Goal: Task Accomplishment & Management: Use online tool/utility

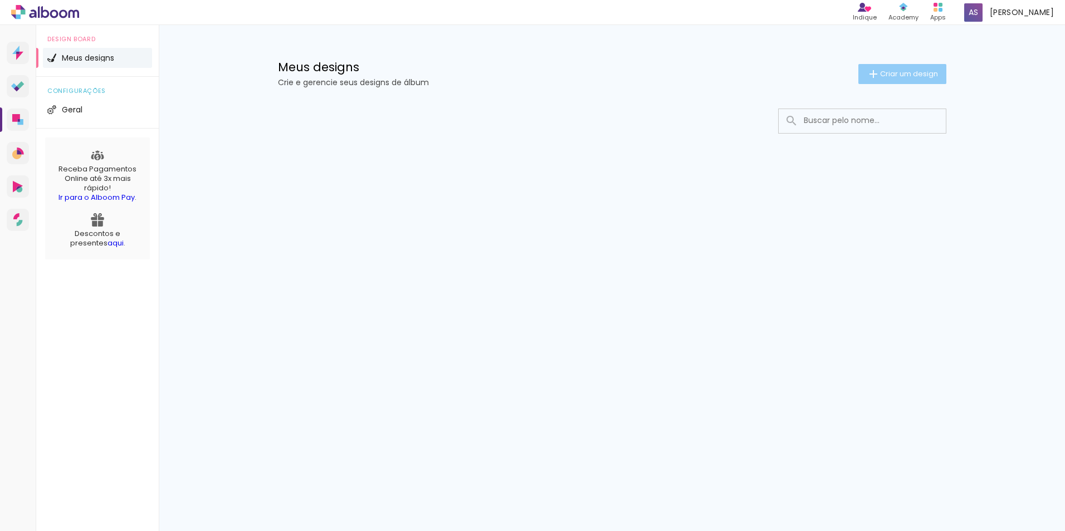
click at [903, 75] on span "Criar um design" at bounding box center [909, 73] width 58 height 7
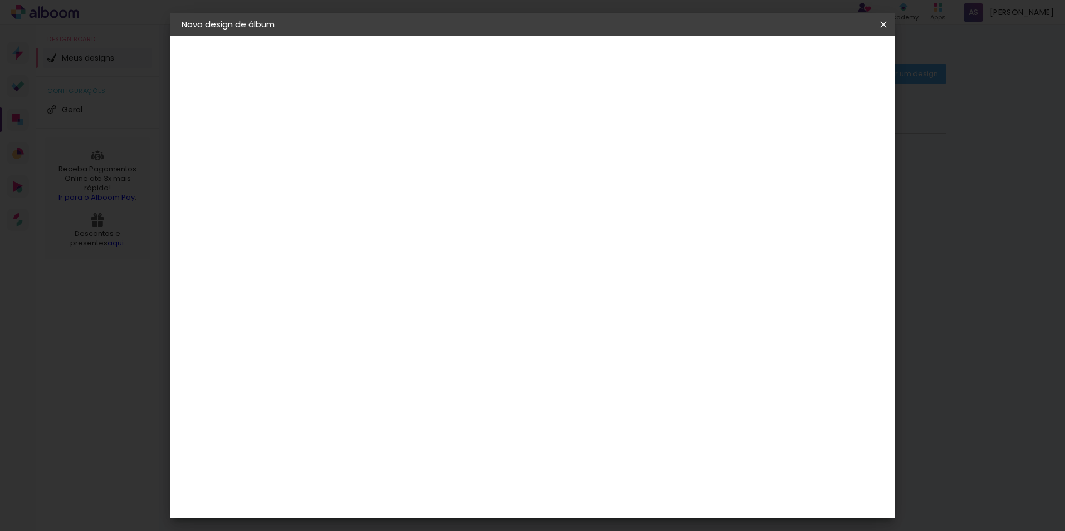
click at [364, 153] on input at bounding box center [364, 149] width 0 height 17
type input "C"
type input "Ana & [PERSON_NAME]"
type paper-input "Ana & [PERSON_NAME]"
click at [0, 0] on slot "Avançar" at bounding box center [0, 0] width 0 height 0
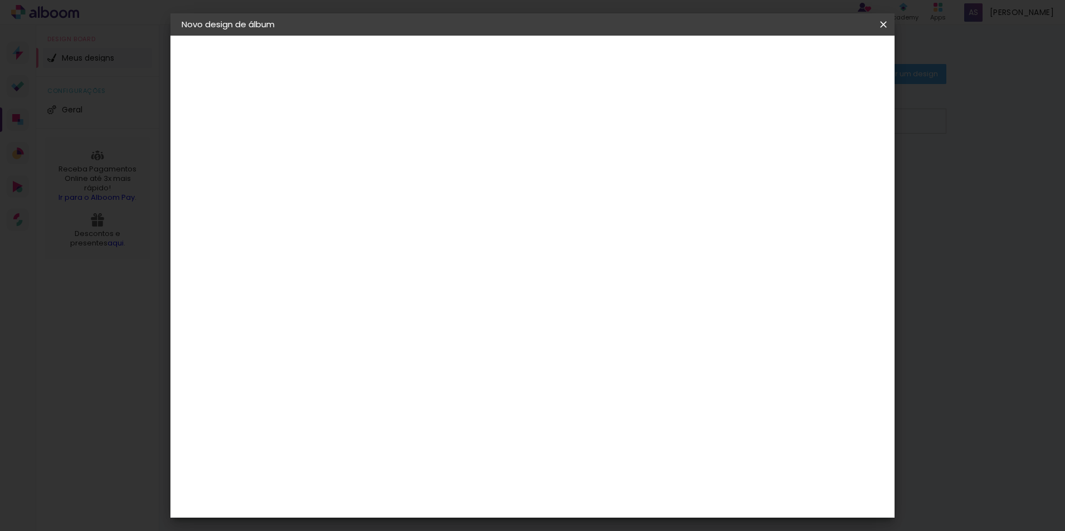
scroll to position [372, 0]
click at [390, 523] on div "Criativa Álbuns" at bounding box center [373, 532] width 34 height 18
click at [0, 0] on slot "Avançar" at bounding box center [0, 0] width 0 height 0
click at [407, 189] on input "text" at bounding box center [385, 193] width 43 height 17
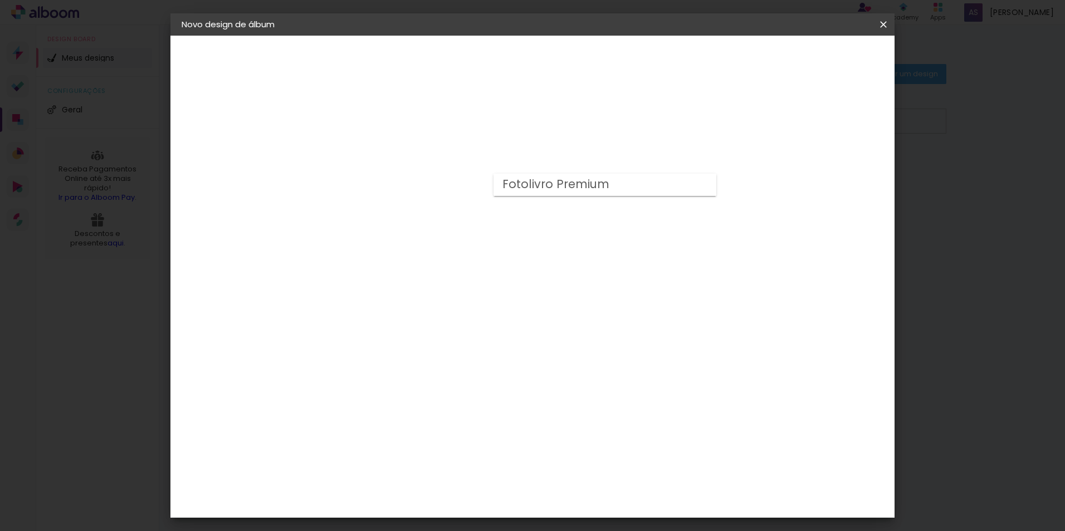
click at [648, 184] on paper-item "Fotolivro Premium" at bounding box center [605, 185] width 223 height 22
type input "Fotolivro Premium"
click at [439, 436] on span "30 × 30" at bounding box center [413, 451] width 52 height 30
click at [0, 0] on slot "Avançar" at bounding box center [0, 0] width 0 height 0
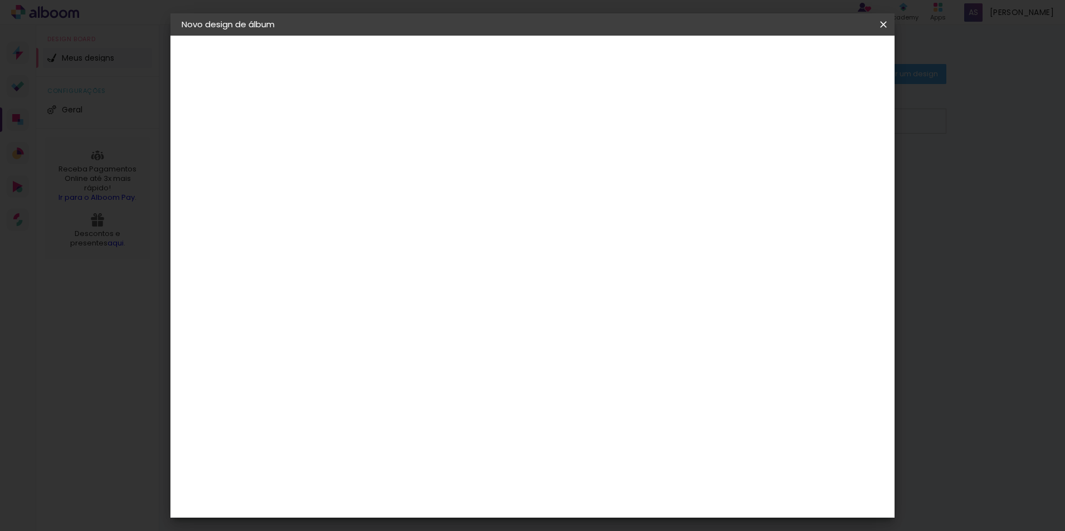
drag, startPoint x: 348, startPoint y: 120, endPoint x: 328, endPoint y: 120, distance: 19.5
click at [328, 120] on div "mm Mostrar sangria 30.3 cm Largura da página 30.5 cm Altura 60.6 cm Largura da …" at bounding box center [578, 83] width 526 height 95
type input "3"
type paper-input "3"
click at [659, 110] on div "mm Mostrar sangria" at bounding box center [578, 120] width 493 height 25
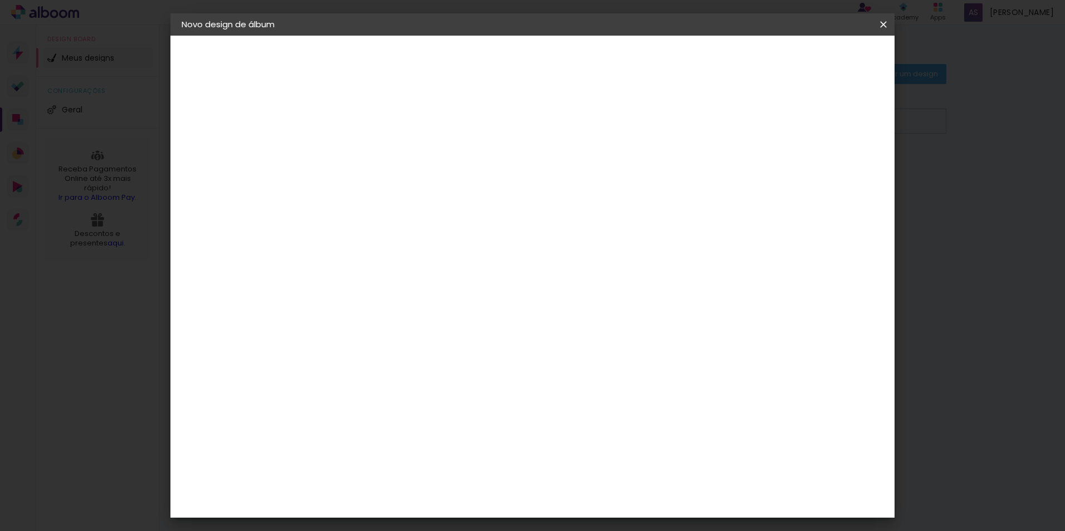
click at [751, 124] on div at bounding box center [746, 120] width 10 height 10
type paper-checkbox "on"
click at [751, 123] on div at bounding box center [746, 120] width 10 height 10
click at [814, 58] on span "Iniciar design" at bounding box center [788, 59] width 51 height 8
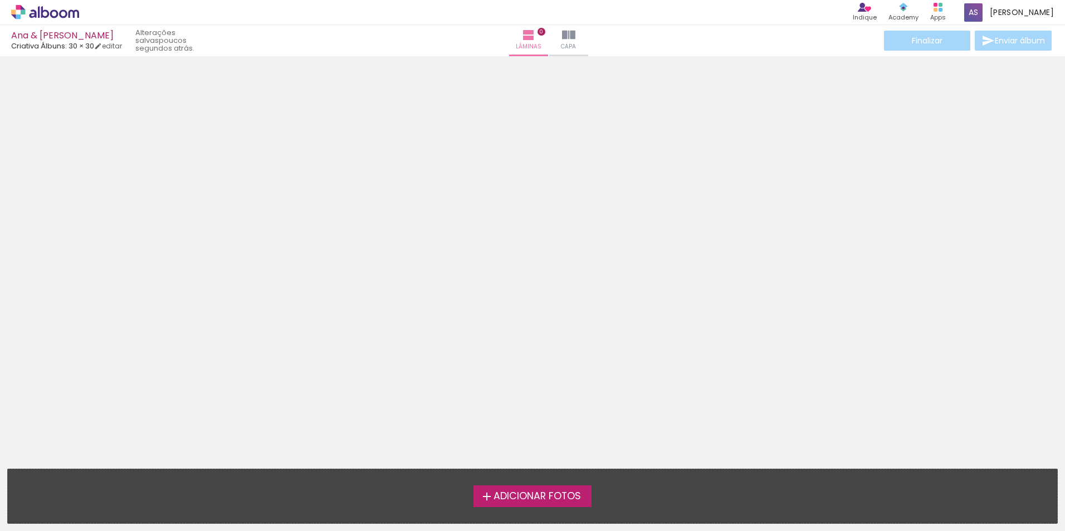
click at [548, 499] on span "Adicionar Fotos" at bounding box center [537, 497] width 87 height 10
click at [0, 0] on input "file" at bounding box center [0, 0] width 0 height 0
click at [554, 495] on span "Adicionar Fotos" at bounding box center [537, 497] width 87 height 10
click at [0, 0] on input "file" at bounding box center [0, 0] width 0 height 0
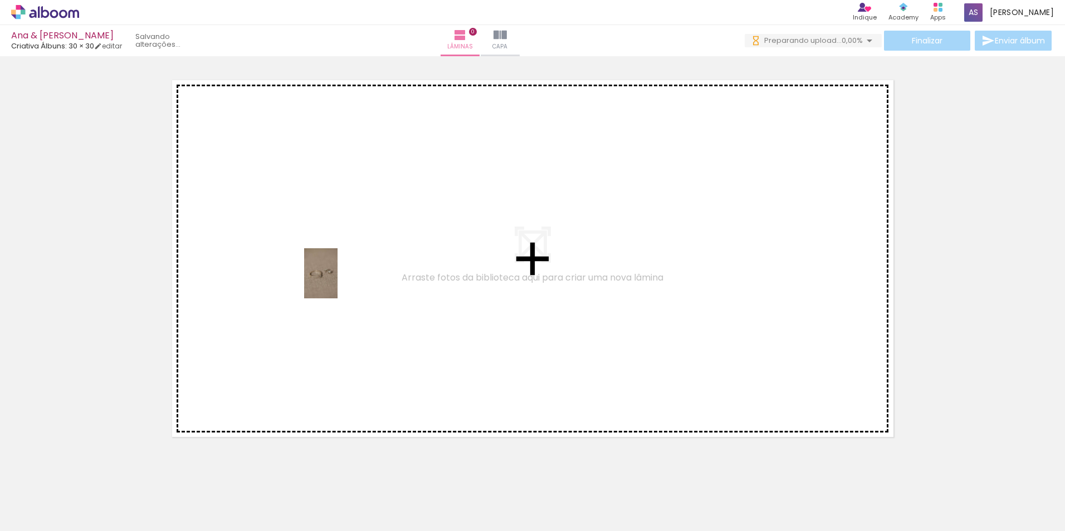
drag, startPoint x: 121, startPoint y: 503, endPoint x: 338, endPoint y: 282, distance: 309.2
click at [338, 282] on quentale-workspace at bounding box center [532, 265] width 1065 height 531
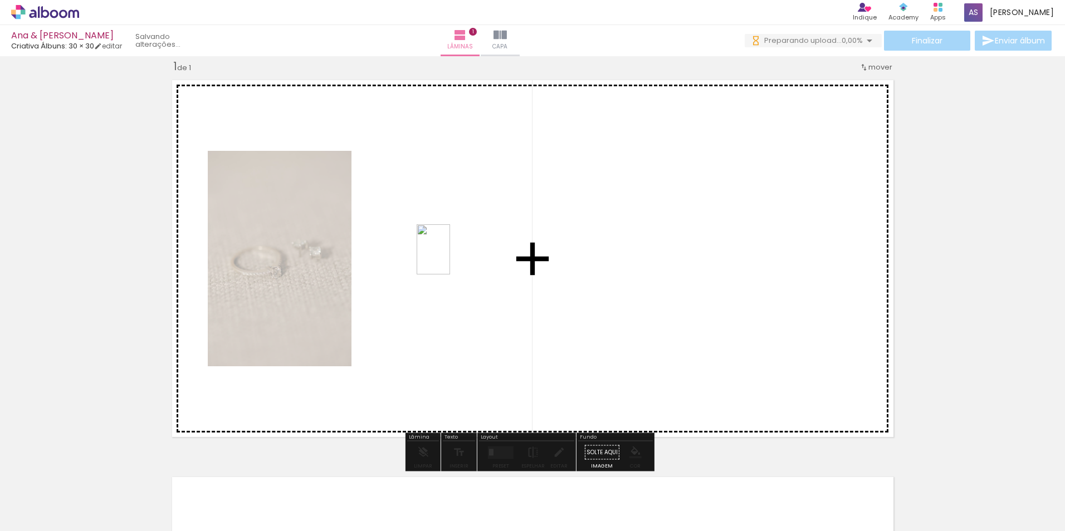
drag, startPoint x: 242, startPoint y: 500, endPoint x: 451, endPoint y: 251, distance: 325.8
click at [451, 251] on quentale-workspace at bounding box center [532, 265] width 1065 height 531
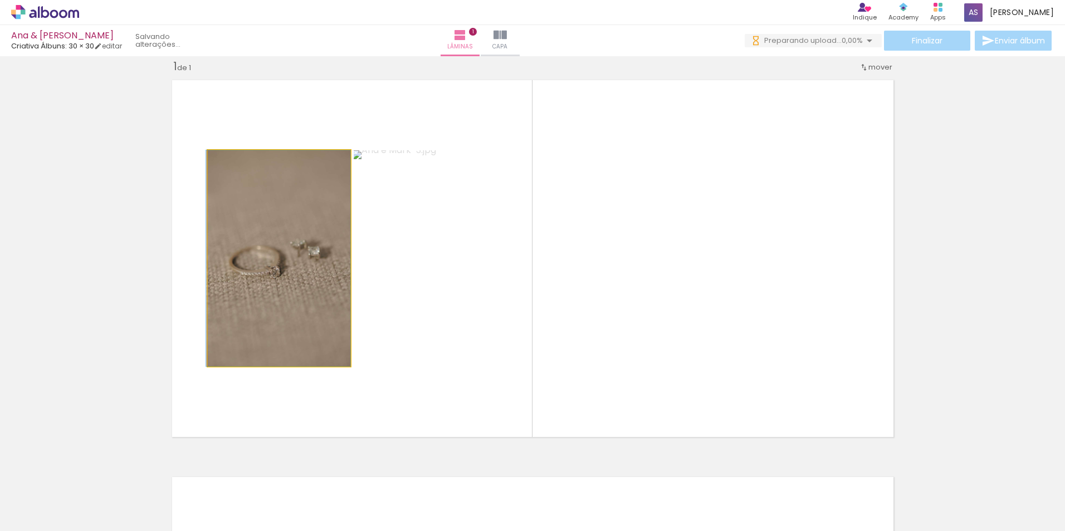
drag, startPoint x: 294, startPoint y: 233, endPoint x: 213, endPoint y: 423, distance: 206.4
click at [212, 431] on quentale-layouter at bounding box center [533, 258] width 734 height 369
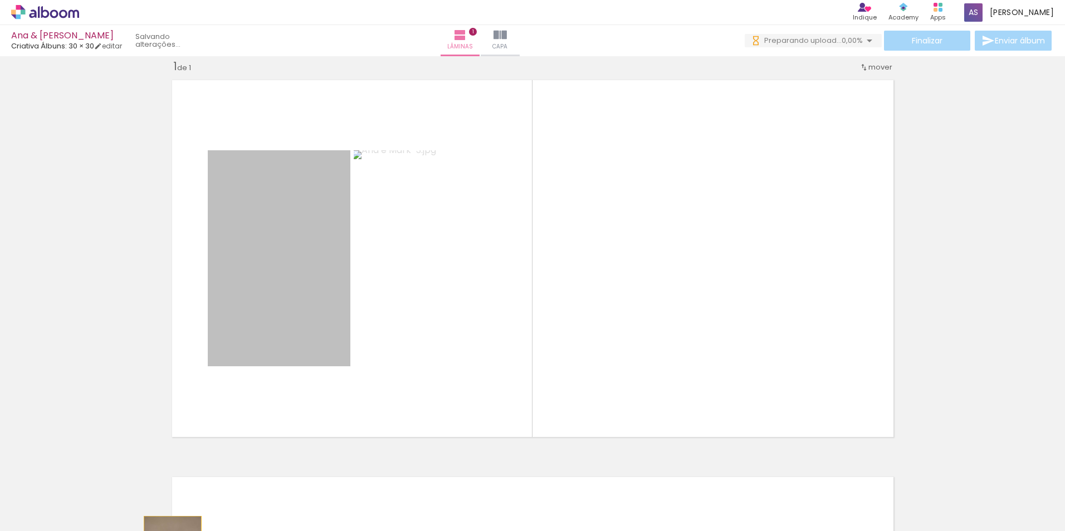
drag, startPoint x: 242, startPoint y: 392, endPoint x: 168, endPoint y: 560, distance: 183.8
click at [168, 531] on html "link( href="../../bower_components/polymer/polymer.html" rel="import" ) picture…" at bounding box center [532, 265] width 1065 height 531
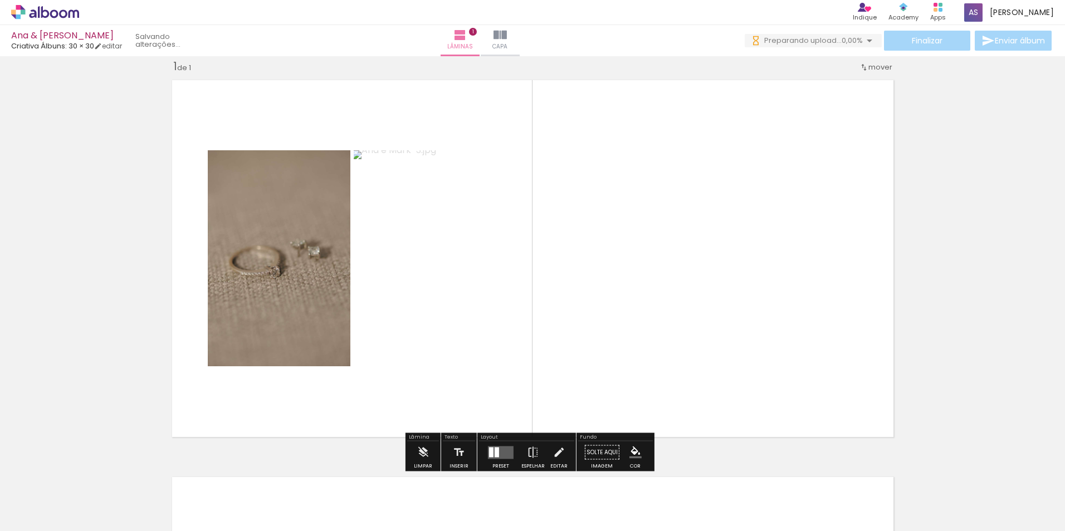
click at [289, 338] on quentale-photo at bounding box center [279, 258] width 143 height 216
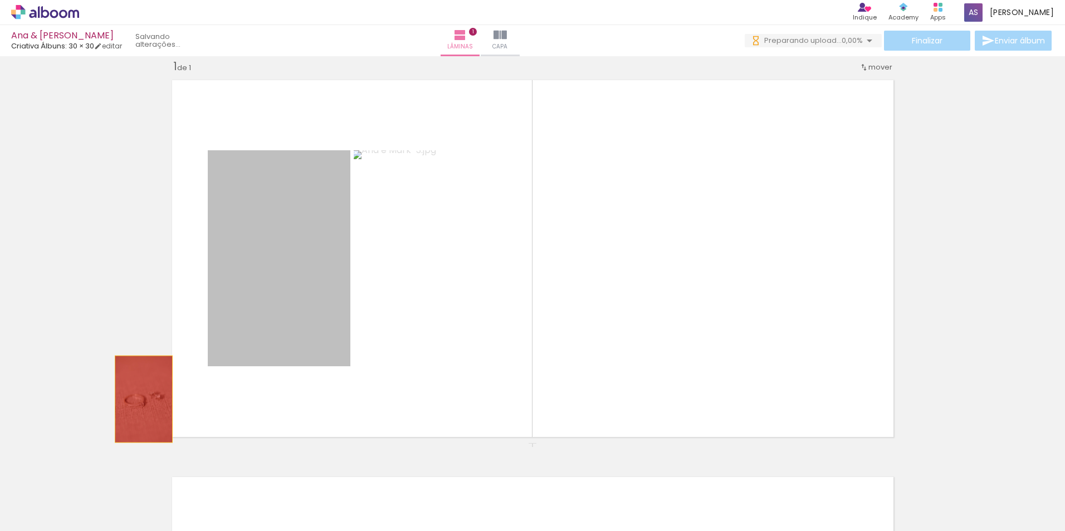
drag, startPoint x: 280, startPoint y: 297, endPoint x: 271, endPoint y: 301, distance: 9.2
click at [85, 412] on div "Inserir lâmina 1 de 1" at bounding box center [532, 443] width 1065 height 795
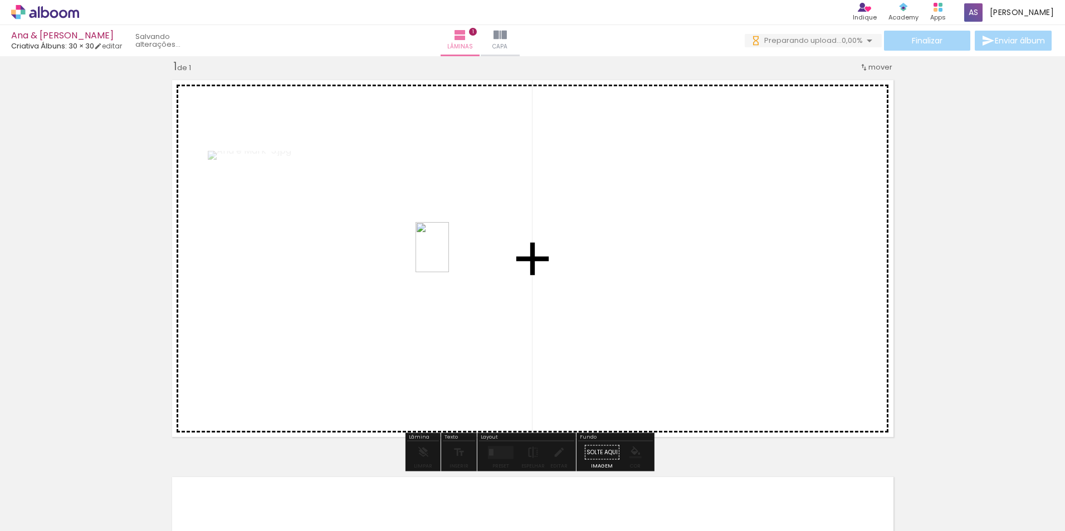
drag, startPoint x: 306, startPoint y: 490, endPoint x: 448, endPoint y: 256, distance: 273.5
click at [448, 256] on quentale-workspace at bounding box center [532, 265] width 1065 height 531
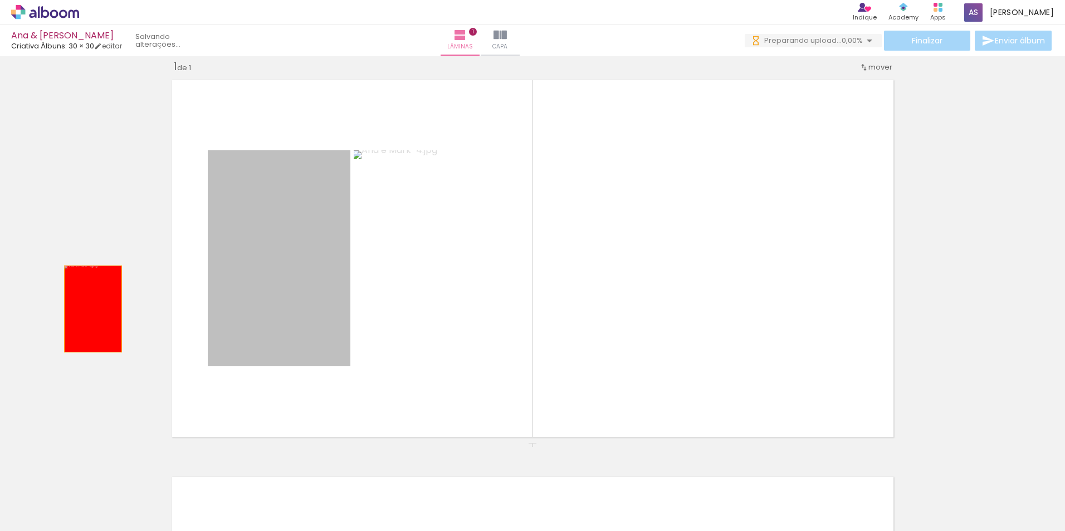
drag, startPoint x: 292, startPoint y: 256, endPoint x: 66, endPoint y: 311, distance: 233.3
click at [66, 311] on div "Inserir lâmina 1 de 1" at bounding box center [532, 443] width 1065 height 795
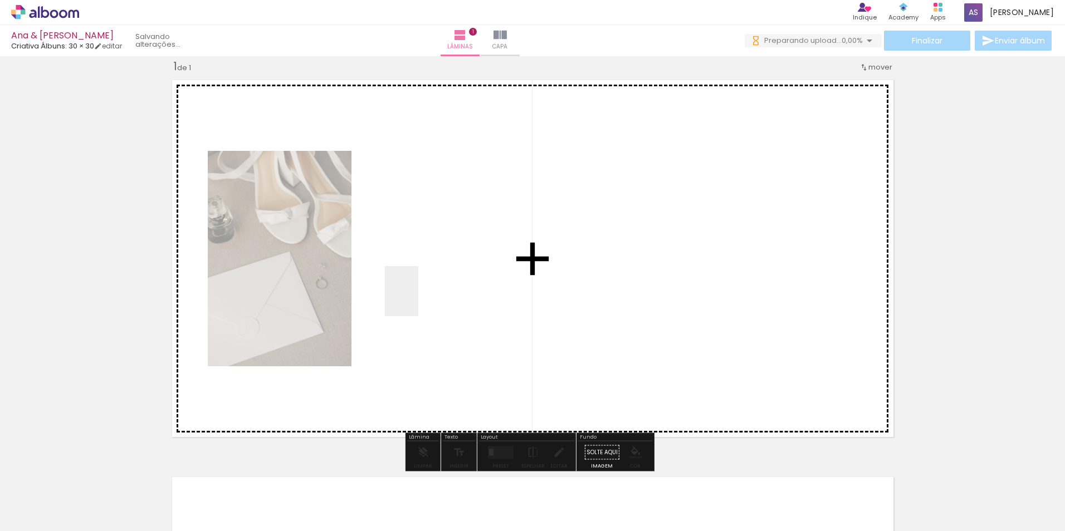
drag, startPoint x: 360, startPoint y: 502, endPoint x: 419, endPoint y: 295, distance: 215.5
click at [419, 295] on quentale-workspace at bounding box center [532, 265] width 1065 height 531
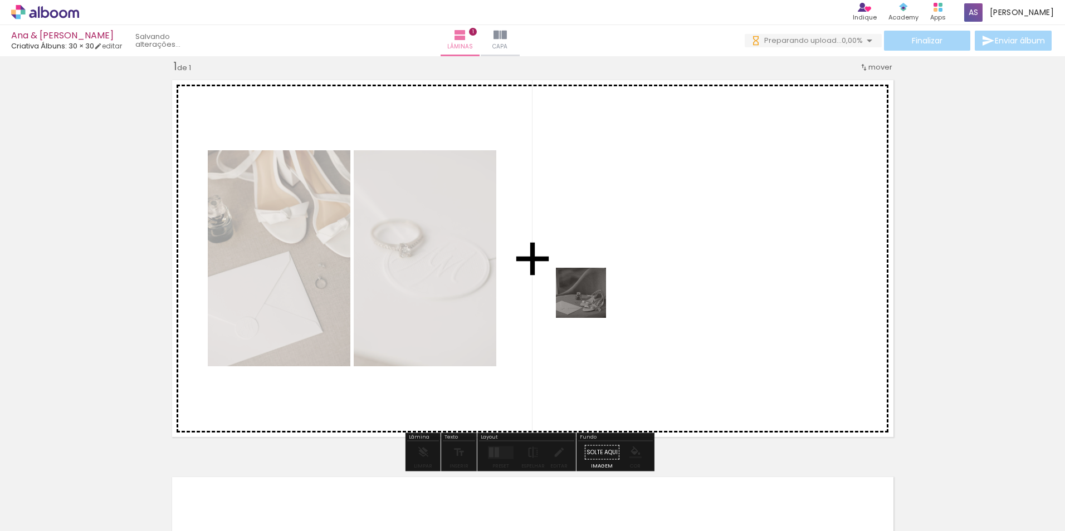
drag, startPoint x: 496, startPoint y: 497, endPoint x: 603, endPoint y: 258, distance: 262.0
click at [603, 258] on quentale-workspace at bounding box center [532, 265] width 1065 height 531
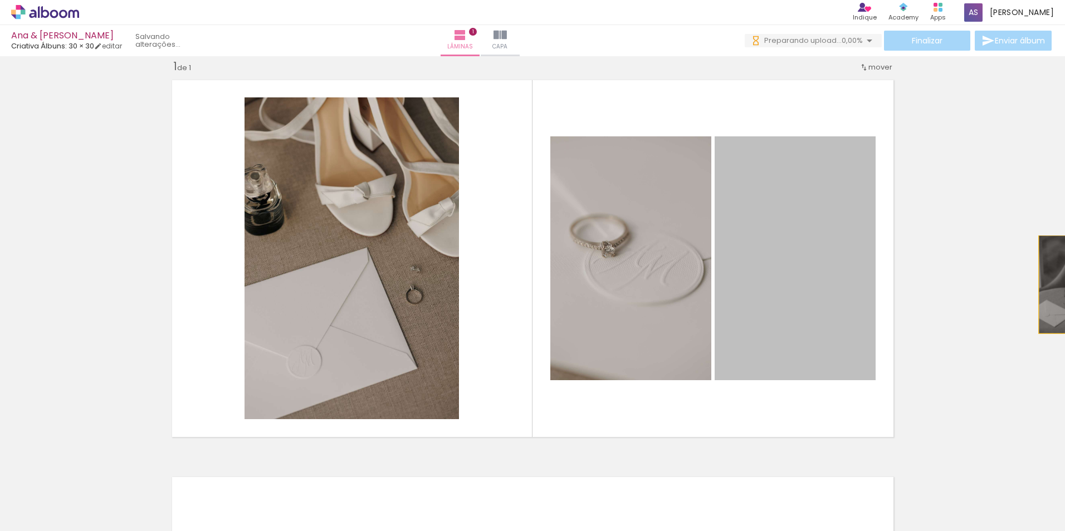
drag, startPoint x: 811, startPoint y: 284, endPoint x: 1067, endPoint y: 285, distance: 255.7
click at [1064, 285] on html "link( href="../../bower_components/polymer/polymer.html" rel="import" ) picture…" at bounding box center [532, 265] width 1065 height 531
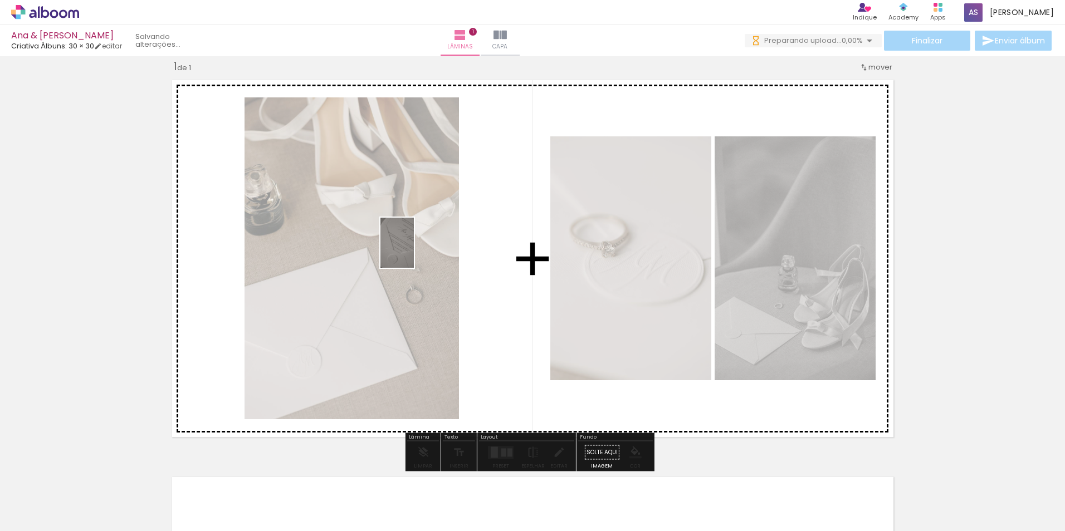
drag, startPoint x: 742, startPoint y: 491, endPoint x: 414, endPoint y: 251, distance: 406.2
click at [414, 251] on quentale-workspace at bounding box center [532, 265] width 1065 height 531
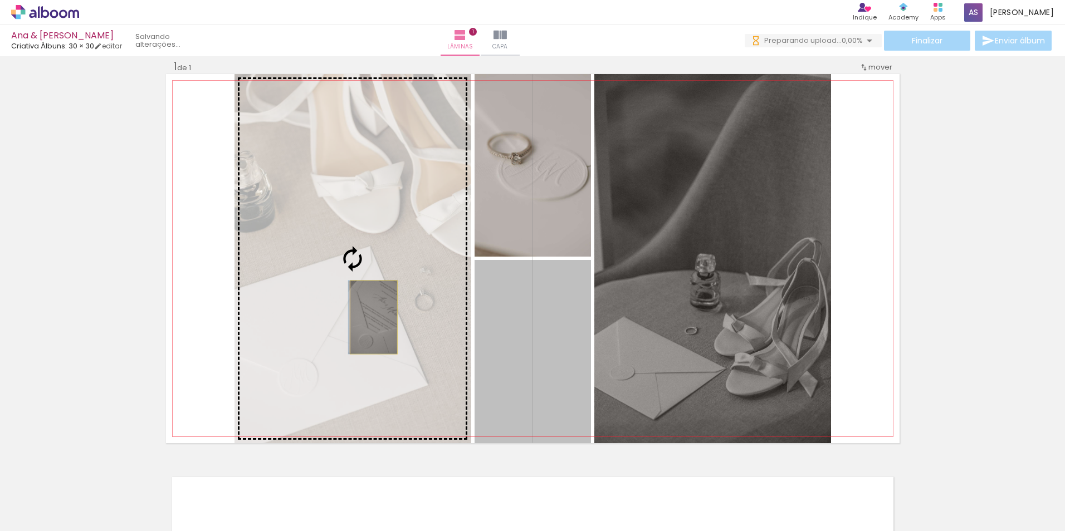
drag, startPoint x: 497, startPoint y: 324, endPoint x: 369, endPoint y: 317, distance: 128.3
click at [0, 0] on slot at bounding box center [0, 0] width 0 height 0
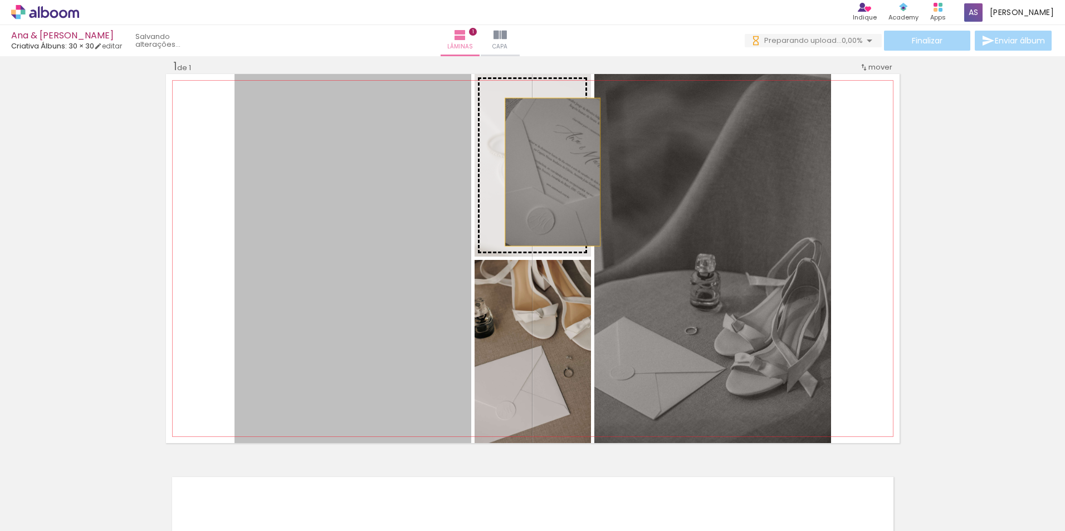
drag, startPoint x: 395, startPoint y: 197, endPoint x: 548, endPoint y: 172, distance: 154.7
click at [0, 0] on slot at bounding box center [0, 0] width 0 height 0
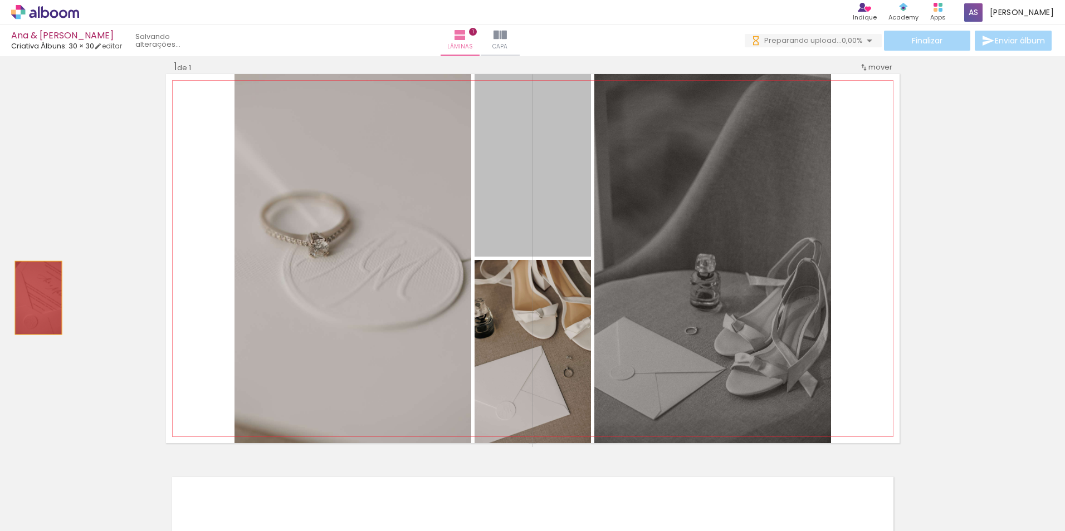
drag, startPoint x: 532, startPoint y: 140, endPoint x: 34, endPoint y: 298, distance: 522.3
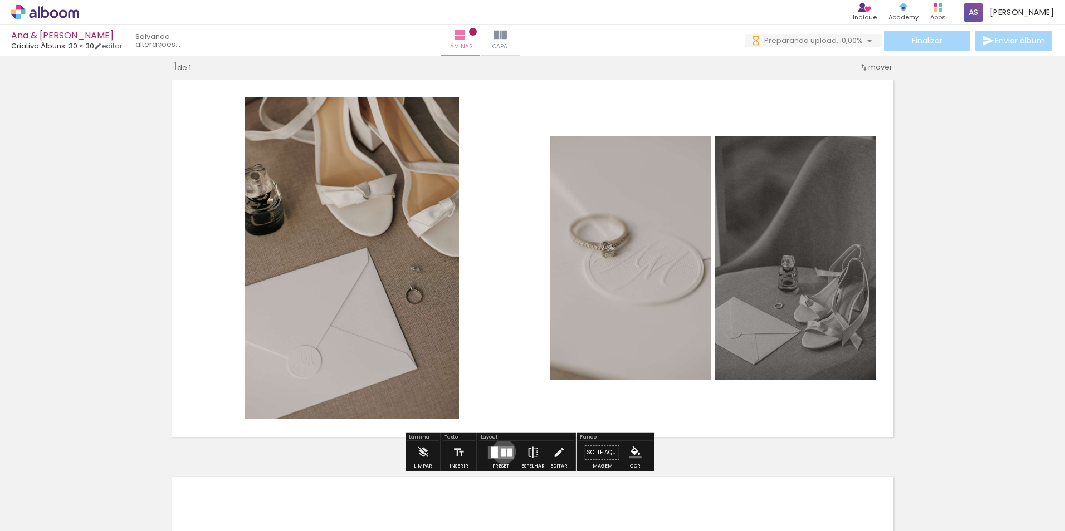
click at [501, 452] on div at bounding box center [503, 452] width 5 height 8
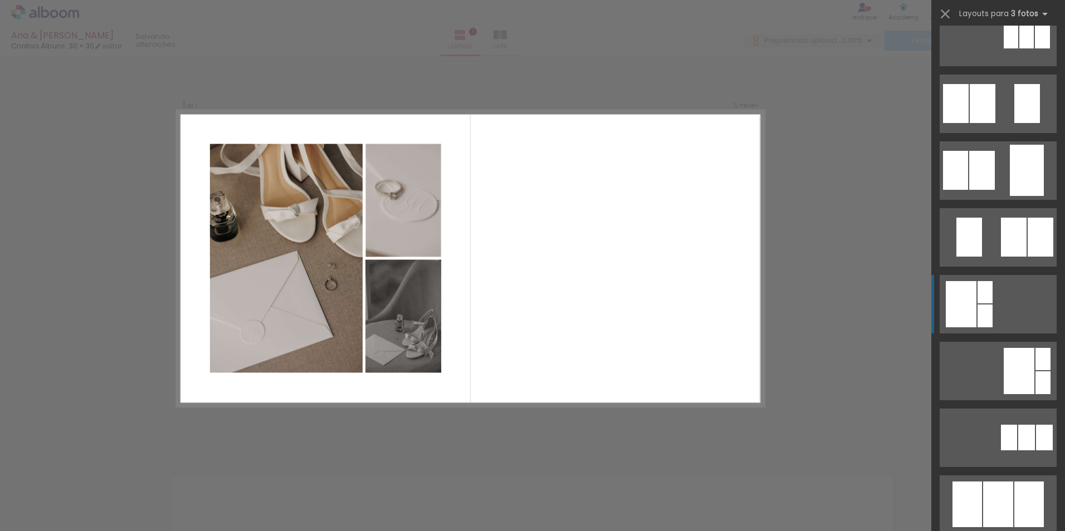
click at [980, 300] on div at bounding box center [985, 292] width 15 height 22
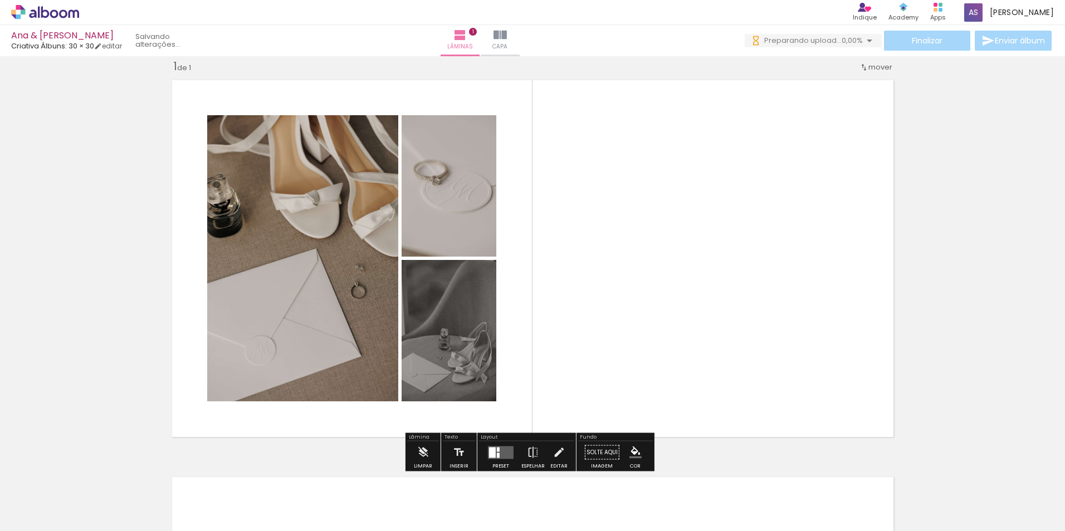
click at [697, 359] on quentale-layouter at bounding box center [533, 258] width 734 height 369
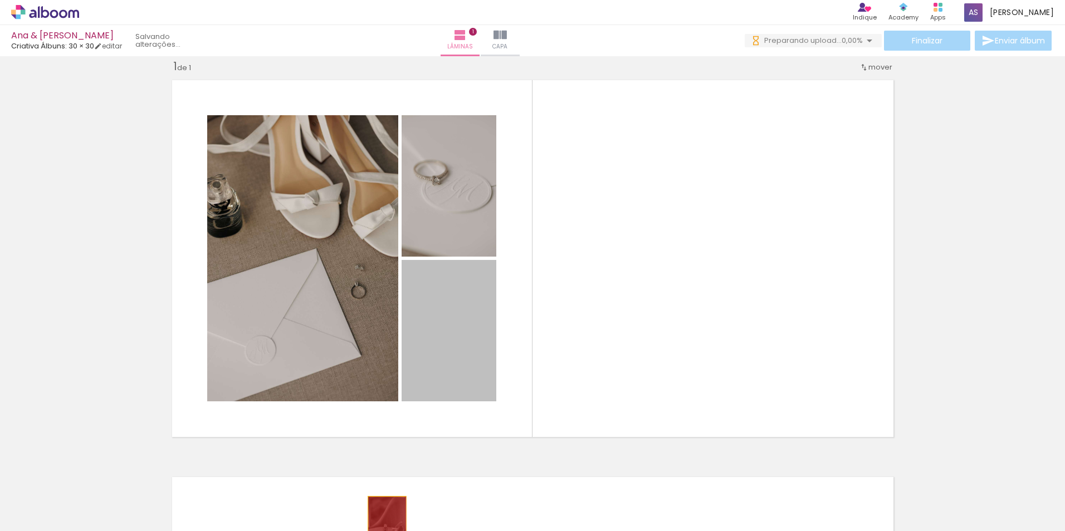
drag, startPoint x: 456, startPoint y: 331, endPoint x: 359, endPoint y: 545, distance: 234.8
click at [359, 531] on html "link( href="../../bower_components/polymer/polymer.html" rel="import" ) picture…" at bounding box center [532, 265] width 1065 height 531
drag, startPoint x: 446, startPoint y: 338, endPoint x: 752, endPoint y: 368, distance: 307.8
click at [733, 368] on quentale-layouter at bounding box center [533, 258] width 734 height 369
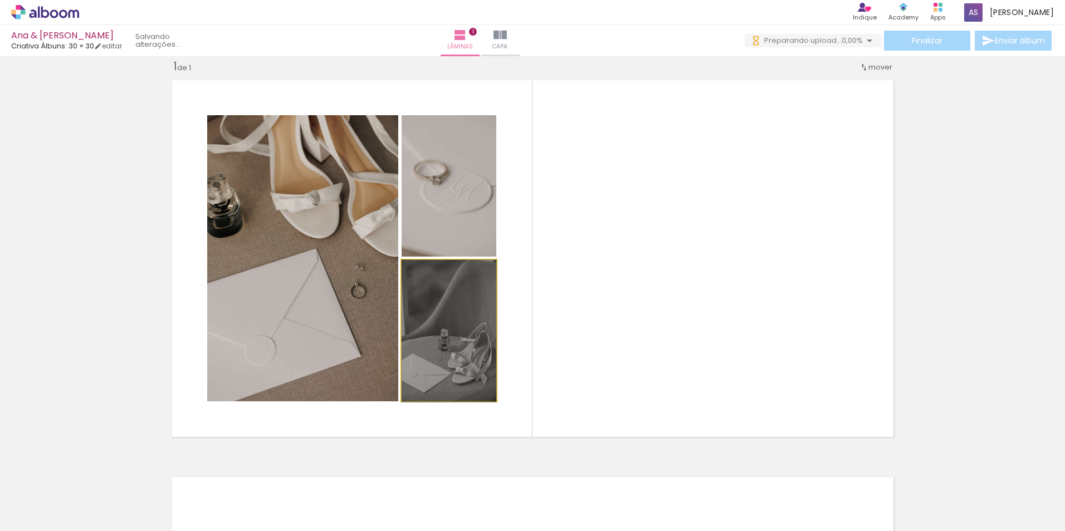
click at [455, 334] on quentale-photo at bounding box center [449, 330] width 95 height 141
drag, startPoint x: 468, startPoint y: 351, endPoint x: -22, endPoint y: 379, distance: 491.5
click at [0, 379] on html "link( href="../../bower_components/polymer/polymer.html" rel="import" ) picture…" at bounding box center [532, 265] width 1065 height 531
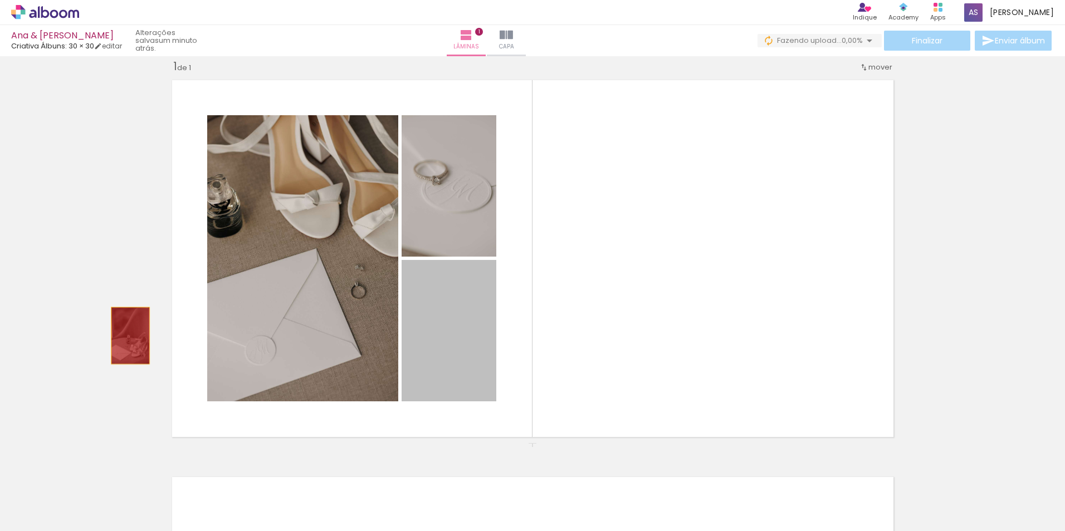
drag, startPoint x: 453, startPoint y: 338, endPoint x: 172, endPoint y: 329, distance: 281.4
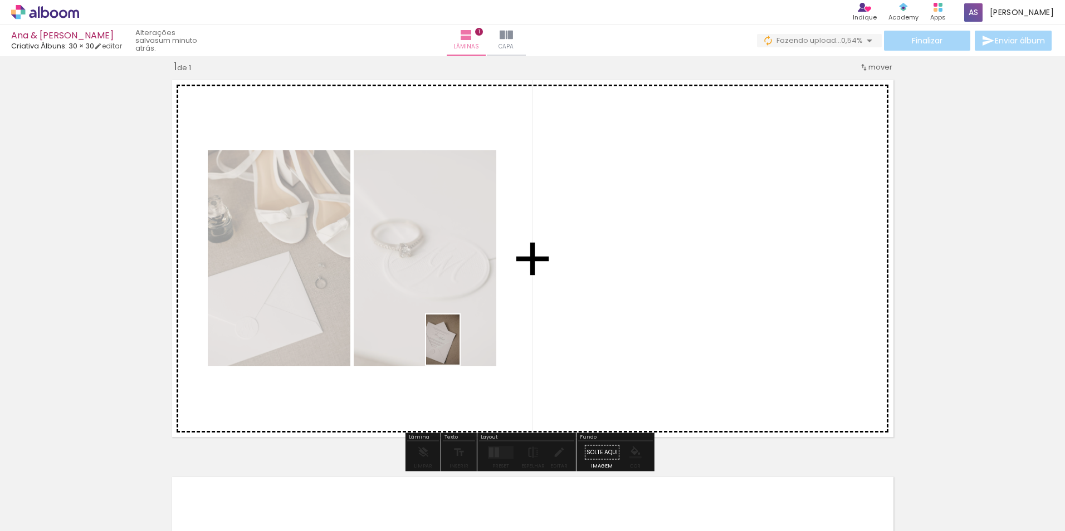
drag, startPoint x: 615, startPoint y: 498, endPoint x: 458, endPoint y: 348, distance: 217.1
click at [458, 348] on quentale-workspace at bounding box center [532, 265] width 1065 height 531
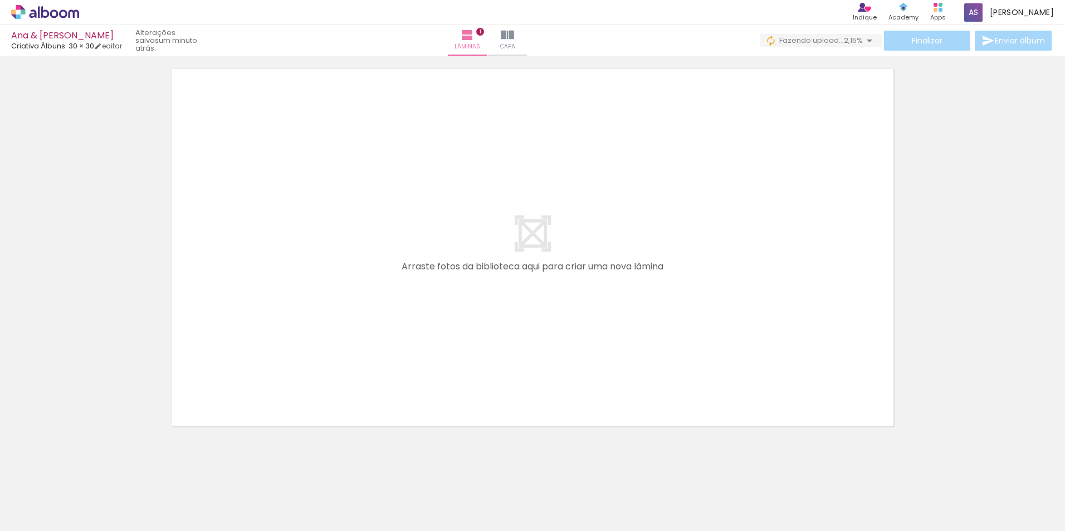
scroll to position [432, 0]
drag, startPoint x: 1011, startPoint y: 500, endPoint x: 988, endPoint y: 500, distance: 22.8
click at [988, 500] on quentale-thumb at bounding box center [985, 494] width 62 height 64
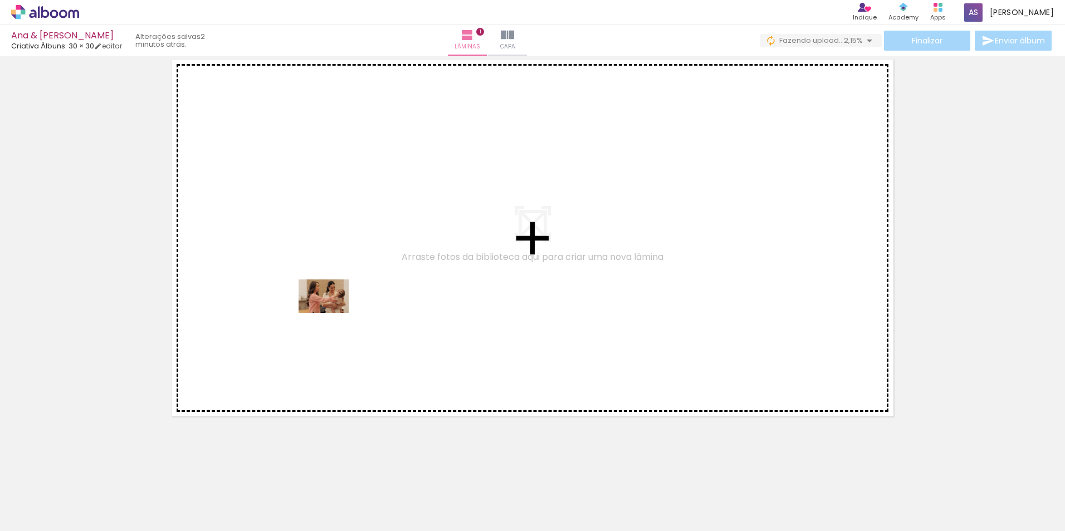
drag, startPoint x: 373, startPoint y: 504, endPoint x: 331, endPoint y: 304, distance: 203.6
click at [331, 304] on quentale-workspace at bounding box center [532, 265] width 1065 height 531
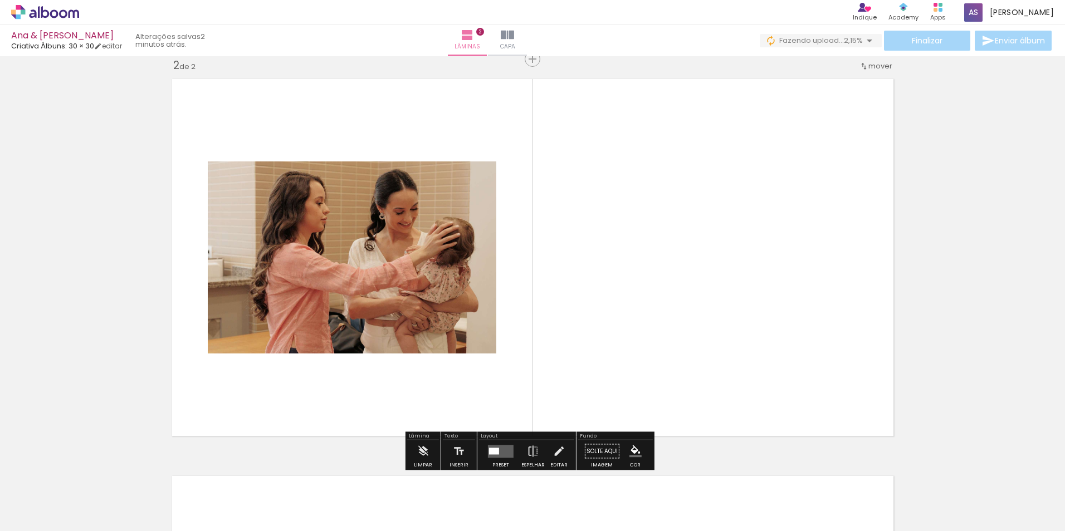
scroll to position [412, 0]
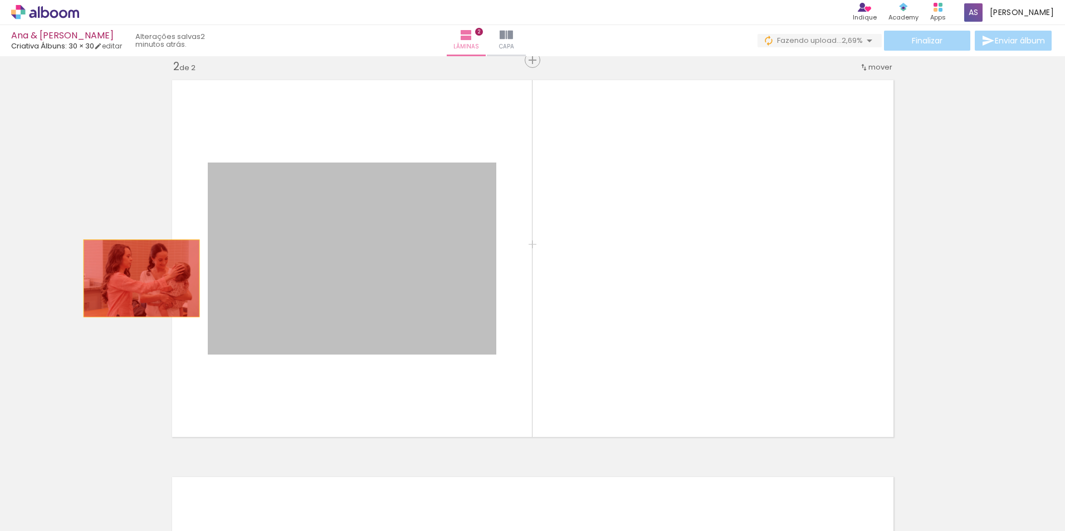
drag, startPoint x: 398, startPoint y: 263, endPoint x: 137, endPoint y: 279, distance: 261.7
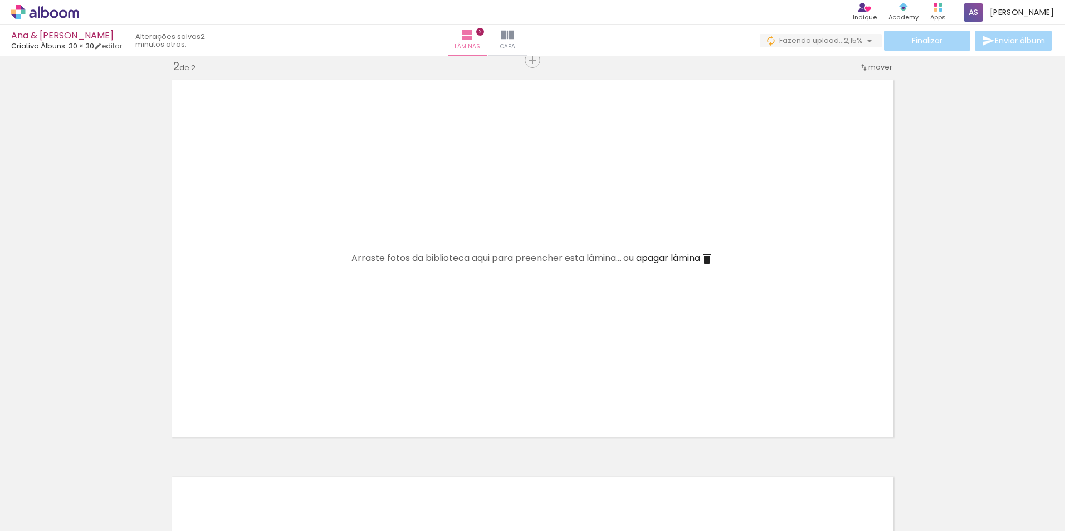
click at [548, 502] on div at bounding box center [544, 493] width 37 height 55
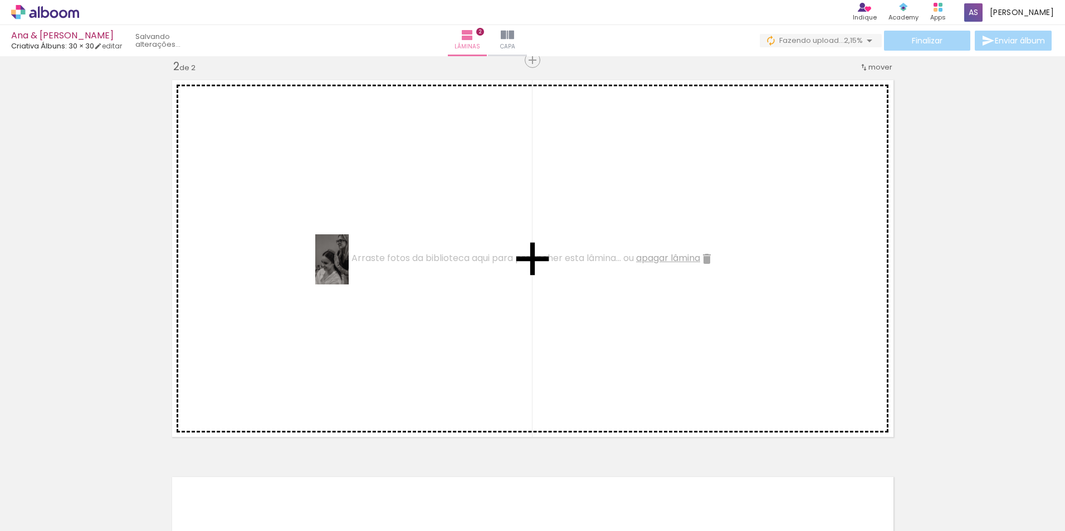
drag, startPoint x: 555, startPoint y: 506, endPoint x: 331, endPoint y: 258, distance: 333.7
click at [331, 258] on quentale-workspace at bounding box center [532, 265] width 1065 height 531
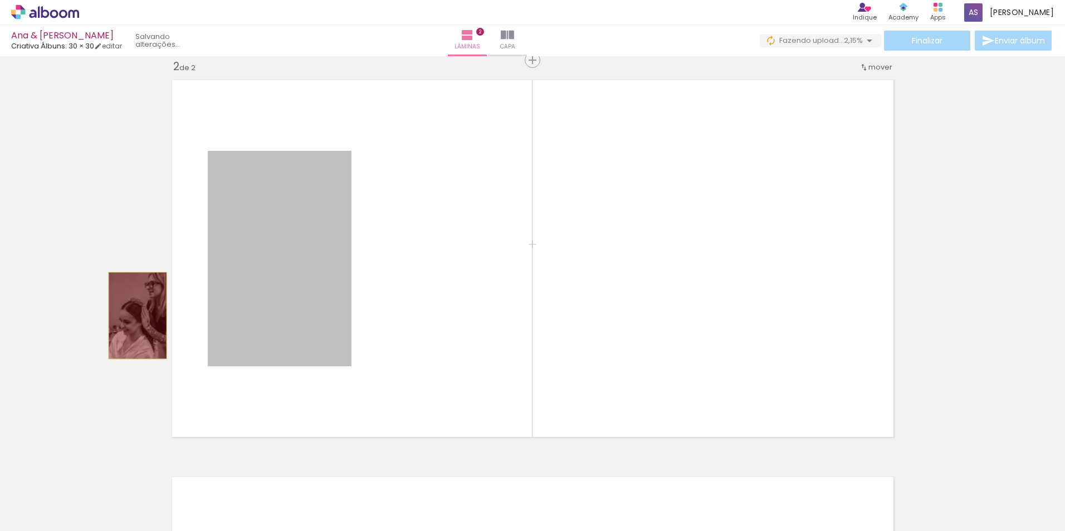
drag, startPoint x: 306, startPoint y: 308, endPoint x: 133, endPoint y: 316, distance: 173.4
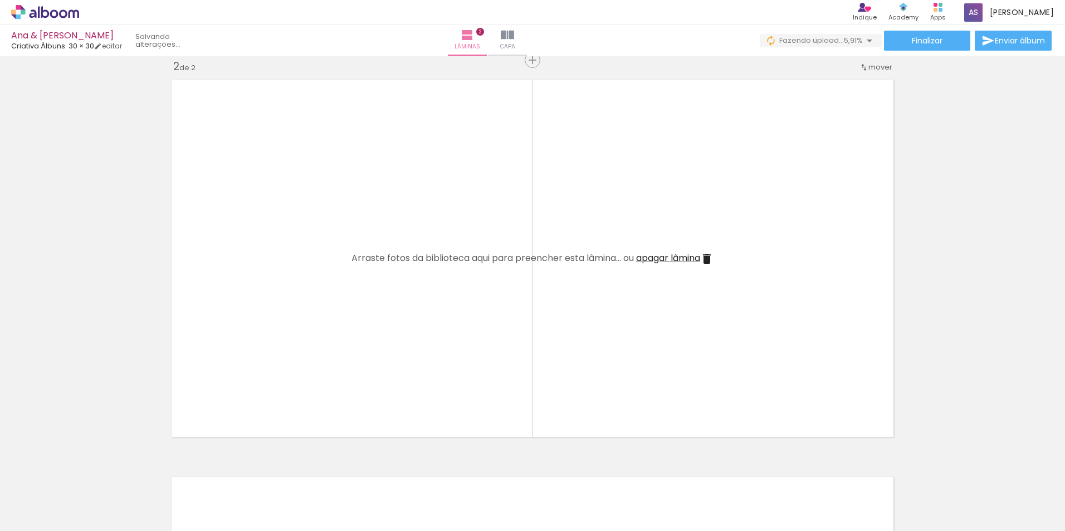
click at [742, 486] on div at bounding box center [732, 493] width 37 height 55
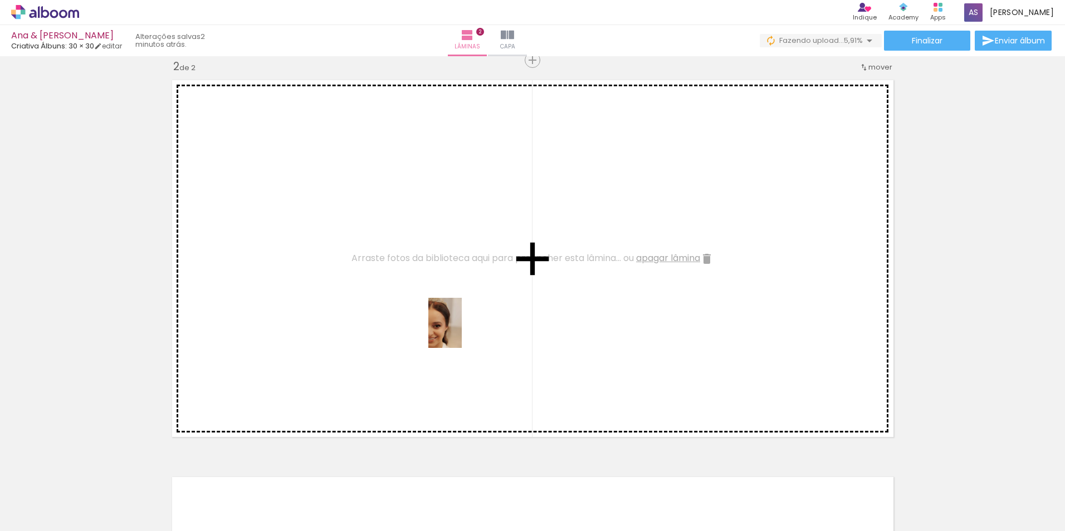
drag, startPoint x: 749, startPoint y: 496, endPoint x: 461, endPoint y: 331, distance: 331.8
click at [461, 330] on quentale-workspace at bounding box center [532, 265] width 1065 height 531
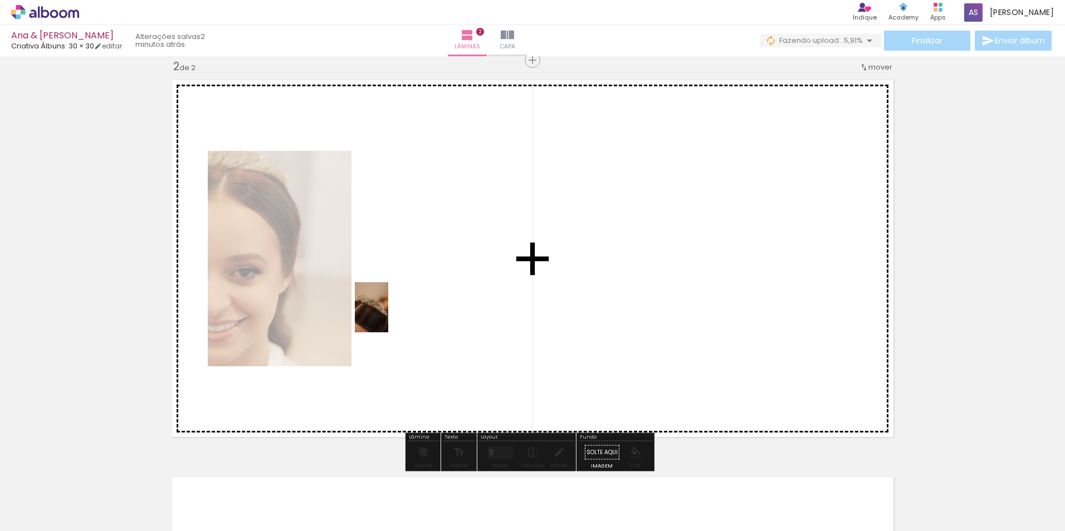
drag, startPoint x: 794, startPoint y: 505, endPoint x: 388, endPoint y: 316, distance: 447.8
click at [388, 316] on quentale-workspace at bounding box center [532, 265] width 1065 height 531
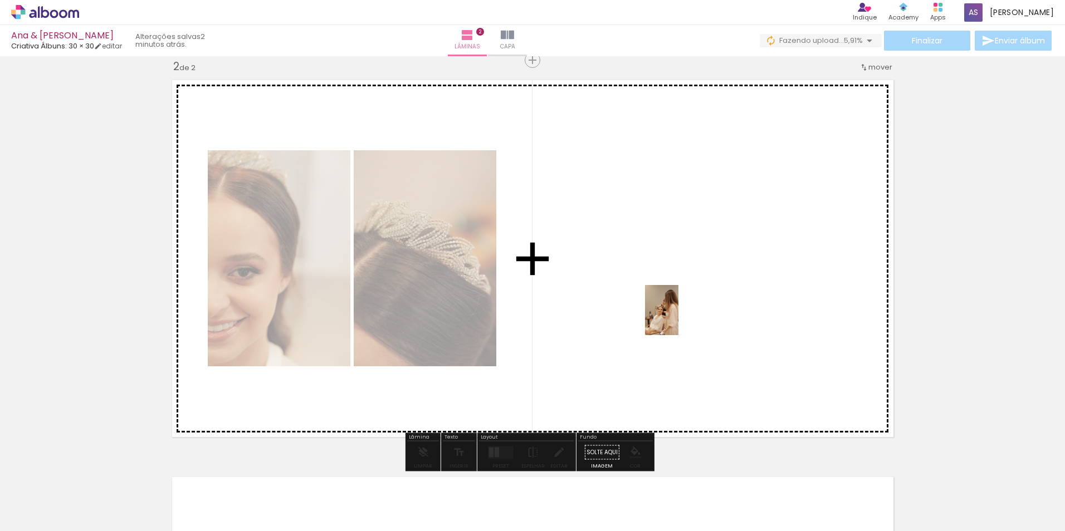
drag, startPoint x: 868, startPoint y: 511, endPoint x: 678, endPoint y: 319, distance: 270.2
click at [678, 319] on quentale-workspace at bounding box center [532, 265] width 1065 height 531
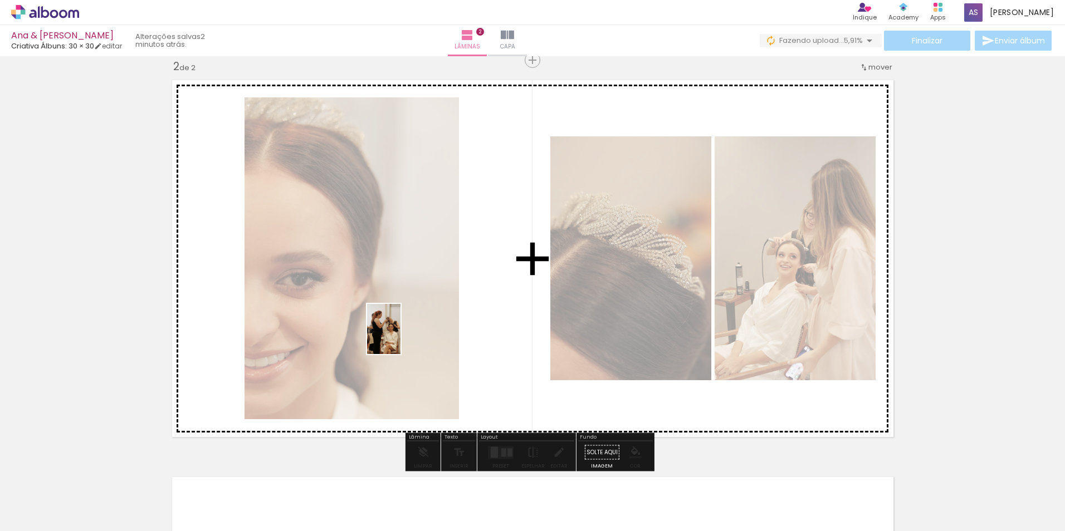
drag, startPoint x: 294, startPoint y: 501, endPoint x: 403, endPoint y: 334, distance: 200.1
click at [403, 334] on quentale-workspace at bounding box center [532, 265] width 1065 height 531
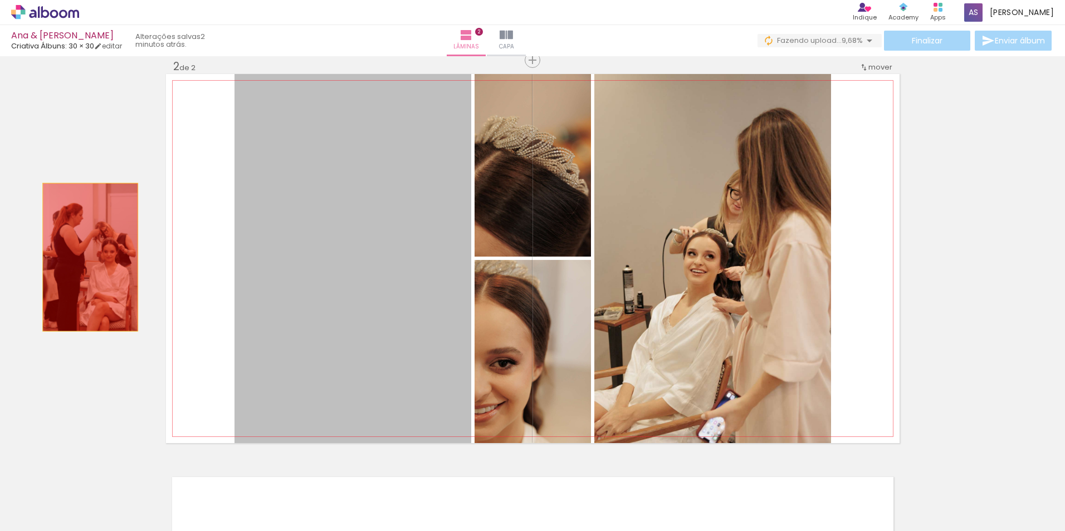
drag, startPoint x: 245, startPoint y: 431, endPoint x: 81, endPoint y: 261, distance: 235.6
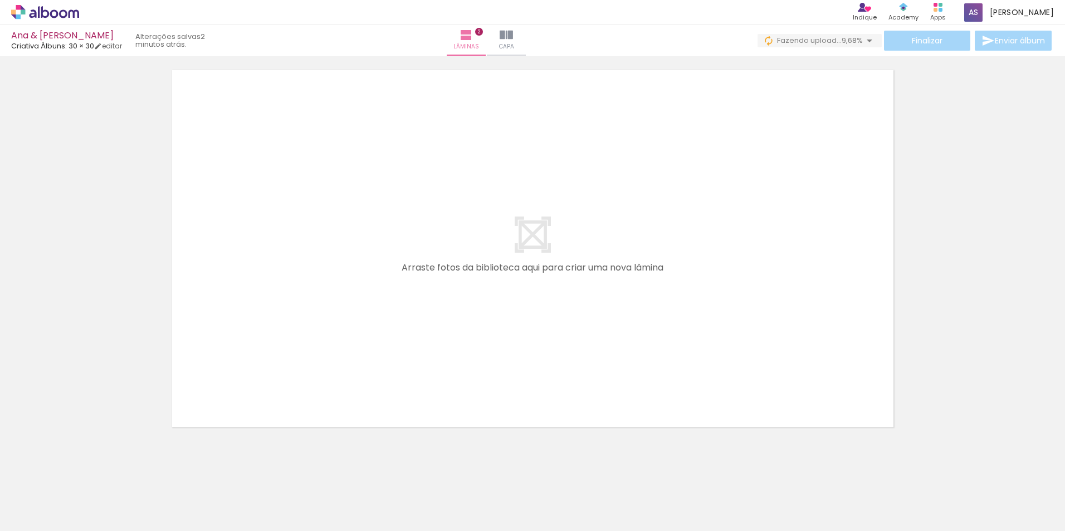
scroll to position [820, 0]
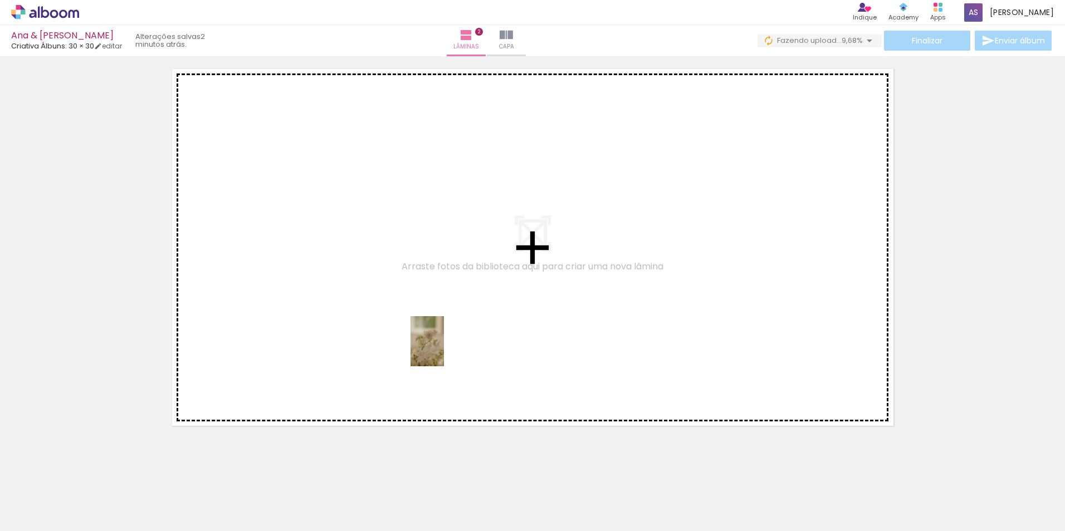
drag, startPoint x: 990, startPoint y: 500, endPoint x: 397, endPoint y: 326, distance: 617.8
click at [375, 326] on quentale-workspace at bounding box center [532, 265] width 1065 height 531
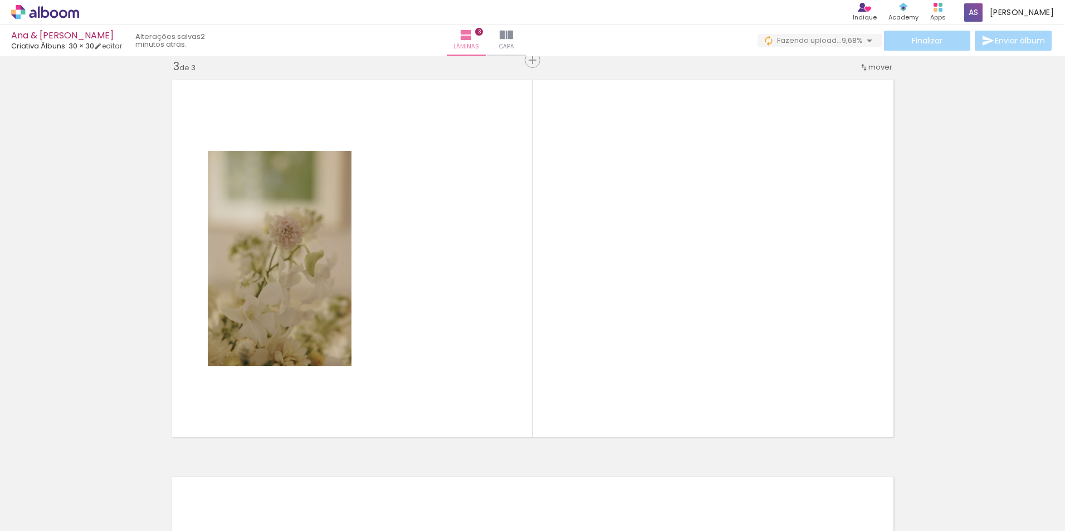
scroll to position [0, 1165]
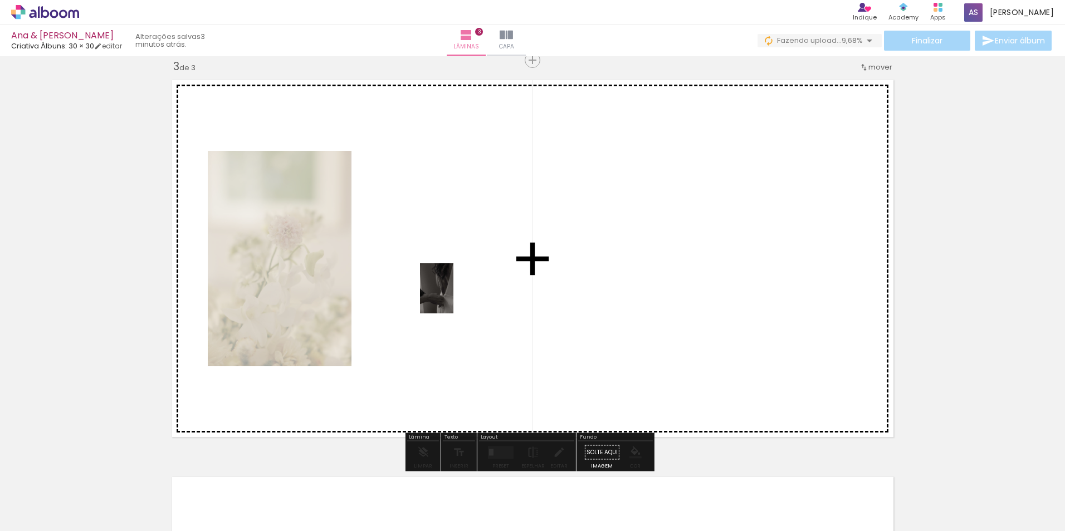
drag, startPoint x: 700, startPoint y: 506, endPoint x: 453, endPoint y: 297, distance: 322.9
click at [453, 297] on quentale-workspace at bounding box center [532, 265] width 1065 height 531
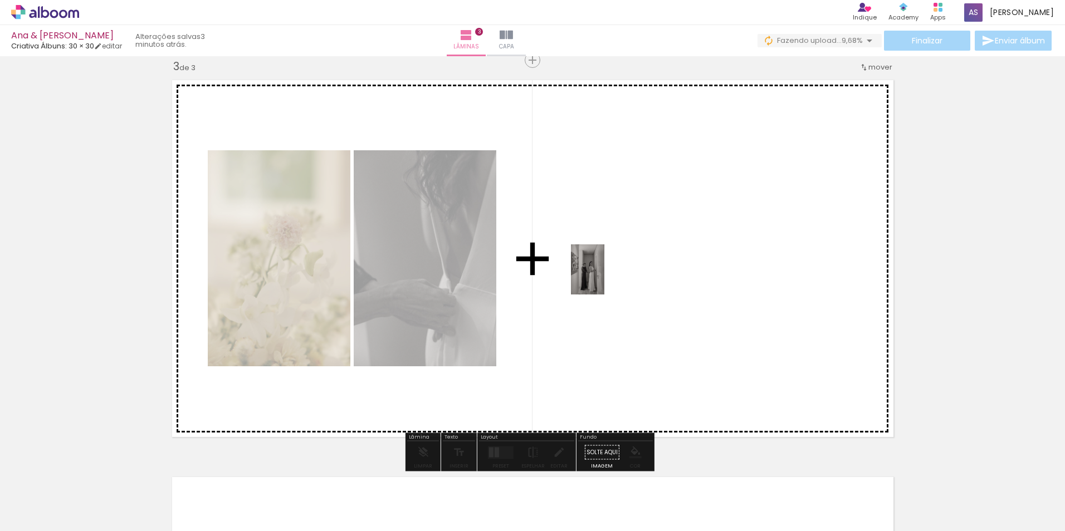
drag, startPoint x: 765, startPoint y: 507, endPoint x: 603, endPoint y: 275, distance: 283.6
click at [603, 275] on quentale-workspace at bounding box center [532, 265] width 1065 height 531
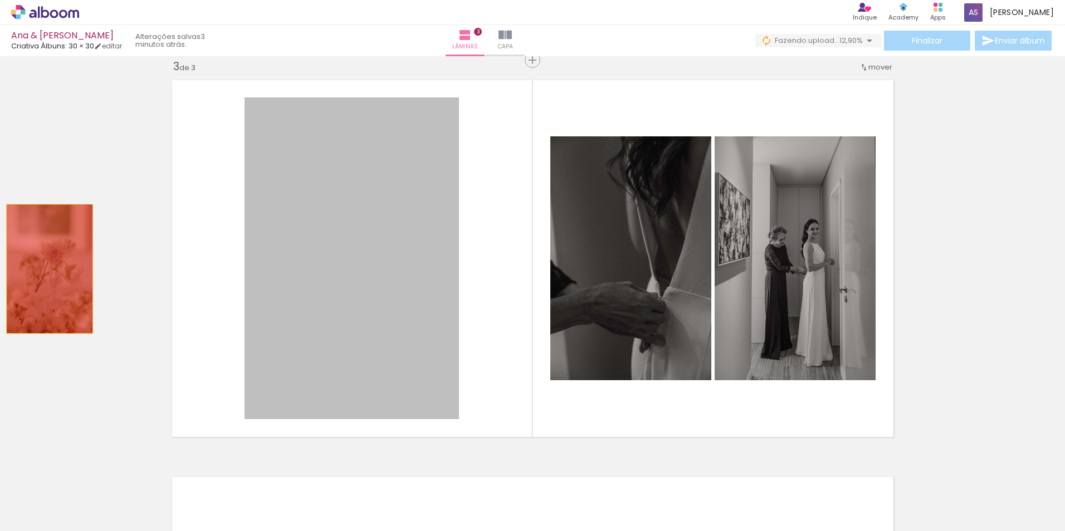
drag, startPoint x: 403, startPoint y: 272, endPoint x: 99, endPoint y: 287, distance: 304.5
click at [46, 268] on div "Inserir lâmina 1 de 3 Inserir lâmina 2 de 3 Inserir lâmina 3 de 3" at bounding box center [532, 45] width 1065 height 1589
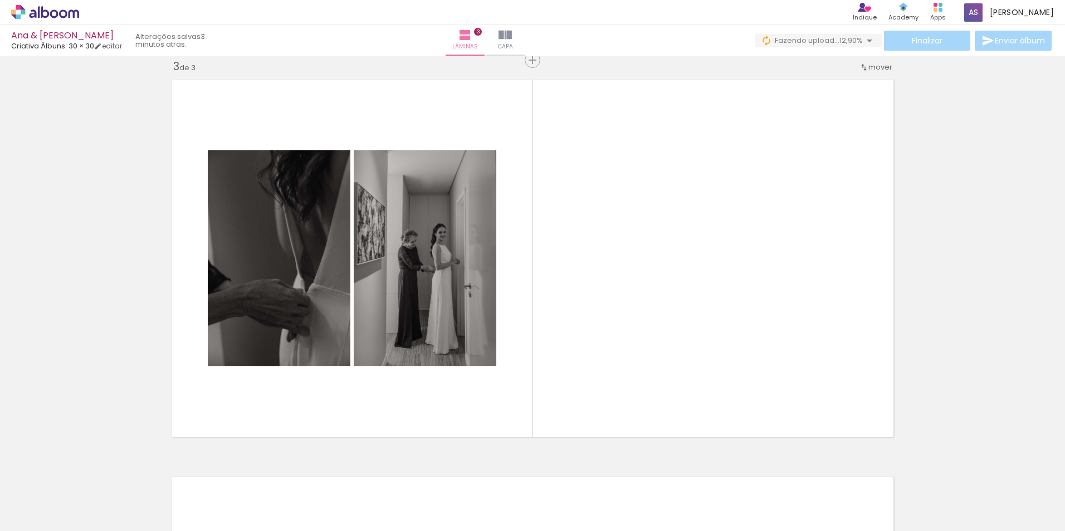
scroll to position [0, 1533]
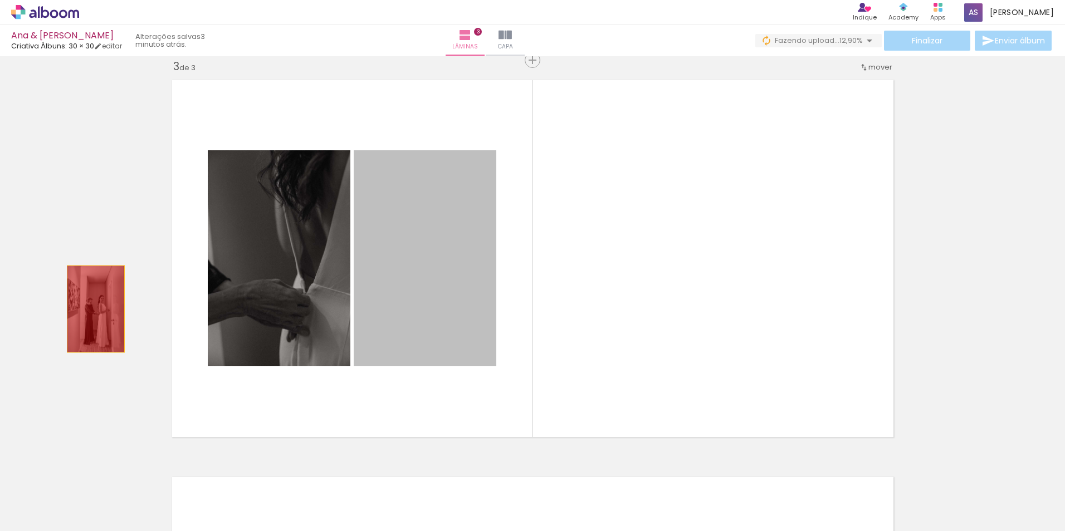
drag, startPoint x: 316, startPoint y: 309, endPoint x: 126, endPoint y: 314, distance: 189.4
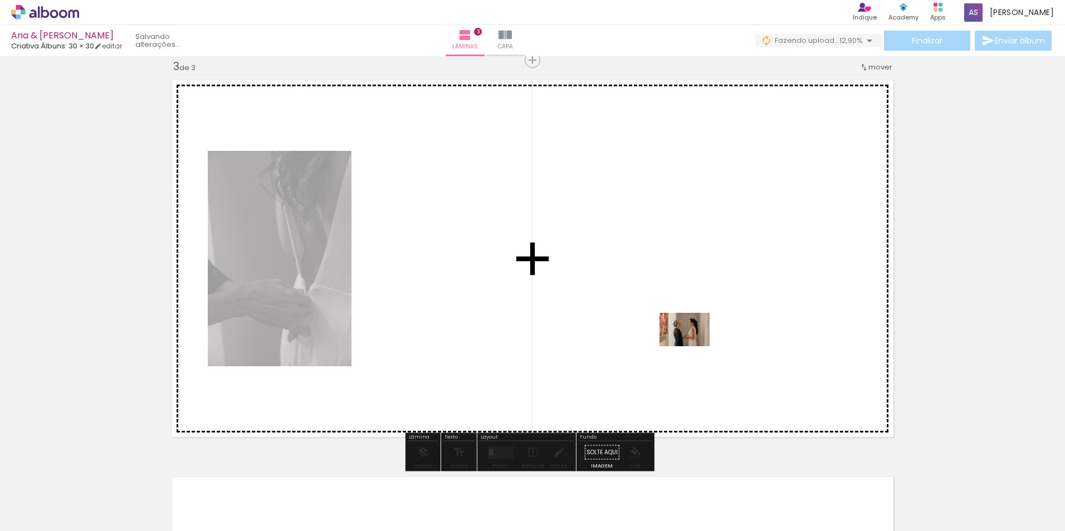
drag, startPoint x: 585, startPoint y: 504, endPoint x: 693, endPoint y: 346, distance: 190.8
click at [693, 346] on quentale-workspace at bounding box center [532, 265] width 1065 height 531
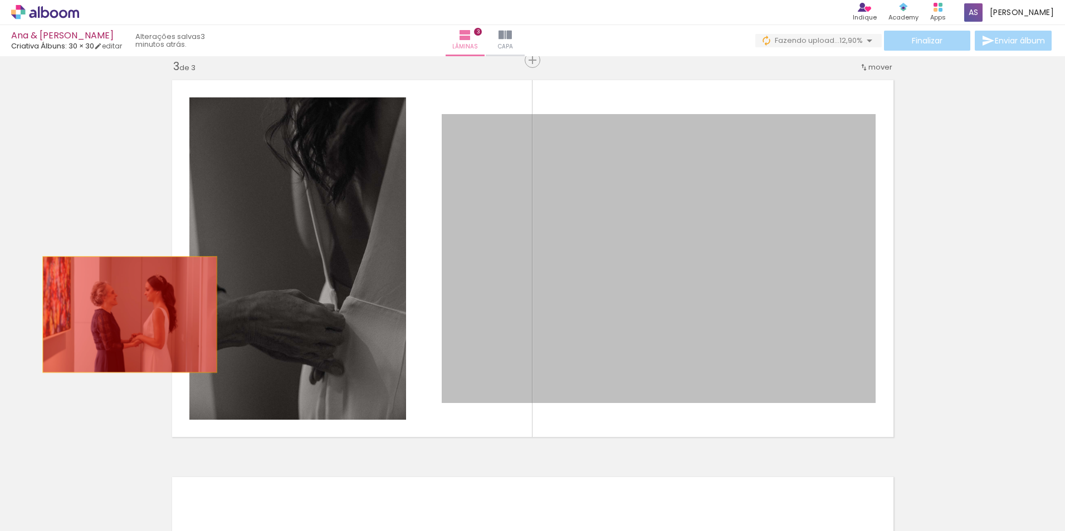
drag, startPoint x: 702, startPoint y: 302, endPoint x: 150, endPoint y: 322, distance: 552.4
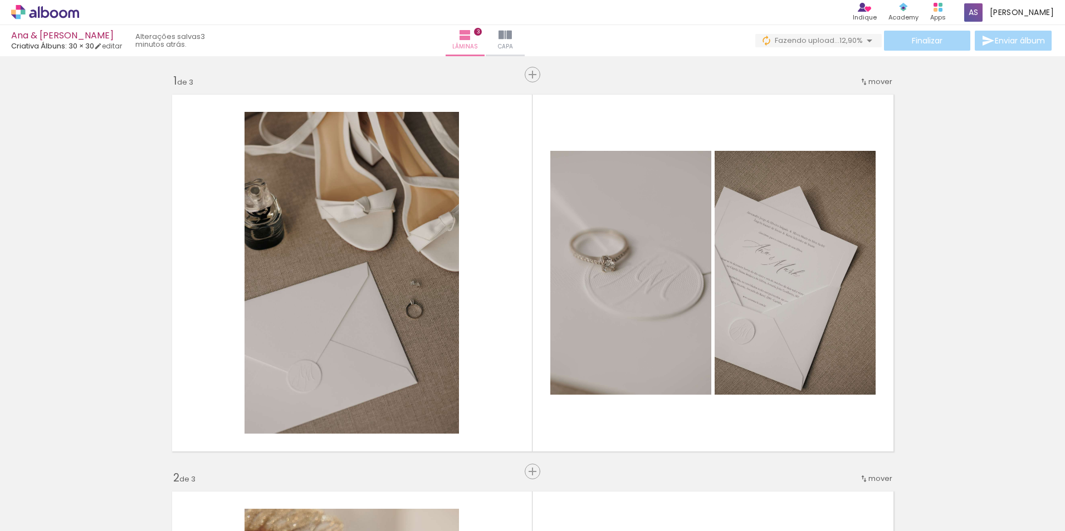
scroll to position [0, 1533]
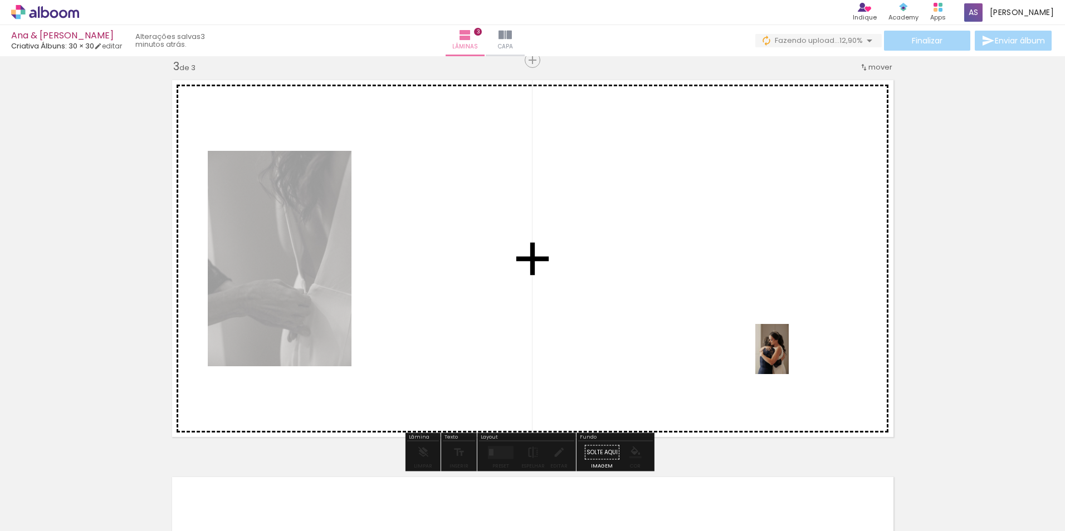
drag, startPoint x: 834, startPoint y: 500, endPoint x: 788, endPoint y: 355, distance: 152.6
click at [788, 355] on quentale-workspace at bounding box center [532, 265] width 1065 height 531
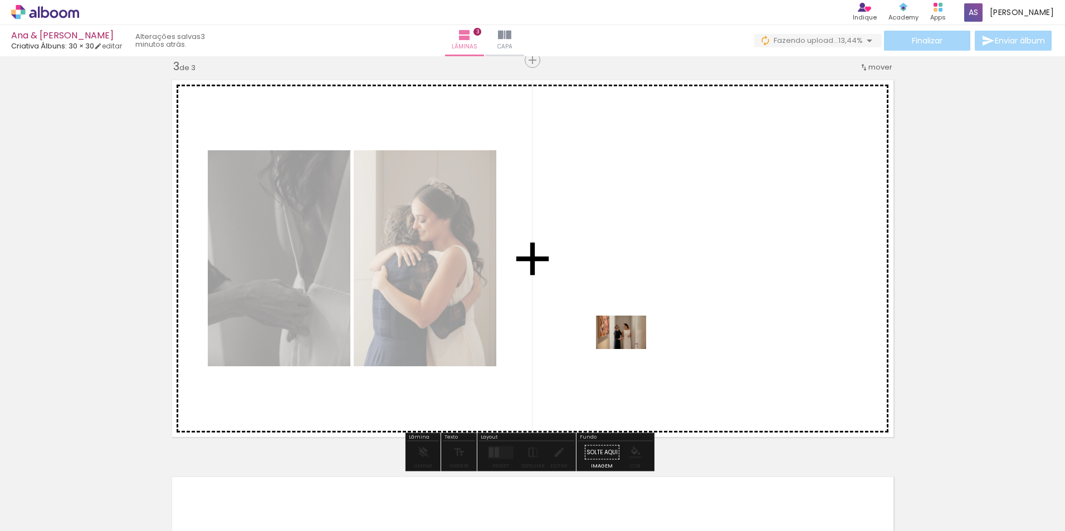
drag, startPoint x: 511, startPoint y: 507, endPoint x: 635, endPoint y: 341, distance: 207.0
click at [635, 341] on quentale-workspace at bounding box center [532, 265] width 1065 height 531
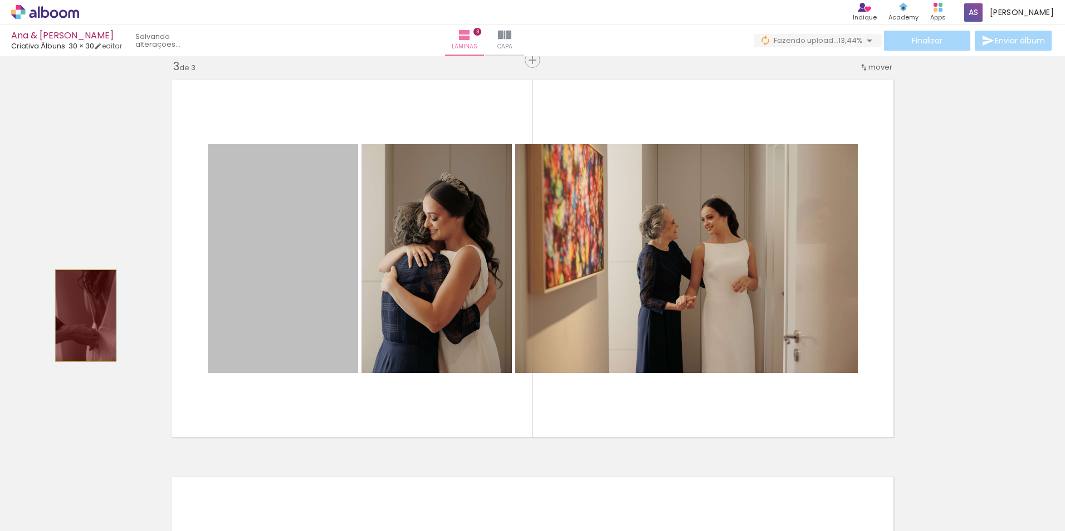
drag, startPoint x: 340, startPoint y: 310, endPoint x: 81, endPoint y: 316, distance: 259.1
click at [81, 316] on div "Inserir lâmina 1 de 3 Inserir lâmina 2 de 3 Inserir lâmina 3 de 3" at bounding box center [532, 45] width 1065 height 1589
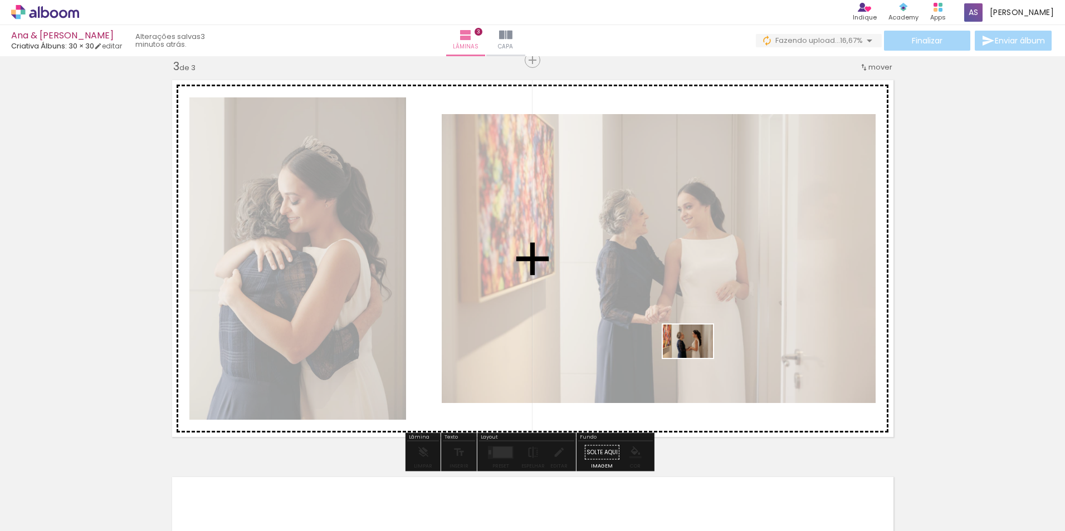
drag, startPoint x: 589, startPoint y: 490, endPoint x: 696, endPoint y: 358, distance: 170.2
click at [696, 358] on quentale-workspace at bounding box center [532, 265] width 1065 height 531
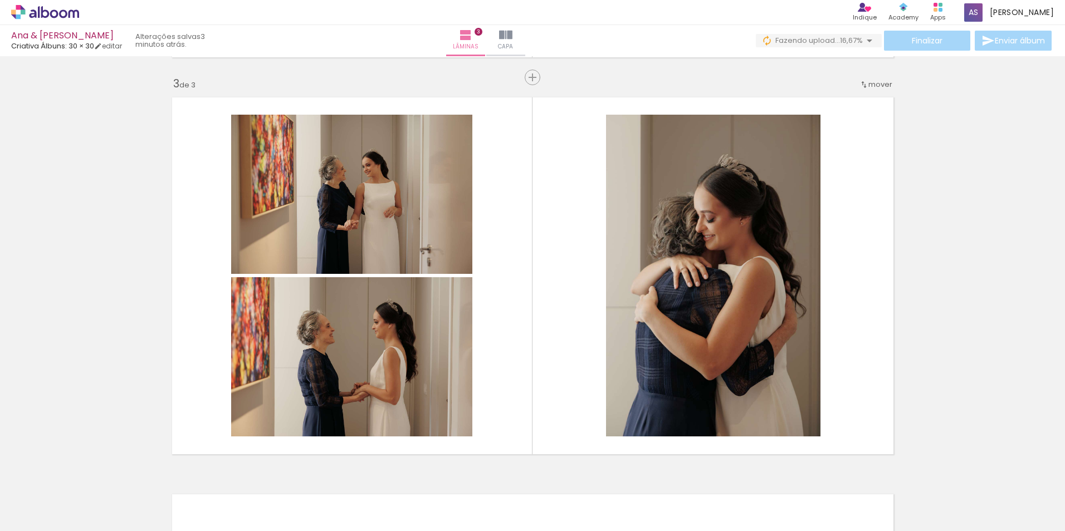
scroll to position [772, 0]
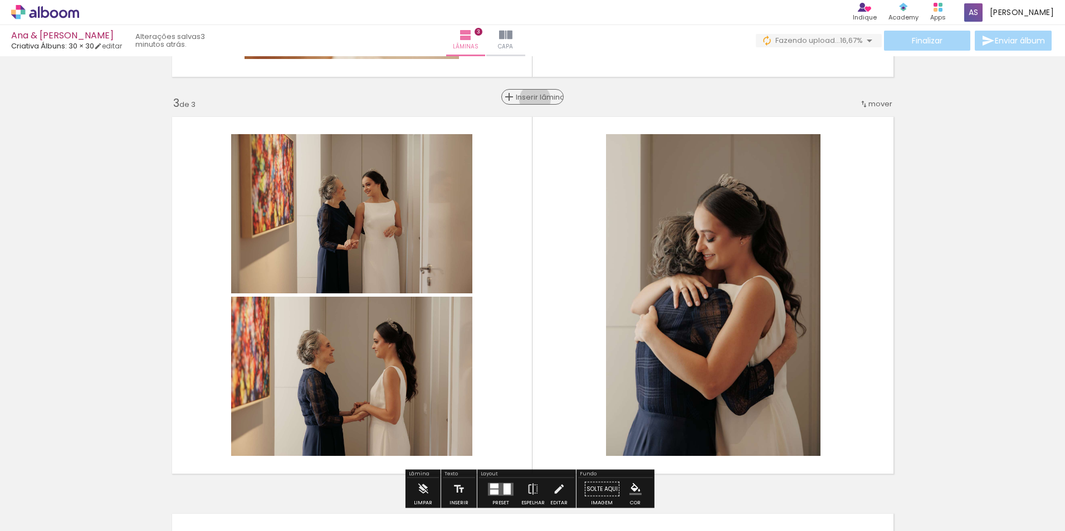
click at [531, 100] on span "Inserir lâmina" at bounding box center [537, 97] width 43 height 7
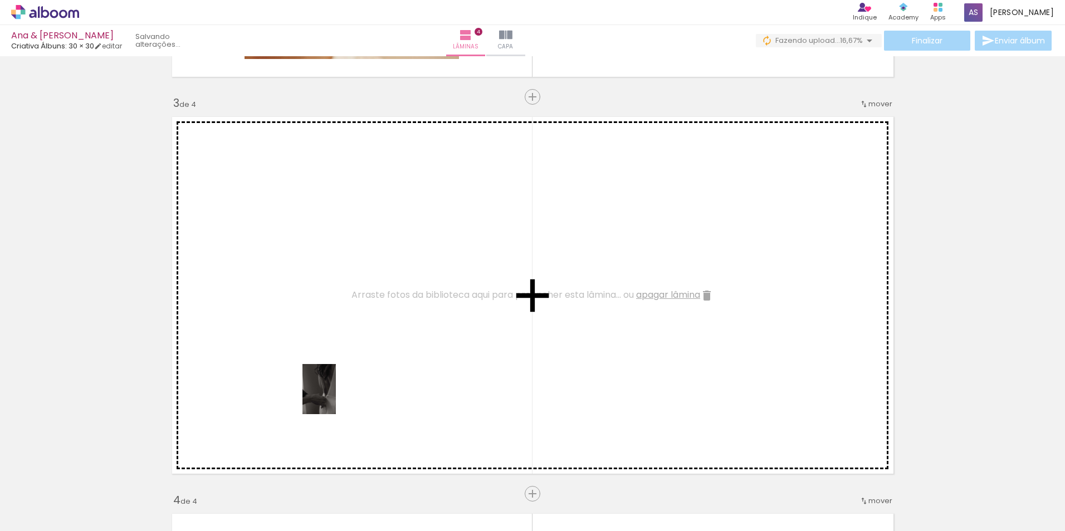
drag, startPoint x: 335, startPoint y: 512, endPoint x: 336, endPoint y: 375, distance: 136.5
click at [336, 375] on quentale-workspace at bounding box center [532, 265] width 1065 height 531
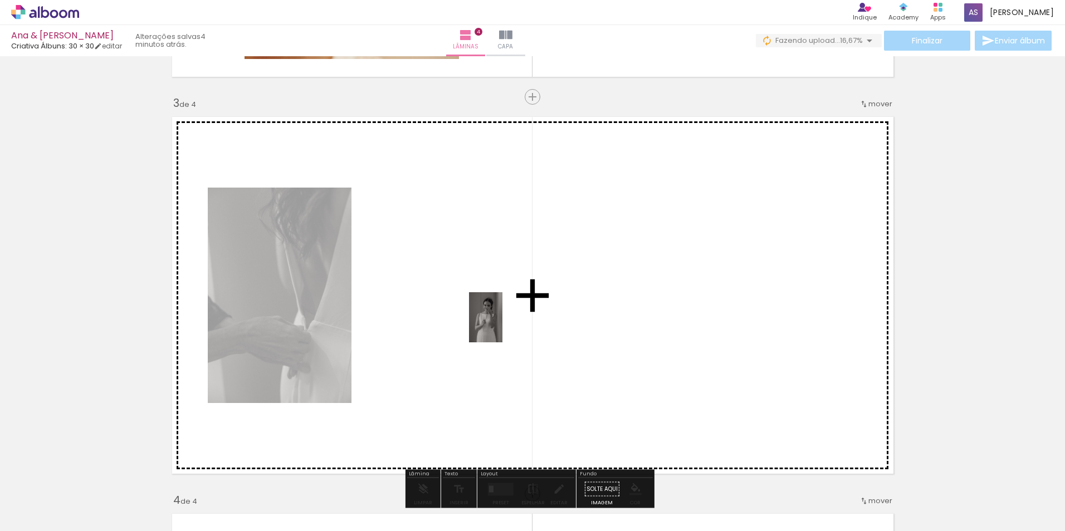
drag, startPoint x: 959, startPoint y: 506, endPoint x: 472, endPoint y: 317, distance: 521.6
click at [472, 317] on quentale-workspace at bounding box center [532, 265] width 1065 height 531
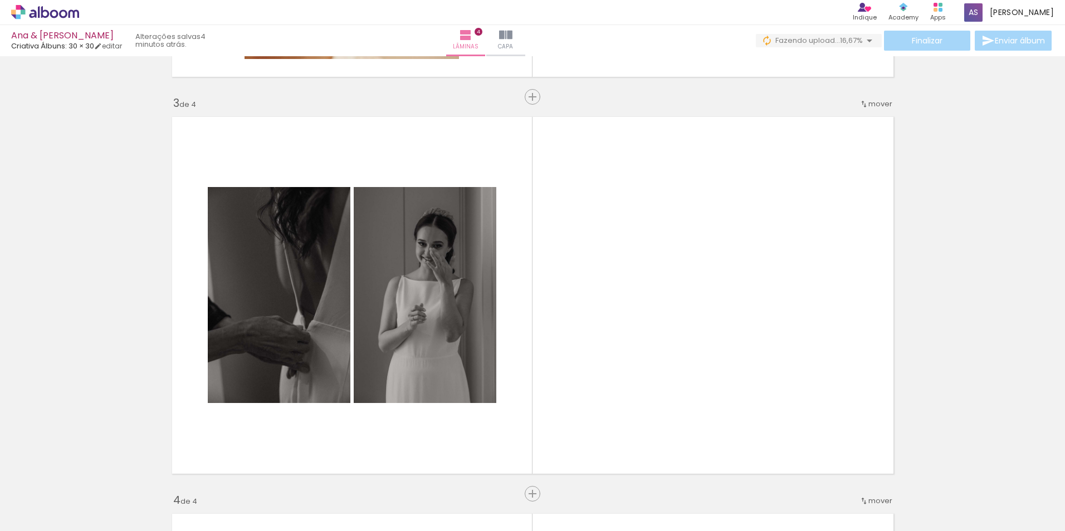
scroll to position [0, 1808]
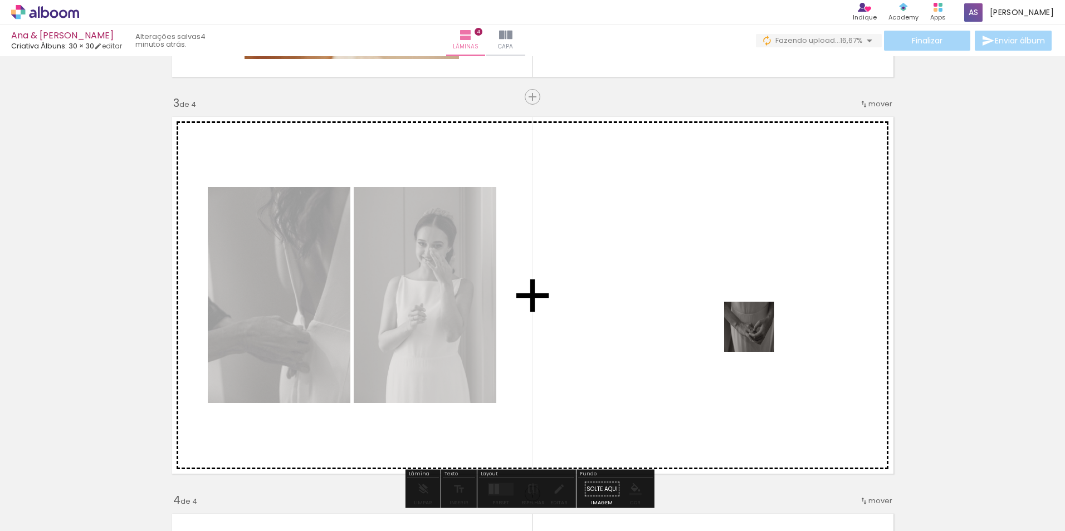
drag, startPoint x: 822, startPoint y: 507, endPoint x: 746, endPoint y: 317, distance: 204.0
click at [746, 317] on quentale-workspace at bounding box center [532, 265] width 1065 height 531
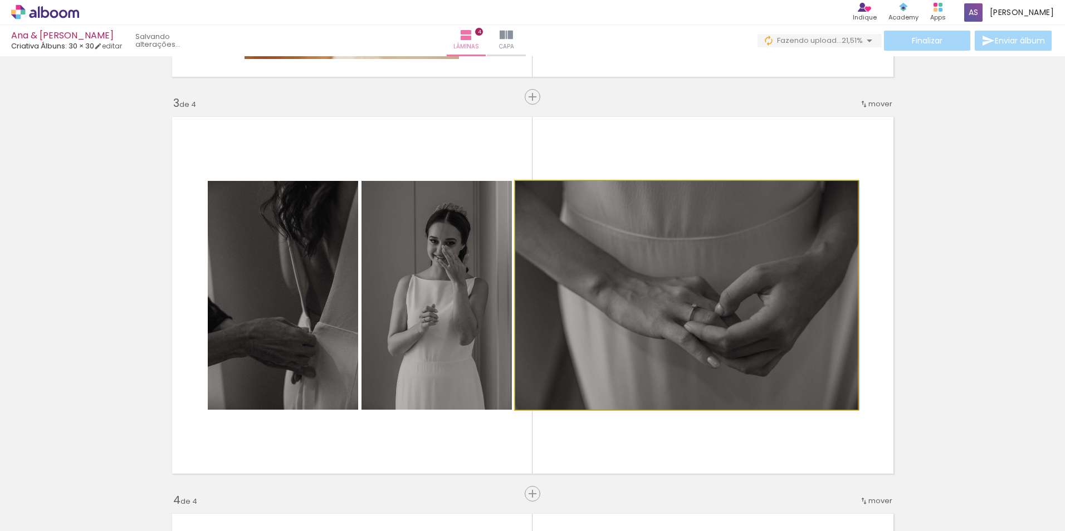
drag, startPoint x: 701, startPoint y: 338, endPoint x: 773, endPoint y: 333, distance: 72.0
drag, startPoint x: 735, startPoint y: 335, endPoint x: 776, endPoint y: 335, distance: 40.7
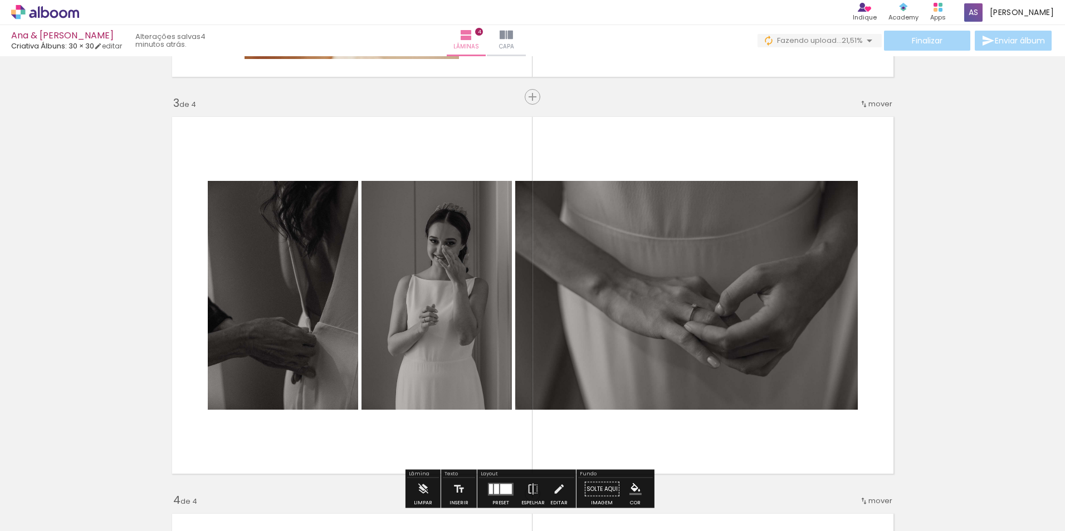
drag, startPoint x: 939, startPoint y: 308, endPoint x: 854, endPoint y: 311, distance: 85.3
click at [940, 308] on div "Inserir lâmina 1 de 4 Inserir lâmina 2 de 4 Inserir lâmina 3 de 4 Inserir lâmin…" at bounding box center [532, 281] width 1065 height 1986
click at [908, 133] on div "Inserir lâmina 1 de 4 Inserir lâmina 2 de 4 Inserir lâmina 3 de 4 Inserir lâmin…" at bounding box center [532, 281] width 1065 height 1986
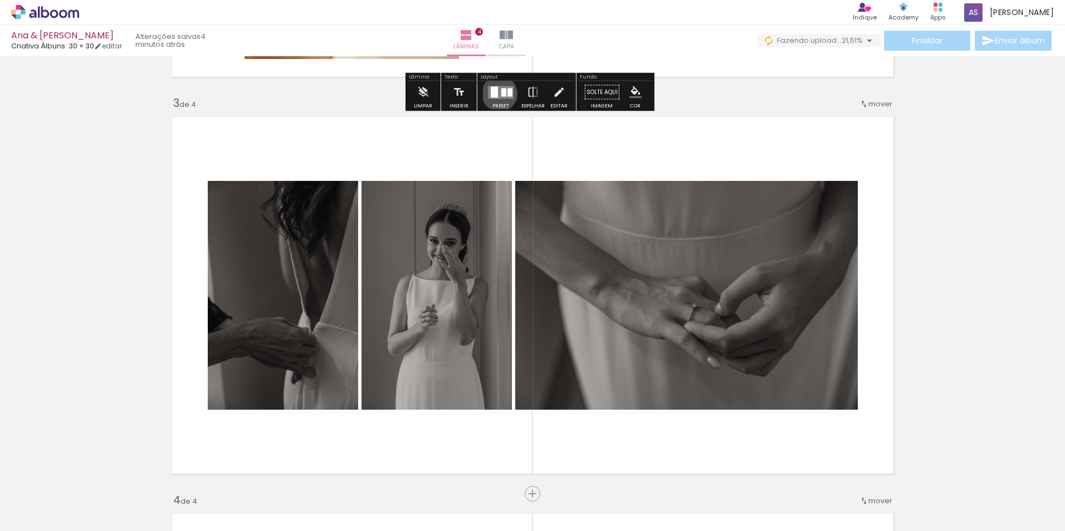
click at [497, 94] on quentale-layouter at bounding box center [501, 92] width 26 height 13
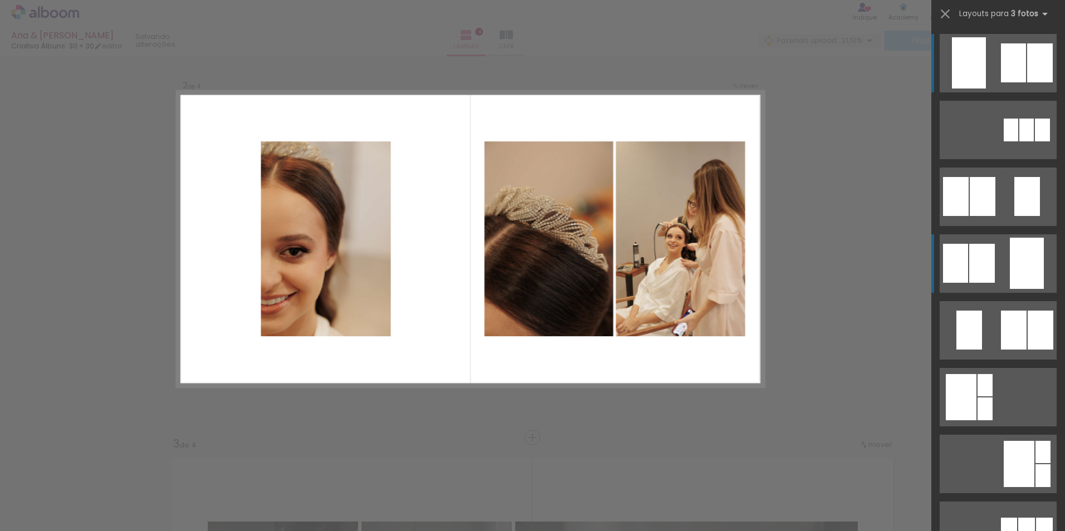
scroll to position [412, 0]
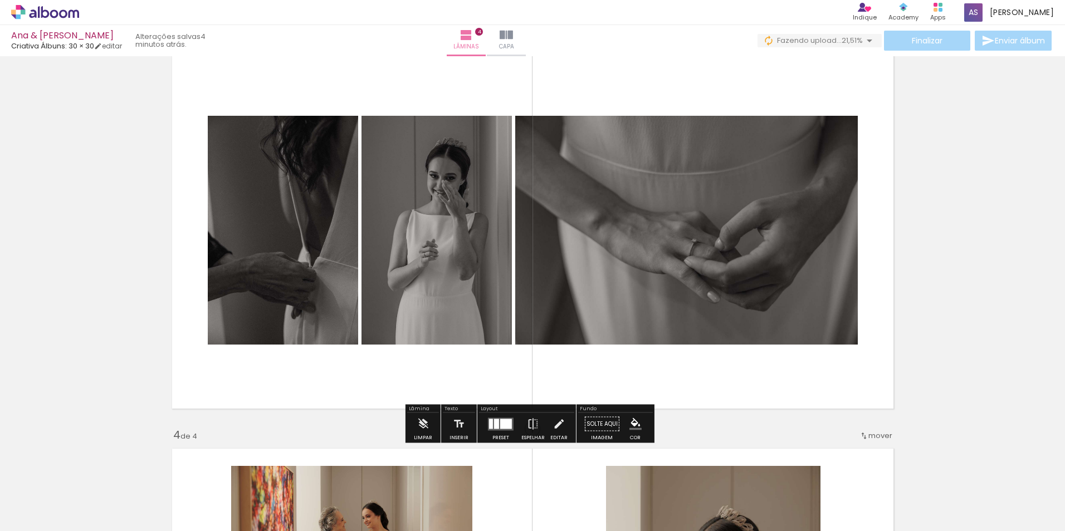
scroll to position [838, 0]
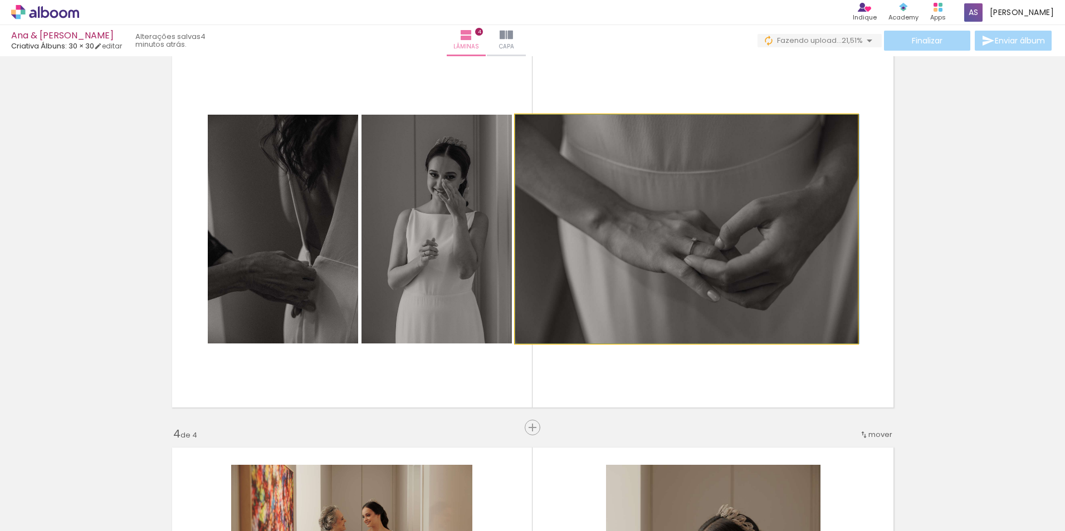
click at [828, 330] on quentale-photo at bounding box center [686, 229] width 343 height 229
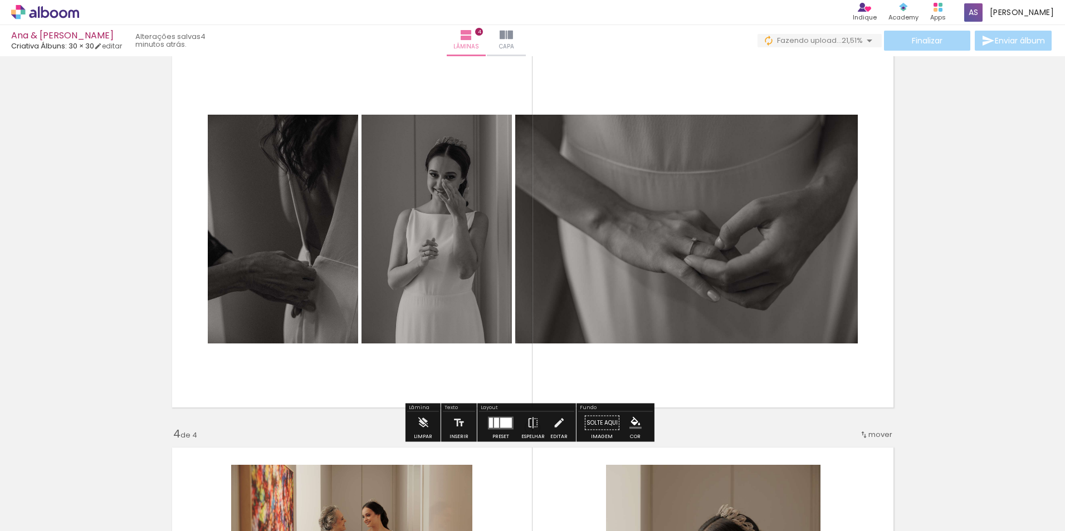
click at [628, 367] on quentale-layouter at bounding box center [533, 229] width 734 height 369
click at [500, 424] on div at bounding box center [506, 423] width 12 height 10
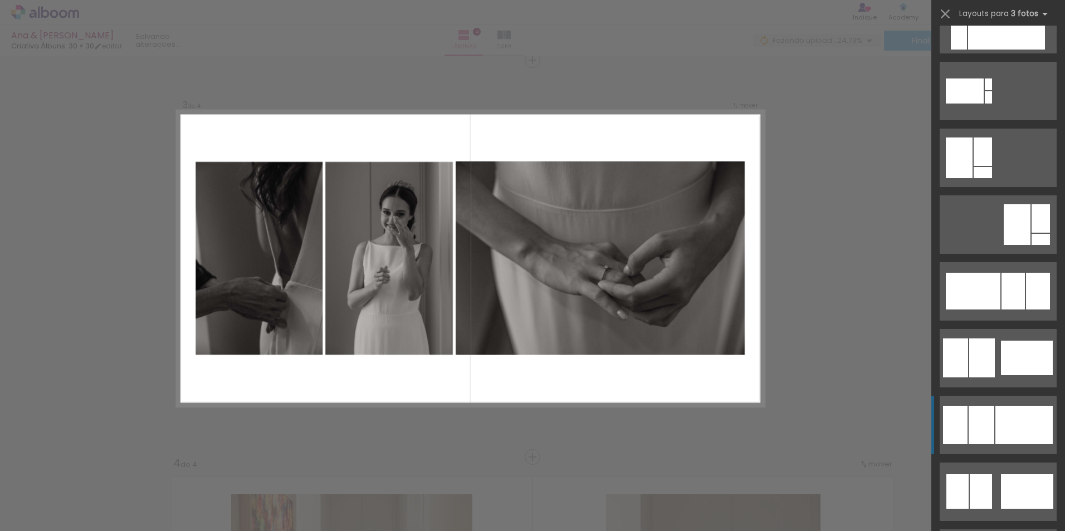
scroll to position [575, 0]
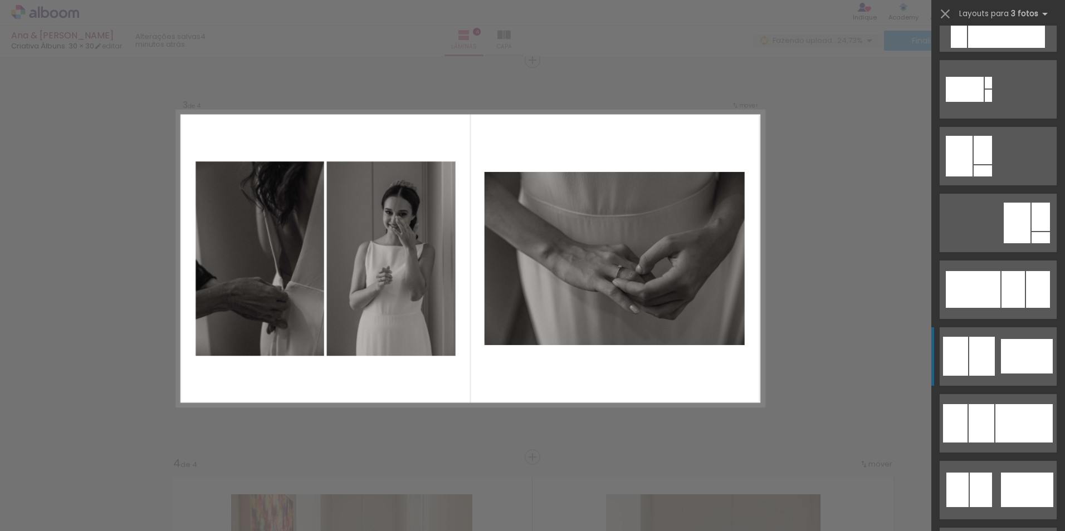
click at [1029, 362] on div at bounding box center [1027, 356] width 52 height 35
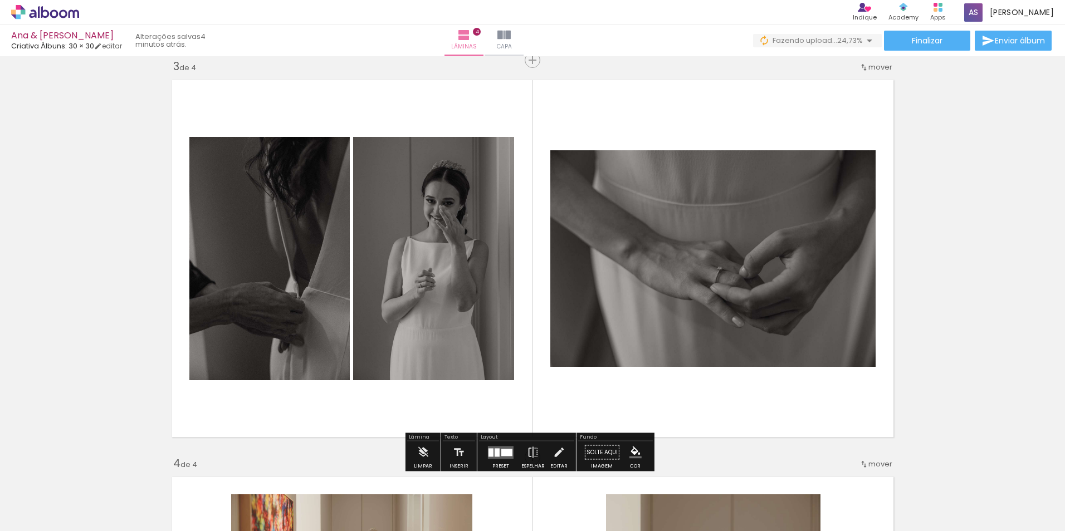
click at [964, 398] on div "Inserir lâmina 1 de 4 Inserir lâmina 2 de 4 Inserir lâmina 3 de 4 Inserir lâmin…" at bounding box center [532, 244] width 1065 height 1986
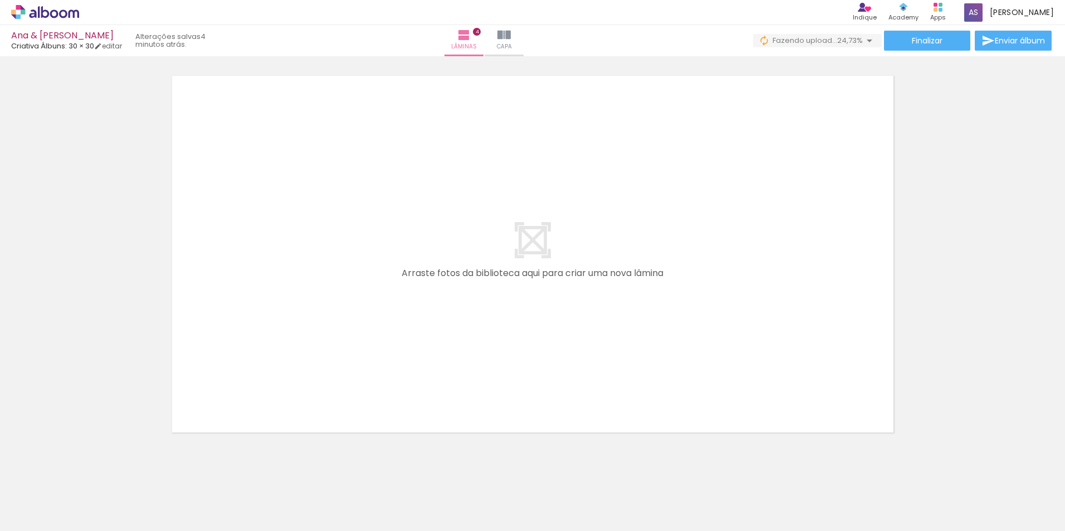
scroll to position [1624, 0]
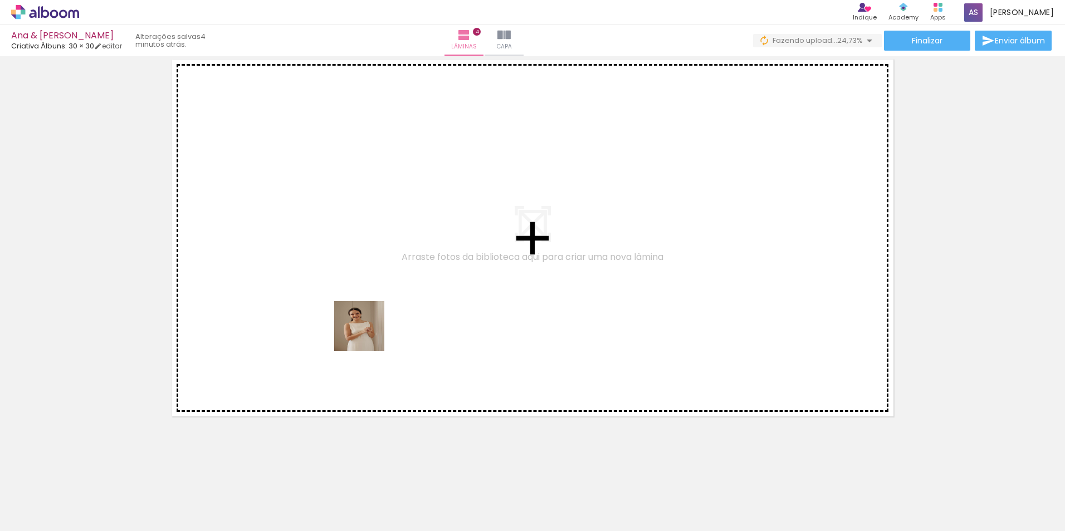
drag, startPoint x: 427, startPoint y: 502, endPoint x: 363, endPoint y: 312, distance: 200.3
click at [358, 310] on quentale-workspace at bounding box center [532, 265] width 1065 height 531
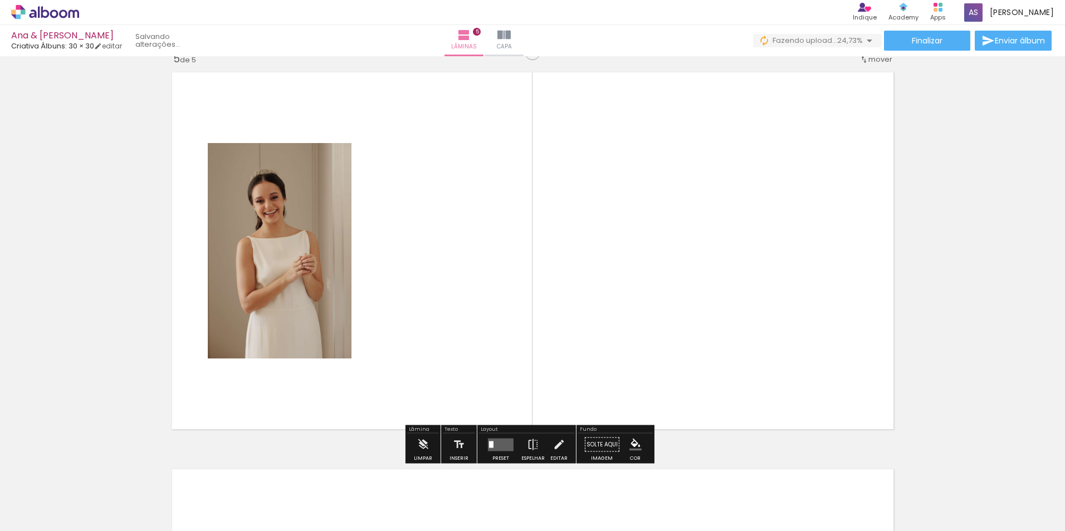
scroll to position [1603, 0]
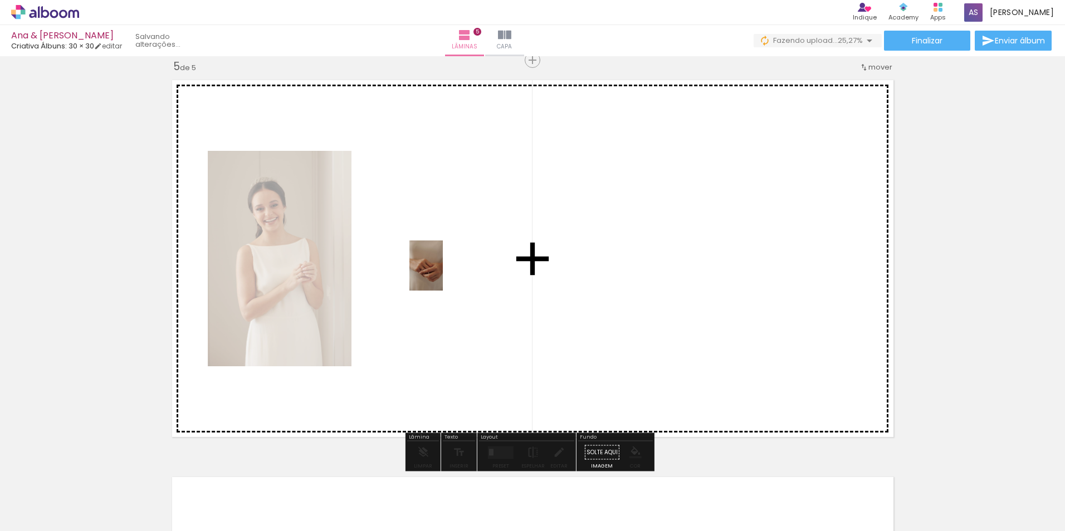
drag, startPoint x: 553, startPoint y: 501, endPoint x: 442, endPoint y: 273, distance: 253.1
click at [442, 273] on quentale-workspace at bounding box center [532, 265] width 1065 height 531
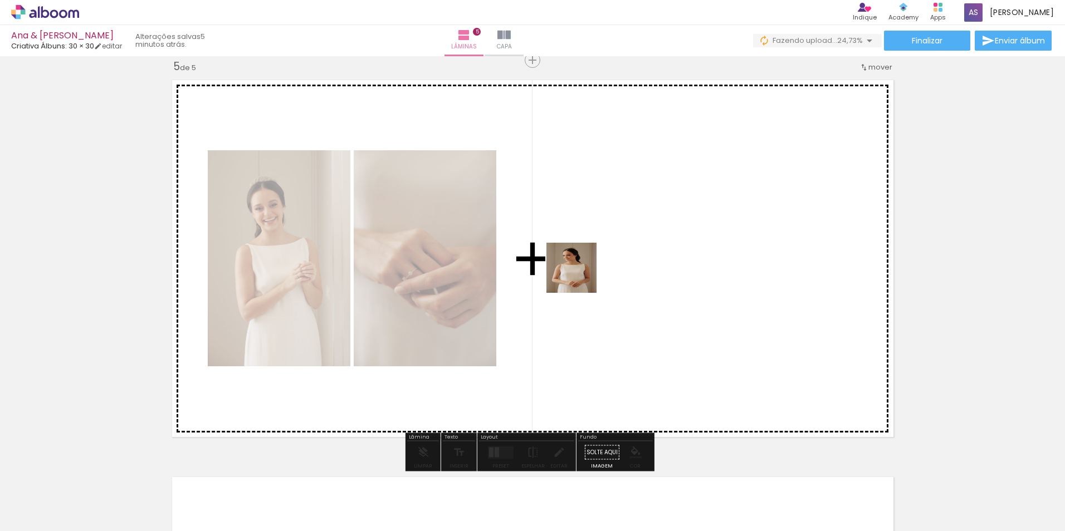
drag, startPoint x: 671, startPoint y: 511, endPoint x: 576, endPoint y: 269, distance: 260.3
click at [576, 269] on quentale-workspace at bounding box center [532, 265] width 1065 height 531
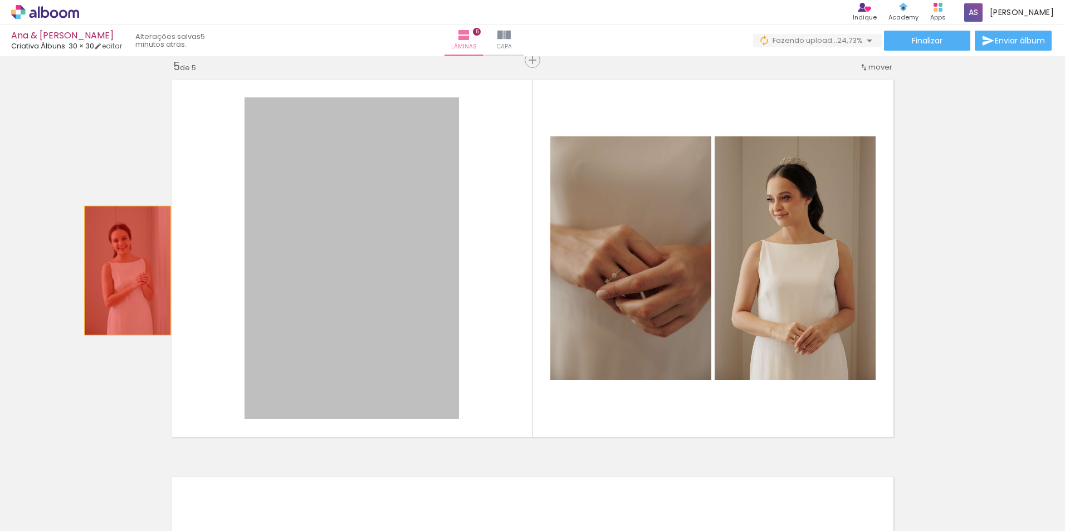
drag, startPoint x: 404, startPoint y: 265, endPoint x: 120, endPoint y: 271, distance: 283.6
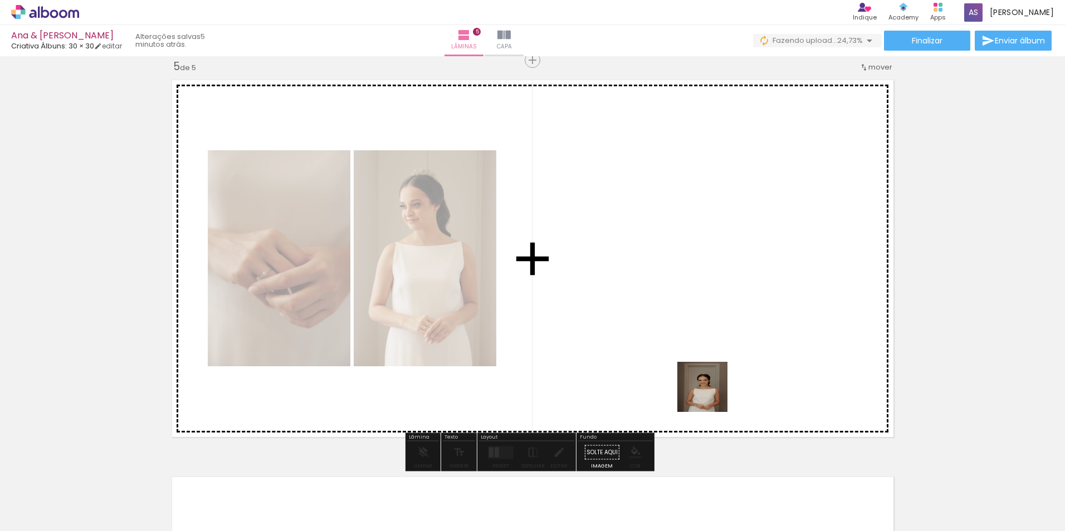
drag, startPoint x: 711, startPoint y: 395, endPoint x: 670, endPoint y: 290, distance: 113.6
click at [670, 290] on quentale-workspace at bounding box center [532, 265] width 1065 height 531
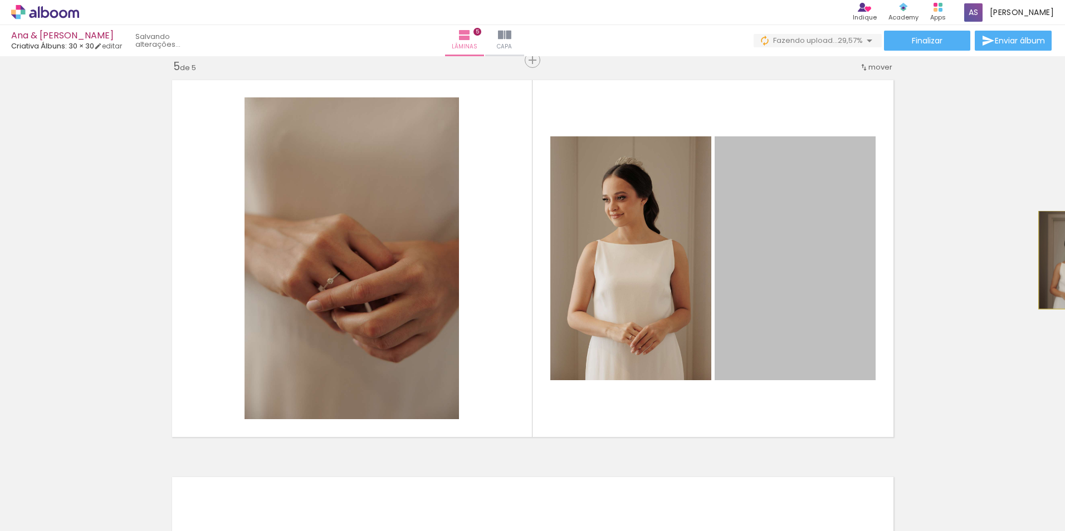
drag, startPoint x: 818, startPoint y: 314, endPoint x: 1067, endPoint y: 260, distance: 254.7
click at [1064, 260] on html "link( href="../../bower_components/polymer/polymer.html" rel="import" ) picture…" at bounding box center [532, 265] width 1065 height 531
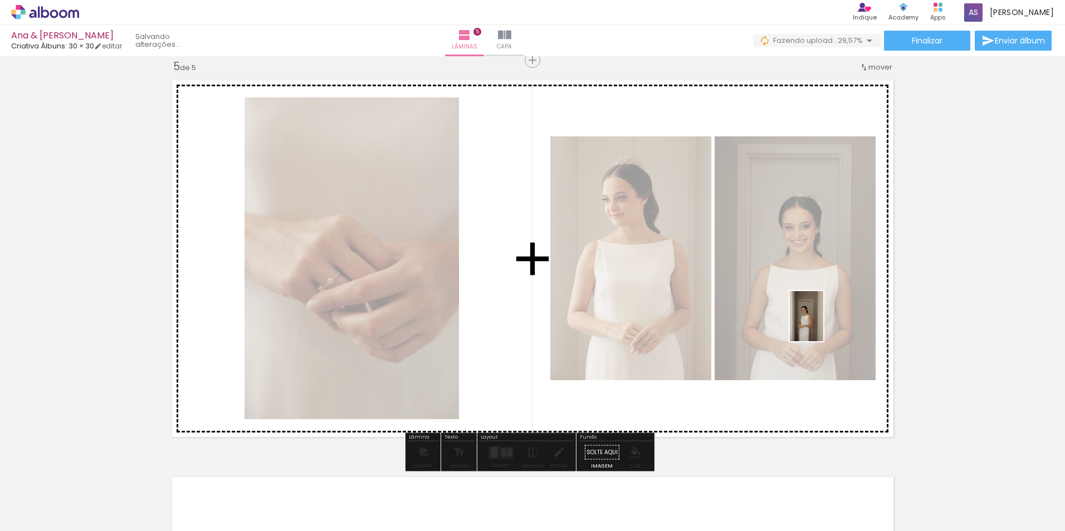
drag, startPoint x: 790, startPoint y: 497, endPoint x: 866, endPoint y: 292, distance: 219.0
click at [813, 285] on quentale-workspace at bounding box center [532, 265] width 1065 height 531
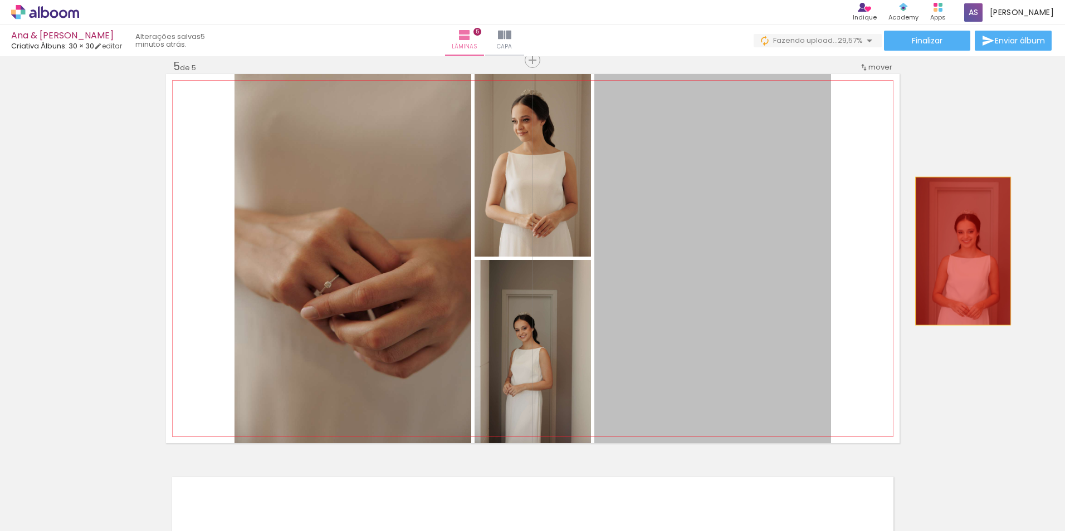
drag, startPoint x: 699, startPoint y: 297, endPoint x: 966, endPoint y: 247, distance: 271.9
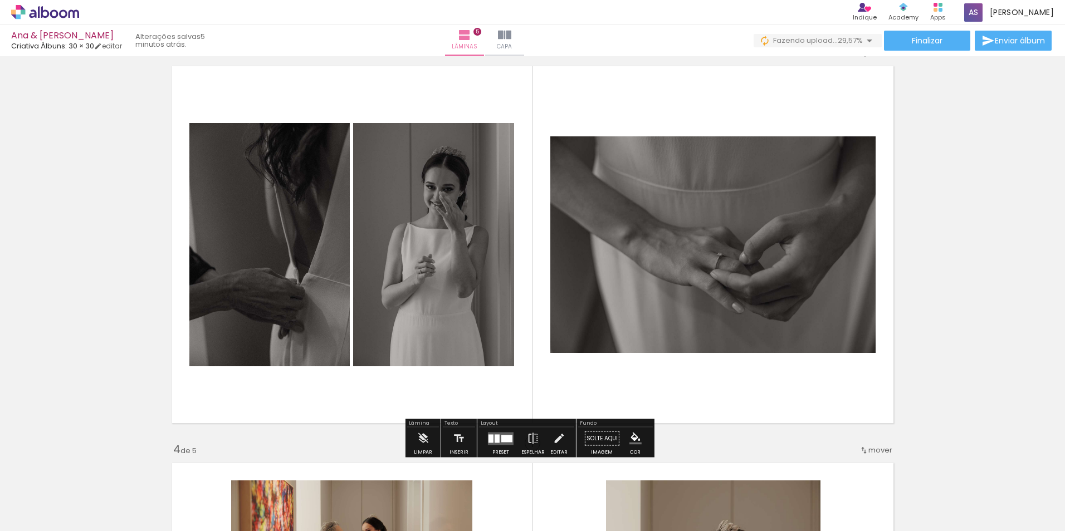
scroll to position [805, 0]
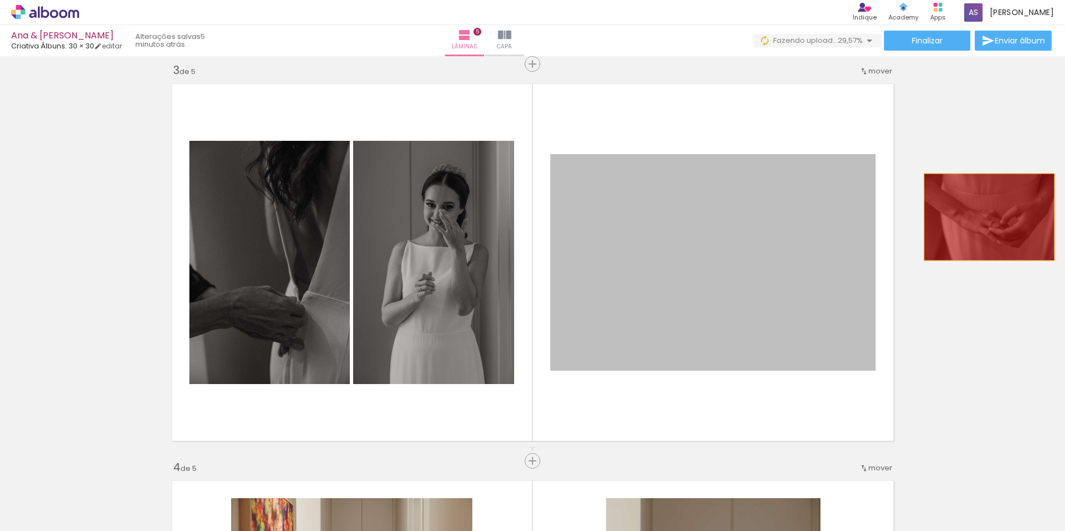
drag, startPoint x: 944, startPoint y: 223, endPoint x: 1067, endPoint y: 194, distance: 125.9
click at [1064, 194] on html "link( href="../../bower_components/polymer/polymer.html" rel="import" ) picture…" at bounding box center [532, 265] width 1065 height 531
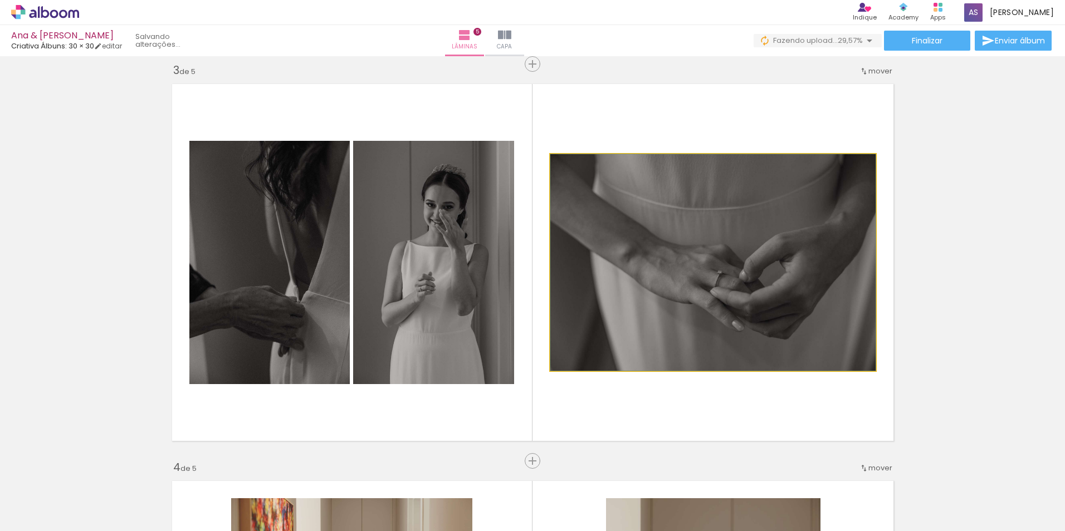
click at [791, 251] on quentale-photo at bounding box center [712, 262] width 325 height 217
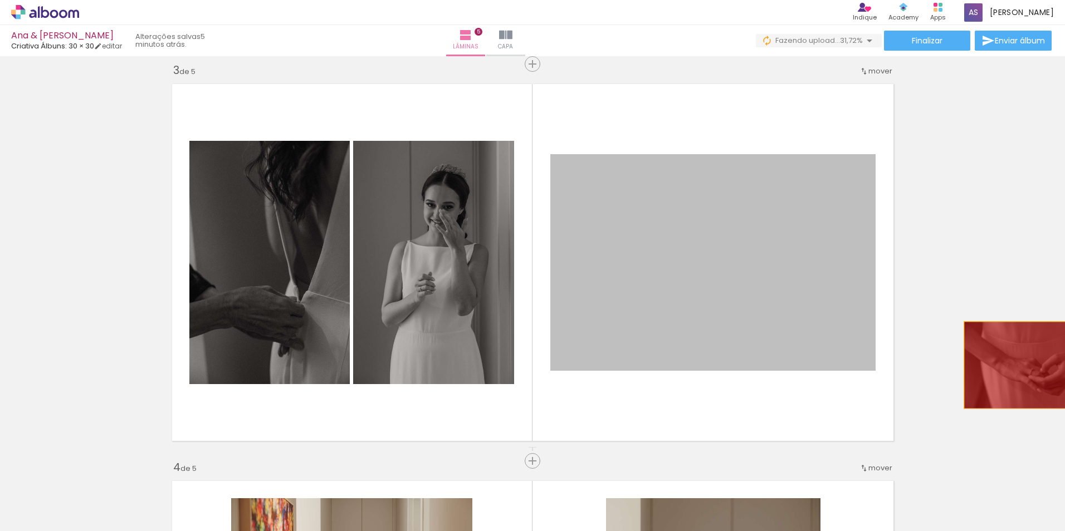
drag, startPoint x: 780, startPoint y: 265, endPoint x: 1049, endPoint y: 341, distance: 280.0
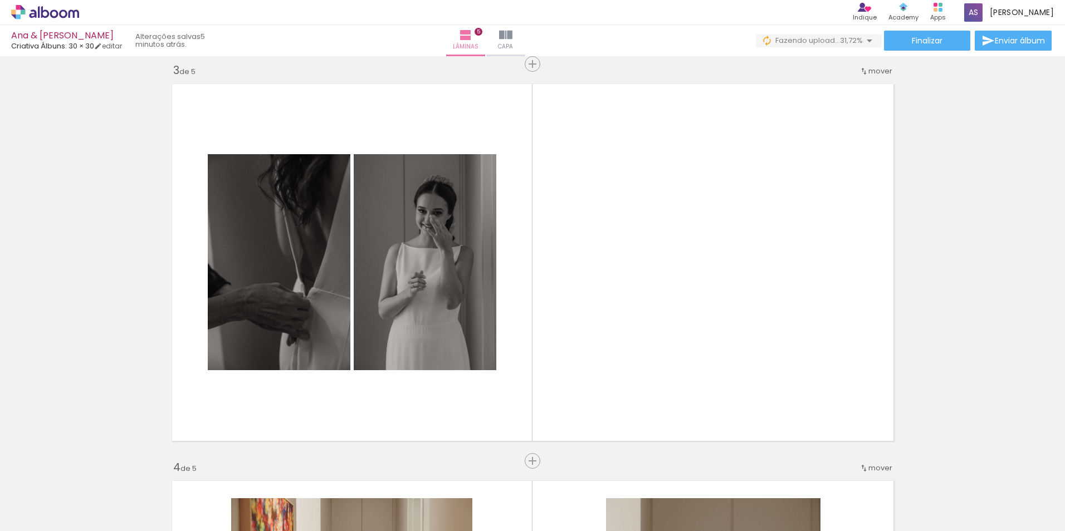
scroll to position [0, 1580]
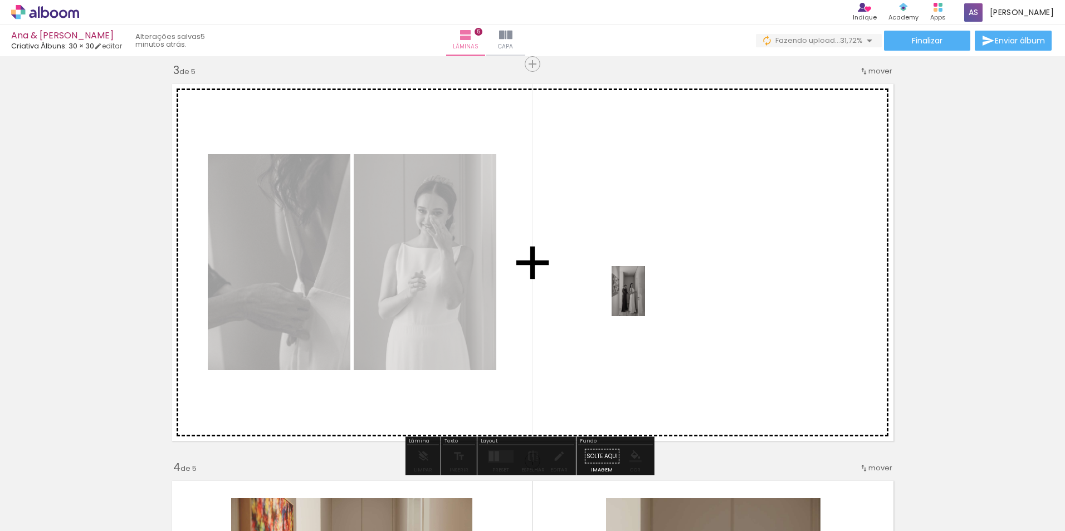
drag, startPoint x: 351, startPoint y: 501, endPoint x: 661, endPoint y: 293, distance: 372.8
click at [661, 293] on quentale-workspace at bounding box center [532, 265] width 1065 height 531
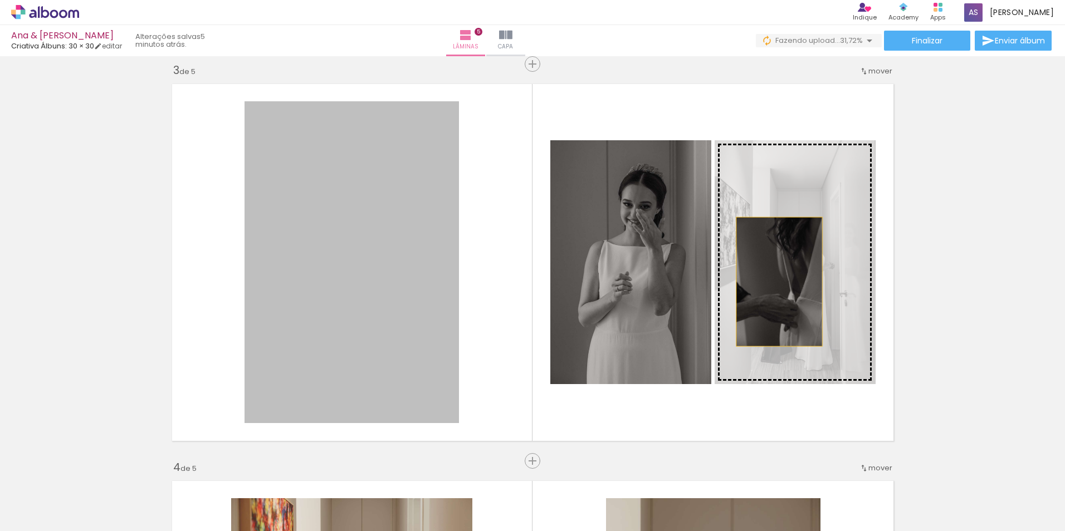
drag, startPoint x: 406, startPoint y: 290, endPoint x: 775, endPoint y: 282, distance: 368.8
click at [0, 0] on slot at bounding box center [0, 0] width 0 height 0
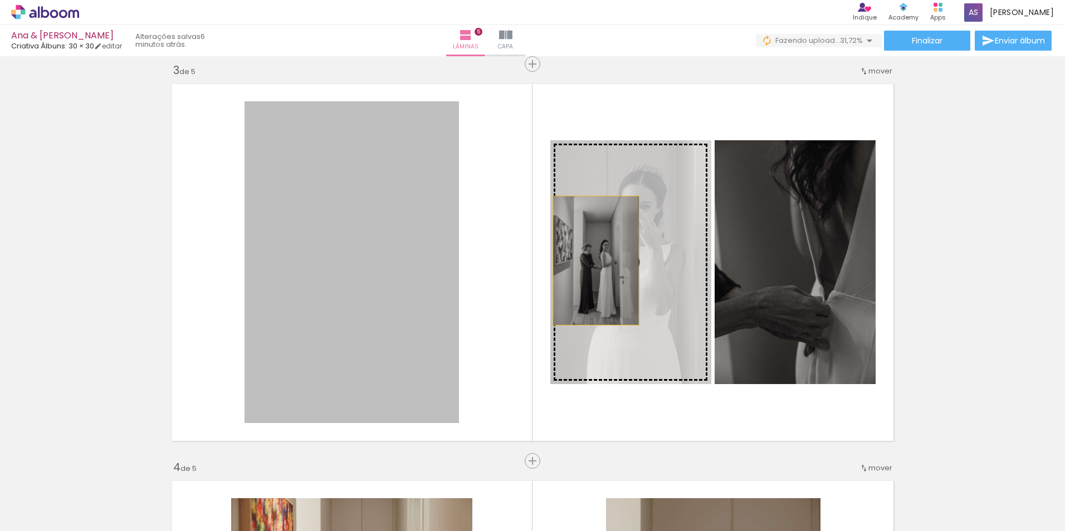
drag, startPoint x: 395, startPoint y: 277, endPoint x: 592, endPoint y: 261, distance: 196.7
click at [0, 0] on slot at bounding box center [0, 0] width 0 height 0
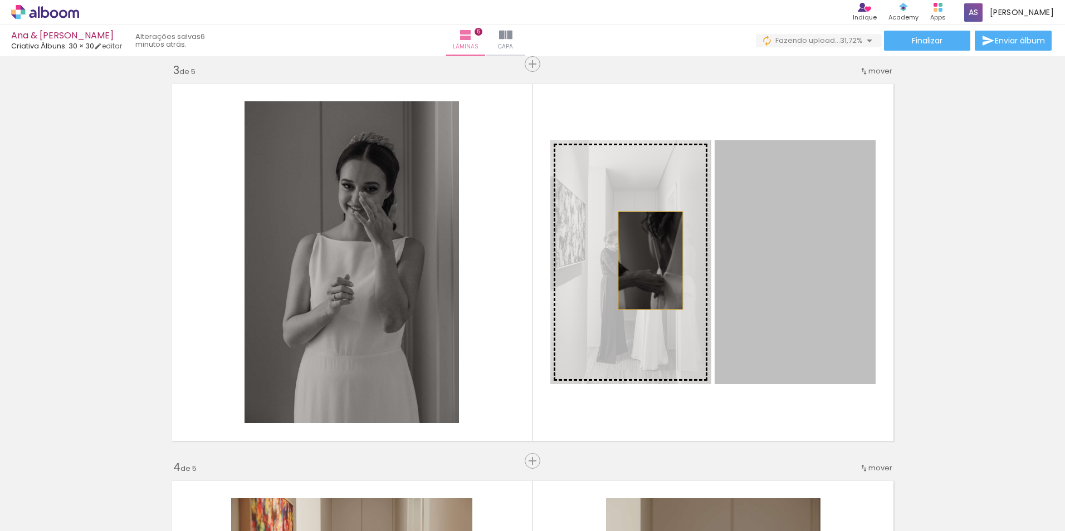
drag, startPoint x: 799, startPoint y: 254, endPoint x: 646, endPoint y: 261, distance: 153.3
click at [0, 0] on slot at bounding box center [0, 0] width 0 height 0
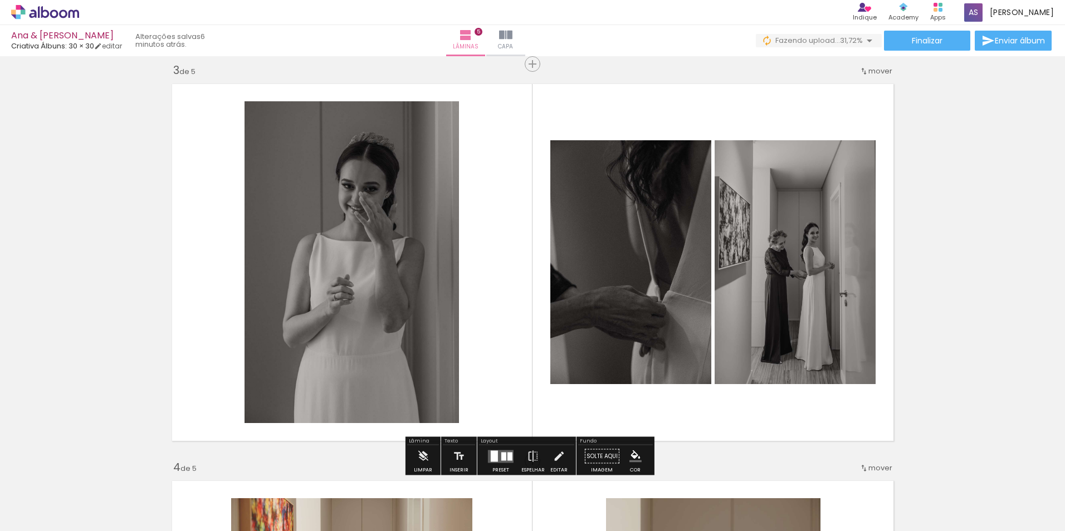
click at [1025, 223] on div "Inserir lâmina 1 de 5 Inserir lâmina 2 de 5 Inserir lâmina 3 de 5 Inserir lâmin…" at bounding box center [532, 446] width 1065 height 2383
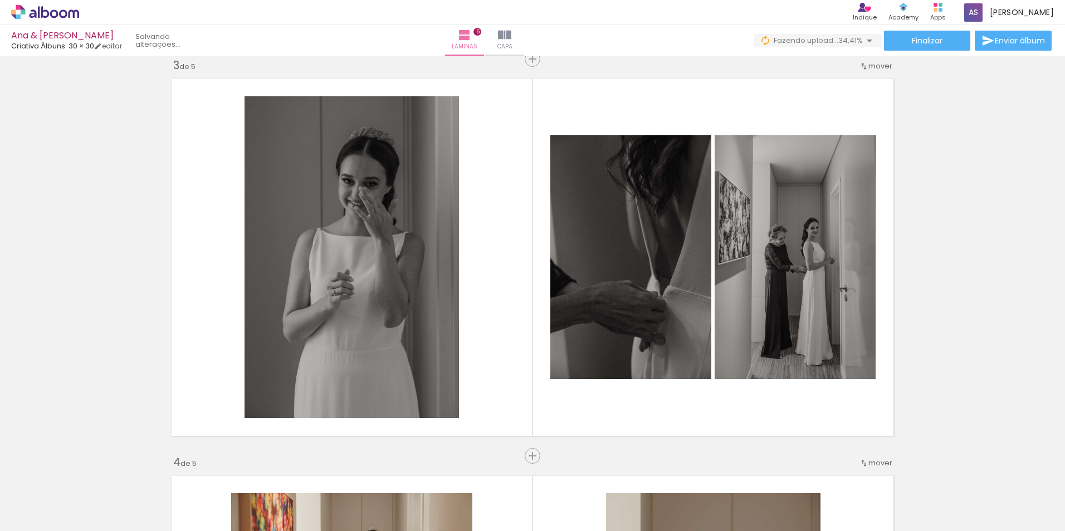
scroll to position [786, 0]
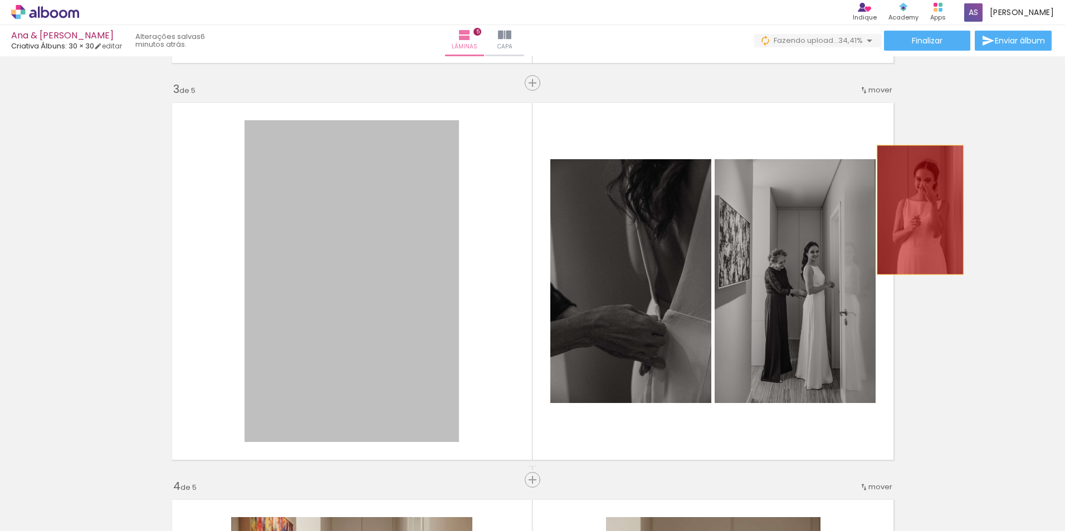
drag, startPoint x: 407, startPoint y: 286, endPoint x: 916, endPoint y: 210, distance: 514.7
click at [916, 210] on div "Inserir lâmina 1 de 5 Inserir lâmina 2 de 5 Inserir lâmina 3 de 5 Inserir lâmin…" at bounding box center [532, 465] width 1065 height 2383
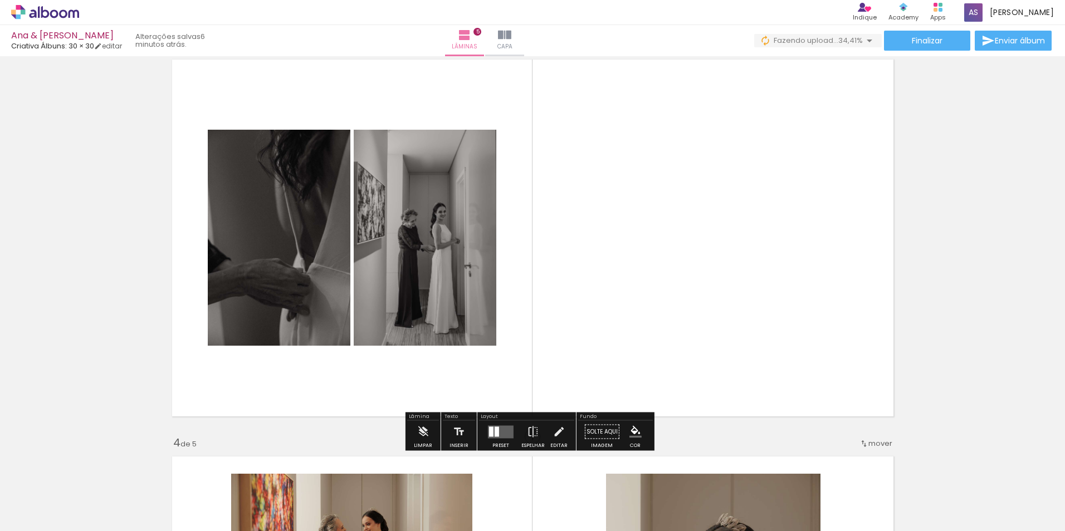
scroll to position [823, 0]
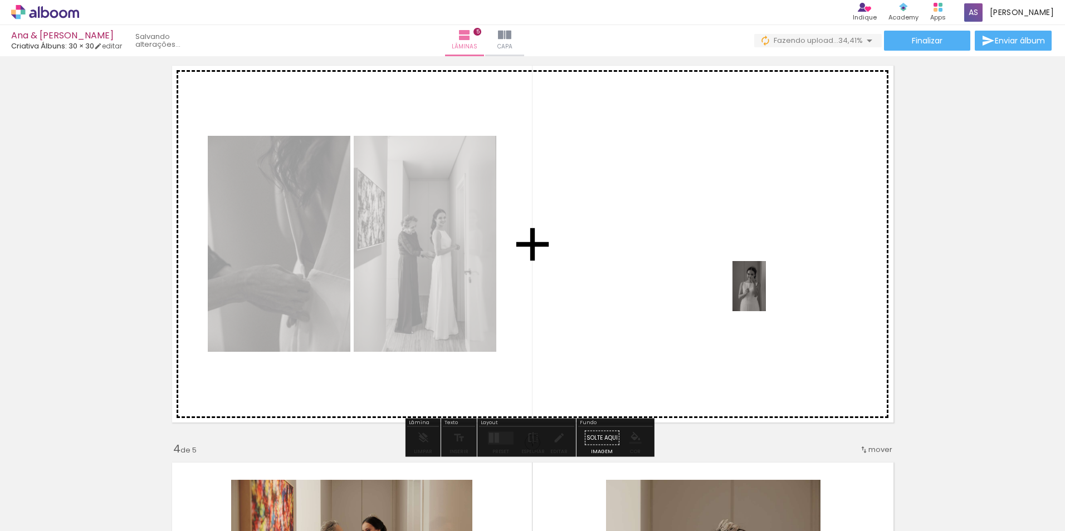
drag, startPoint x: 914, startPoint y: 501, endPoint x: 766, endPoint y: 295, distance: 254.3
click at [766, 295] on quentale-workspace at bounding box center [532, 265] width 1065 height 531
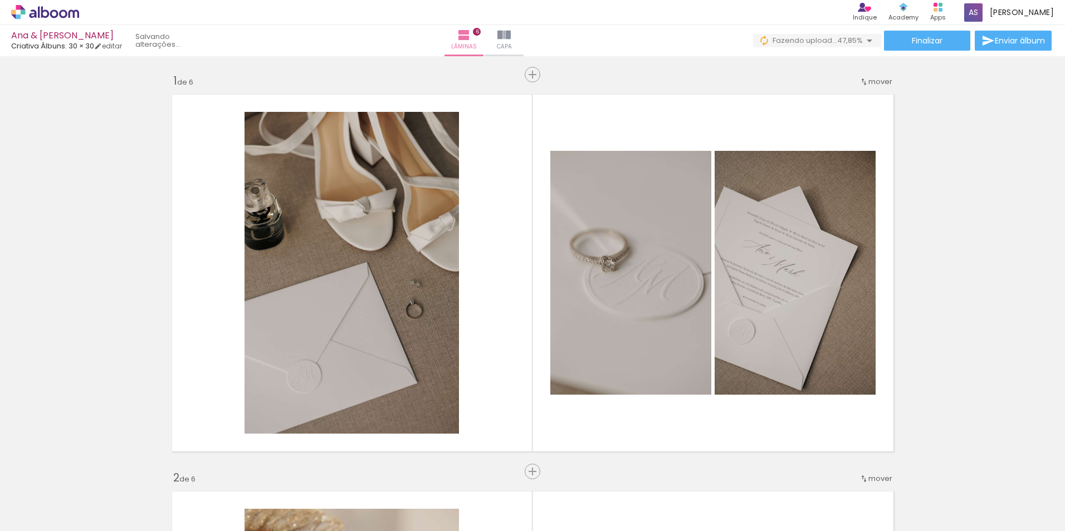
click at [694, 256] on quentale-workspace at bounding box center [532, 265] width 1065 height 531
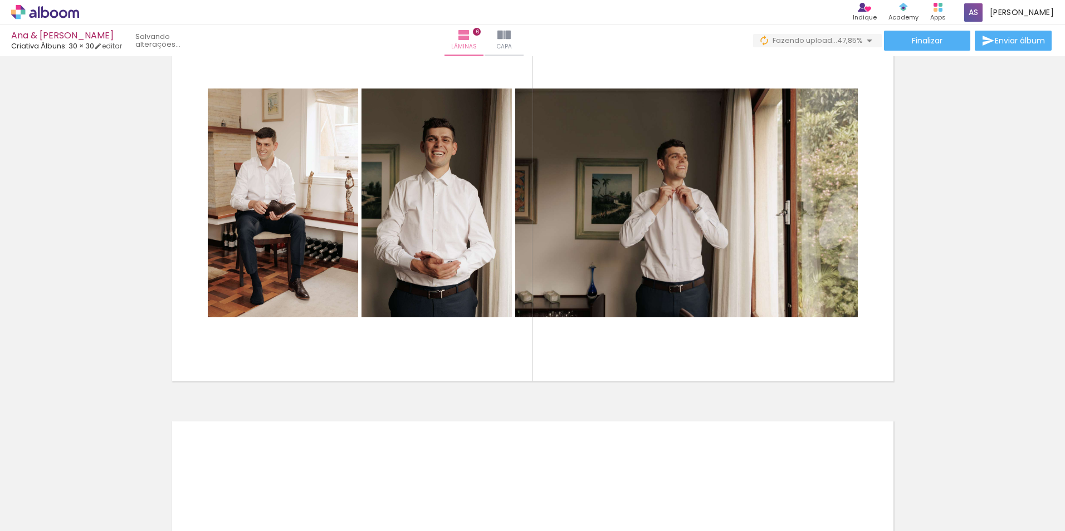
scroll to position [0, 2792]
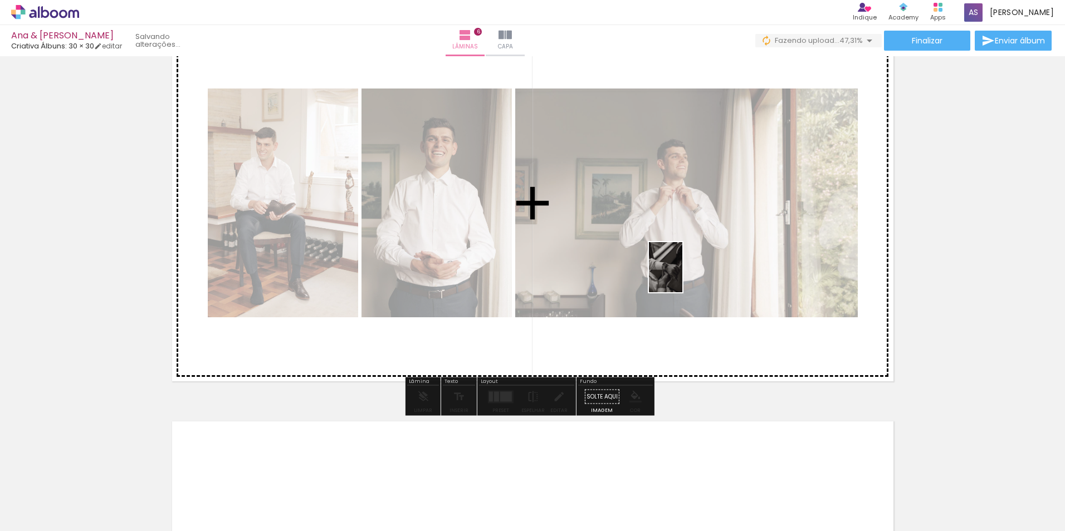
drag, startPoint x: 685, startPoint y: 504, endPoint x: 682, endPoint y: 268, distance: 235.1
click at [682, 268] on quentale-workspace at bounding box center [532, 265] width 1065 height 531
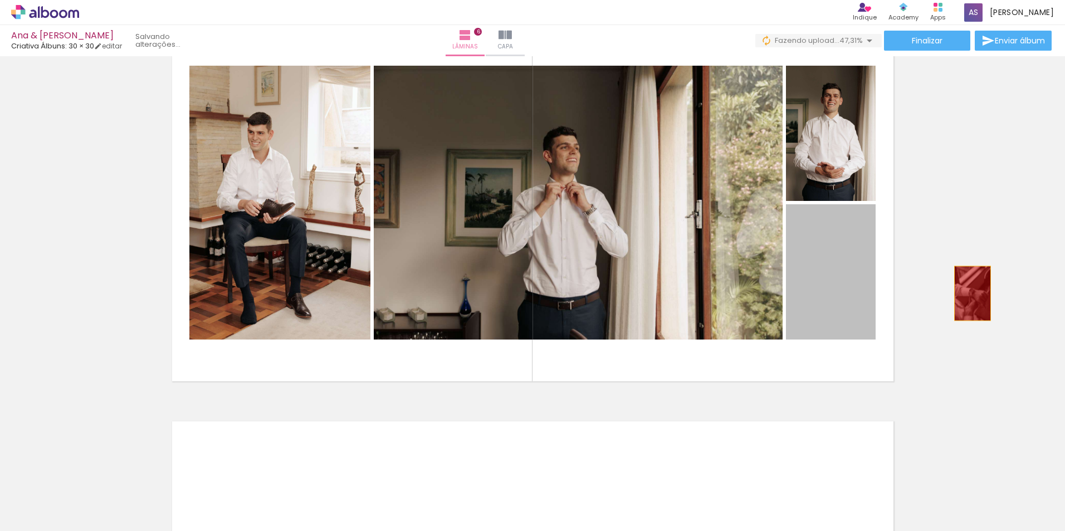
drag, startPoint x: 915, startPoint y: 294, endPoint x: 981, endPoint y: 294, distance: 66.3
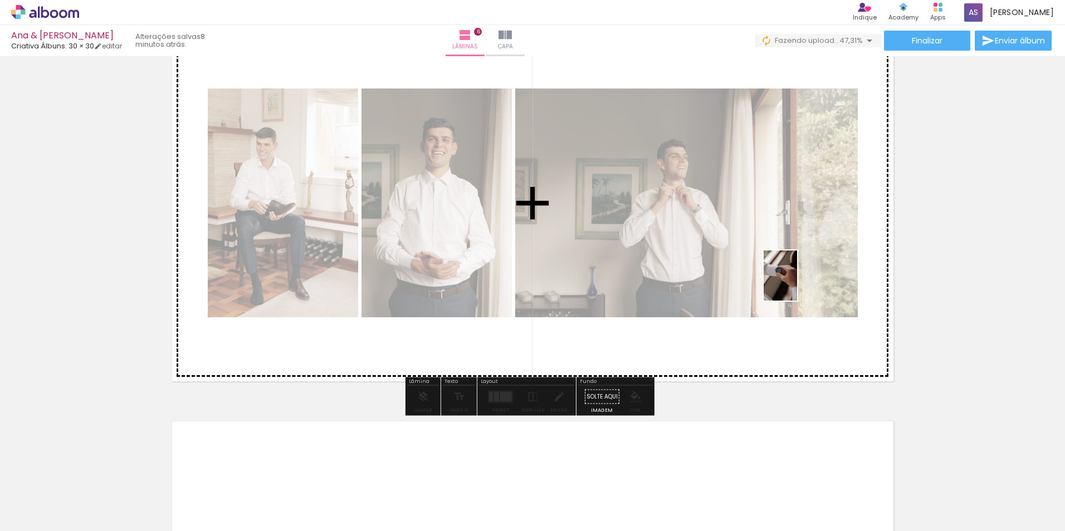
drag, startPoint x: 822, startPoint y: 500, endPoint x: 806, endPoint y: 290, distance: 210.0
click at [797, 284] on quentale-workspace at bounding box center [532, 265] width 1065 height 531
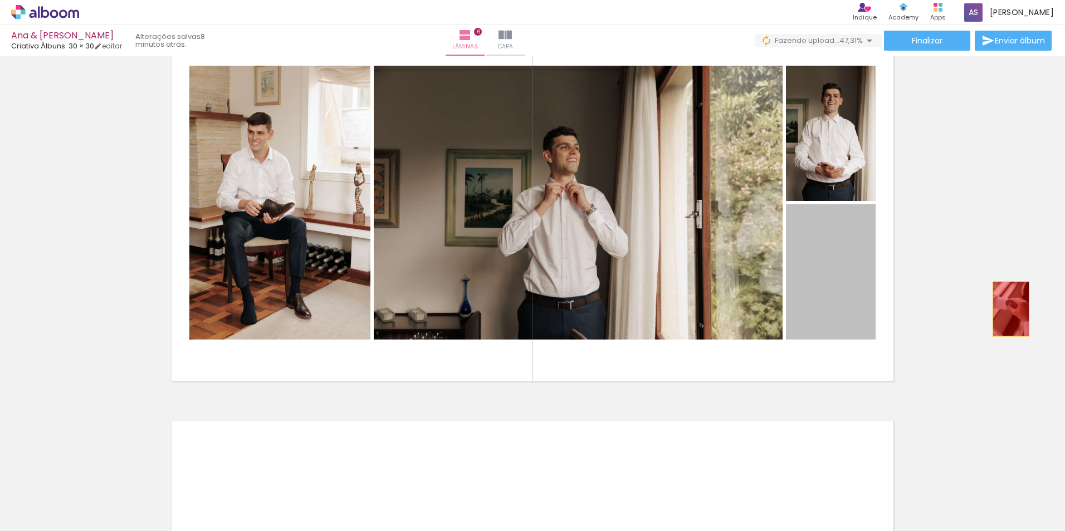
drag, startPoint x: 821, startPoint y: 309, endPoint x: 946, endPoint y: 326, distance: 126.5
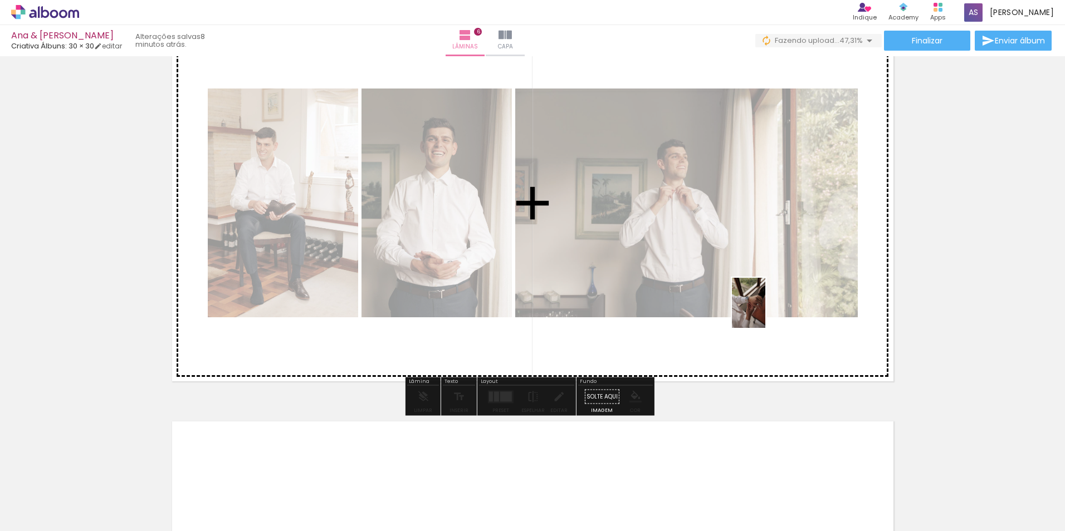
drag, startPoint x: 627, startPoint y: 502, endPoint x: 838, endPoint y: 309, distance: 286.6
click at [787, 253] on quentale-workspace at bounding box center [532, 265] width 1065 height 531
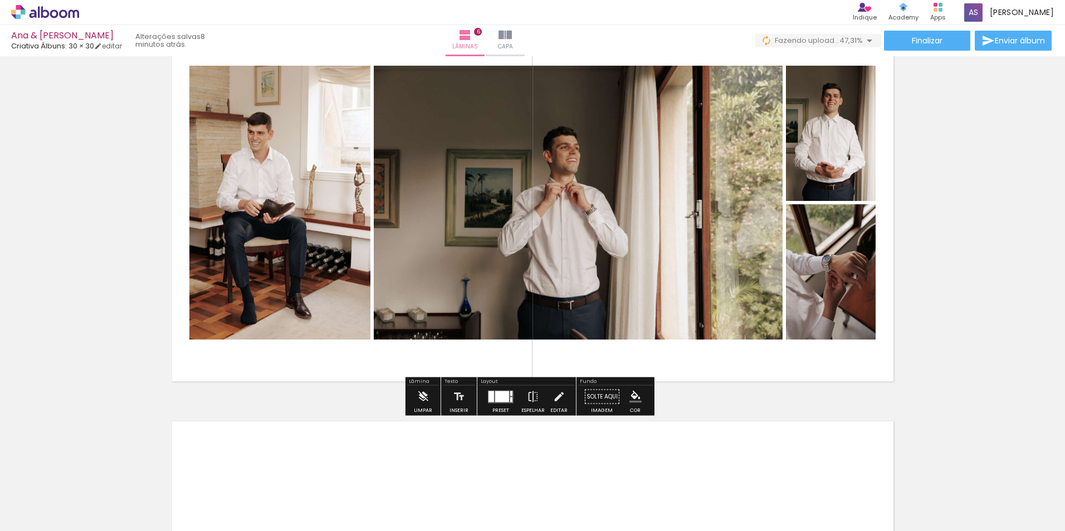
click at [510, 395] on div at bounding box center [511, 393] width 2 height 5
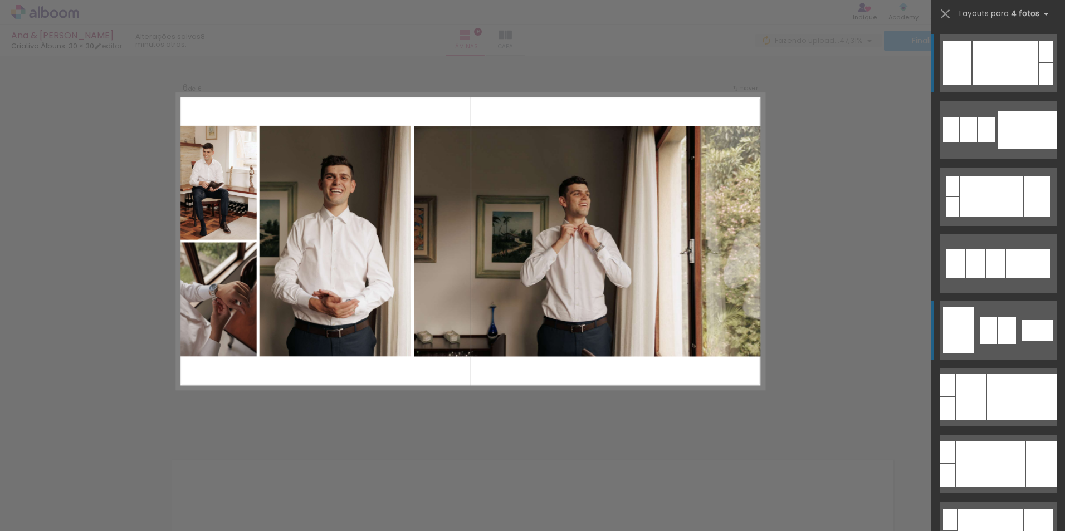
scroll to position [2000, 0]
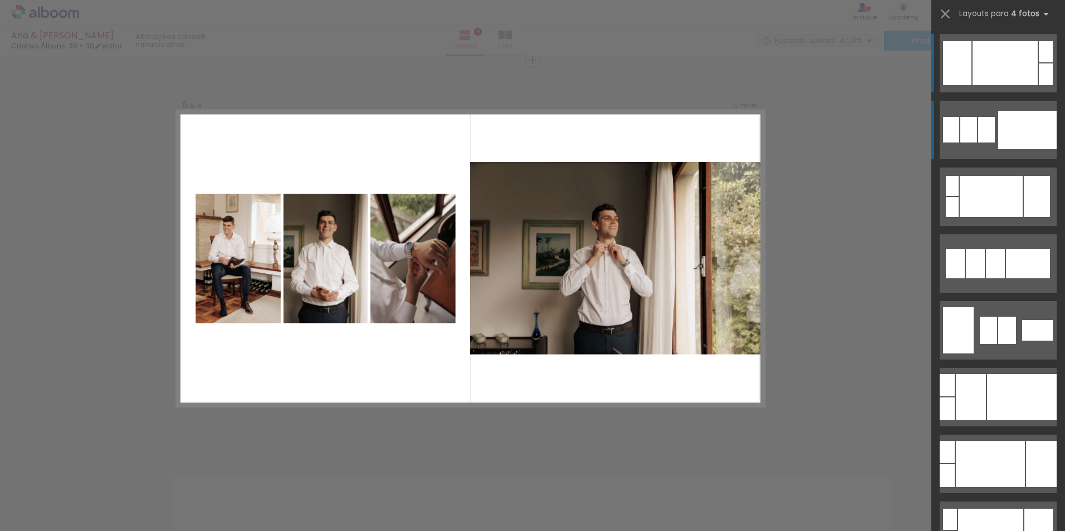
click at [985, 132] on div at bounding box center [986, 130] width 17 height 26
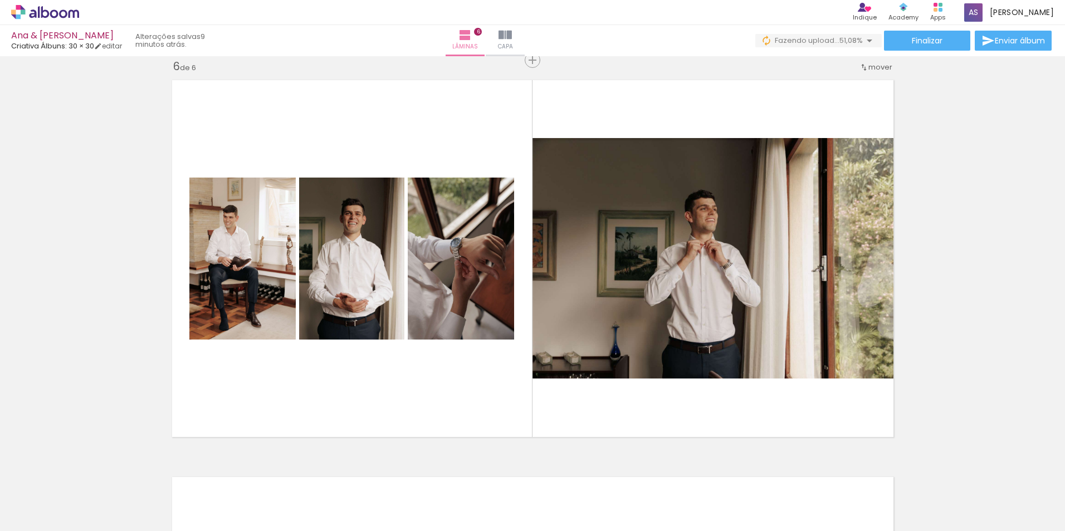
scroll to position [0, 2665]
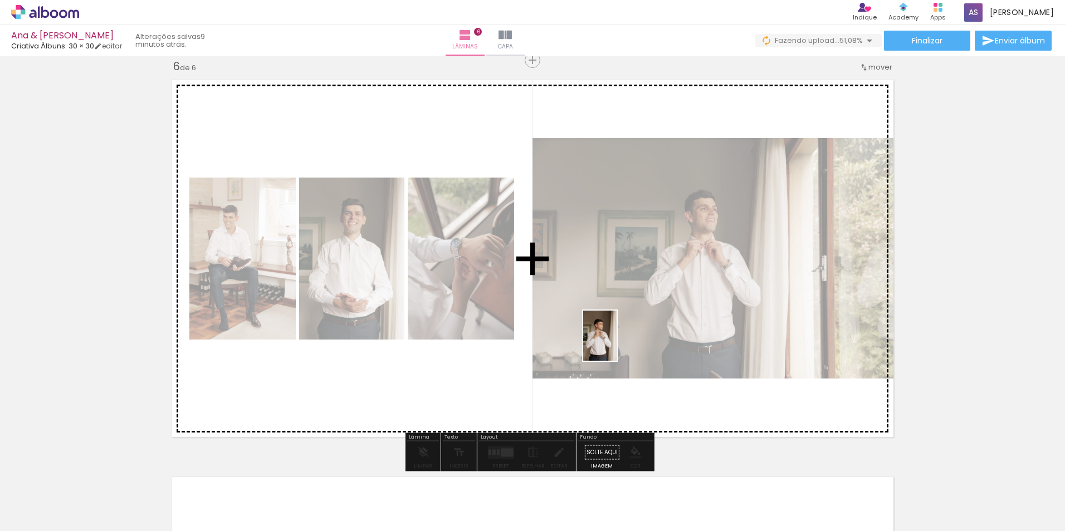
drag, startPoint x: 326, startPoint y: 499, endPoint x: 617, endPoint y: 344, distance: 328.9
click at [617, 344] on quentale-workspace at bounding box center [532, 265] width 1065 height 531
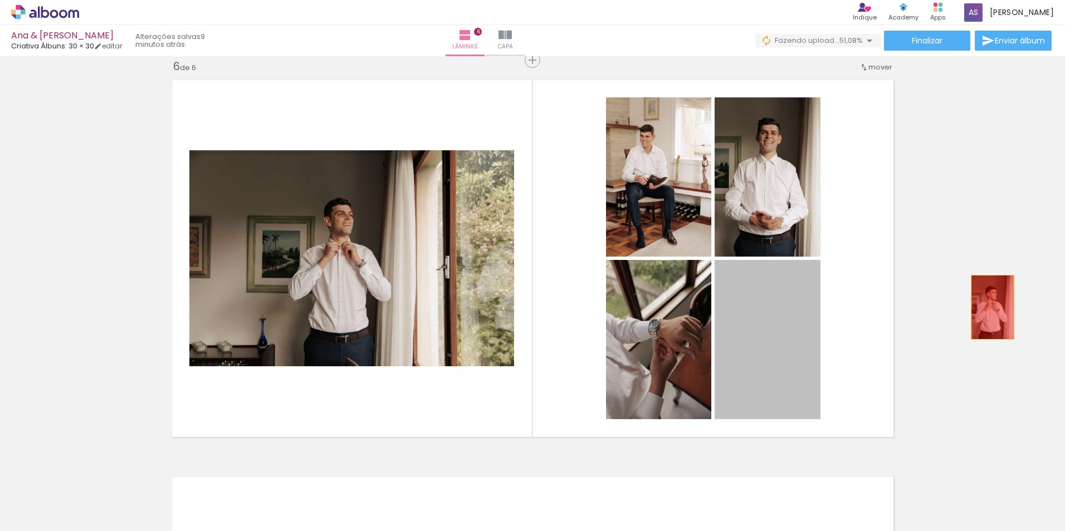
drag, startPoint x: 776, startPoint y: 348, endPoint x: 988, endPoint y: 307, distance: 215.5
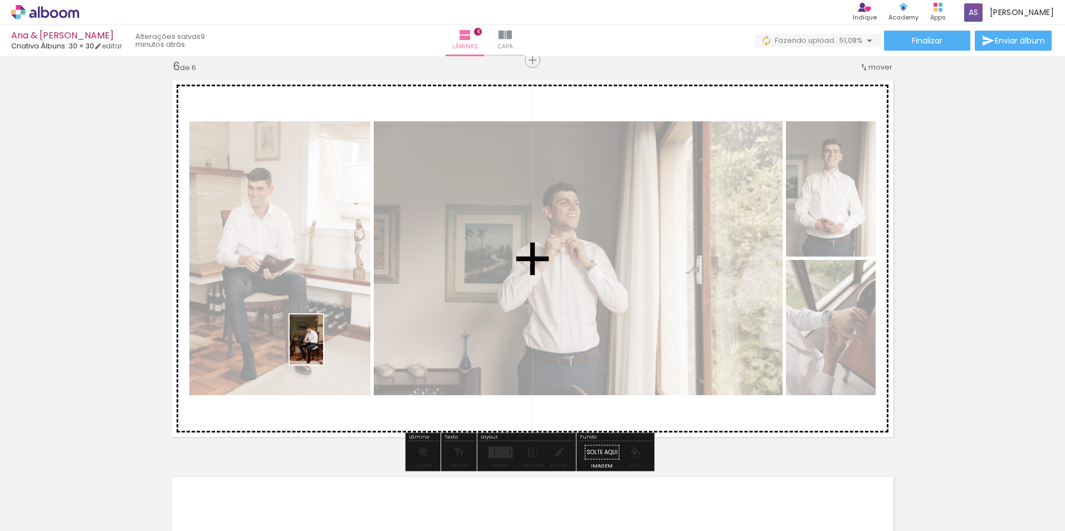
drag, startPoint x: 236, startPoint y: 435, endPoint x: 326, endPoint y: 346, distance: 127.2
click at [326, 346] on quentale-workspace at bounding box center [532, 265] width 1065 height 531
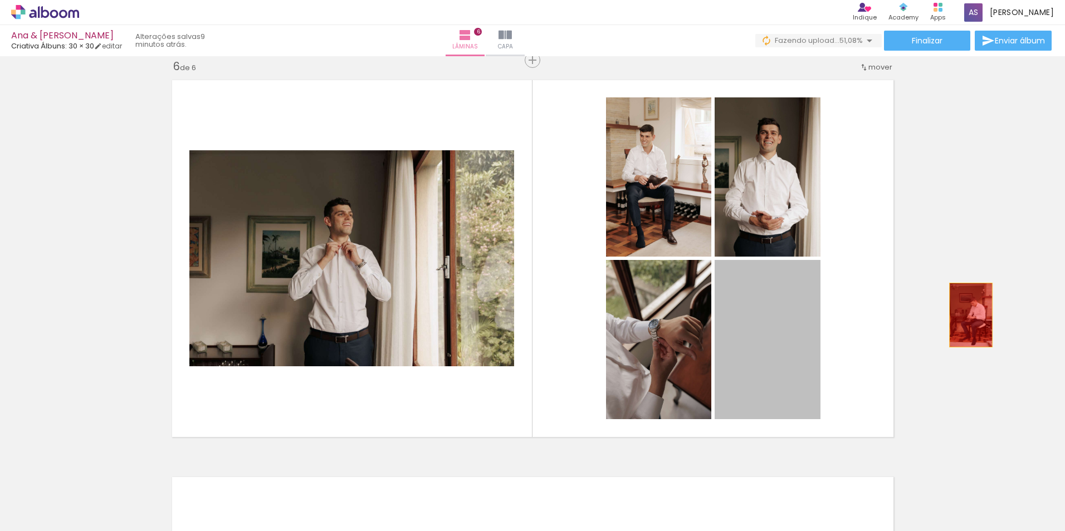
drag, startPoint x: 778, startPoint y: 358, endPoint x: 941, endPoint y: 320, distance: 167.5
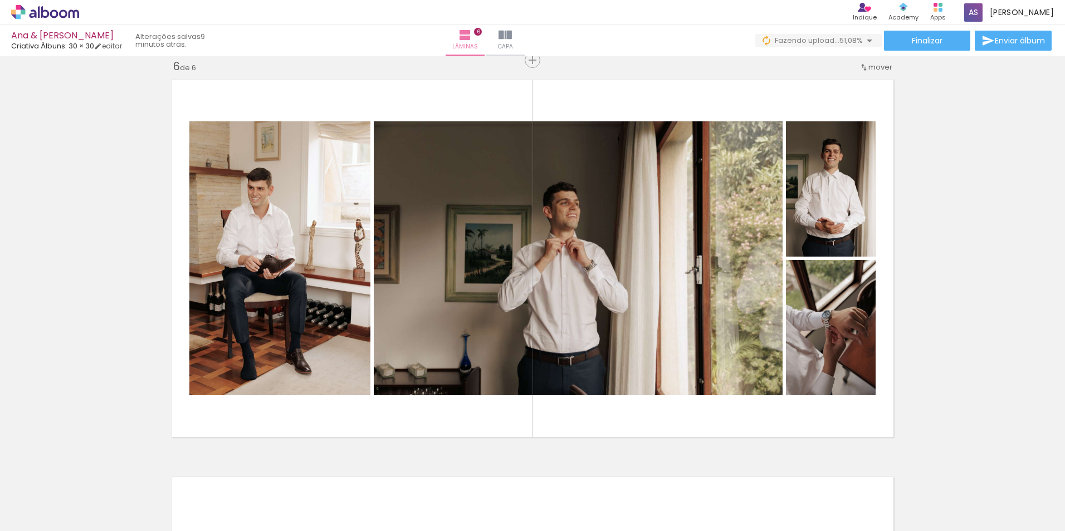
scroll to position [0, 3174]
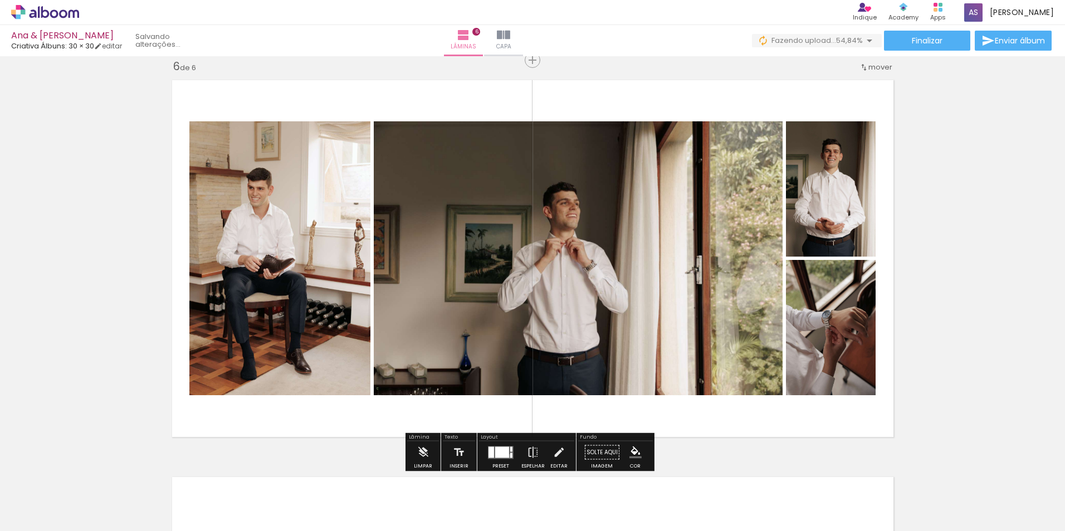
click at [507, 456] on quentale-layouter at bounding box center [501, 452] width 26 height 13
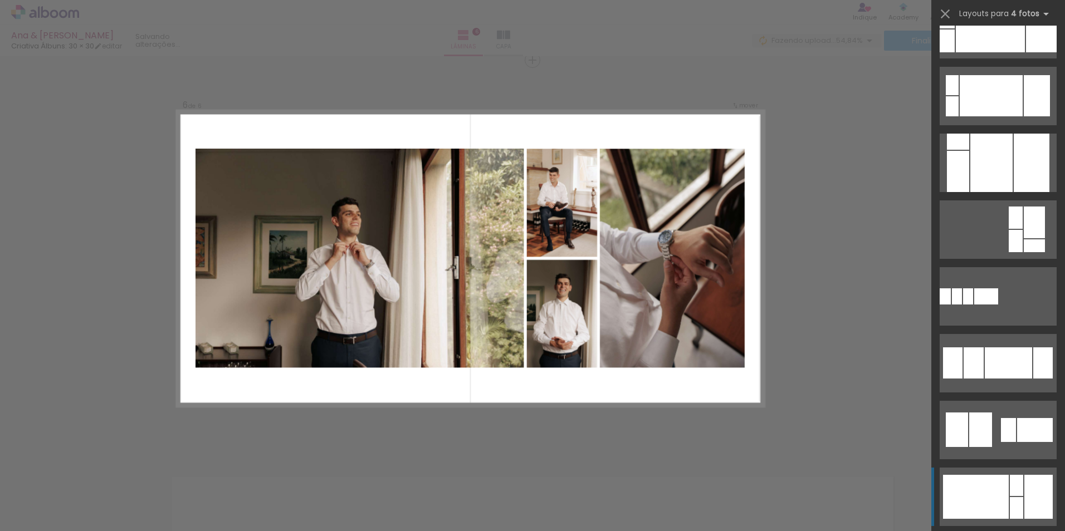
scroll to position [836, 0]
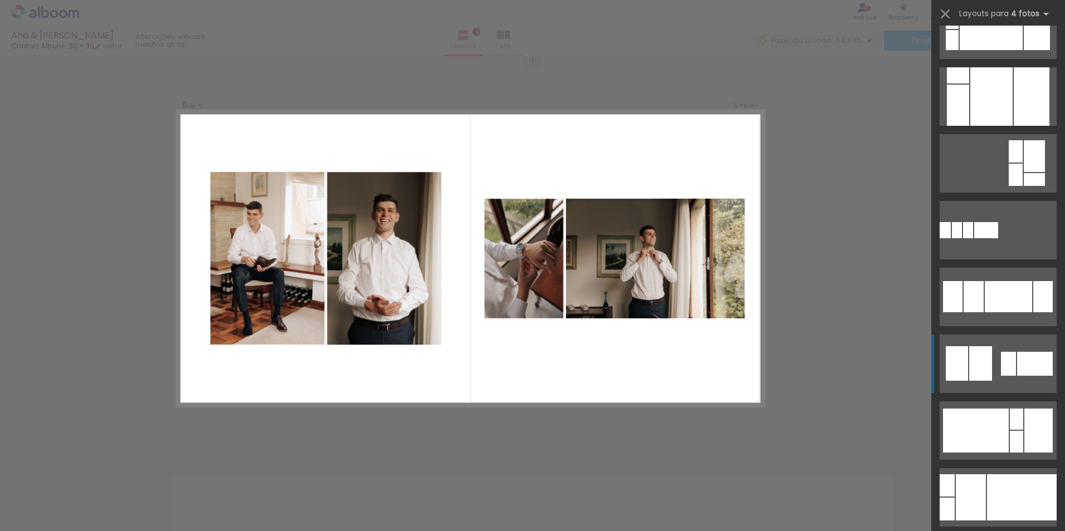
click at [1026, 372] on div at bounding box center [1035, 364] width 36 height 24
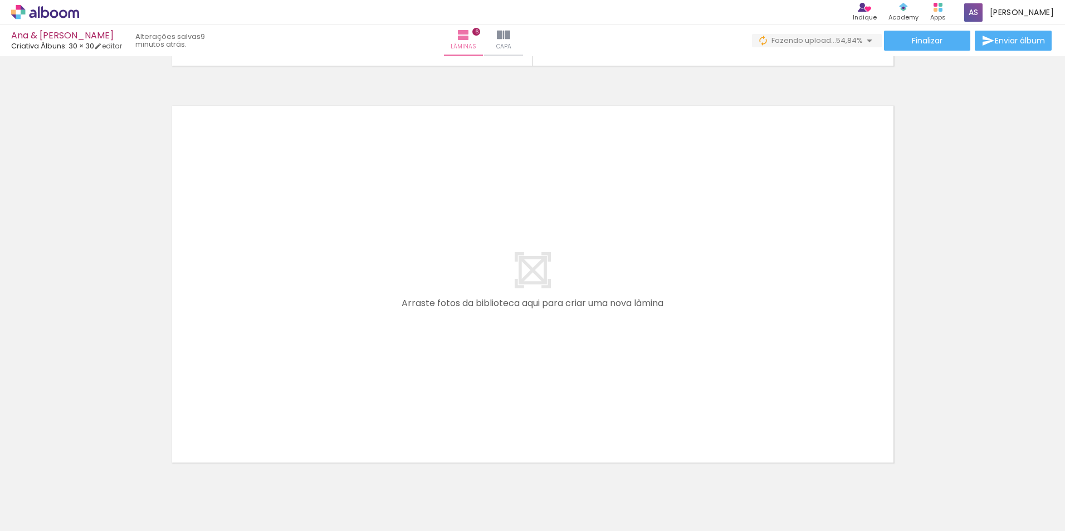
scroll to position [0, 3428]
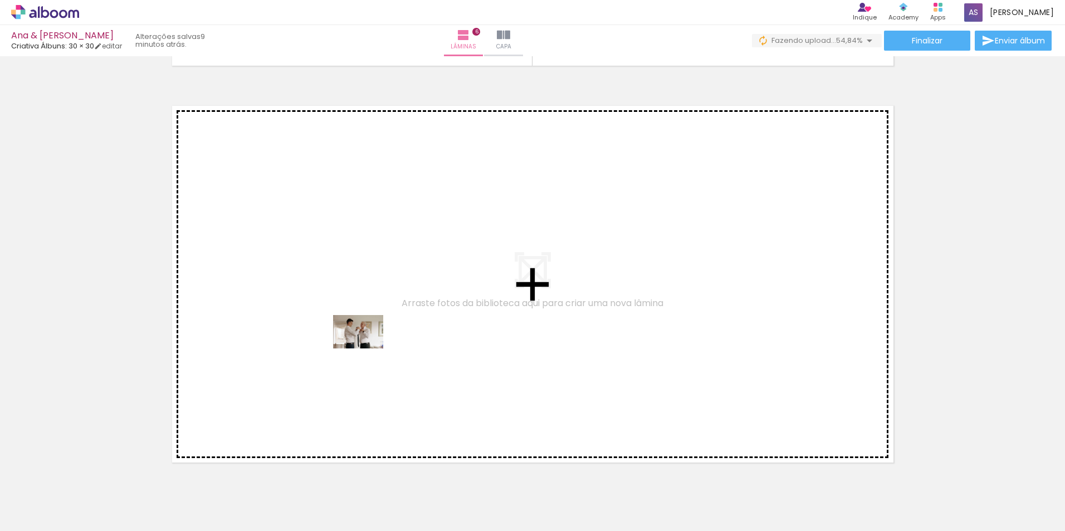
drag, startPoint x: 510, startPoint y: 499, endPoint x: 367, endPoint y: 349, distance: 207.6
click at [367, 349] on quentale-workspace at bounding box center [532, 265] width 1065 height 531
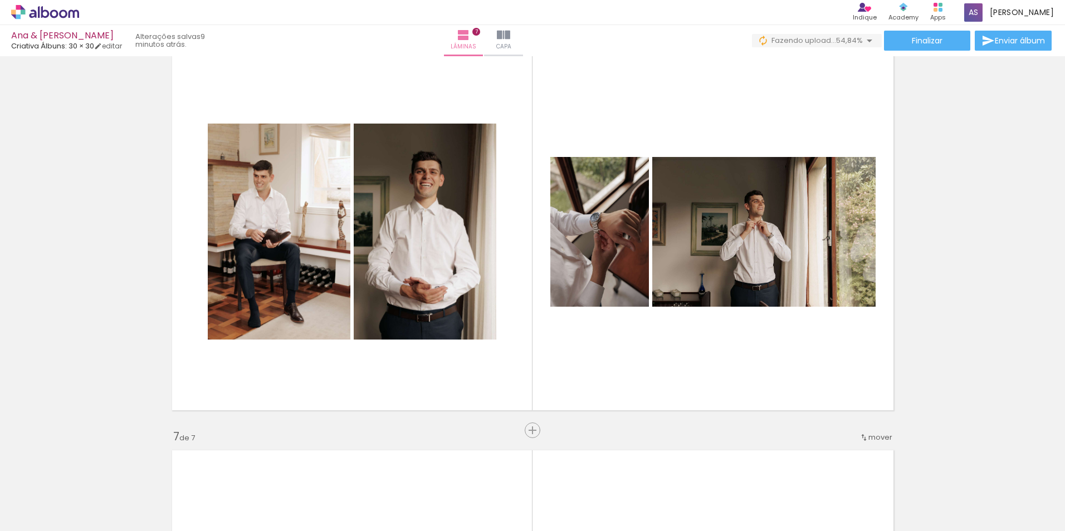
scroll to position [1988, 0]
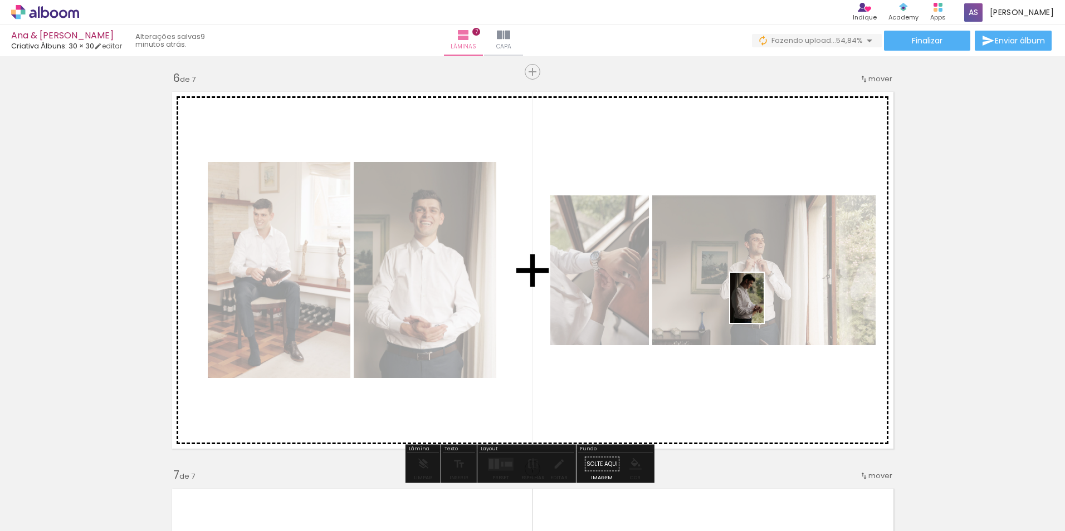
drag, startPoint x: 360, startPoint y: 508, endPoint x: 766, endPoint y: 301, distance: 455.1
click at [766, 301] on quentale-workspace at bounding box center [532, 265] width 1065 height 531
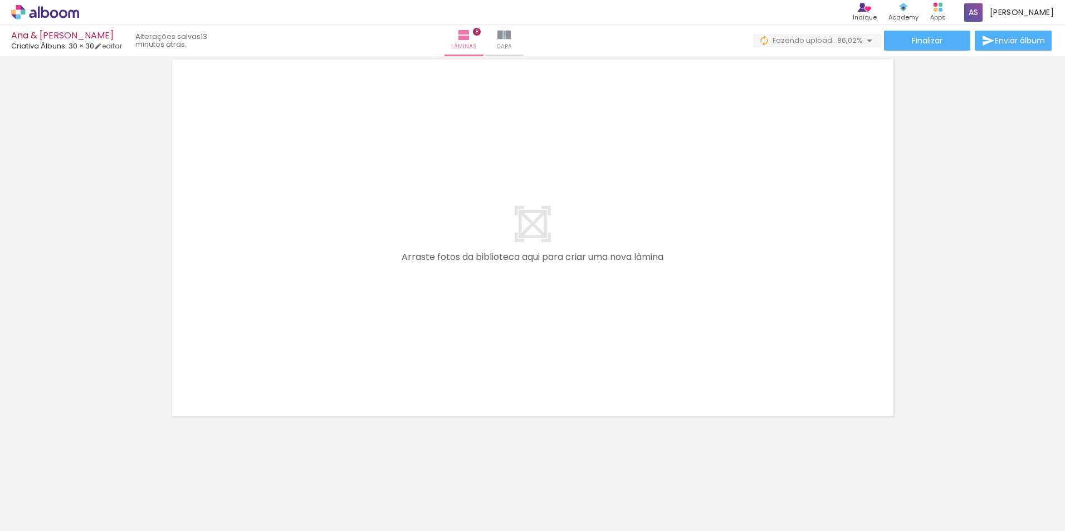
scroll to position [0, 4928]
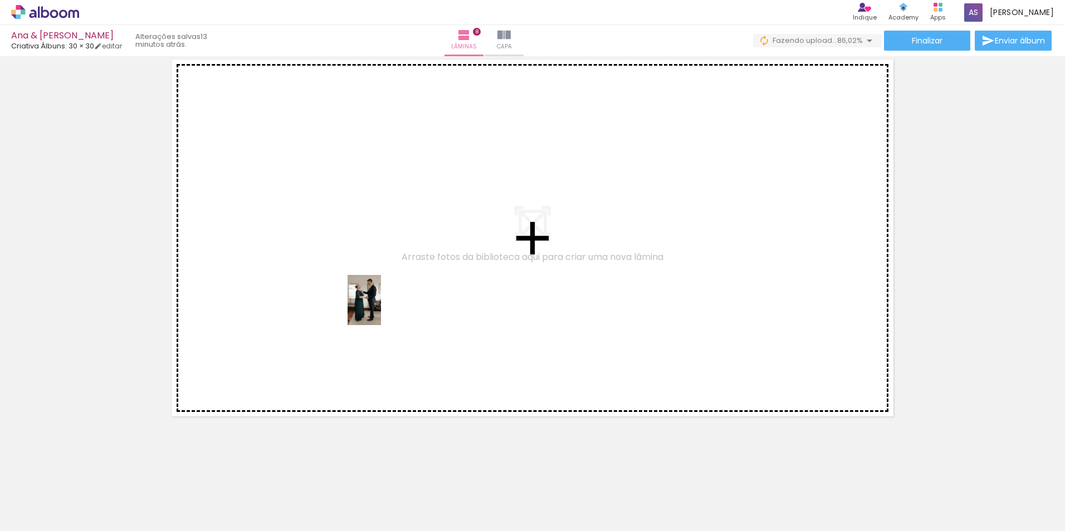
drag, startPoint x: 432, startPoint y: 505, endPoint x: 381, endPoint y: 308, distance: 203.1
click at [381, 308] on quentale-workspace at bounding box center [532, 265] width 1065 height 531
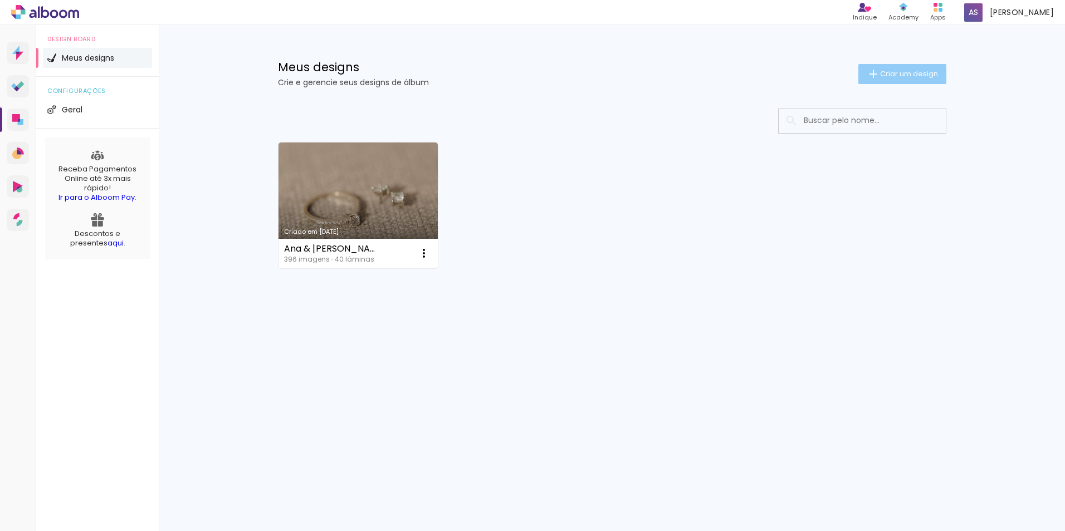
click at [922, 70] on span "Criar um design" at bounding box center [909, 73] width 58 height 7
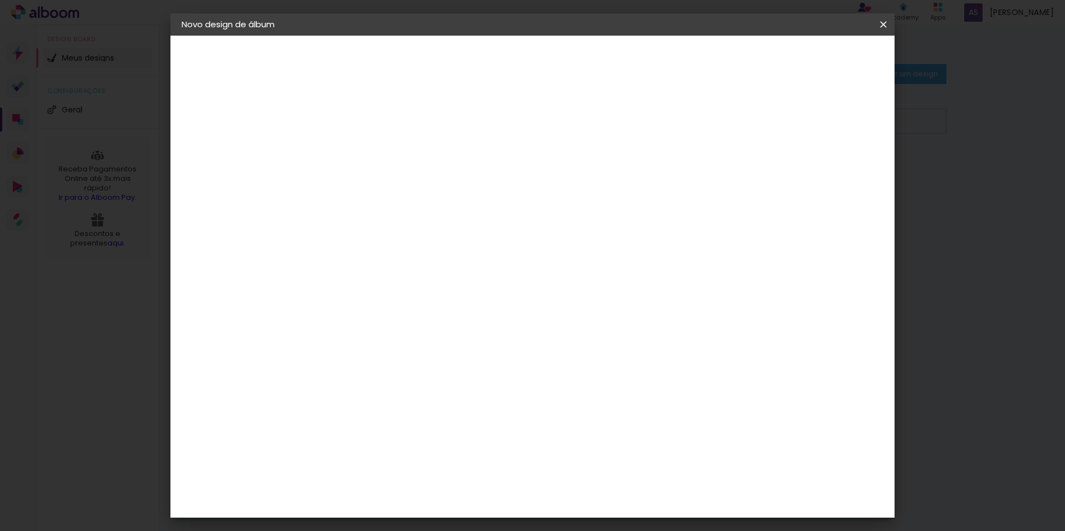
click at [364, 153] on input at bounding box center [364, 149] width 0 height 17
type input "M"
type input "Ana & Mark 2"
type paper-input "Ana & Mark 2"
click at [0, 0] on slot "Avançar" at bounding box center [0, 0] width 0 height 0
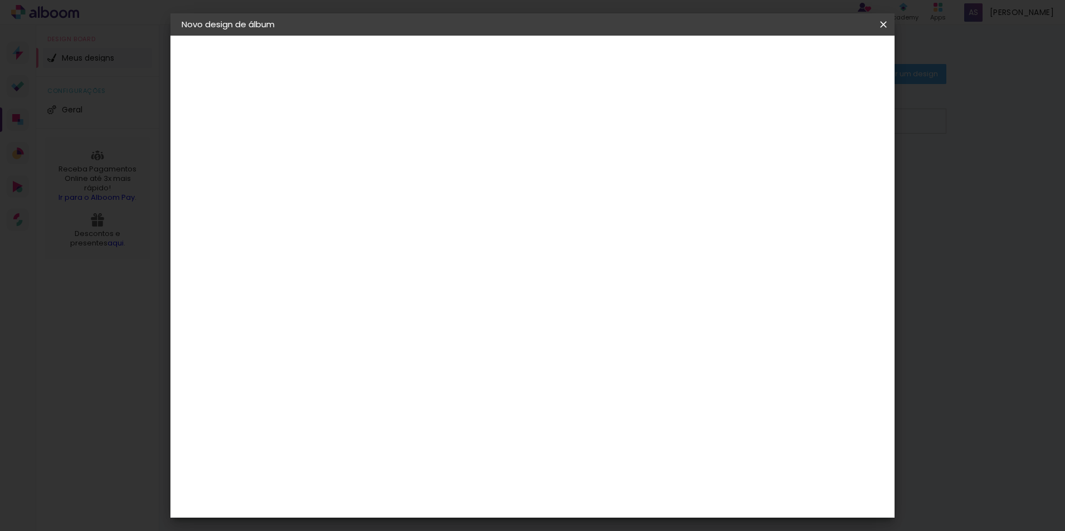
scroll to position [539, 0]
click at [390, 356] on div "Criativa Álbuns" at bounding box center [373, 365] width 34 height 18
click at [0, 0] on slot "Avançar" at bounding box center [0, 0] width 0 height 0
click at [407, 185] on input "text" at bounding box center [385, 193] width 43 height 17
click at [424, 237] on div "Escolha o tamanho" at bounding box center [392, 254] width 65 height 52
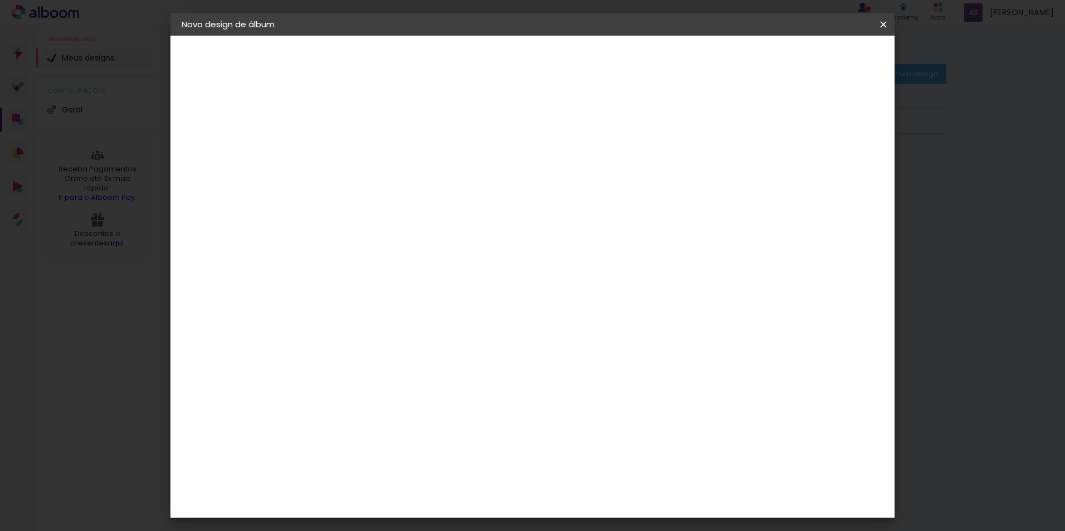
click at [424, 228] on div "Escolha o tamanho" at bounding box center [392, 254] width 65 height 52
drag, startPoint x: 571, startPoint y: 233, endPoint x: 555, endPoint y: 178, distance: 57.5
click at [424, 232] on div "Escolha o tamanho" at bounding box center [392, 254] width 65 height 52
click at [407, 185] on input "text" at bounding box center [385, 193] width 43 height 17
click at [424, 228] on div "Escolha o tamanho" at bounding box center [392, 254] width 65 height 52
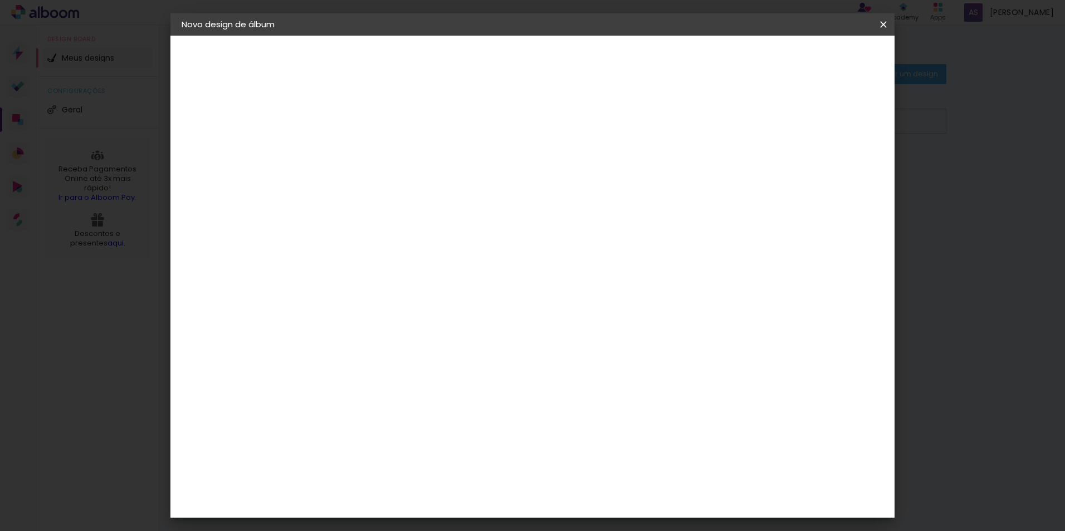
click at [424, 229] on div "Escolha o tamanho" at bounding box center [392, 254] width 65 height 52
click at [407, 185] on input "text" at bounding box center [385, 193] width 43 height 17
click at [0, 0] on slot "Fotolivro Premium" at bounding box center [0, 0] width 0 height 0
type input "Fotolivro Premium"
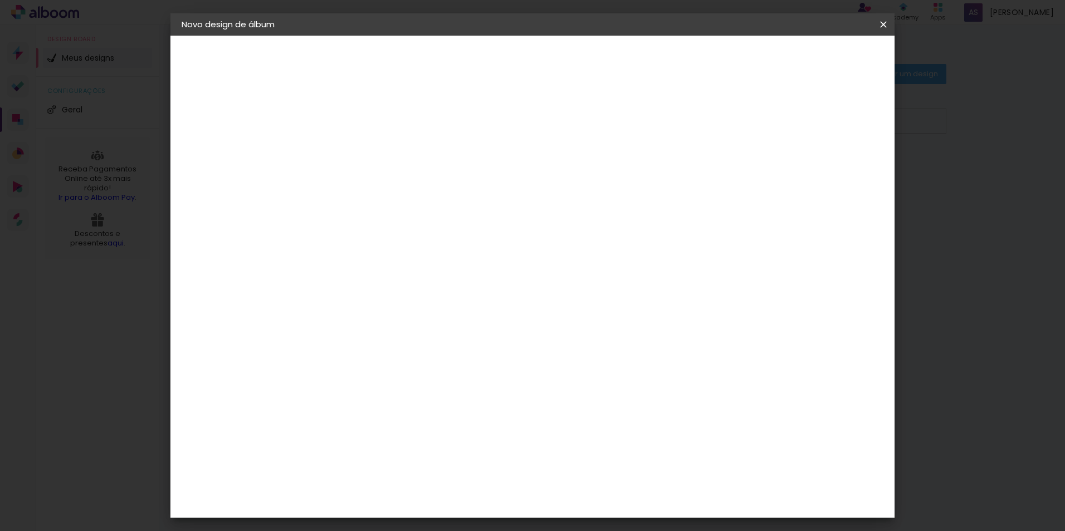
click at [545, 53] on paper-button "Avançar" at bounding box center [518, 59] width 55 height 19
click at [359, 121] on input "2" at bounding box center [355, 120] width 38 height 14
drag, startPoint x: 359, startPoint y: 121, endPoint x: 291, endPoint y: 111, distance: 68.6
click at [294, 36] on quentale-album-spec "Iniciar design Iniciar design" at bounding box center [532, 36] width 724 height 0
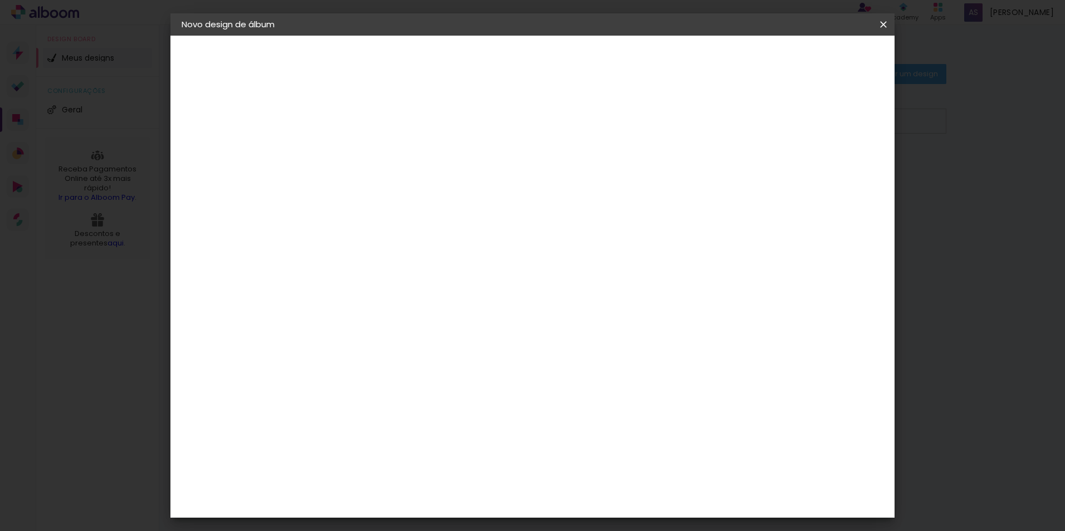
type input "3"
type paper-input "3"
click at [825, 222] on div "30.3 cm Largura da página 30.5 cm Altura 60.6 cm Largura da lâmina (2 páginas) …" at bounding box center [578, 177] width 493 height 89
click at [751, 122] on div at bounding box center [746, 120] width 10 height 10
type paper-checkbox "on"
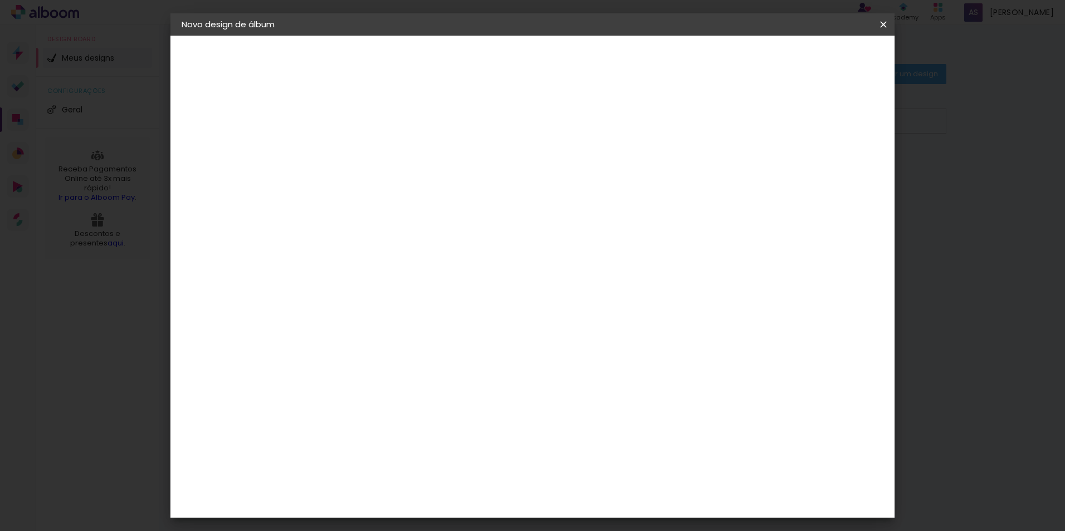
click at [814, 56] on span "Iniciar design" at bounding box center [788, 59] width 51 height 8
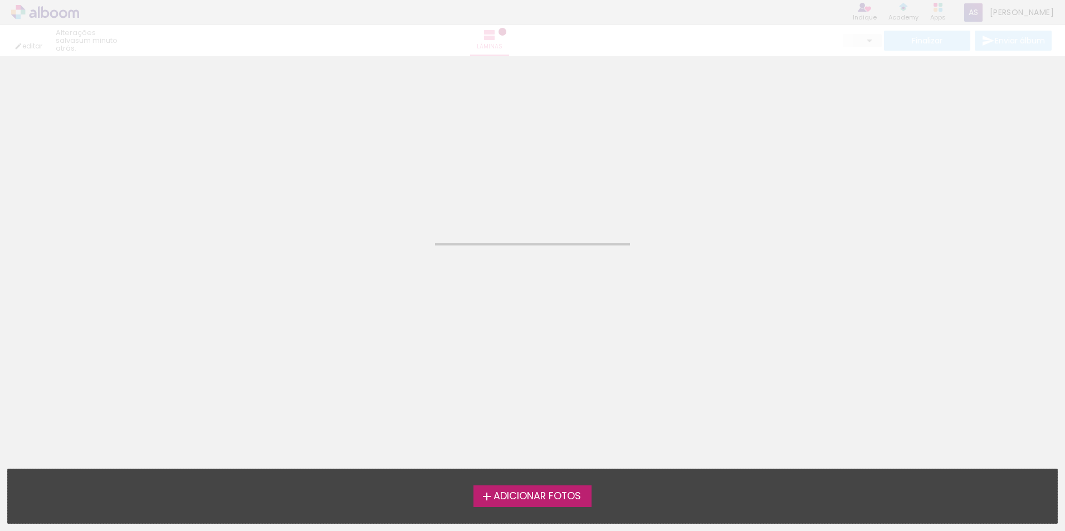
click at [558, 496] on span "Adicionar Fotos" at bounding box center [537, 497] width 87 height 10
click at [0, 0] on input "file" at bounding box center [0, 0] width 0 height 0
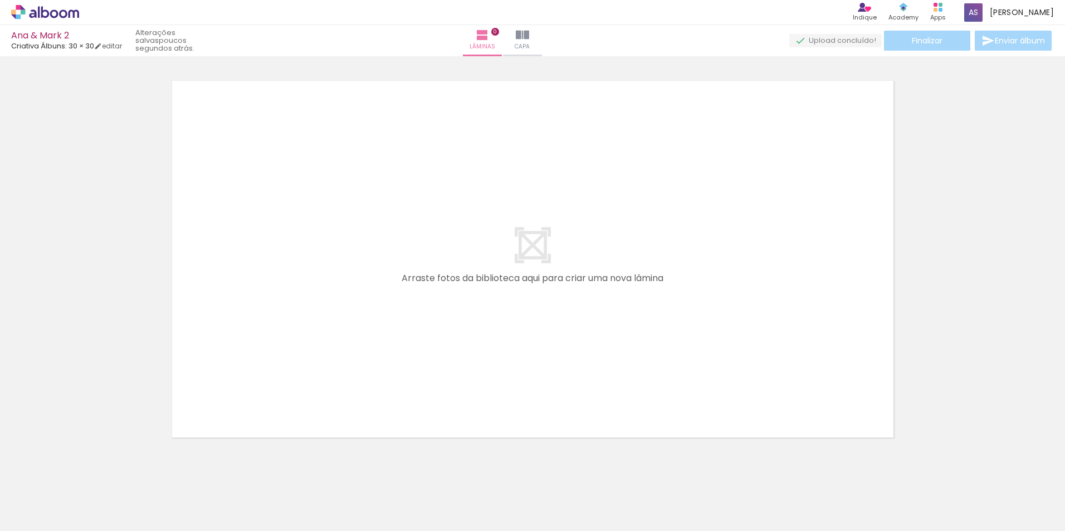
scroll to position [14, 0]
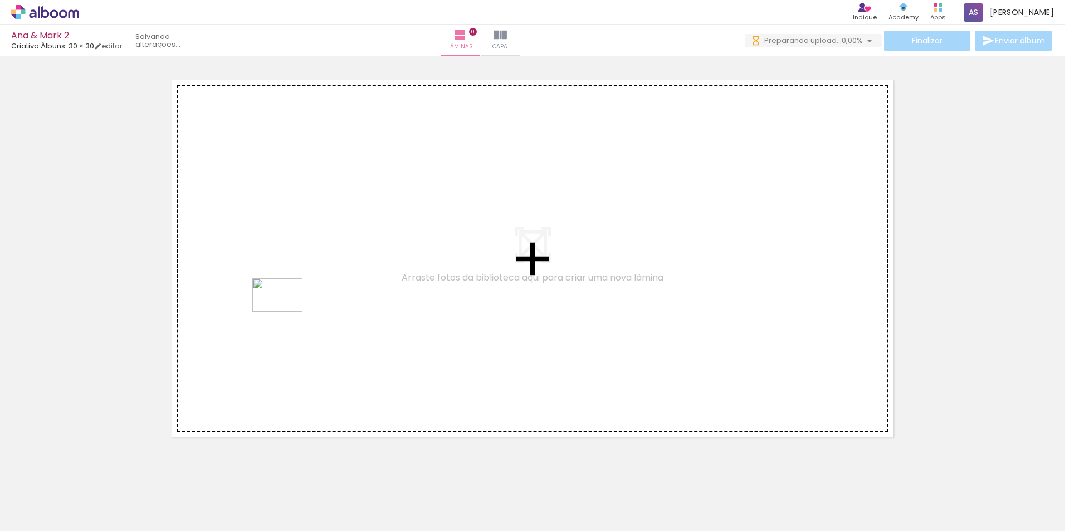
drag, startPoint x: 179, startPoint y: 505, endPoint x: 340, endPoint y: 391, distance: 196.9
click at [287, 312] on quentale-workspace at bounding box center [532, 265] width 1065 height 531
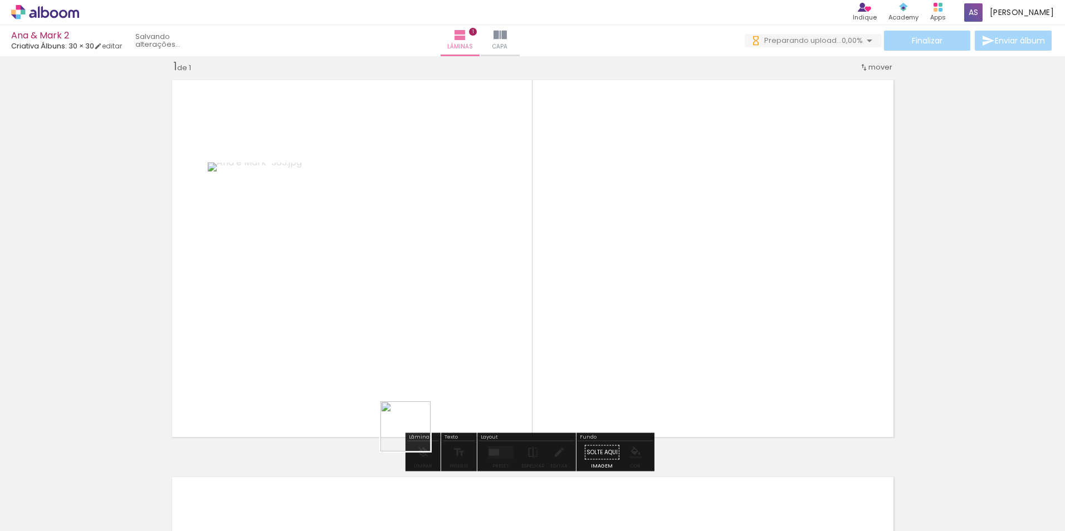
drag, startPoint x: 248, startPoint y: 501, endPoint x: 710, endPoint y: 310, distance: 499.9
click at [710, 310] on quentale-workspace at bounding box center [532, 265] width 1065 height 531
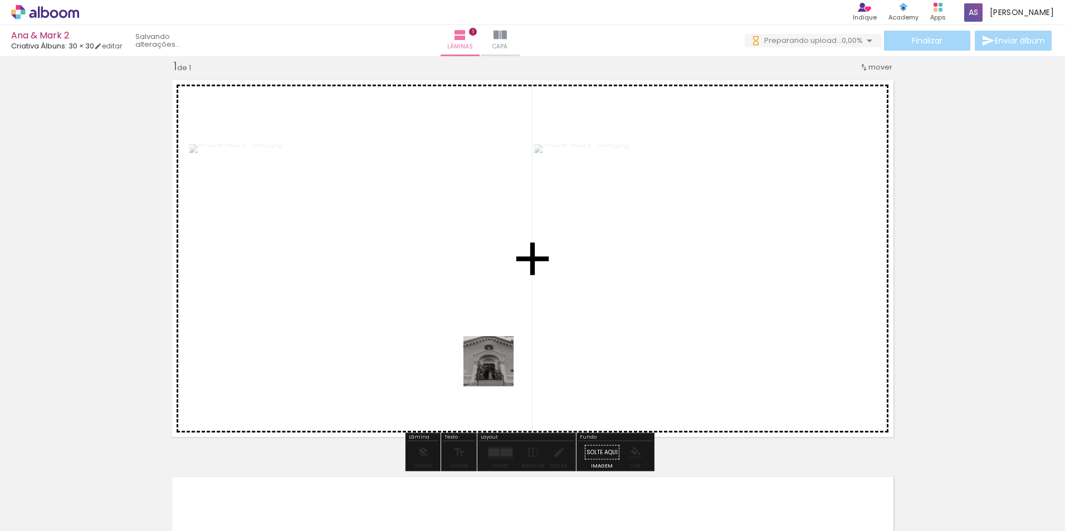
drag, startPoint x: 113, startPoint y: 496, endPoint x: 631, endPoint y: 332, distance: 543.3
click at [631, 332] on quentale-workspace at bounding box center [532, 265] width 1065 height 531
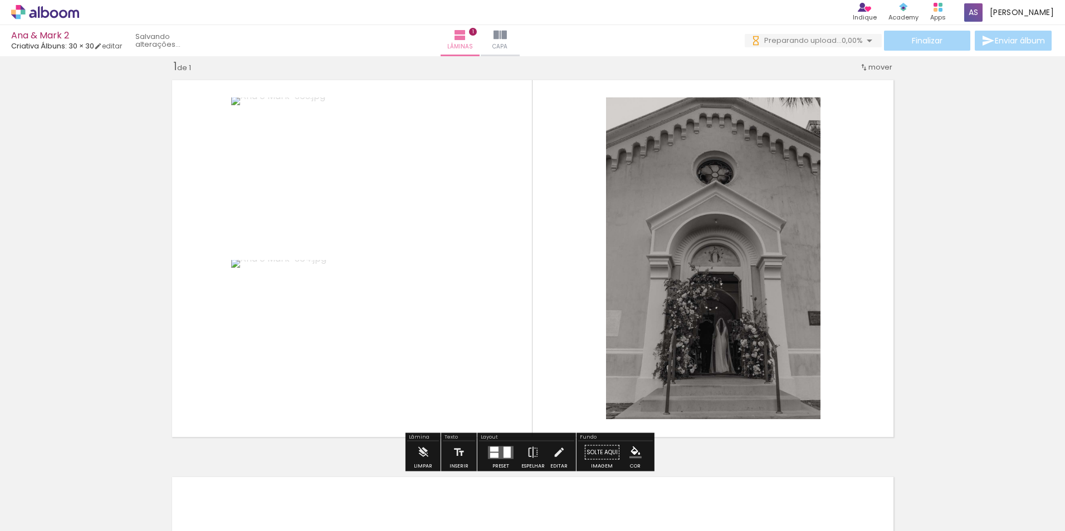
scroll to position [0, 0]
click at [498, 453] on quentale-layouter at bounding box center [501, 452] width 26 height 13
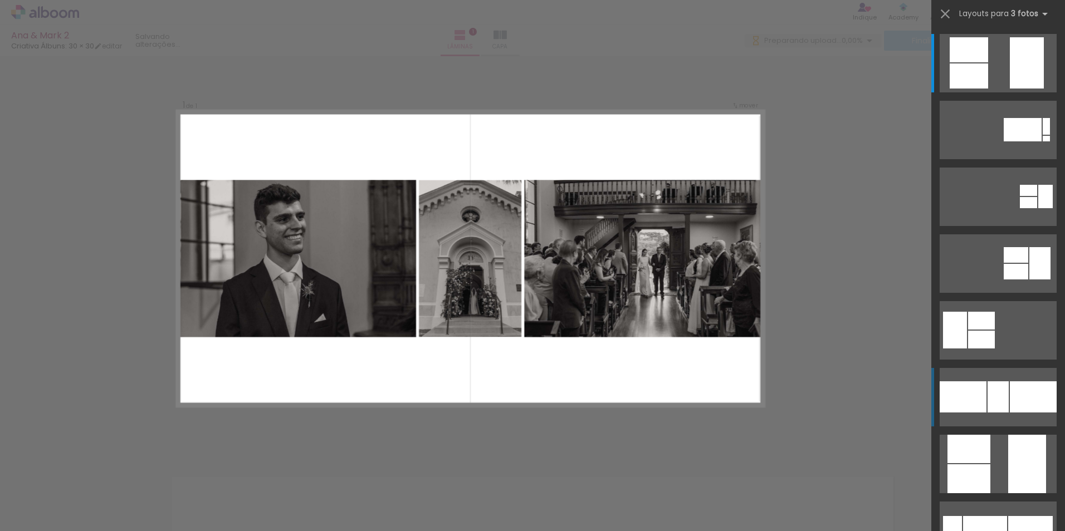
click at [981, 405] on div at bounding box center [963, 397] width 47 height 31
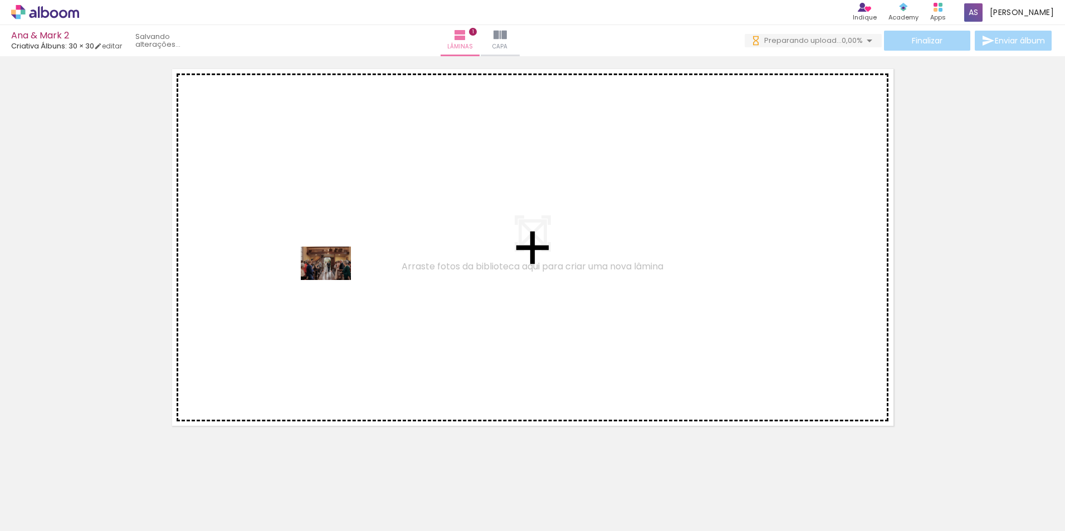
drag, startPoint x: 310, startPoint y: 469, endPoint x: 334, endPoint y: 280, distance: 190.4
click at [334, 280] on quentale-workspace at bounding box center [532, 265] width 1065 height 531
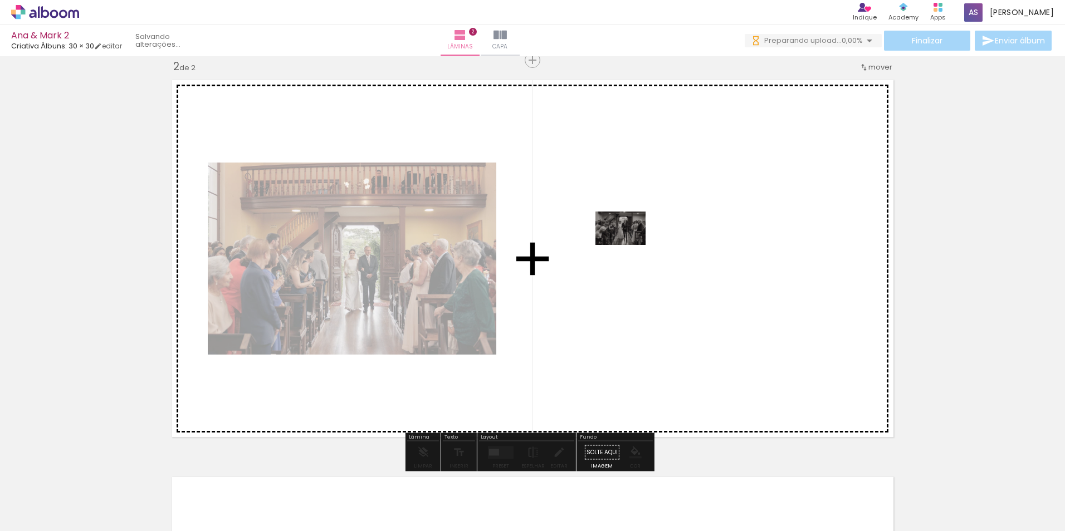
drag, startPoint x: 423, startPoint y: 505, endPoint x: 629, endPoint y: 245, distance: 331.1
click at [629, 245] on quentale-workspace at bounding box center [532, 265] width 1065 height 531
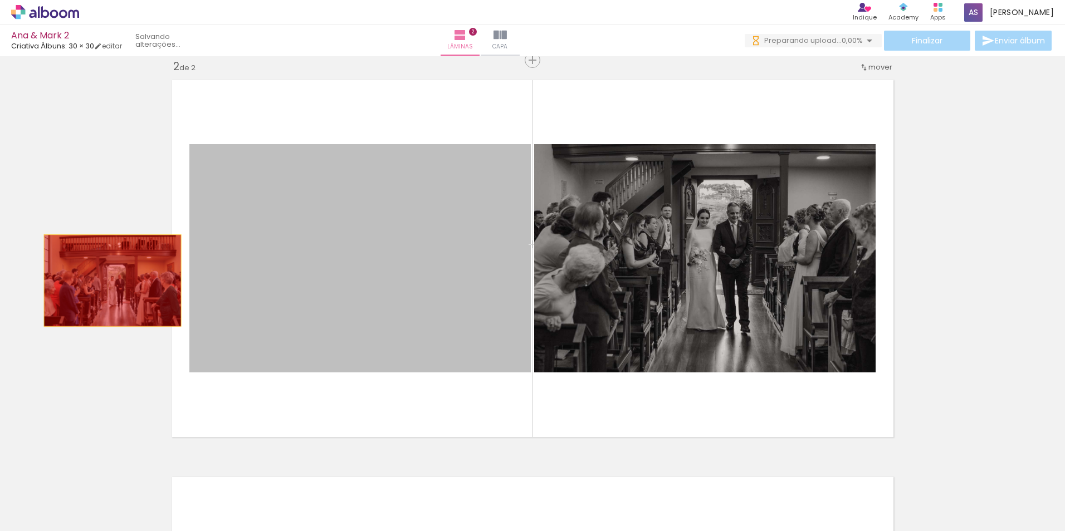
drag, startPoint x: 433, startPoint y: 287, endPoint x: 120, endPoint y: 284, distance: 313.6
click at [62, 284] on div "Inserir lâmina 1 de 2 Inserir lâmina 2 de 2" at bounding box center [532, 245] width 1065 height 1192
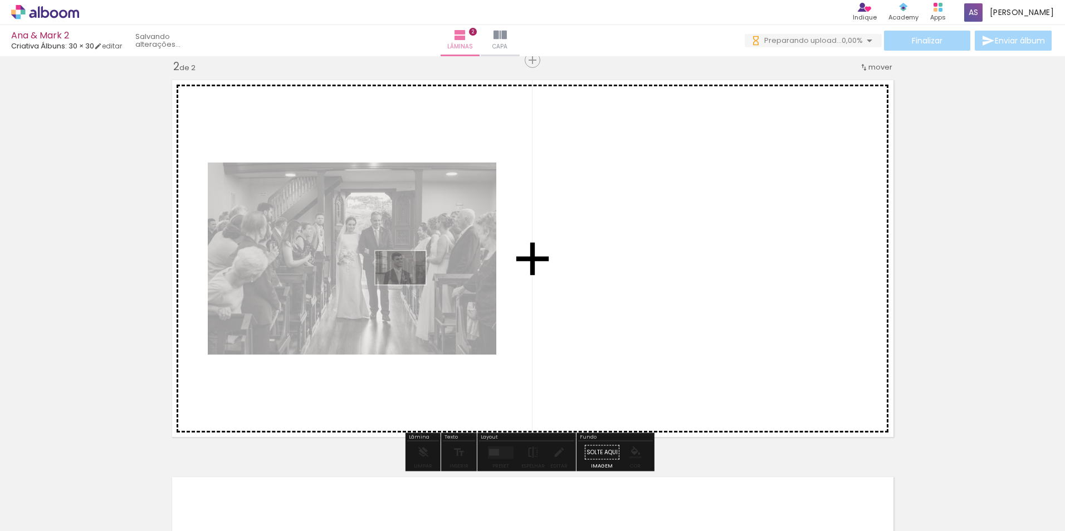
drag, startPoint x: 178, startPoint y: 494, endPoint x: 417, endPoint y: 290, distance: 314.9
click at [410, 285] on quentale-workspace at bounding box center [532, 265] width 1065 height 531
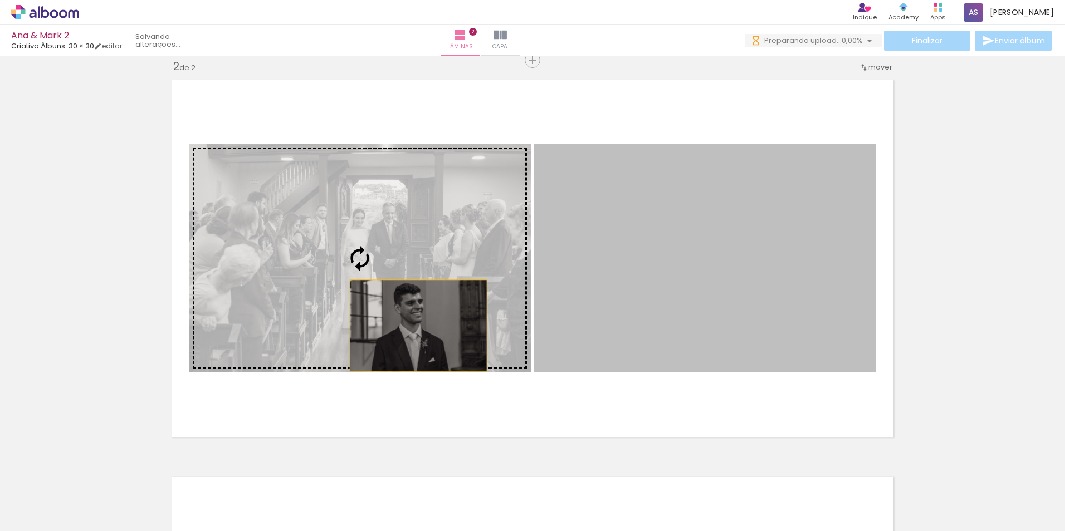
drag, startPoint x: 588, startPoint y: 326, endPoint x: 414, endPoint y: 326, distance: 173.8
click at [0, 0] on slot at bounding box center [0, 0] width 0 height 0
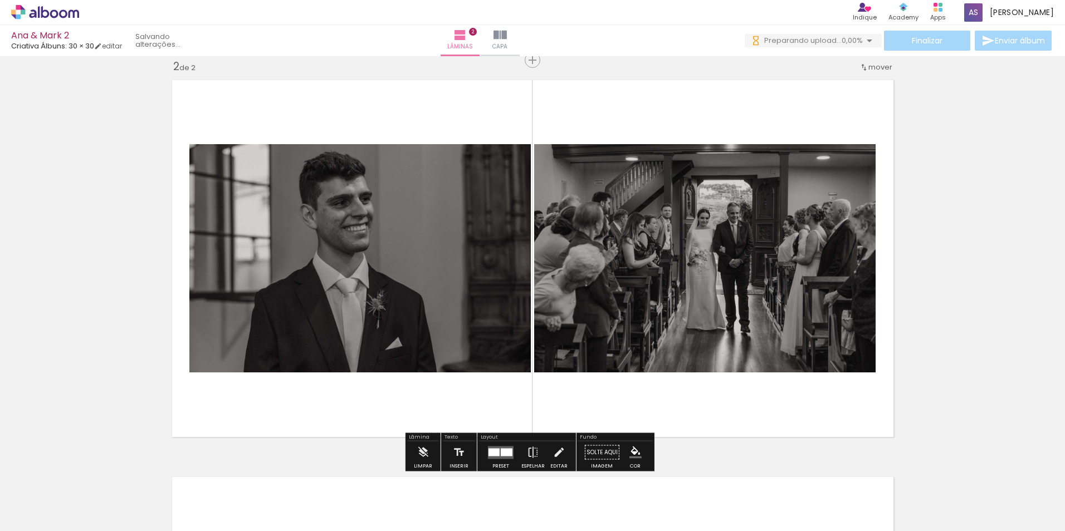
click at [964, 316] on div "Inserir lâmina 1 de 2 Inserir lâmina 2 de 2" at bounding box center [532, 245] width 1065 height 1192
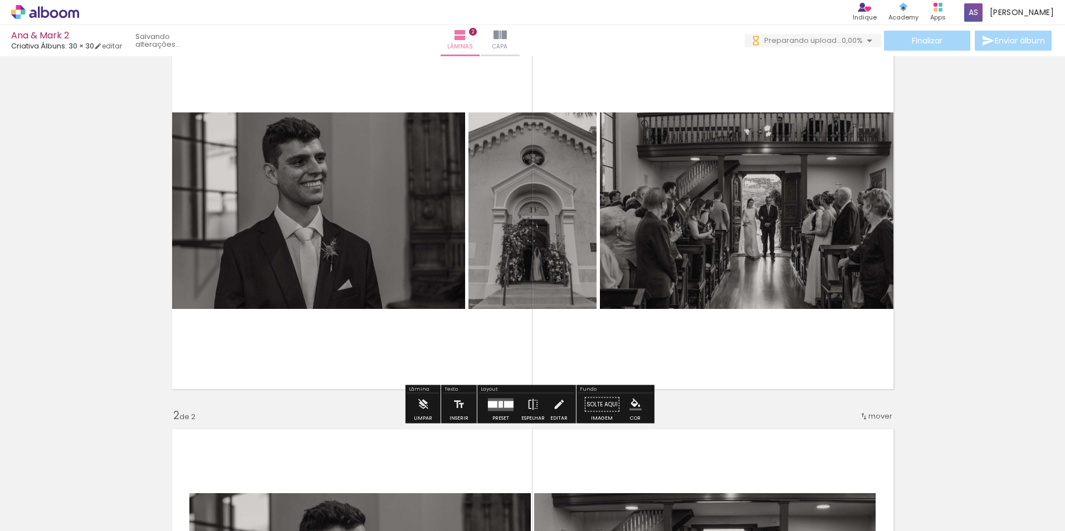
scroll to position [59, 0]
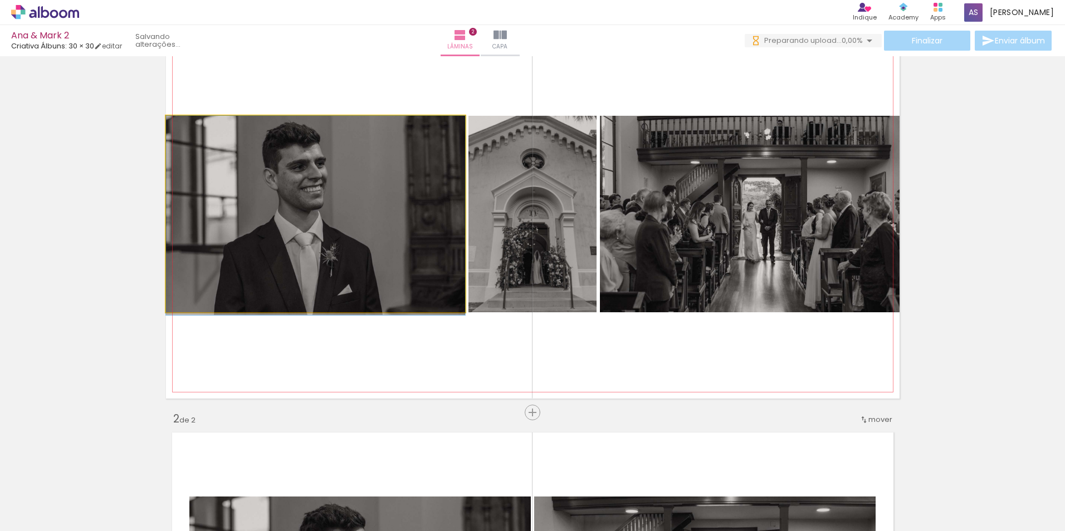
drag, startPoint x: 320, startPoint y: 183, endPoint x: 535, endPoint y: 244, distance: 223.9
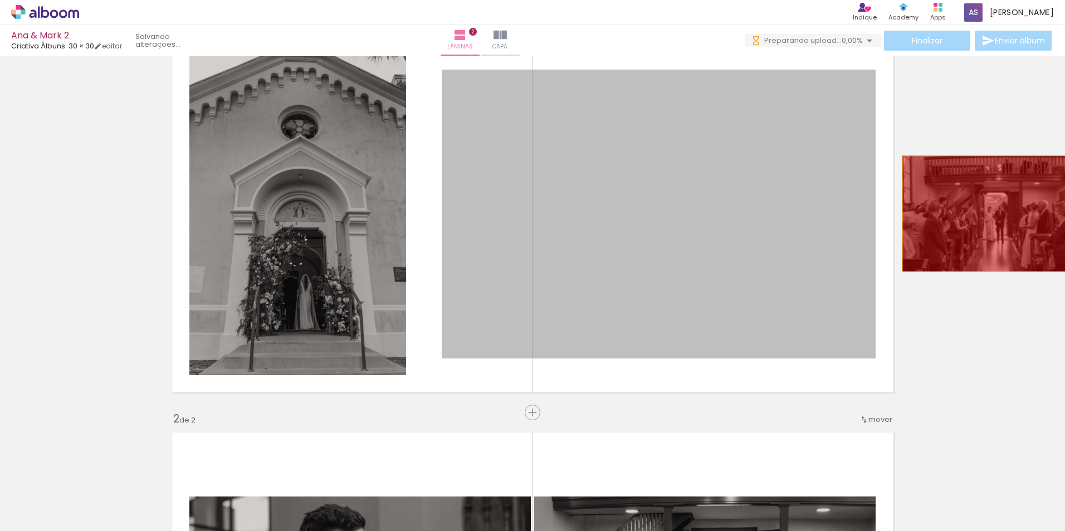
drag, startPoint x: 673, startPoint y: 267, endPoint x: 743, endPoint y: 229, distance: 79.5
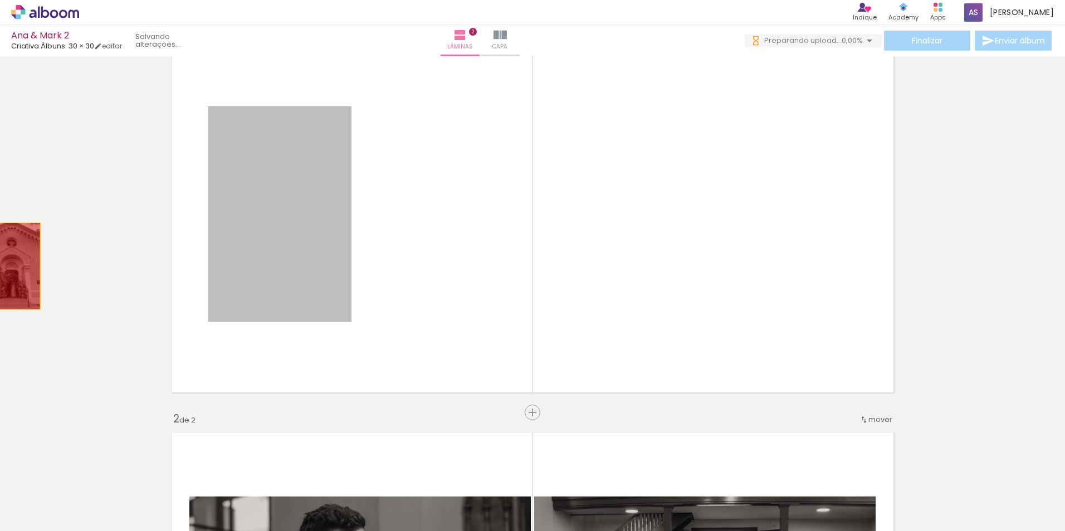
drag, startPoint x: 336, startPoint y: 256, endPoint x: -4, endPoint y: 267, distance: 339.9
click at [0, 267] on html "link( href="../../bower_components/polymer/polymer.html" rel="import" ) picture…" at bounding box center [532, 265] width 1065 height 531
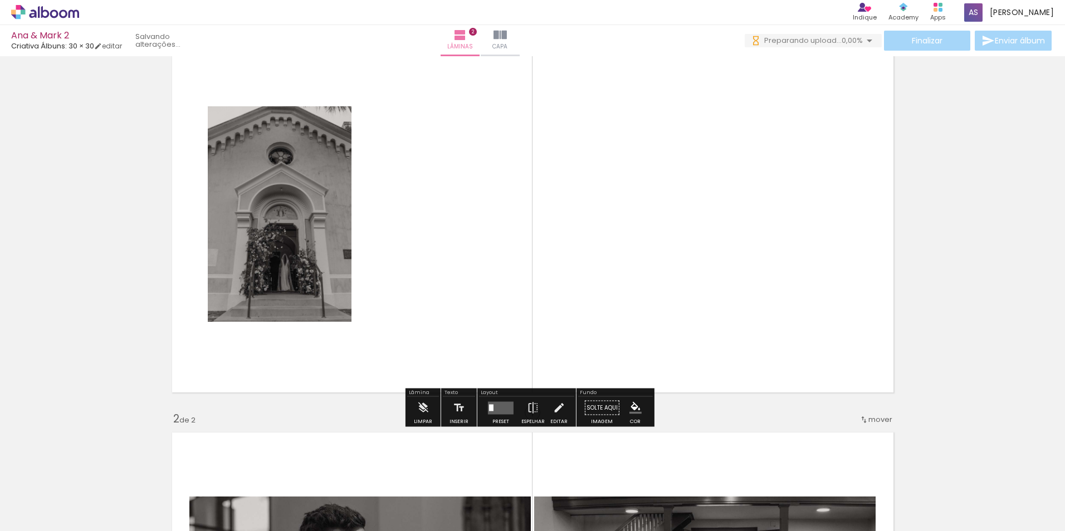
scroll to position [0, 0]
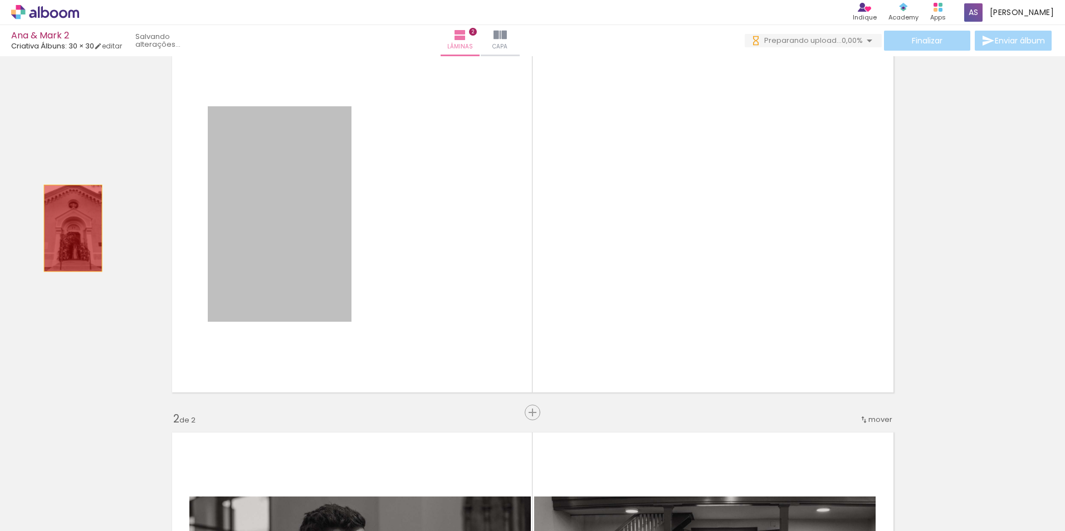
drag, startPoint x: 255, startPoint y: 228, endPoint x: 69, endPoint y: 228, distance: 186.6
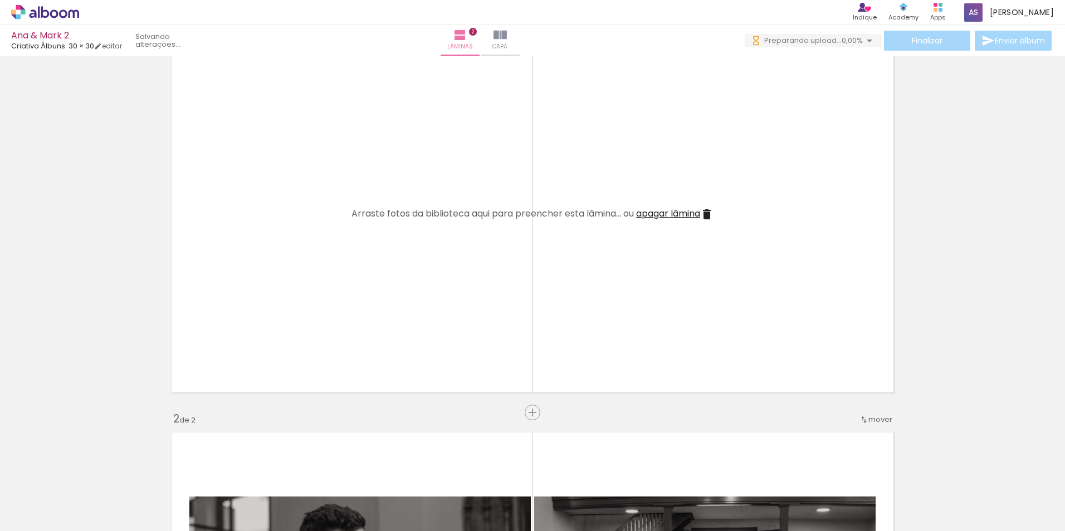
click at [684, 213] on span "apagar lâmina" at bounding box center [668, 213] width 64 height 13
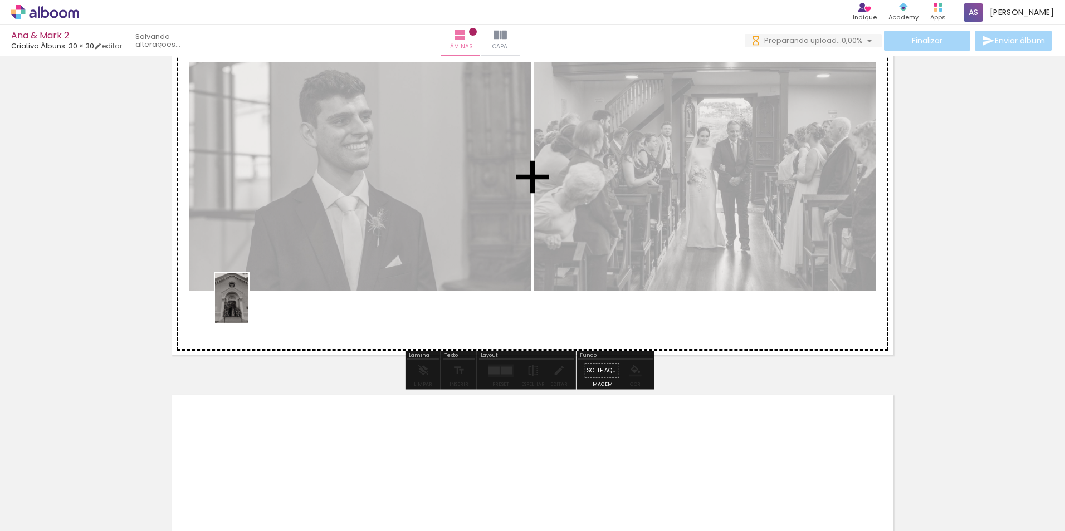
drag, startPoint x: 112, startPoint y: 506, endPoint x: 298, endPoint y: 301, distance: 277.2
click at [256, 300] on quentale-workspace at bounding box center [532, 265] width 1065 height 531
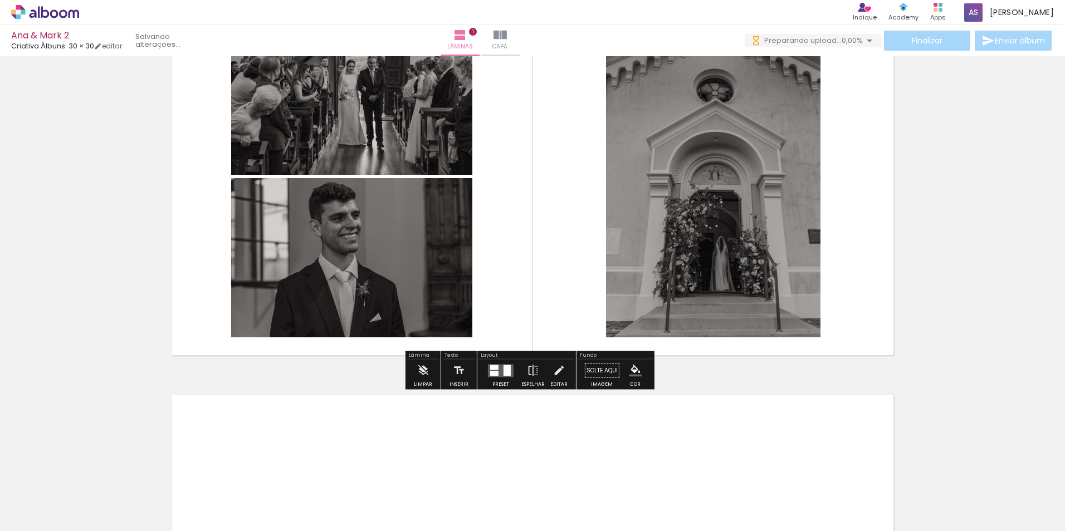
click at [495, 375] on div at bounding box center [494, 373] width 8 height 5
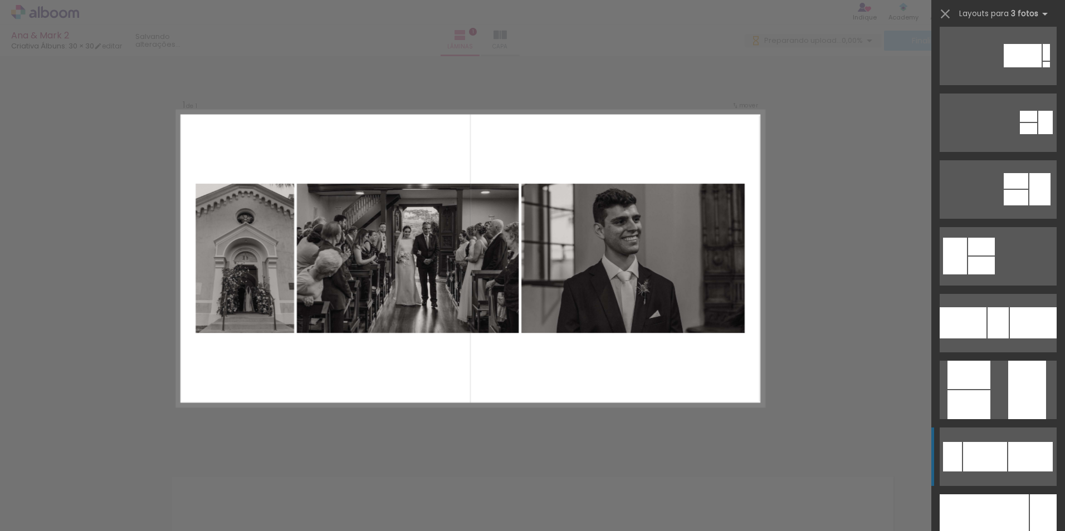
click at [993, 462] on div at bounding box center [985, 457] width 44 height 30
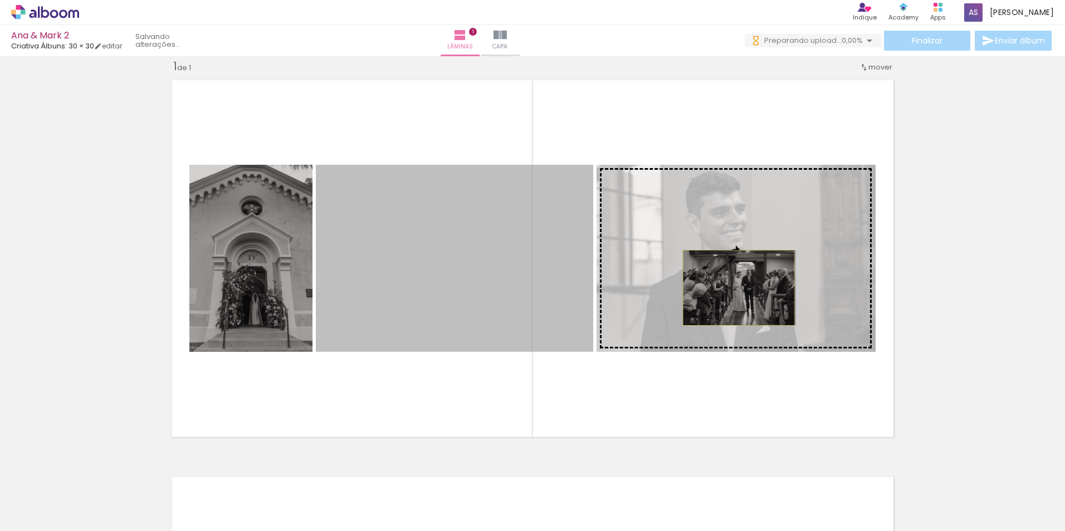
drag, startPoint x: 502, startPoint y: 311, endPoint x: 737, endPoint y: 287, distance: 236.3
click at [0, 0] on slot at bounding box center [0, 0] width 0 height 0
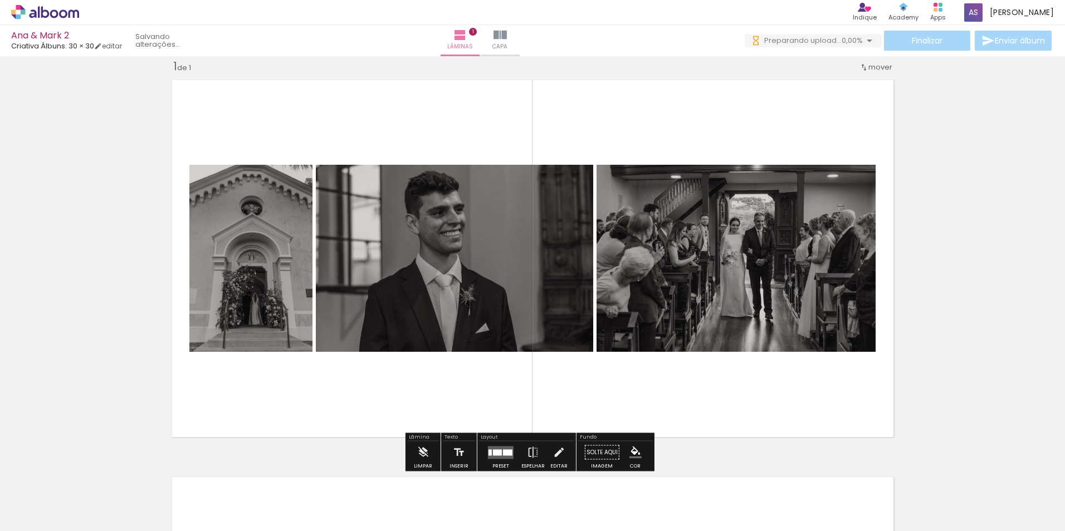
click at [1037, 207] on div "Inserir lâmina 1 de 1" at bounding box center [532, 443] width 1065 height 795
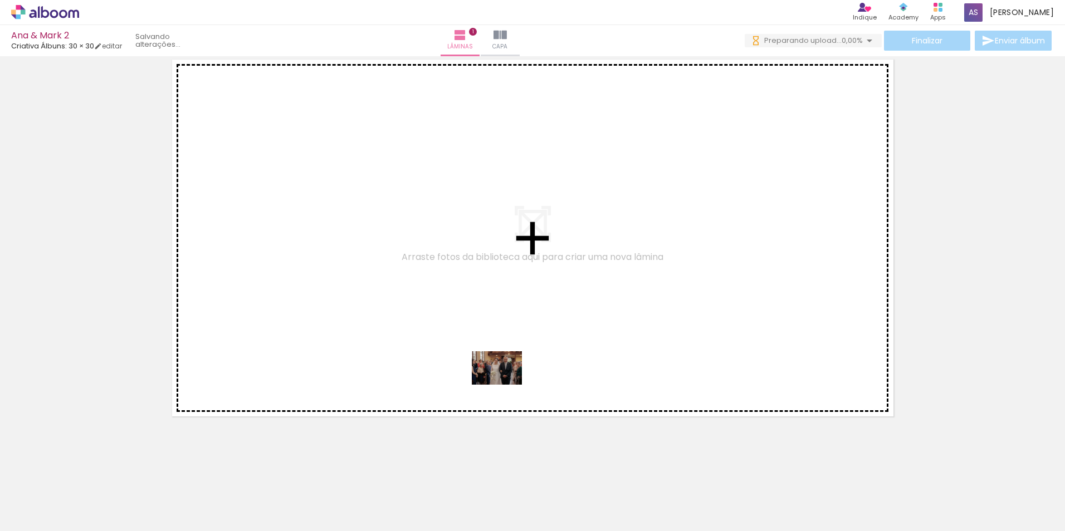
drag, startPoint x: 619, startPoint y: 494, endPoint x: 517, endPoint y: 369, distance: 161.1
click at [497, 369] on quentale-workspace at bounding box center [532, 265] width 1065 height 531
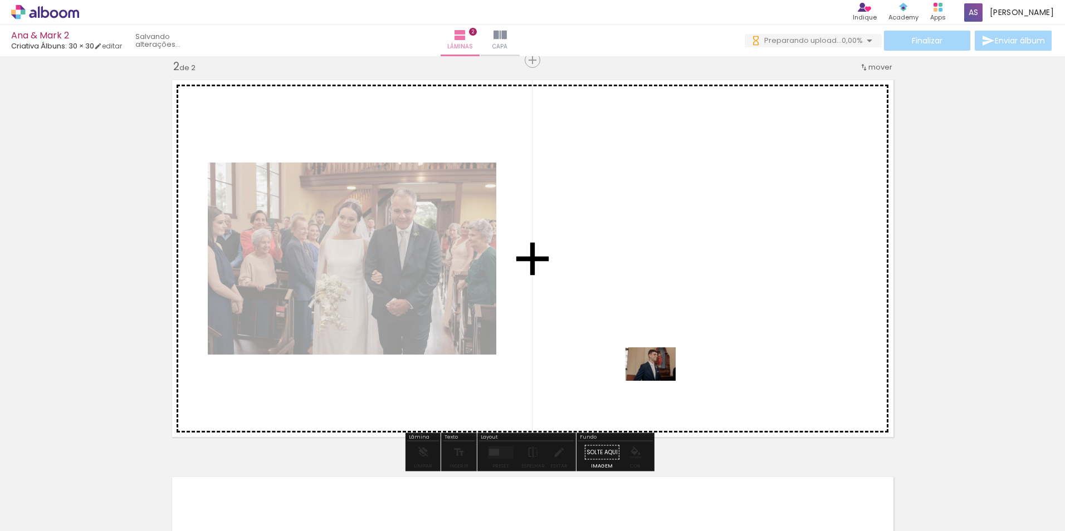
drag, startPoint x: 685, startPoint y: 495, endPoint x: 659, endPoint y: 381, distance: 117.0
click at [659, 381] on quentale-workspace at bounding box center [532, 265] width 1065 height 531
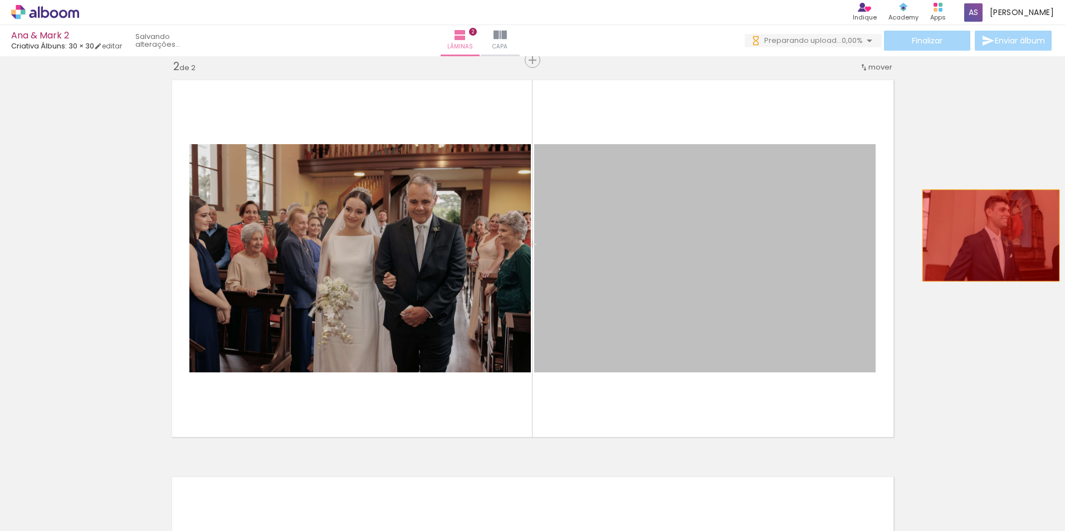
drag, startPoint x: 704, startPoint y: 284, endPoint x: 986, endPoint y: 236, distance: 286.4
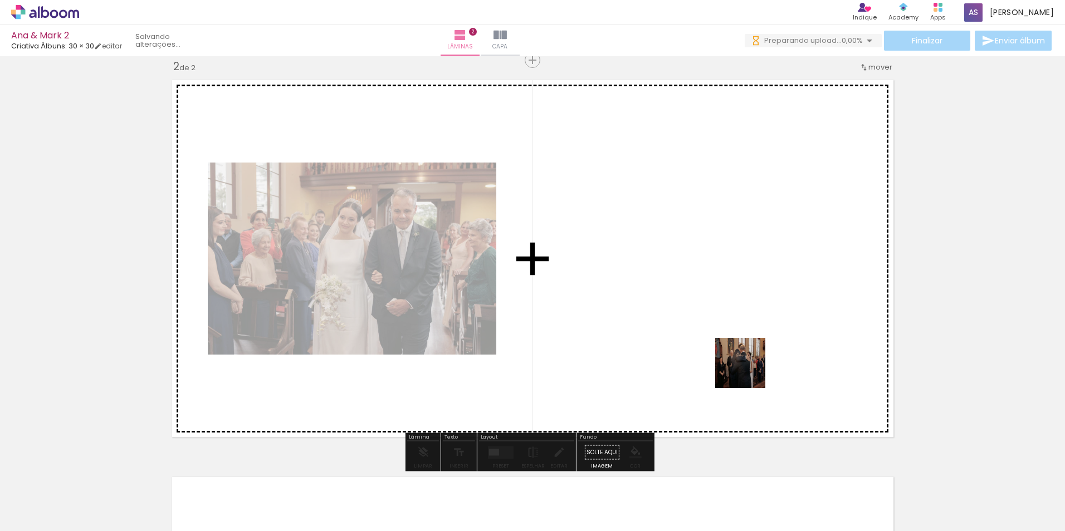
drag, startPoint x: 857, startPoint y: 504, endPoint x: 741, endPoint y: 365, distance: 180.3
click at [741, 365] on quentale-workspace at bounding box center [532, 265] width 1065 height 531
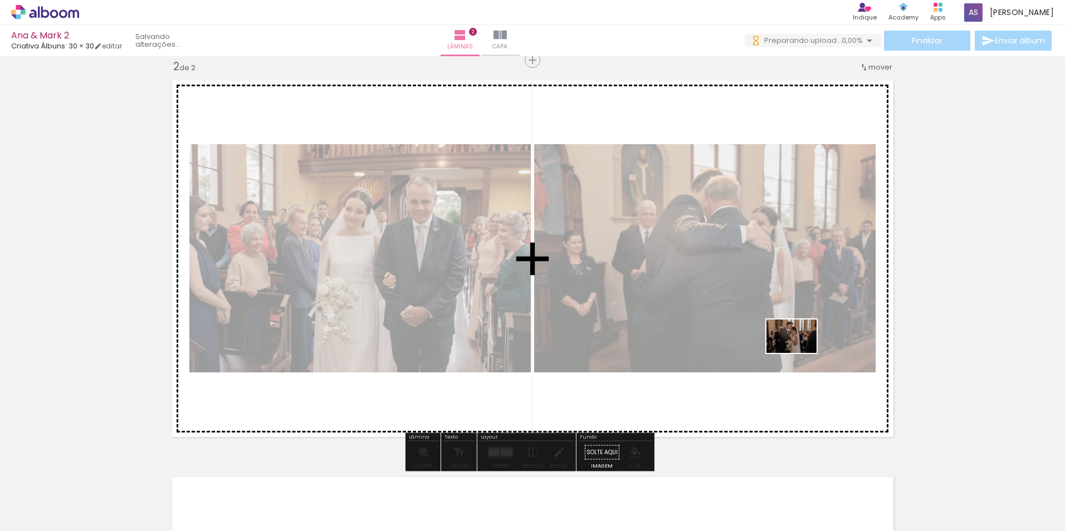
drag, startPoint x: 899, startPoint y: 459, endPoint x: 800, endPoint y: 353, distance: 145.0
click at [800, 353] on quentale-workspace at bounding box center [532, 265] width 1065 height 531
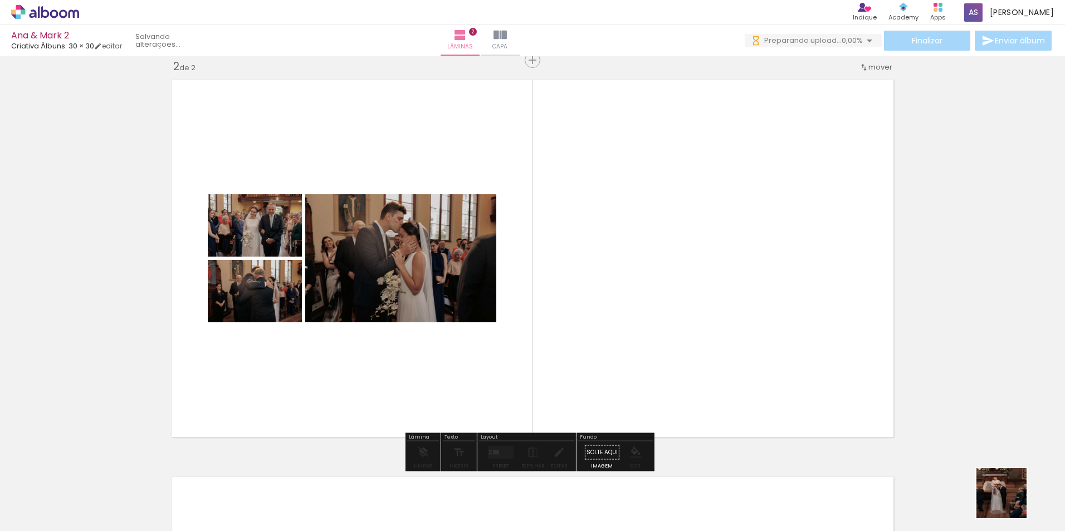
drag, startPoint x: 1013, startPoint y: 506, endPoint x: 997, endPoint y: 504, distance: 15.8
click at [1009, 502] on quentale-thumb at bounding box center [985, 494] width 62 height 64
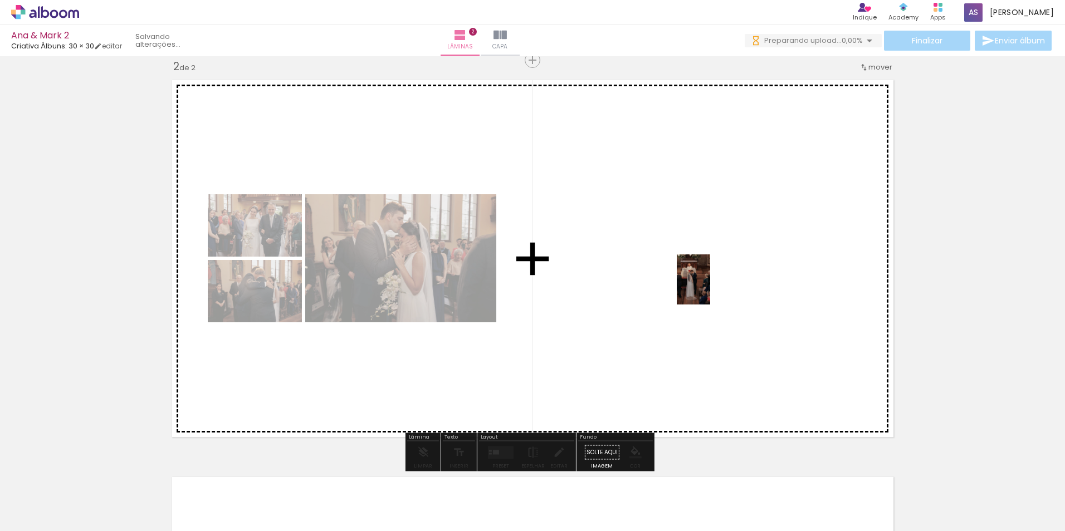
drag, startPoint x: 996, startPoint y: 504, endPoint x: 710, endPoint y: 288, distance: 358.7
click at [710, 288] on quentale-workspace at bounding box center [532, 265] width 1065 height 531
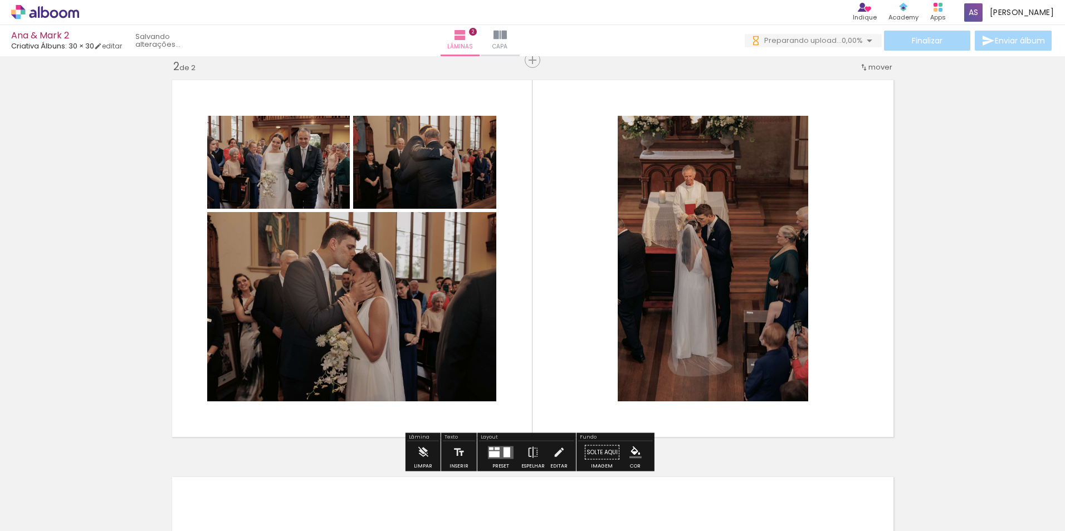
click at [932, 266] on div "Inserir lâmina 1 de 2 Inserir lâmina 2 de 2" at bounding box center [532, 245] width 1065 height 1192
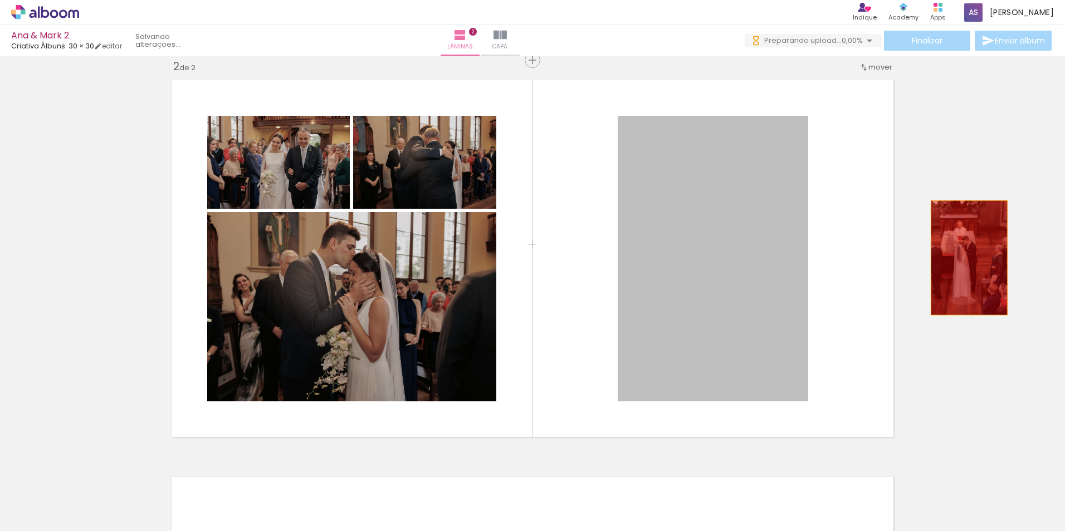
drag, startPoint x: 722, startPoint y: 296, endPoint x: 970, endPoint y: 309, distance: 247.6
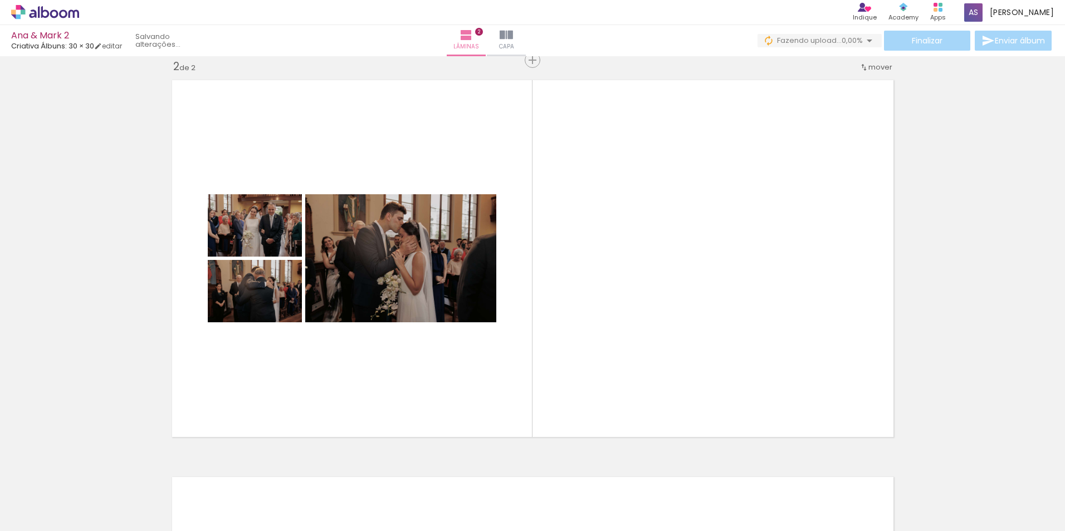
scroll to position [0, 860]
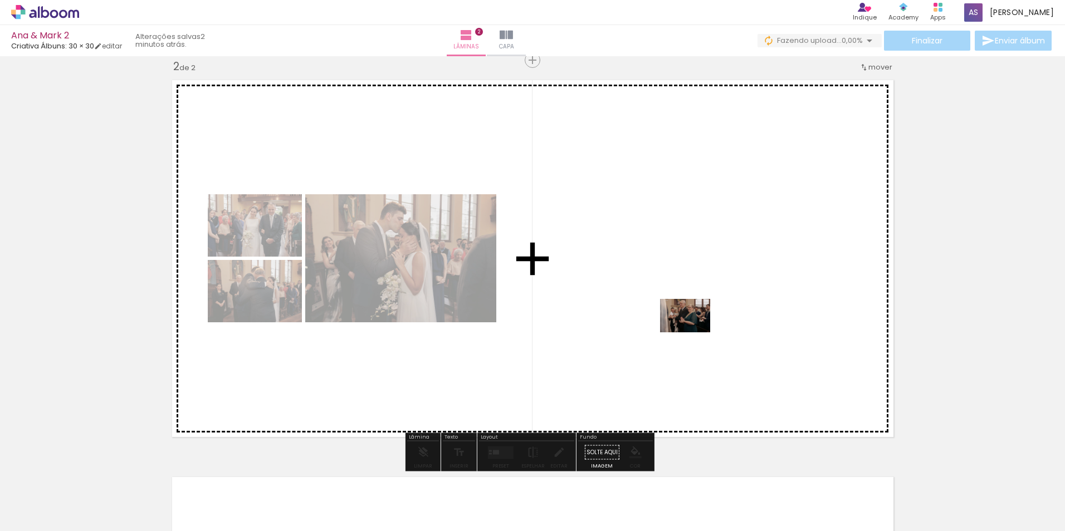
drag, startPoint x: 570, startPoint y: 494, endPoint x: 697, endPoint y: 328, distance: 208.7
click at [697, 328] on quentale-workspace at bounding box center [532, 265] width 1065 height 531
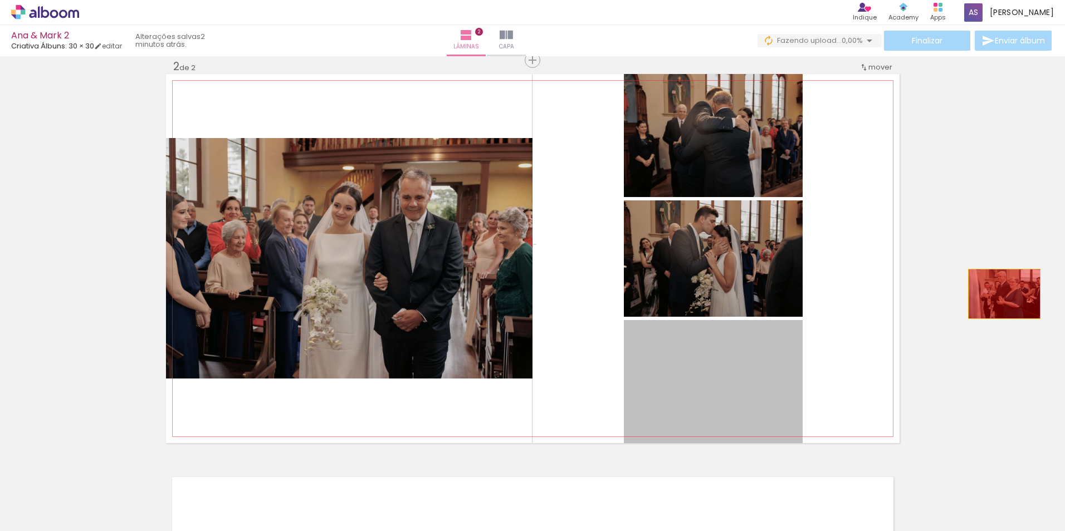
drag, startPoint x: 735, startPoint y: 391, endPoint x: 1009, endPoint y: 289, distance: 292.1
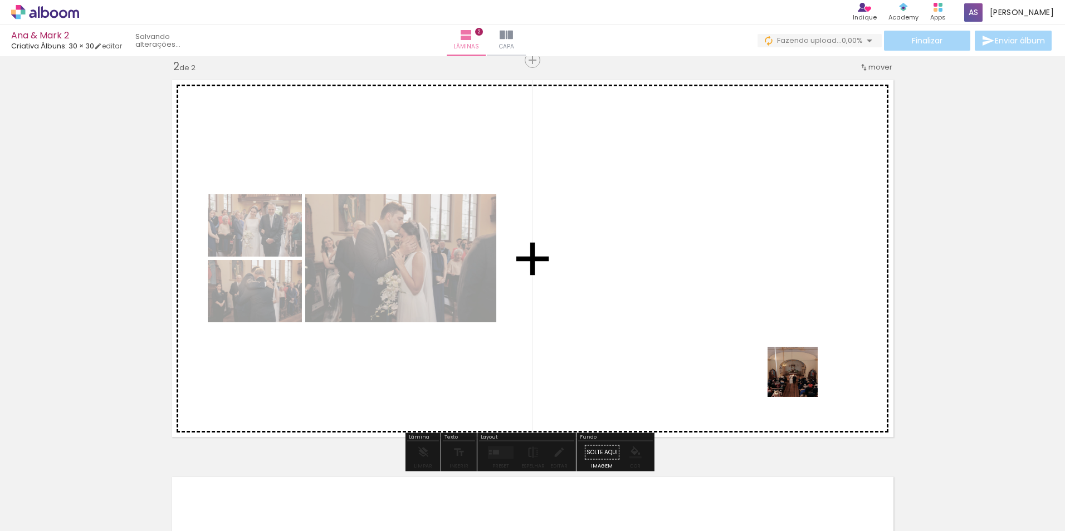
drag, startPoint x: 872, startPoint y: 506, endPoint x: 766, endPoint y: 346, distance: 191.7
click at [766, 346] on quentale-workspace at bounding box center [532, 265] width 1065 height 531
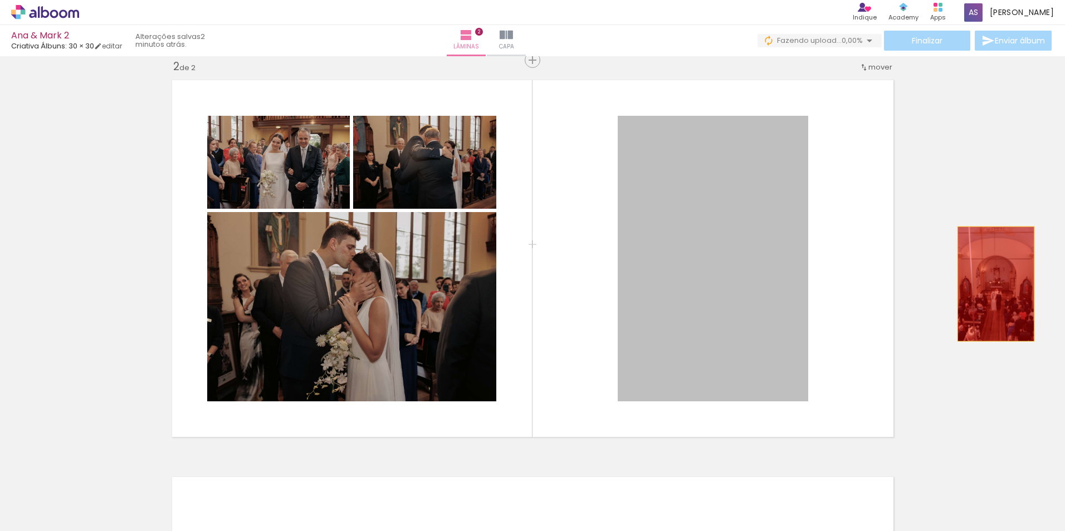
drag, startPoint x: 694, startPoint y: 336, endPoint x: 986, endPoint y: 335, distance: 291.9
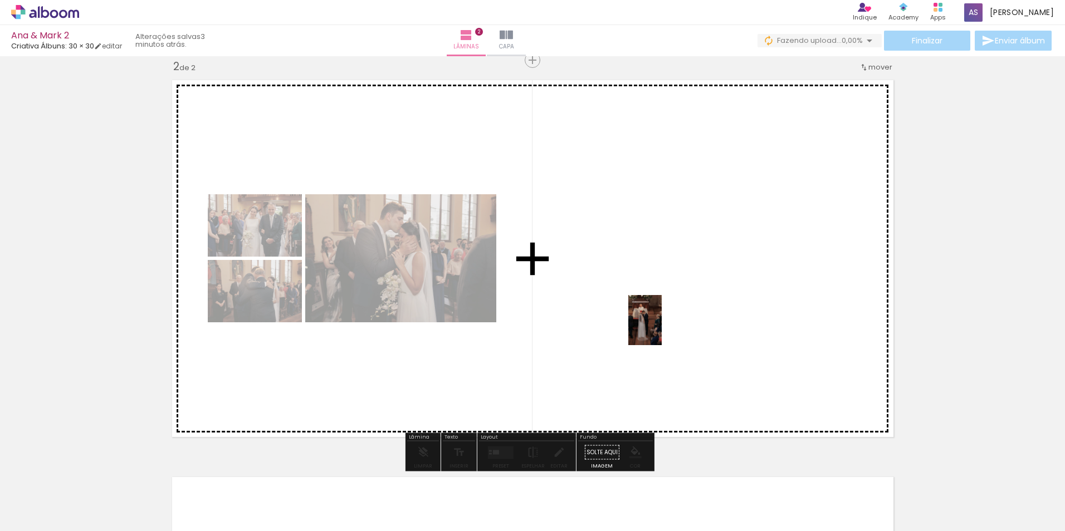
drag, startPoint x: 135, startPoint y: 507, endPoint x: 721, endPoint y: 312, distance: 617.7
click at [721, 312] on quentale-workspace at bounding box center [532, 265] width 1065 height 531
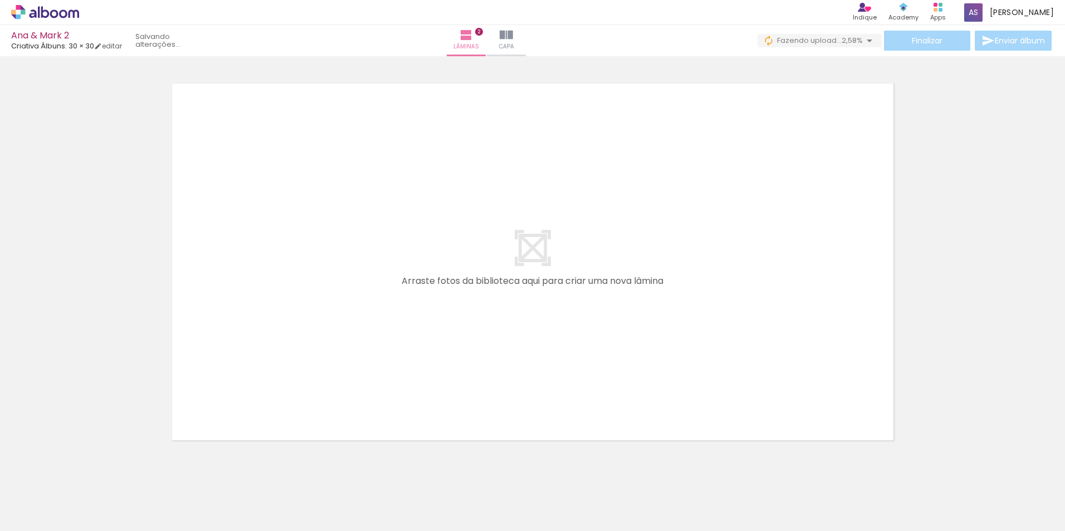
scroll to position [829, 0]
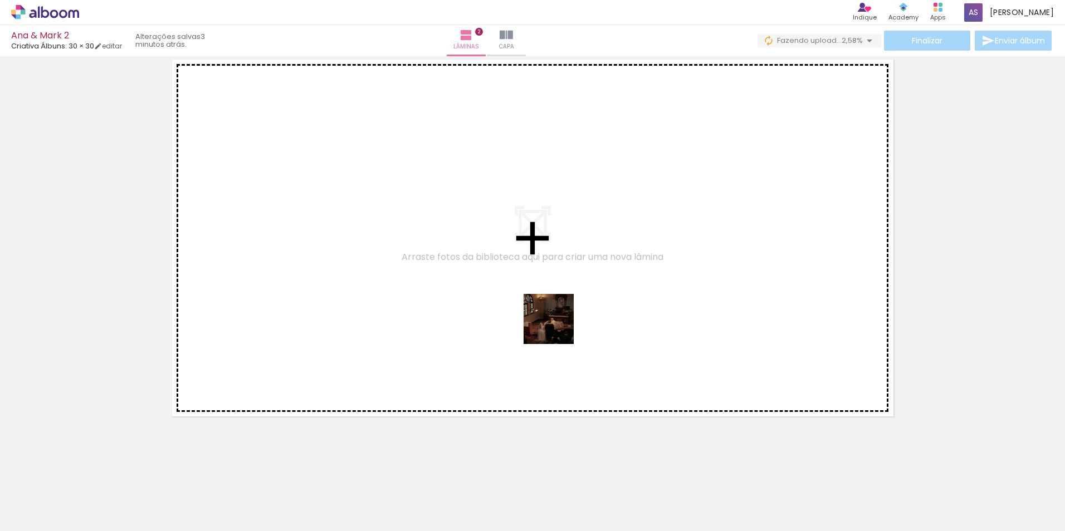
drag, startPoint x: 970, startPoint y: 506, endPoint x: 557, endPoint y: 331, distance: 448.0
click at [556, 328] on quentale-workspace at bounding box center [532, 265] width 1065 height 531
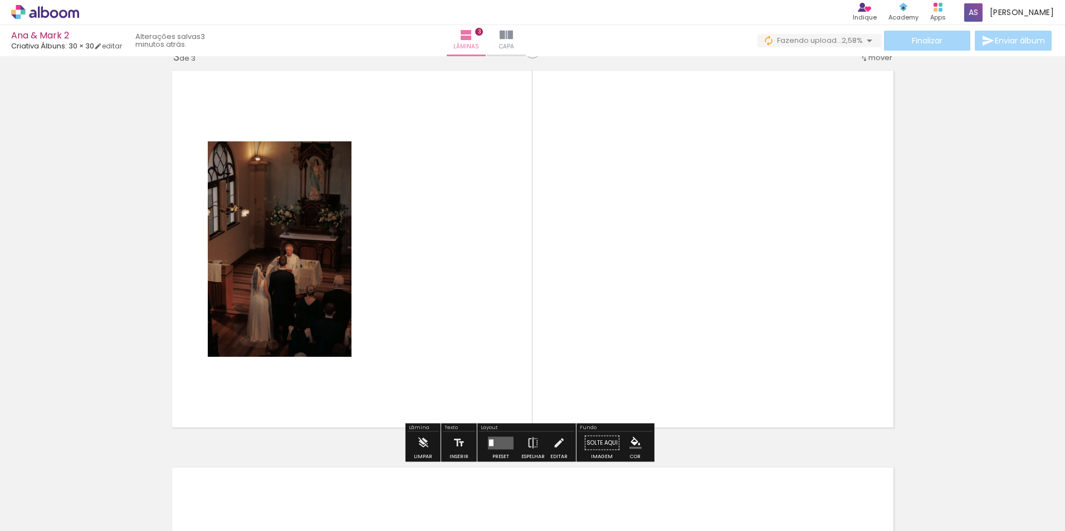
scroll to position [809, 0]
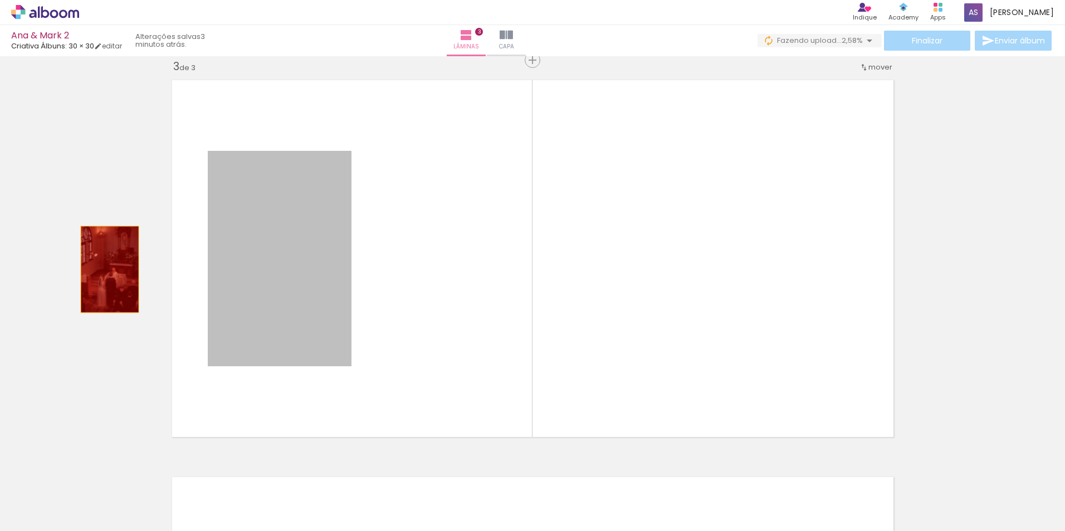
drag, startPoint x: 299, startPoint y: 297, endPoint x: 105, endPoint y: 270, distance: 195.2
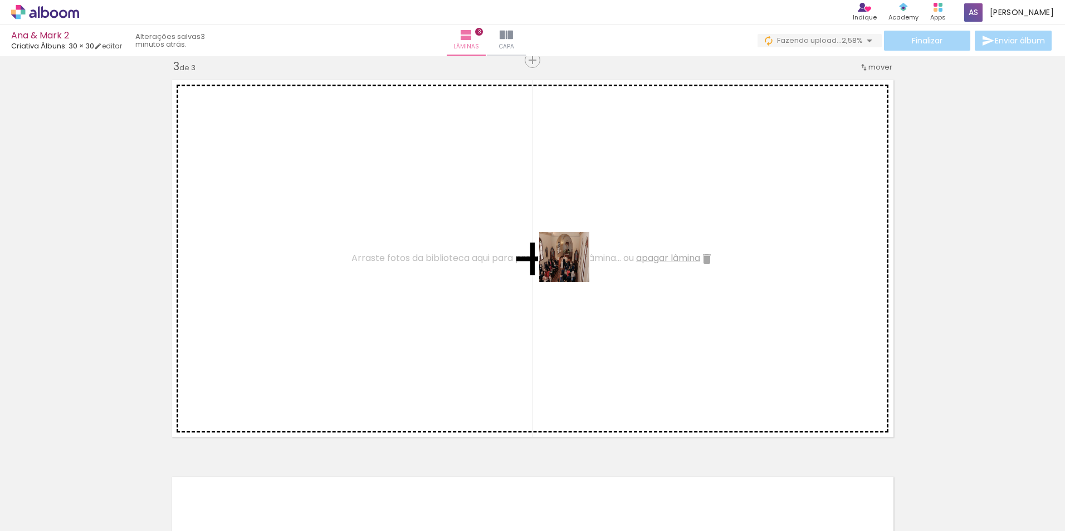
drag, startPoint x: 1028, startPoint y: 501, endPoint x: 511, endPoint y: 256, distance: 572.3
click at [511, 256] on quentale-workspace at bounding box center [532, 265] width 1065 height 531
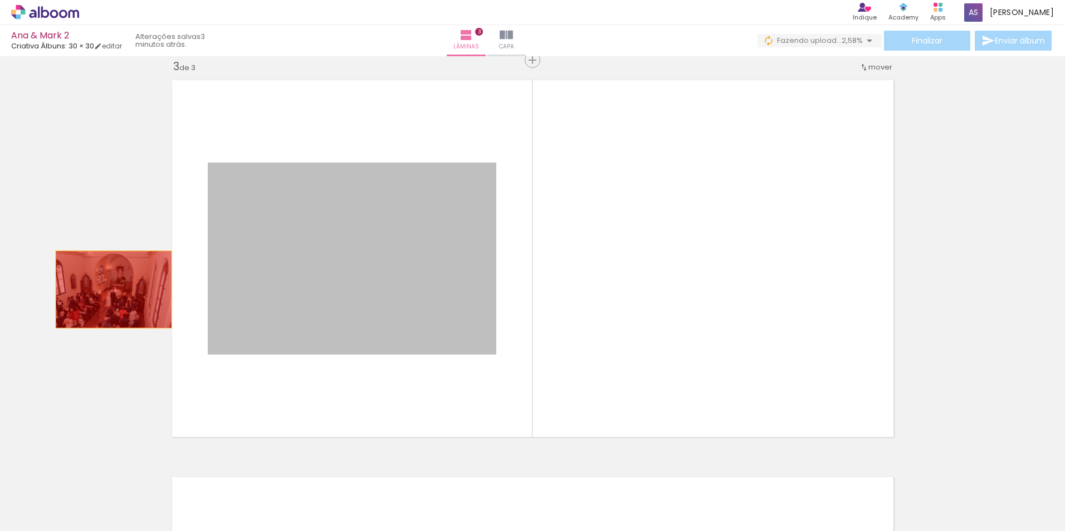
drag, startPoint x: 445, startPoint y: 293, endPoint x: 97, endPoint y: 289, distance: 347.6
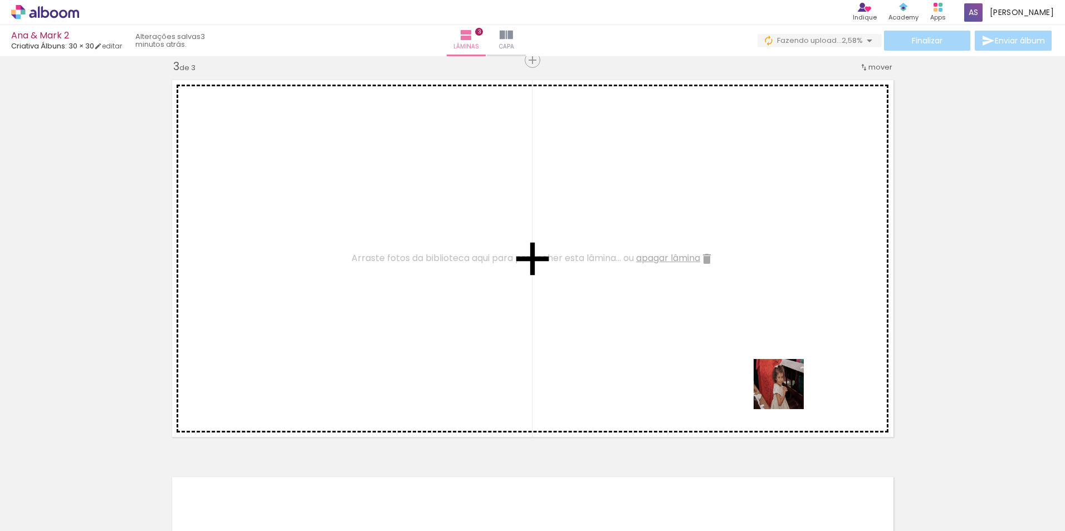
drag, startPoint x: 786, startPoint y: 505, endPoint x: 787, endPoint y: 365, distance: 139.8
click at [787, 365] on quentale-workspace at bounding box center [532, 265] width 1065 height 531
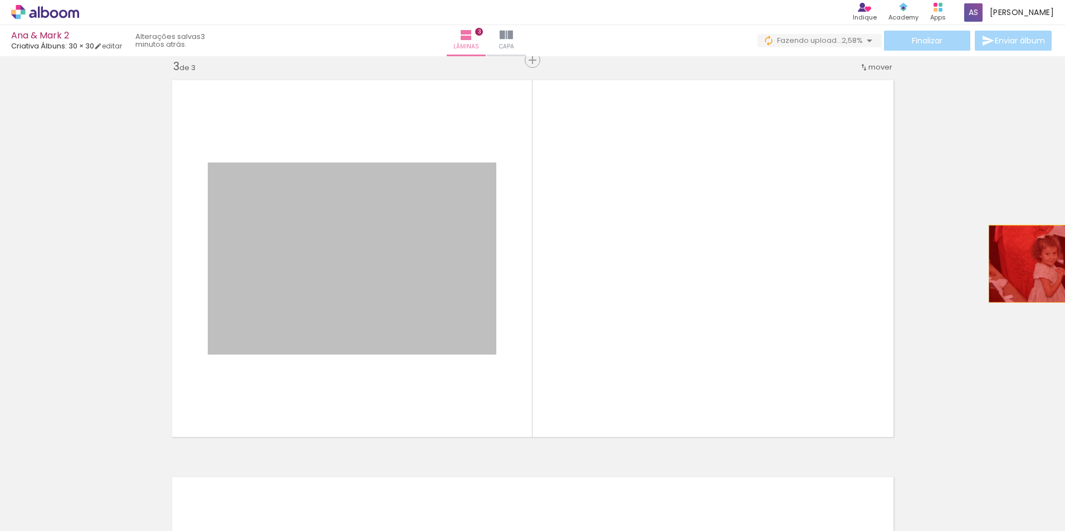
drag, startPoint x: 376, startPoint y: 309, endPoint x: 1042, endPoint y: 264, distance: 667.7
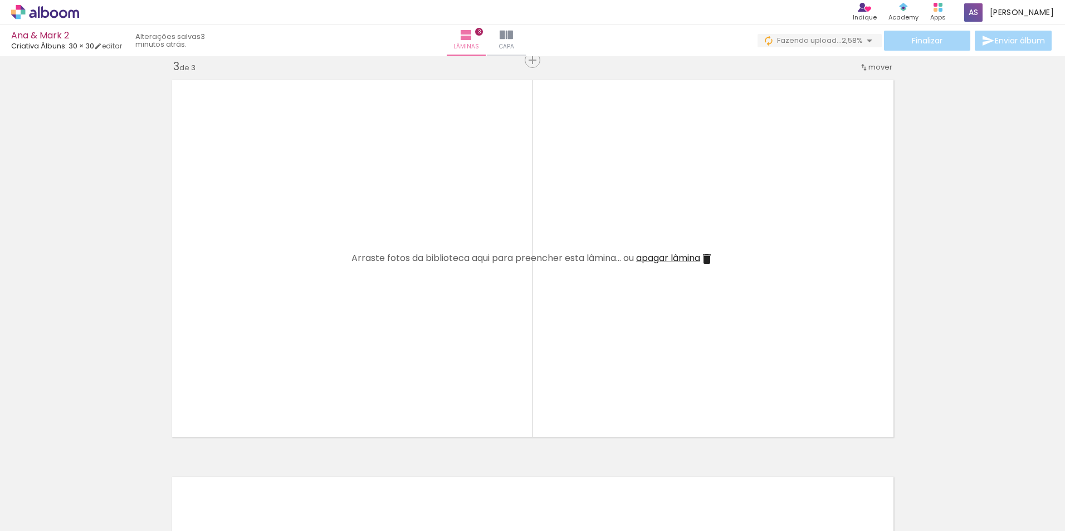
scroll to position [0, 1508]
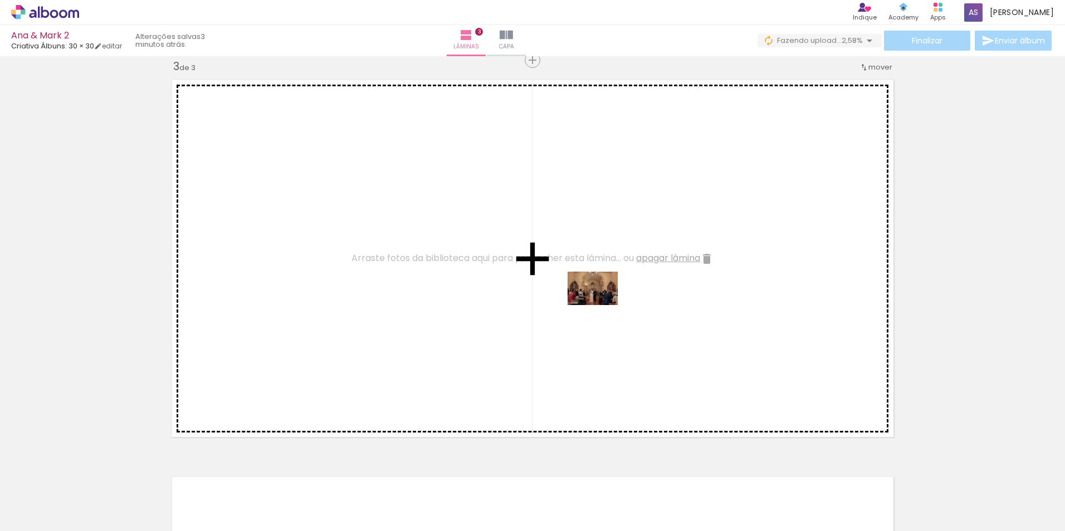
drag, startPoint x: 805, startPoint y: 502, endPoint x: 600, endPoint y: 305, distance: 284.8
click at [600, 305] on quentale-workspace at bounding box center [532, 265] width 1065 height 531
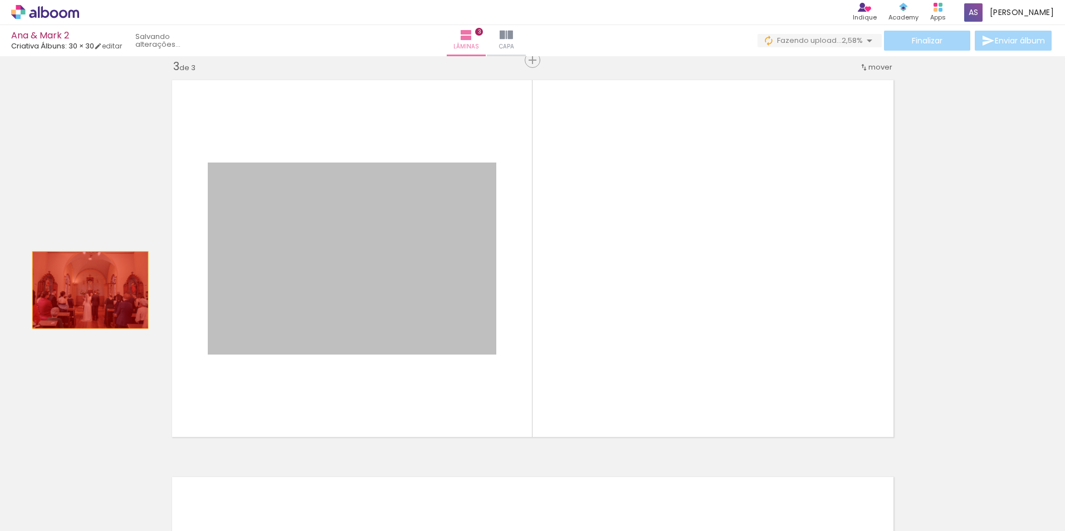
drag, startPoint x: 411, startPoint y: 294, endPoint x: 86, endPoint y: 290, distance: 324.7
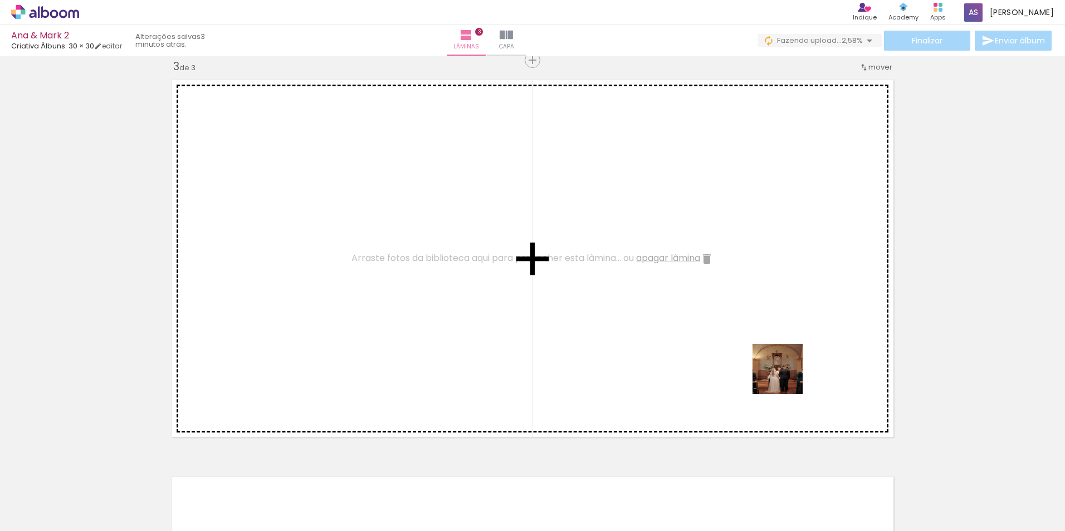
drag, startPoint x: 809, startPoint y: 407, endPoint x: 771, endPoint y: 350, distance: 68.6
click at [771, 350] on quentale-workspace at bounding box center [532, 265] width 1065 height 531
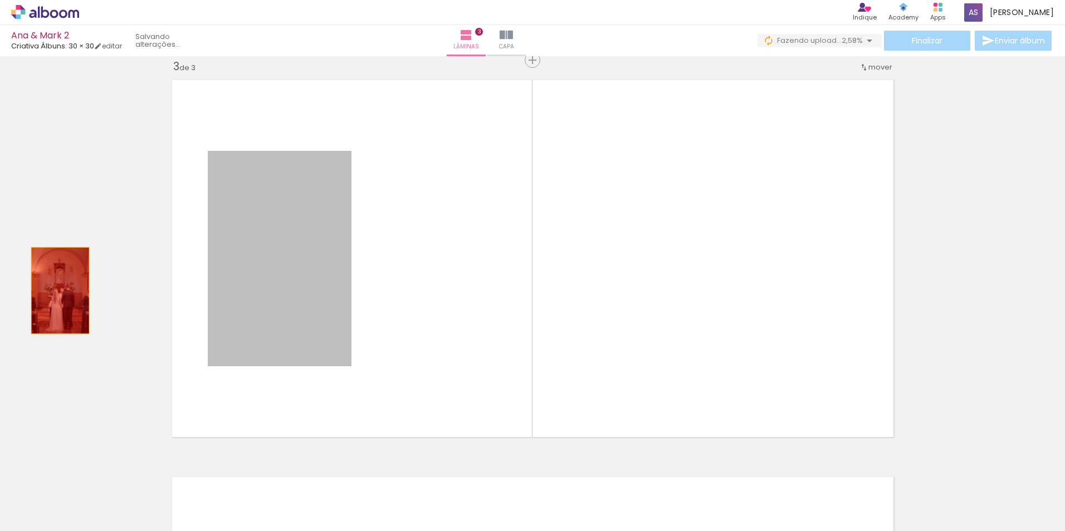
drag, startPoint x: 289, startPoint y: 288, endPoint x: 56, endPoint y: 299, distance: 232.5
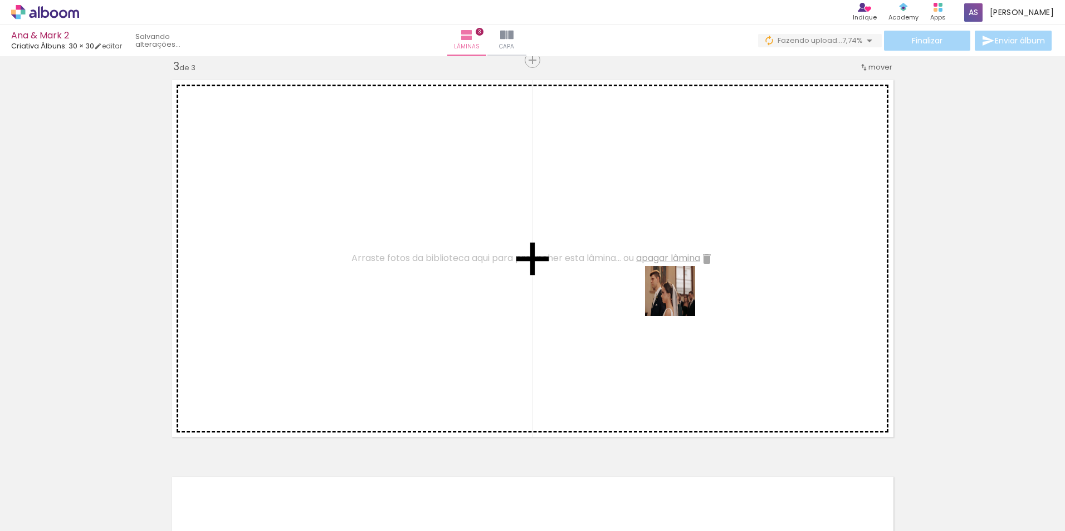
drag, startPoint x: 921, startPoint y: 504, endPoint x: 628, endPoint y: 260, distance: 381.2
click at [624, 257] on quentale-workspace at bounding box center [532, 265] width 1065 height 531
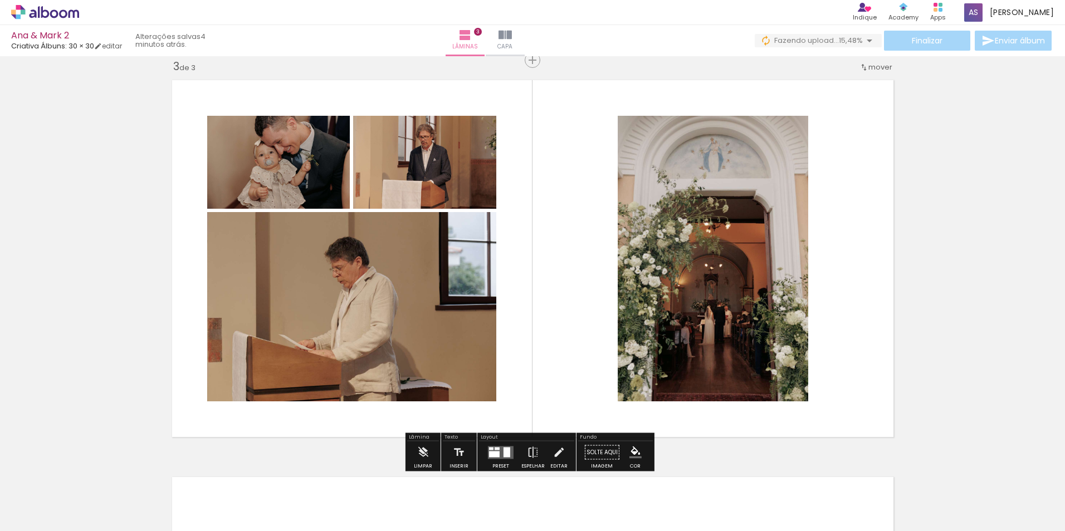
scroll to position [0, 2976]
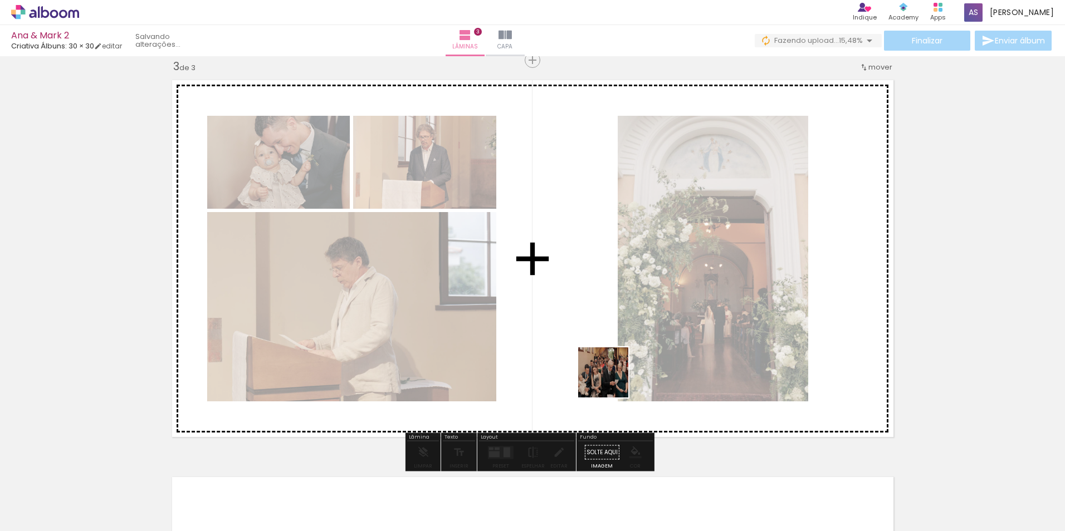
drag, startPoint x: 565, startPoint y: 495, endPoint x: 636, endPoint y: 400, distance: 117.8
click at [614, 374] on quentale-workspace at bounding box center [532, 265] width 1065 height 531
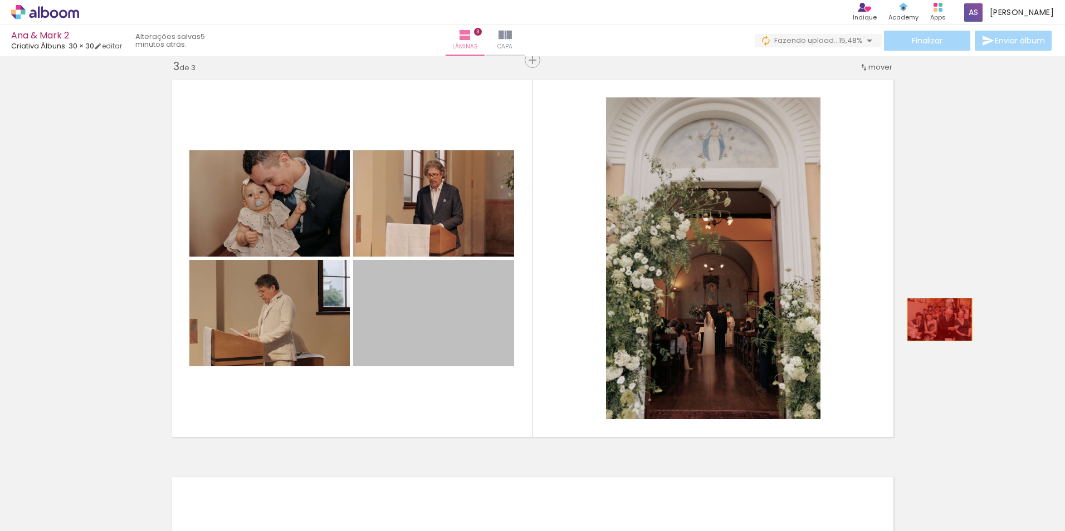
drag, startPoint x: 468, startPoint y: 340, endPoint x: 853, endPoint y: 441, distance: 398.3
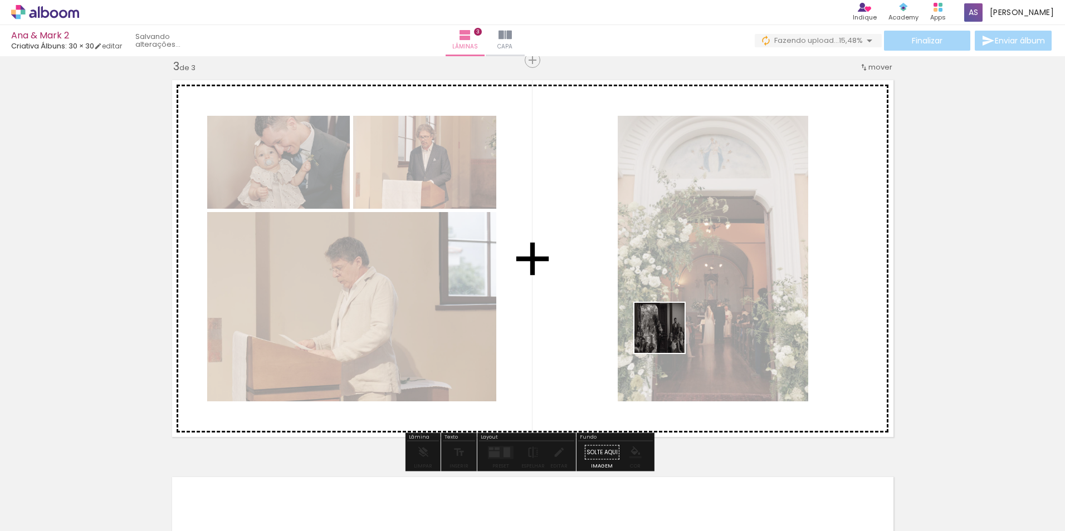
drag, startPoint x: 623, startPoint y: 503, endPoint x: 716, endPoint y: 345, distance: 183.0
click at [674, 319] on quentale-workspace at bounding box center [532, 265] width 1065 height 531
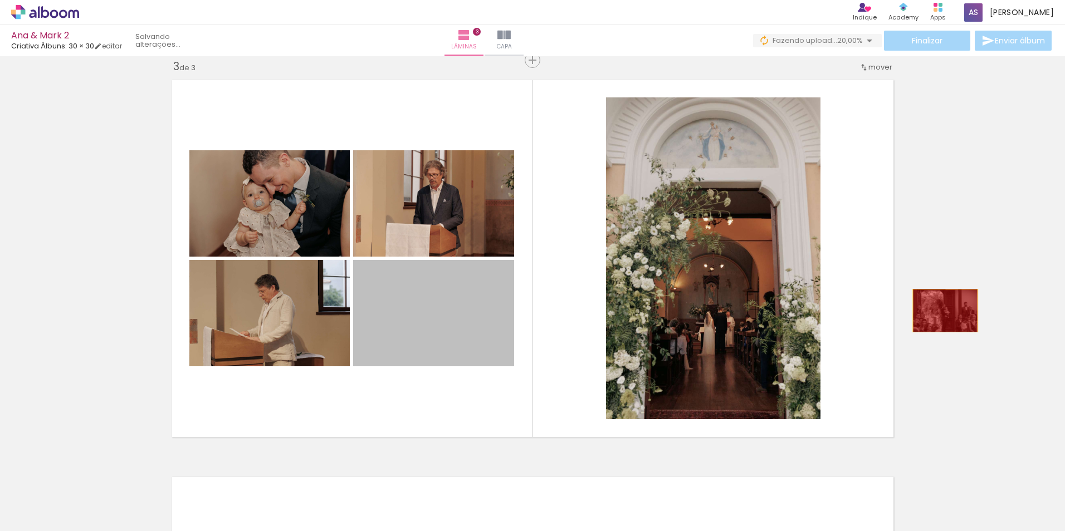
drag, startPoint x: 450, startPoint y: 334, endPoint x: 941, endPoint y: 311, distance: 491.3
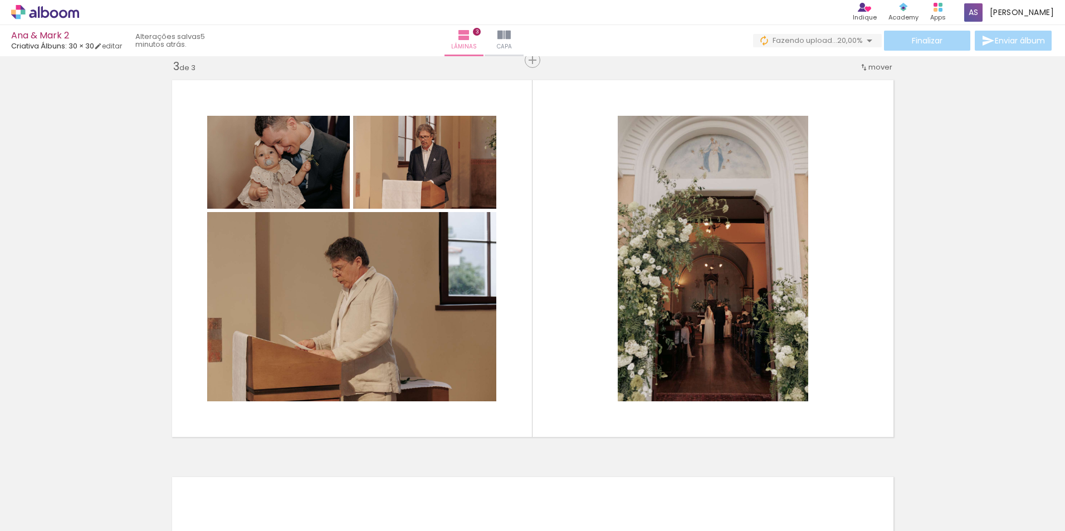
scroll to position [0, 3121]
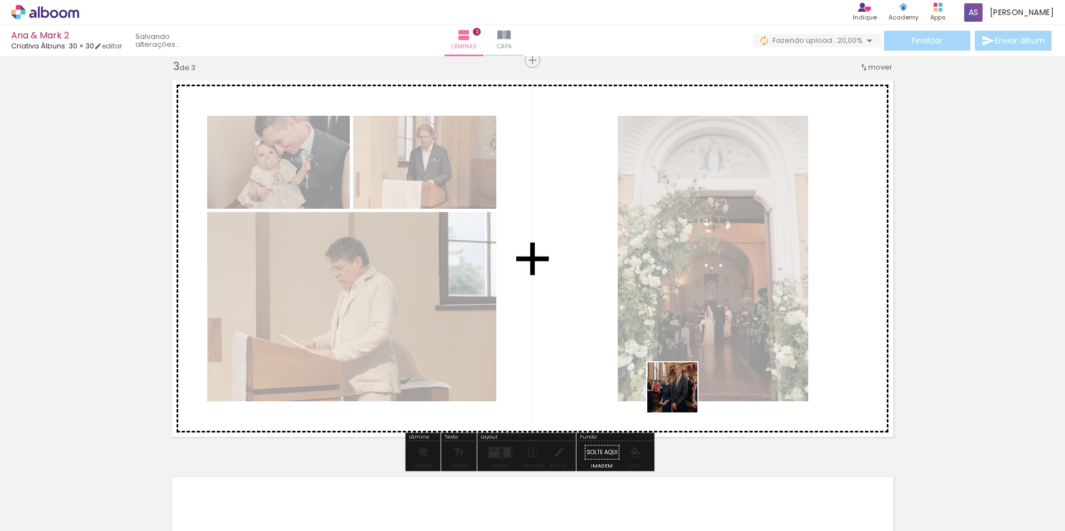
drag, startPoint x: 595, startPoint y: 507, endPoint x: 689, endPoint y: 379, distance: 158.6
click at [689, 379] on quentale-workspace at bounding box center [532, 265] width 1065 height 531
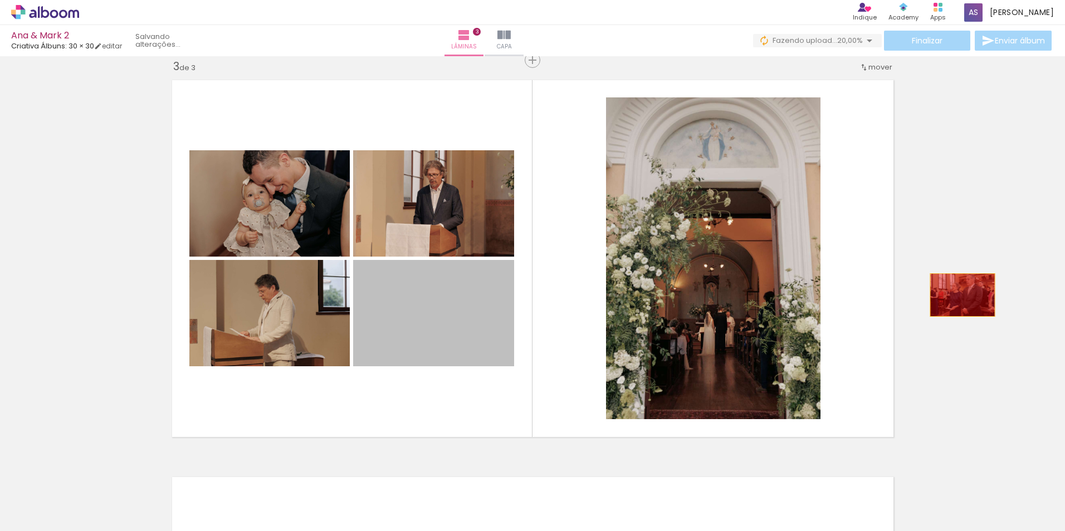
drag, startPoint x: 422, startPoint y: 344, endPoint x: 926, endPoint y: 326, distance: 505.0
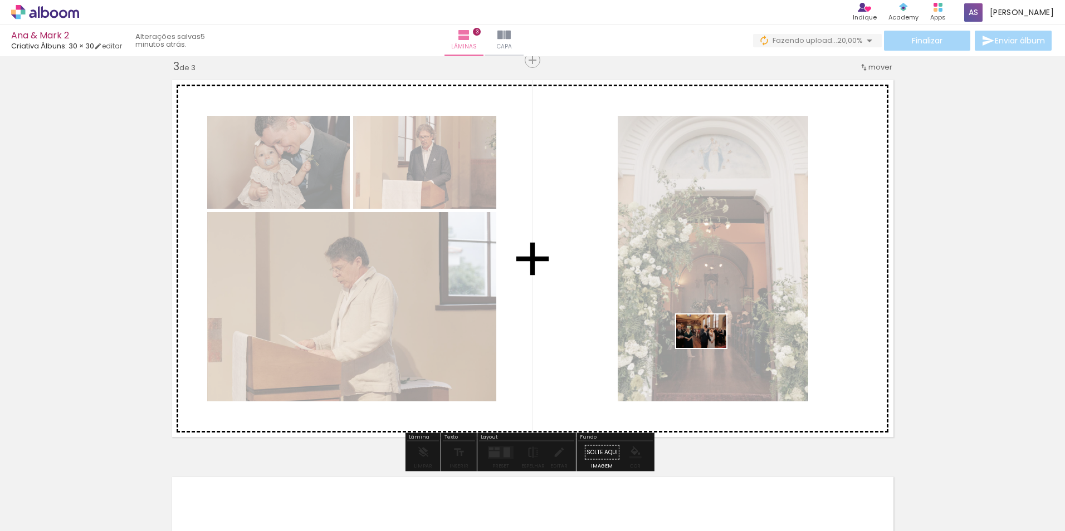
drag, startPoint x: 690, startPoint y: 505, endPoint x: 710, endPoint y: 348, distance: 157.7
click at [710, 348] on quentale-workspace at bounding box center [532, 265] width 1065 height 531
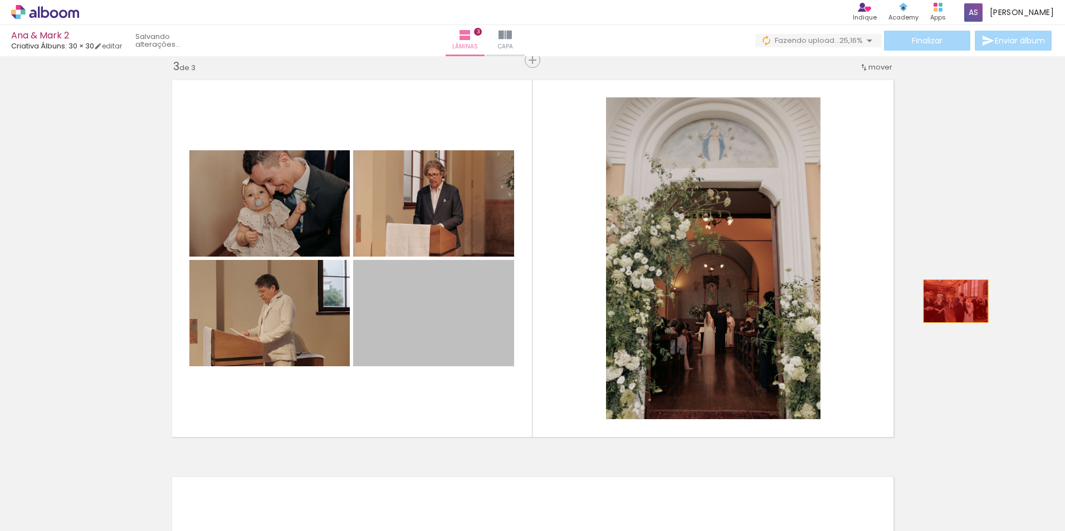
drag, startPoint x: 424, startPoint y: 343, endPoint x: 915, endPoint y: 359, distance: 491.6
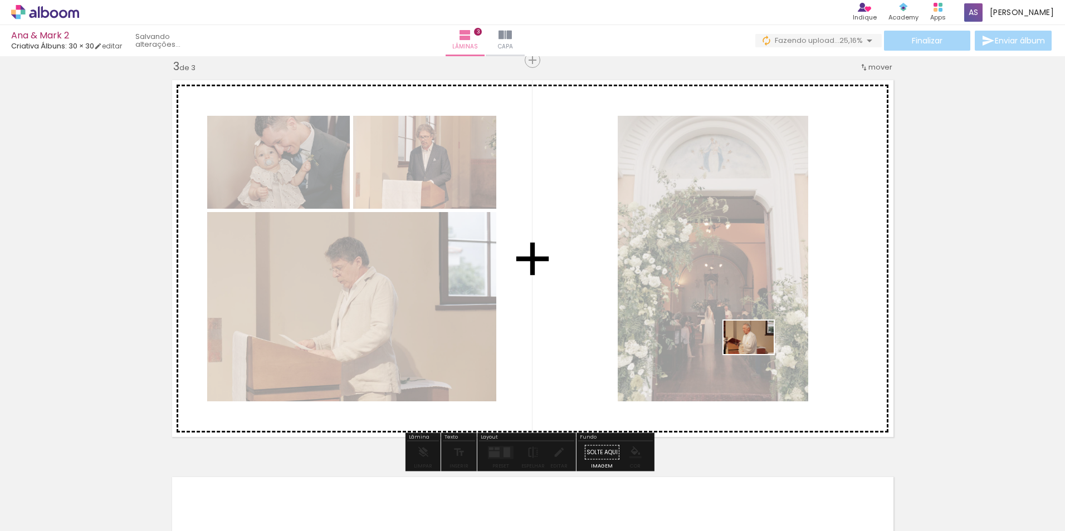
drag, startPoint x: 855, startPoint y: 501, endPoint x: 757, endPoint y: 354, distance: 176.7
click at [757, 354] on quentale-workspace at bounding box center [532, 265] width 1065 height 531
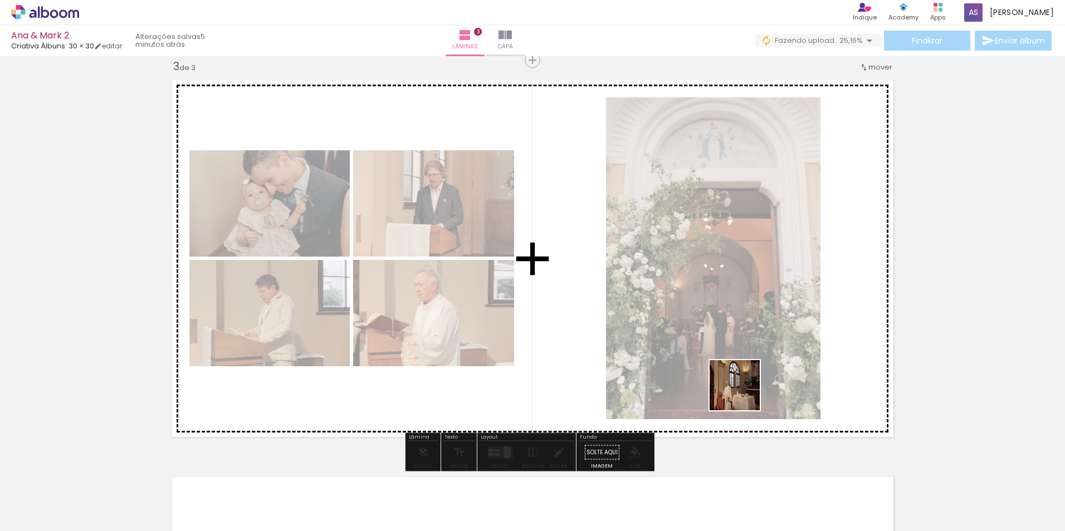
drag, startPoint x: 934, startPoint y: 499, endPoint x: 715, endPoint y: 381, distance: 248.5
click at [720, 383] on quentale-workspace at bounding box center [532, 265] width 1065 height 531
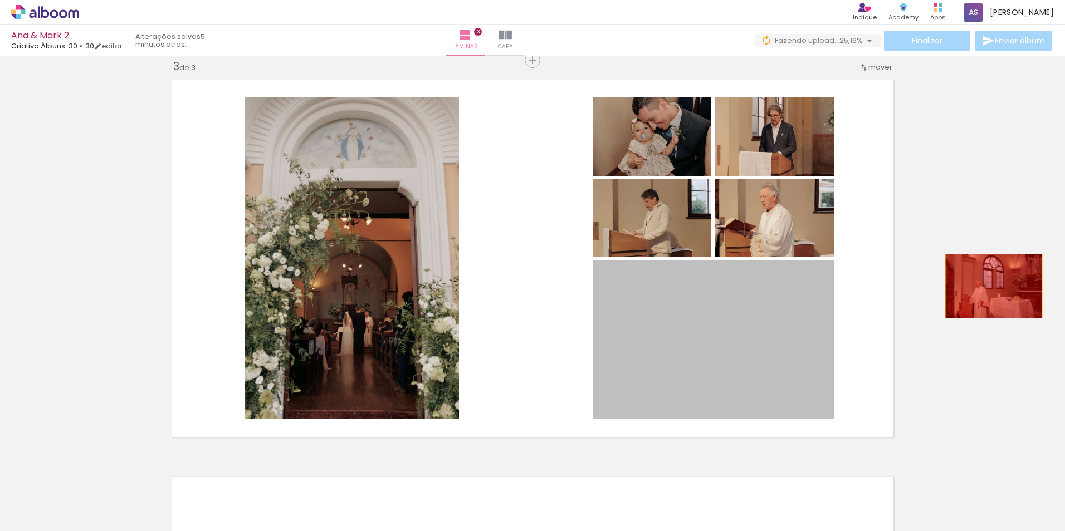
drag, startPoint x: 758, startPoint y: 340, endPoint x: 990, endPoint y: 286, distance: 237.8
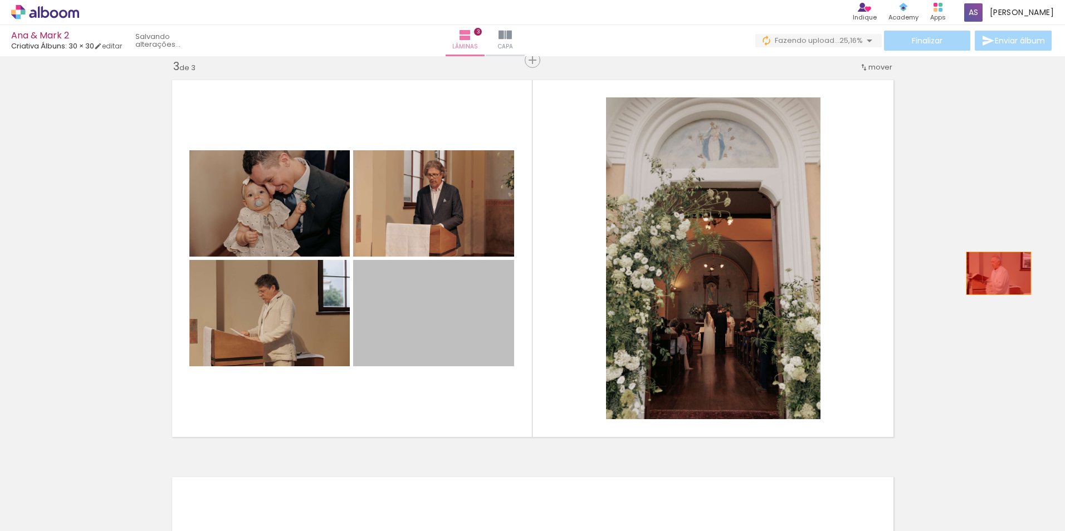
drag, startPoint x: 426, startPoint y: 321, endPoint x: 992, endPoint y: 325, distance: 566.5
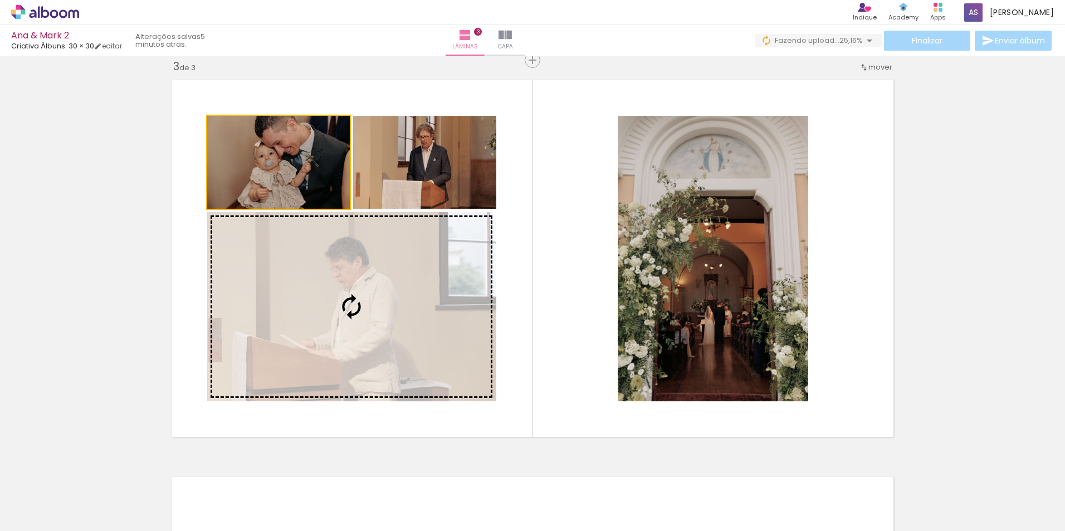
drag, startPoint x: 302, startPoint y: 214, endPoint x: 325, endPoint y: 287, distance: 75.8
click at [0, 0] on slot at bounding box center [0, 0] width 0 height 0
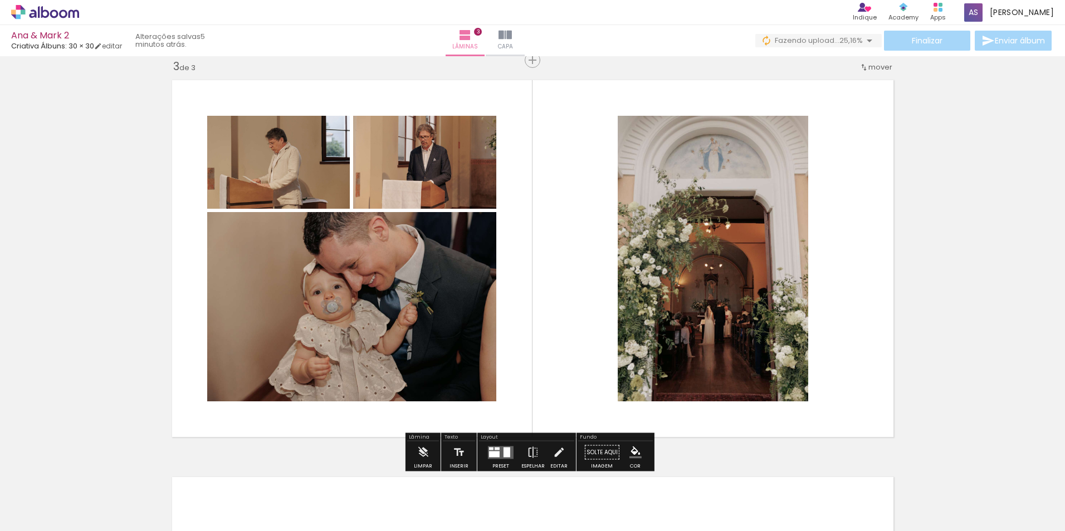
click at [905, 257] on div "Inserir lâmina 1 de 3 Inserir lâmina 2 de 3 Inserir lâmina 3 de 3" at bounding box center [532, 45] width 1065 height 1589
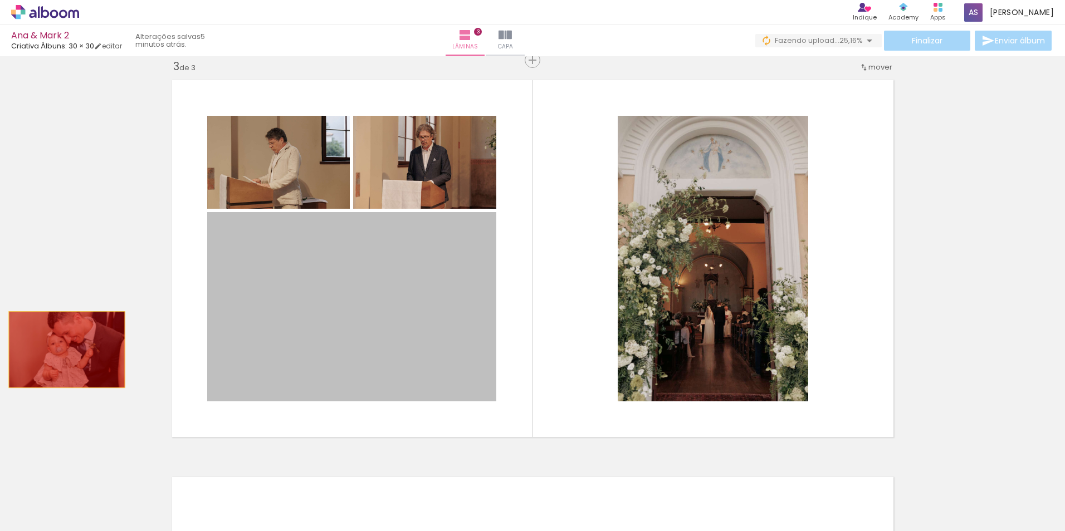
drag, startPoint x: 387, startPoint y: 350, endPoint x: 128, endPoint y: 340, distance: 259.8
click at [61, 350] on div "Inserir lâmina 1 de 3 Inserir lâmina 2 de 3 Inserir lâmina 3 de 3" at bounding box center [532, 45] width 1065 height 1589
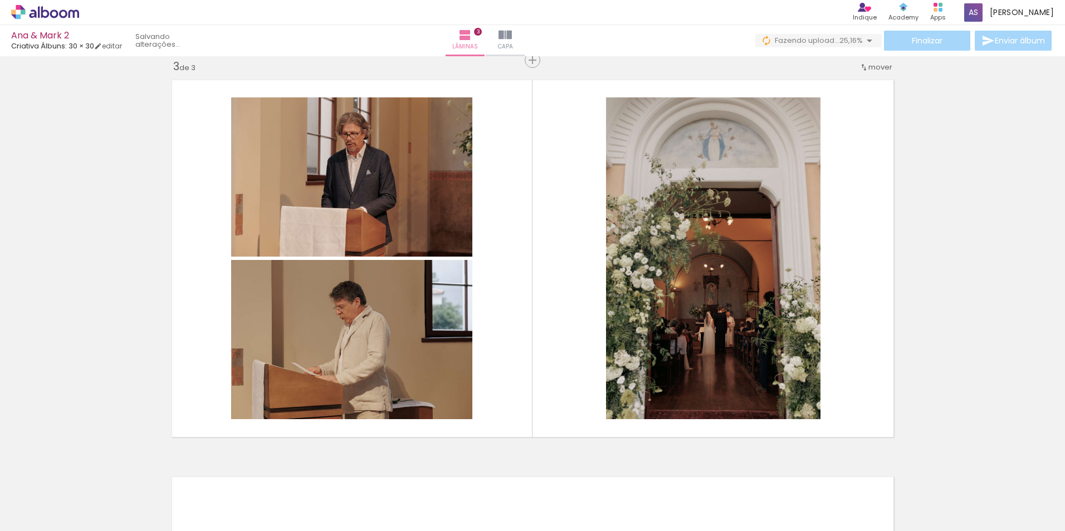
scroll to position [0, 3277]
drag, startPoint x: 837, startPoint y: 502, endPoint x: 789, endPoint y: 330, distance: 178.1
click at [792, 330] on quentale-workspace at bounding box center [532, 265] width 1065 height 531
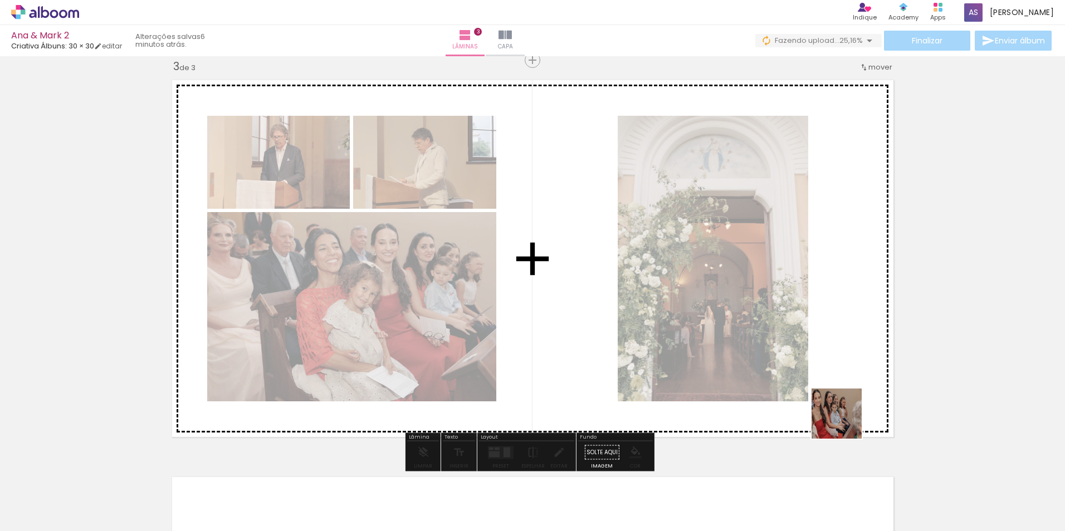
drag, startPoint x: 892, startPoint y: 504, endPoint x: 813, endPoint y: 391, distance: 137.5
click at [825, 393] on quentale-workspace at bounding box center [532, 265] width 1065 height 531
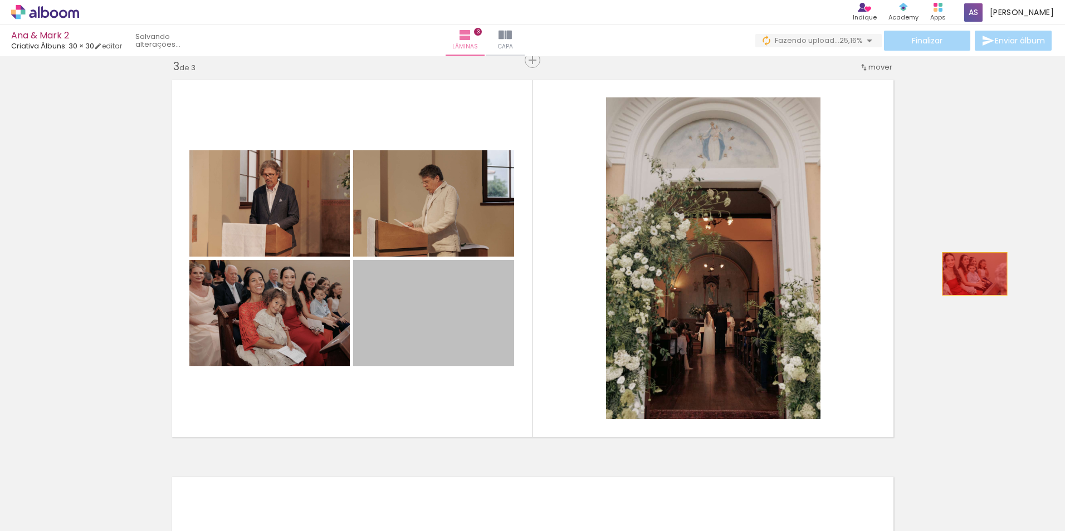
drag, startPoint x: 443, startPoint y: 341, endPoint x: 970, endPoint y: 274, distance: 531.8
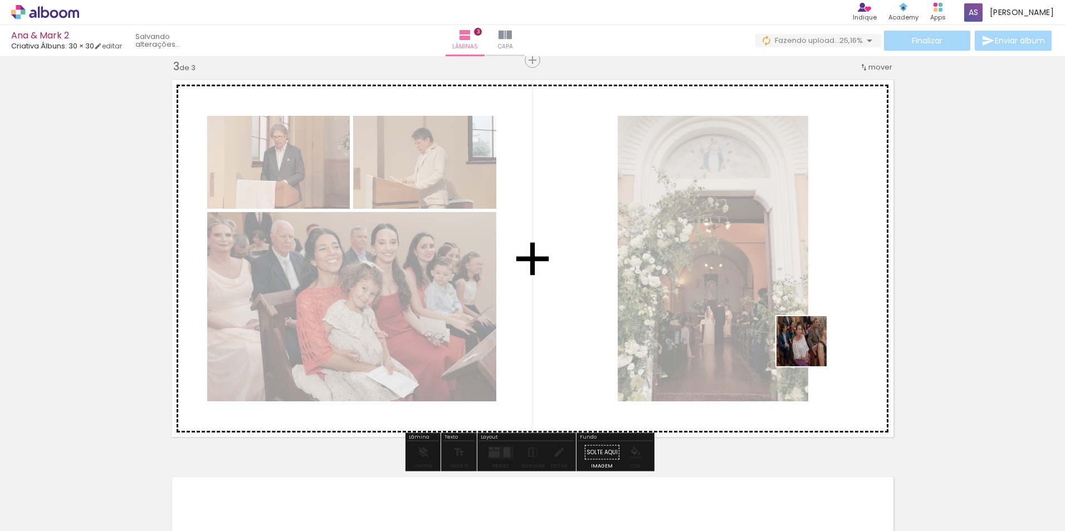
drag, startPoint x: 949, startPoint y: 499, endPoint x: 766, endPoint y: 317, distance: 257.6
click at [770, 316] on quentale-workspace at bounding box center [532, 265] width 1065 height 531
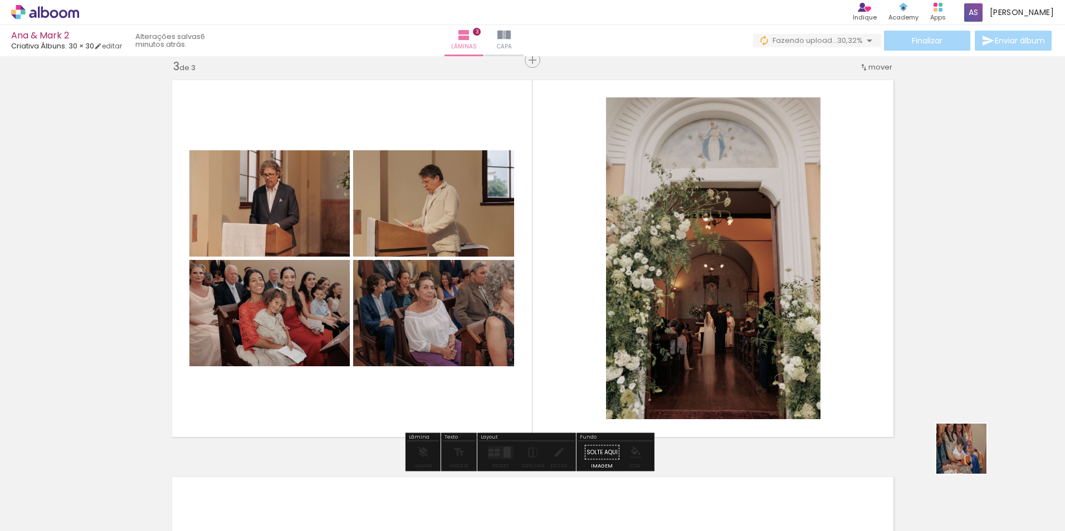
drag, startPoint x: 970, startPoint y: 457, endPoint x: 728, endPoint y: 303, distance: 286.8
click at [730, 303] on quentale-workspace at bounding box center [532, 265] width 1065 height 531
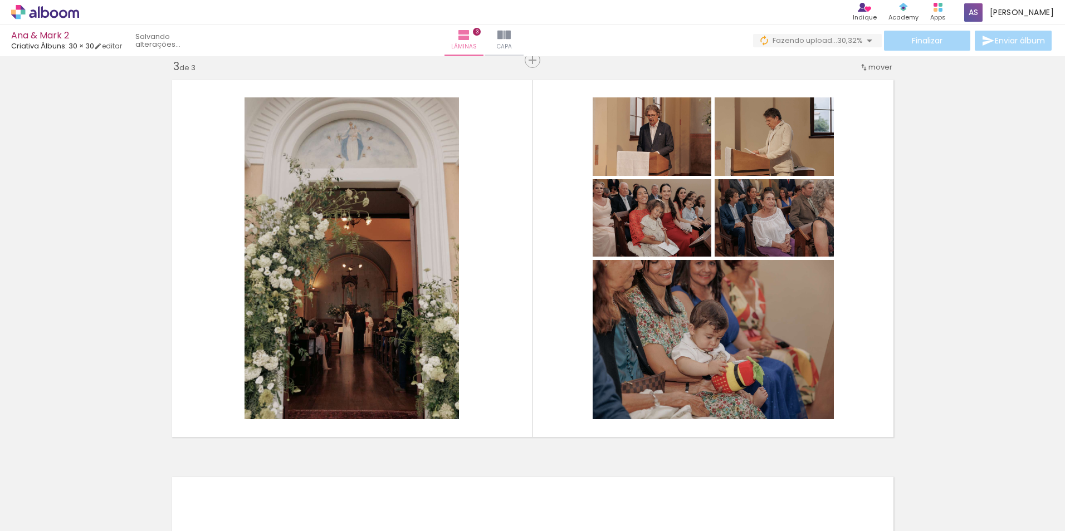
scroll to position [0, 3685]
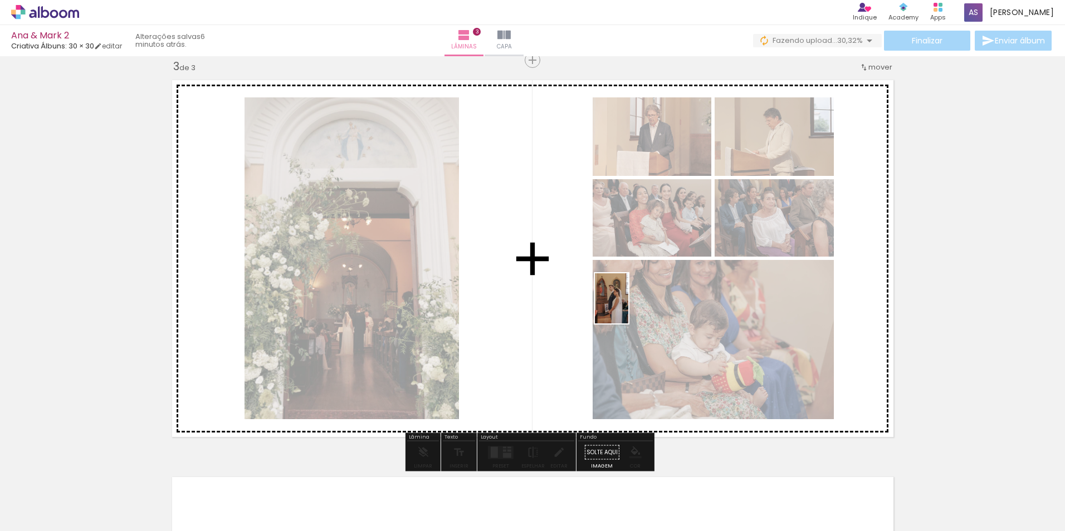
drag, startPoint x: 681, startPoint y: 498, endPoint x: 640, endPoint y: 316, distance: 186.7
click at [628, 306] on quentale-workspace at bounding box center [532, 265] width 1065 height 531
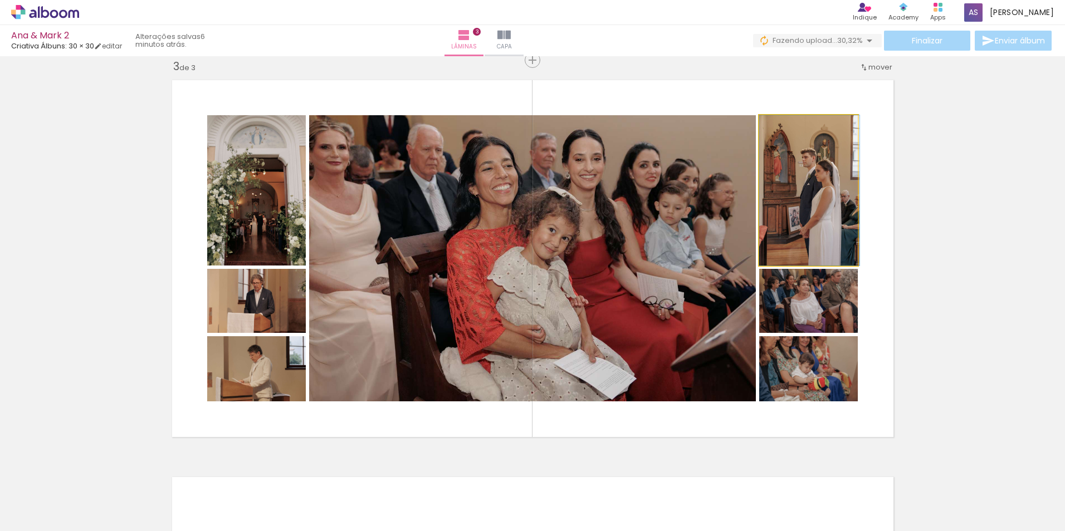
drag, startPoint x: 824, startPoint y: 214, endPoint x: 952, endPoint y: 217, distance: 128.1
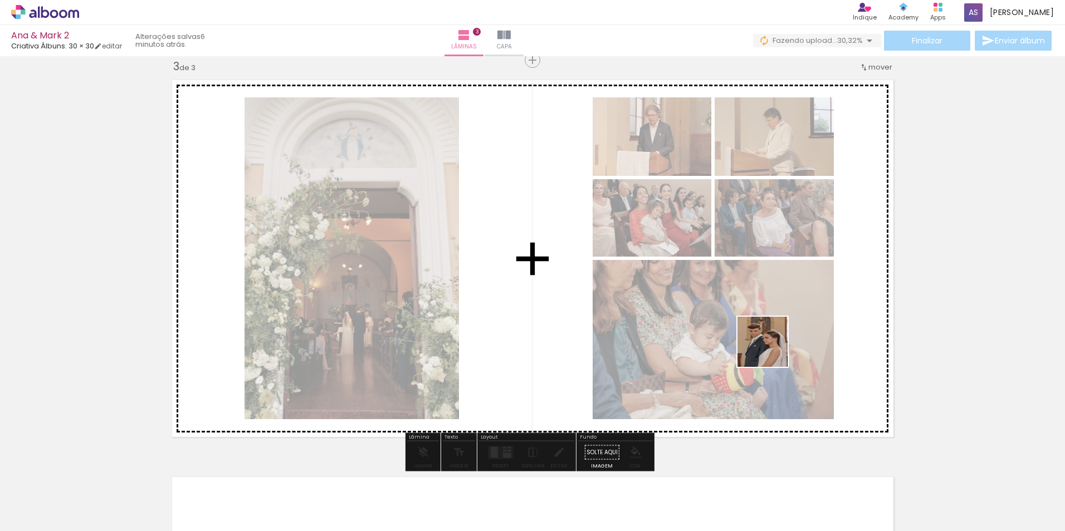
drag, startPoint x: 865, startPoint y: 509, endPoint x: 763, endPoint y: 344, distance: 193.8
click at [768, 343] on quentale-workspace at bounding box center [532, 265] width 1065 height 531
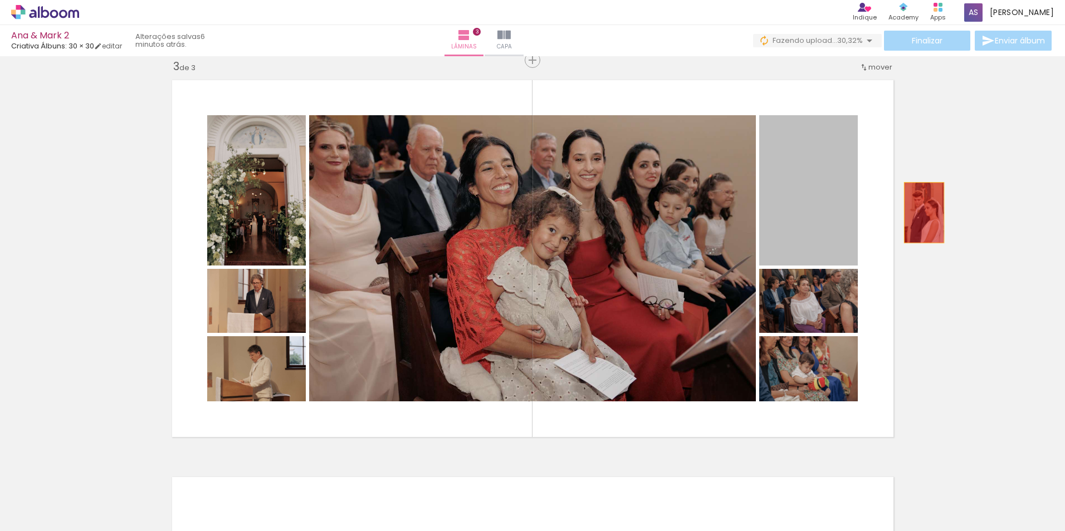
drag, startPoint x: 805, startPoint y: 215, endPoint x: 956, endPoint y: 383, distance: 225.6
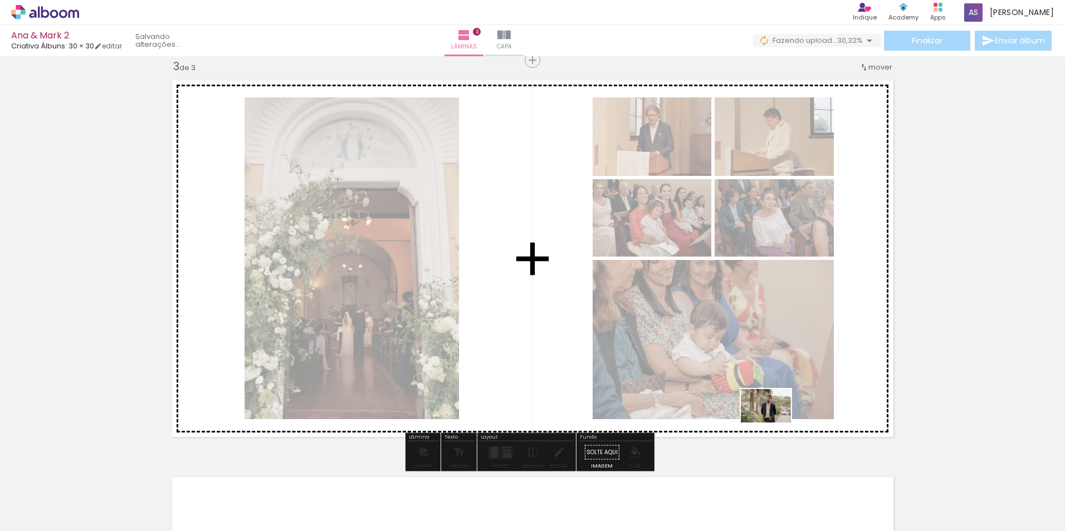
drag, startPoint x: 989, startPoint y: 505, endPoint x: 765, endPoint y: 409, distance: 243.0
click at [767, 417] on quentale-workspace at bounding box center [532, 265] width 1065 height 531
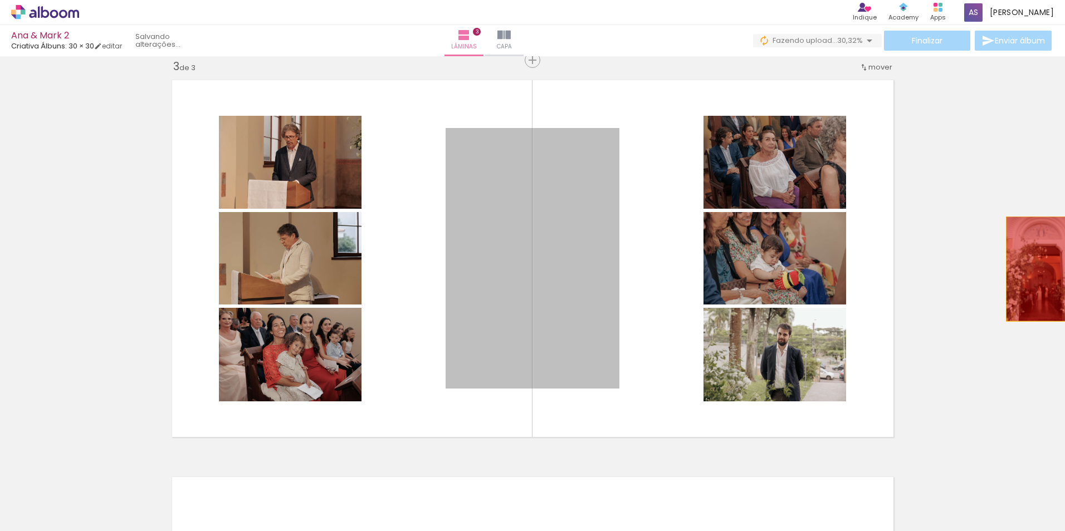
drag, startPoint x: 585, startPoint y: 300, endPoint x: 1040, endPoint y: 267, distance: 455.7
click at [1040, 267] on div "Inserir lâmina 1 de 3 Inserir lâmina 2 de 3 Inserir lâmina 3 de 3" at bounding box center [532, 45] width 1065 height 1589
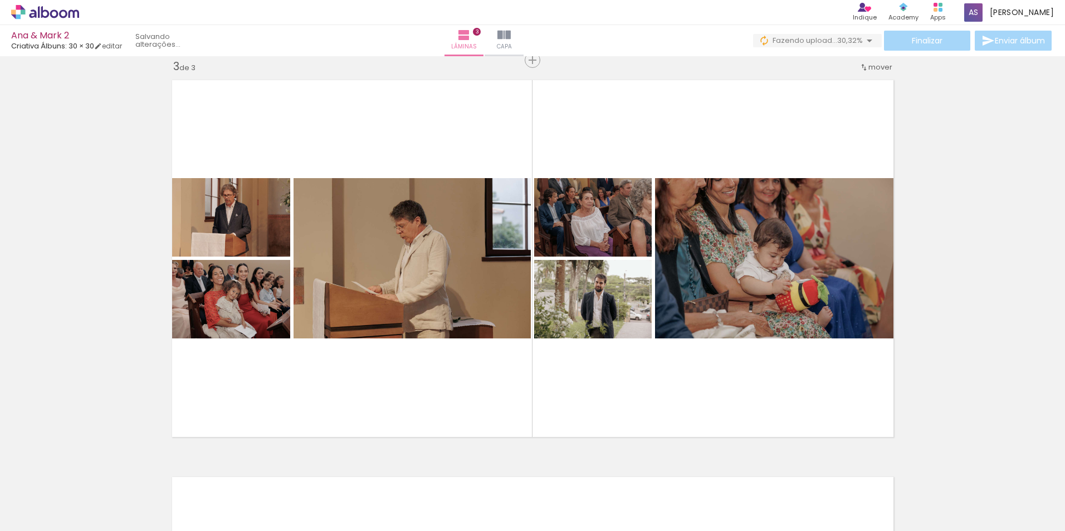
scroll to position [0, 3914]
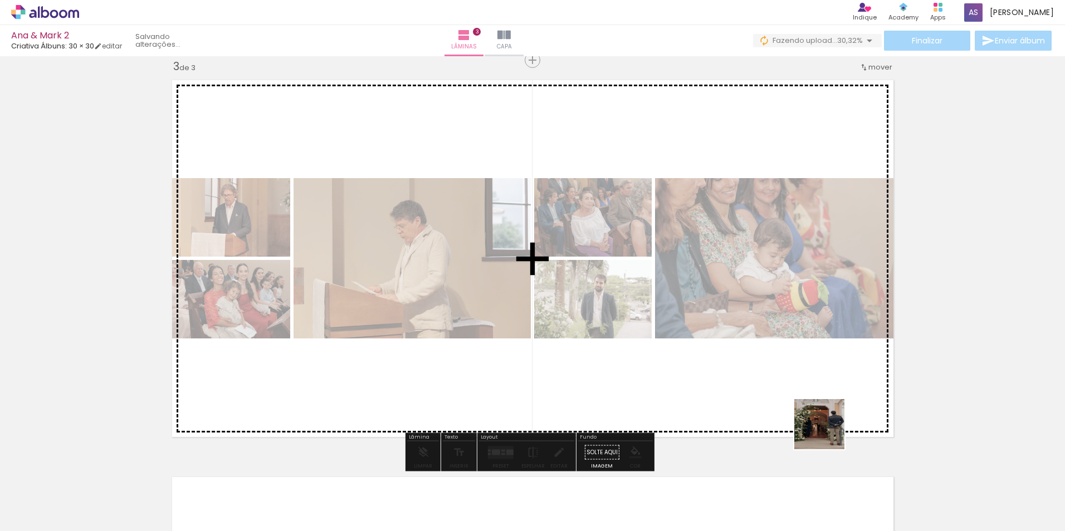
drag, startPoint x: 827, startPoint y: 487, endPoint x: 837, endPoint y: 359, distance: 129.1
click at [832, 355] on quentale-workspace at bounding box center [532, 265] width 1065 height 531
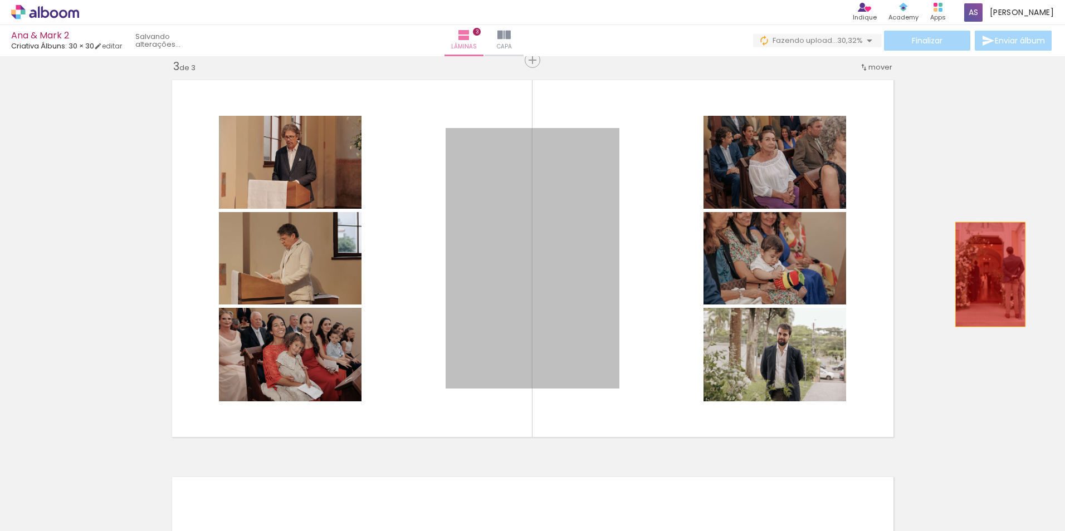
drag, startPoint x: 598, startPoint y: 315, endPoint x: 986, endPoint y: 275, distance: 390.4
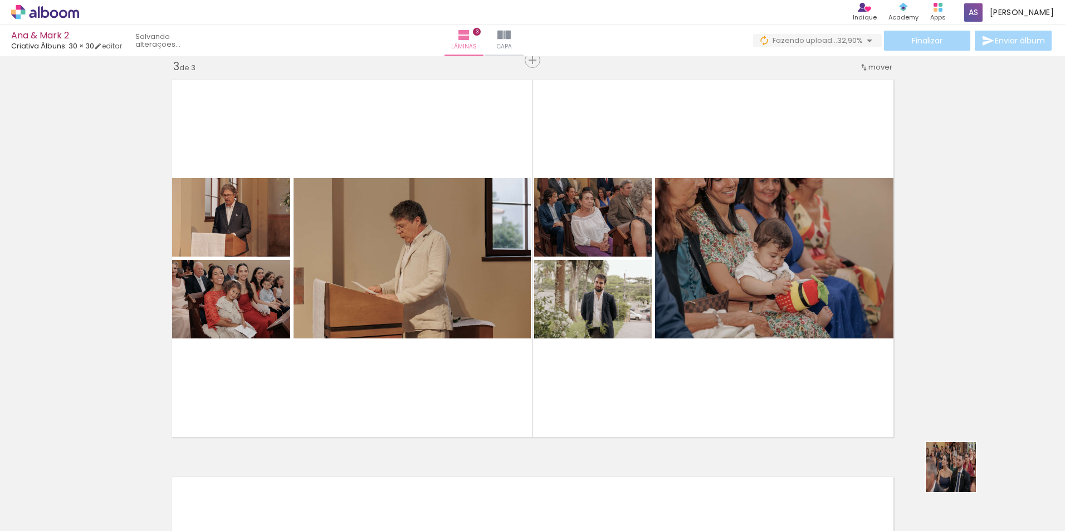
drag, startPoint x: 1001, startPoint y: 504, endPoint x: 824, endPoint y: 414, distance: 198.8
click at [824, 414] on quentale-workspace at bounding box center [532, 265] width 1065 height 531
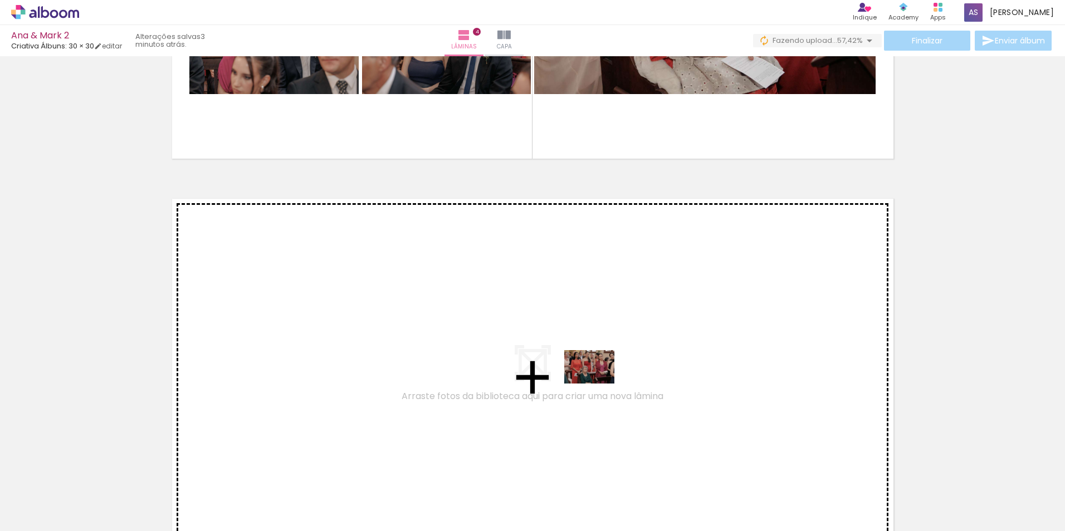
drag, startPoint x: 1015, startPoint y: 499, endPoint x: 597, endPoint y: 384, distance: 433.4
click at [597, 384] on quentale-workspace at bounding box center [532, 265] width 1065 height 531
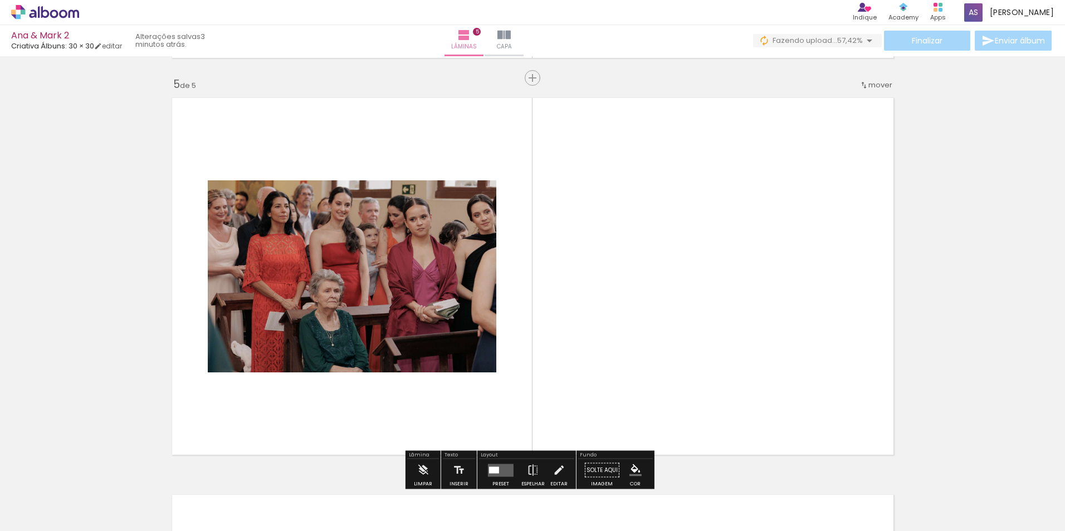
scroll to position [1603, 0]
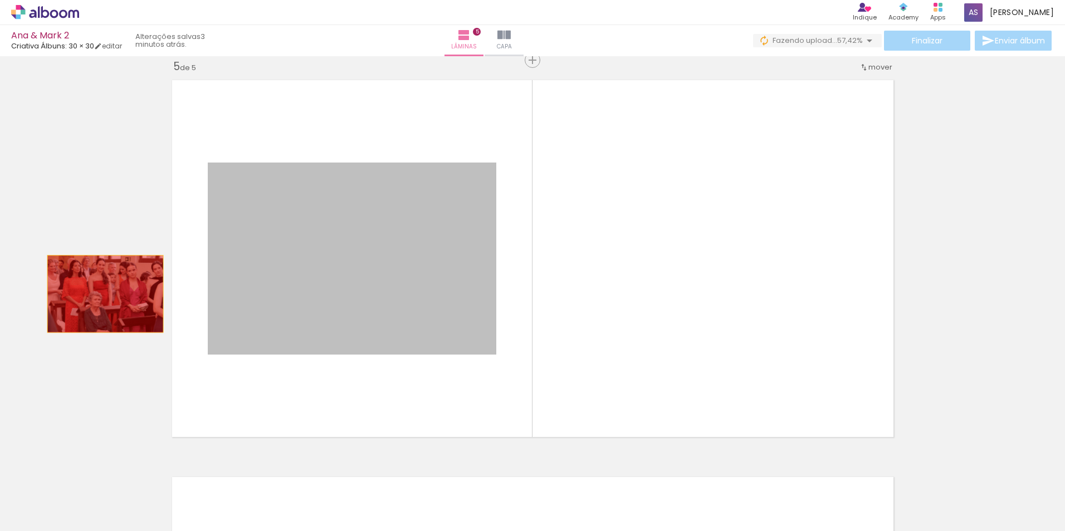
drag, startPoint x: 409, startPoint y: 292, endPoint x: 131, endPoint y: 317, distance: 279.1
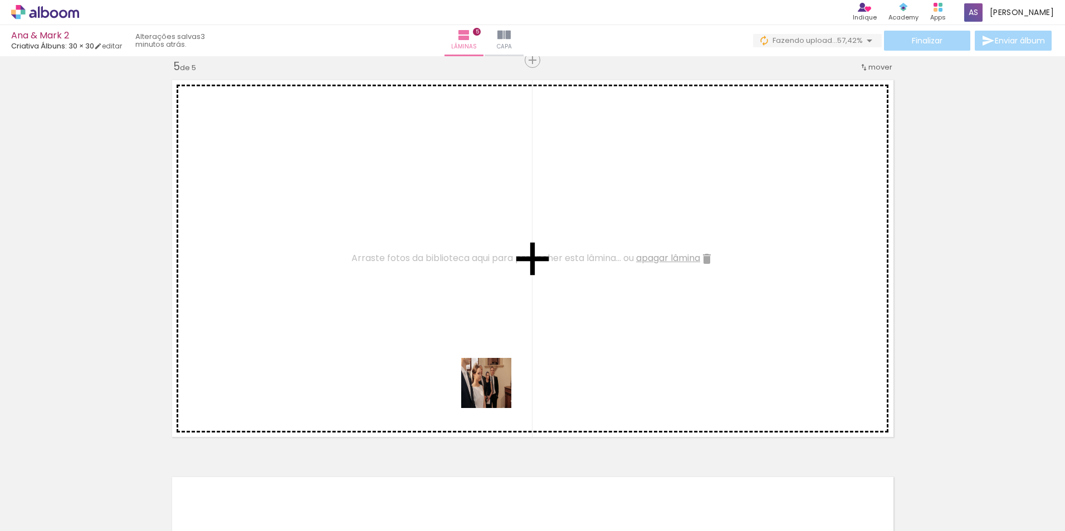
drag, startPoint x: 768, startPoint y: 500, endPoint x: 378, endPoint y: 350, distance: 418.4
click at [378, 350] on quentale-workspace at bounding box center [532, 265] width 1065 height 531
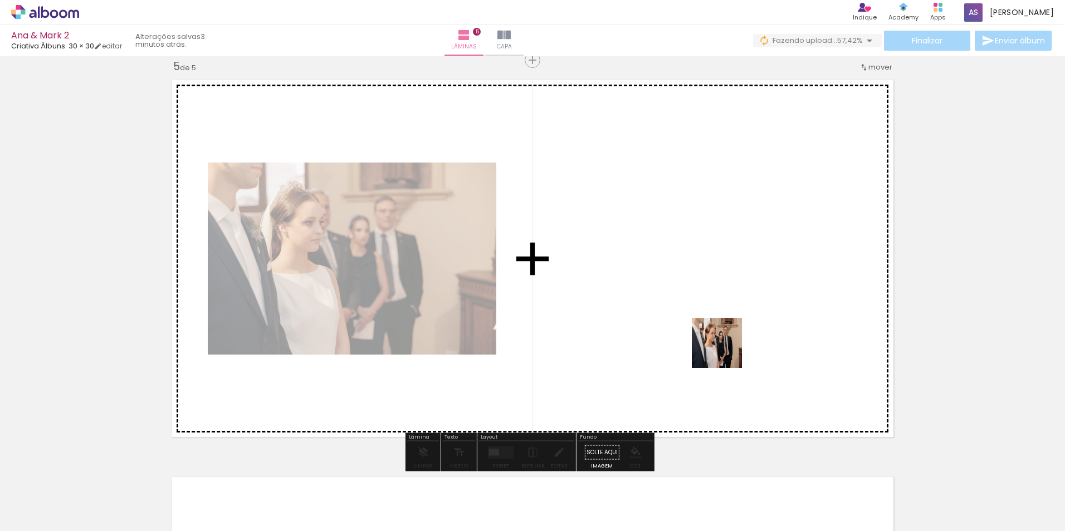
drag, startPoint x: 790, startPoint y: 432, endPoint x: 686, endPoint y: 292, distance: 174.7
click at [686, 292] on quentale-workspace at bounding box center [532, 265] width 1065 height 531
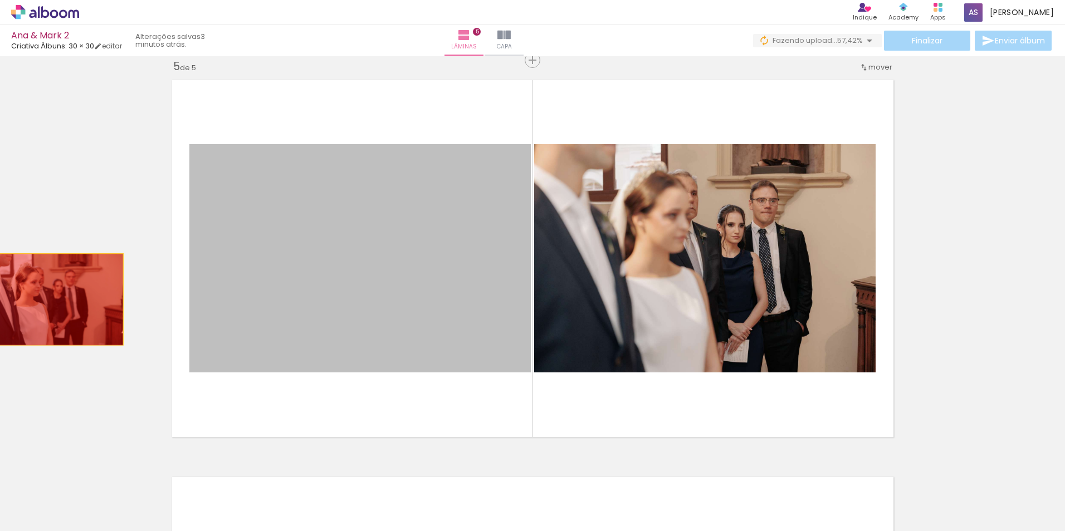
drag, startPoint x: 301, startPoint y: 306, endPoint x: 313, endPoint y: 287, distance: 22.1
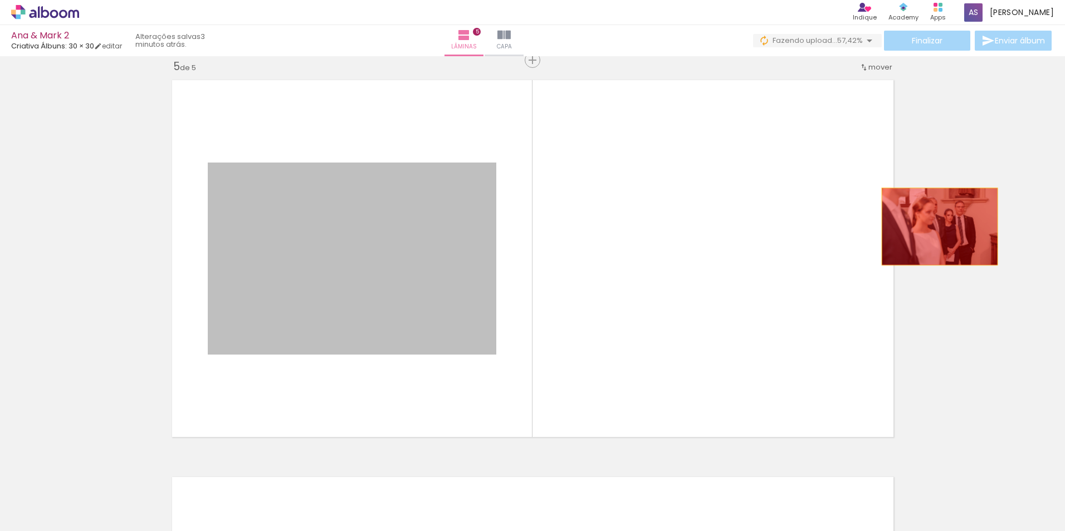
drag, startPoint x: 442, startPoint y: 281, endPoint x: 954, endPoint y: 224, distance: 515.0
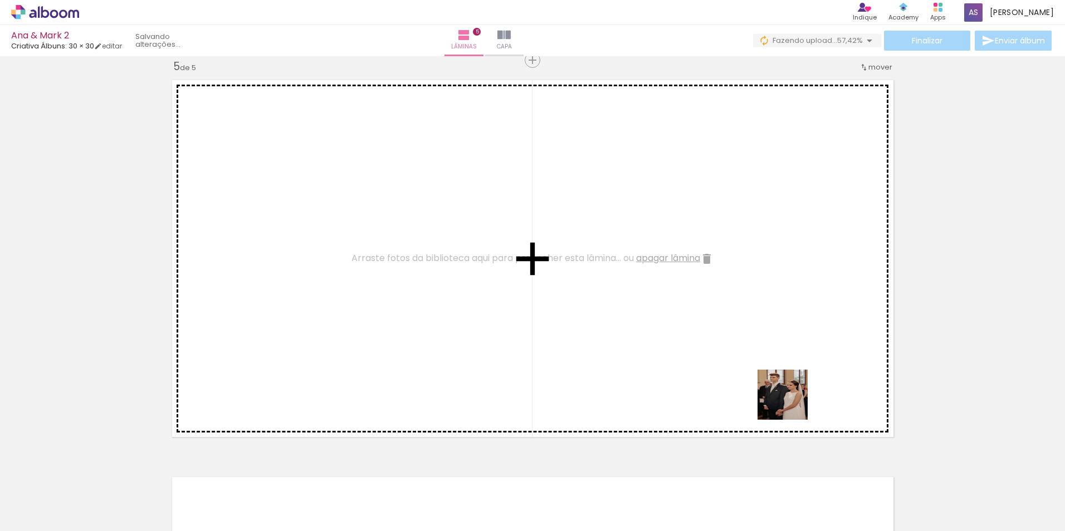
drag, startPoint x: 808, startPoint y: 414, endPoint x: 711, endPoint y: 345, distance: 118.7
click at [711, 345] on quentale-workspace at bounding box center [532, 265] width 1065 height 531
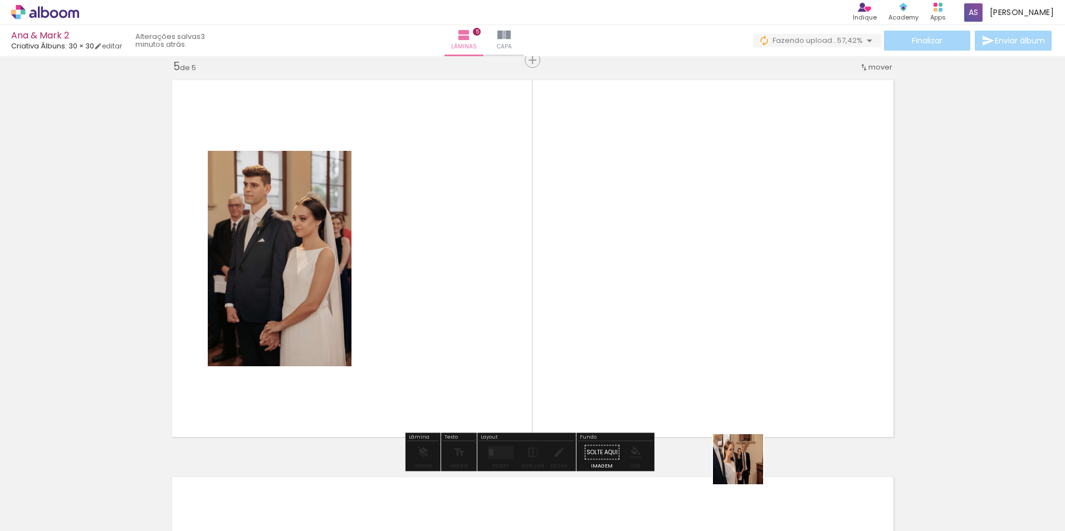
drag, startPoint x: 763, startPoint y: 502, endPoint x: 594, endPoint y: 311, distance: 254.9
click at [594, 311] on quentale-workspace at bounding box center [532, 265] width 1065 height 531
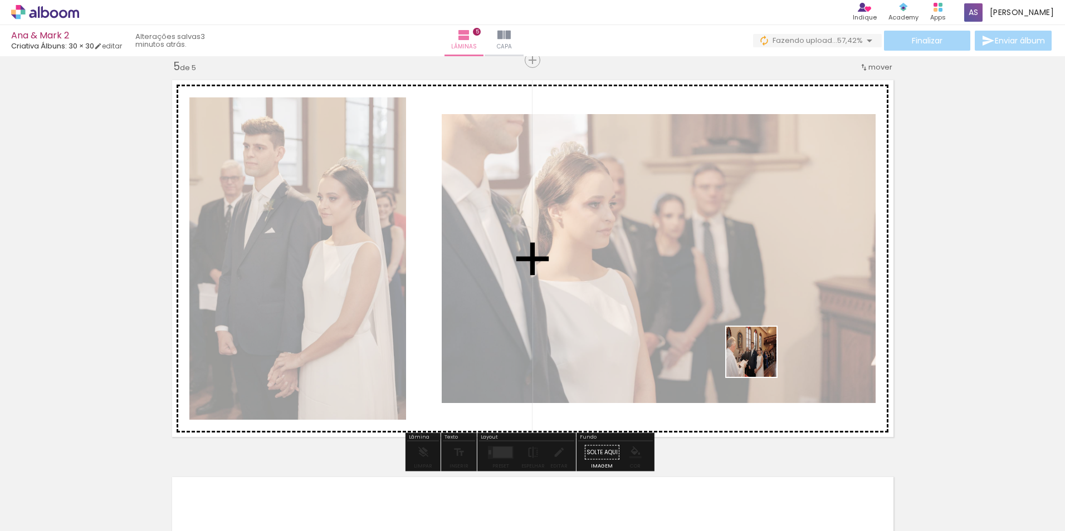
drag, startPoint x: 887, startPoint y: 499, endPoint x: 705, endPoint y: 314, distance: 259.2
click at [706, 314] on quentale-workspace at bounding box center [532, 265] width 1065 height 531
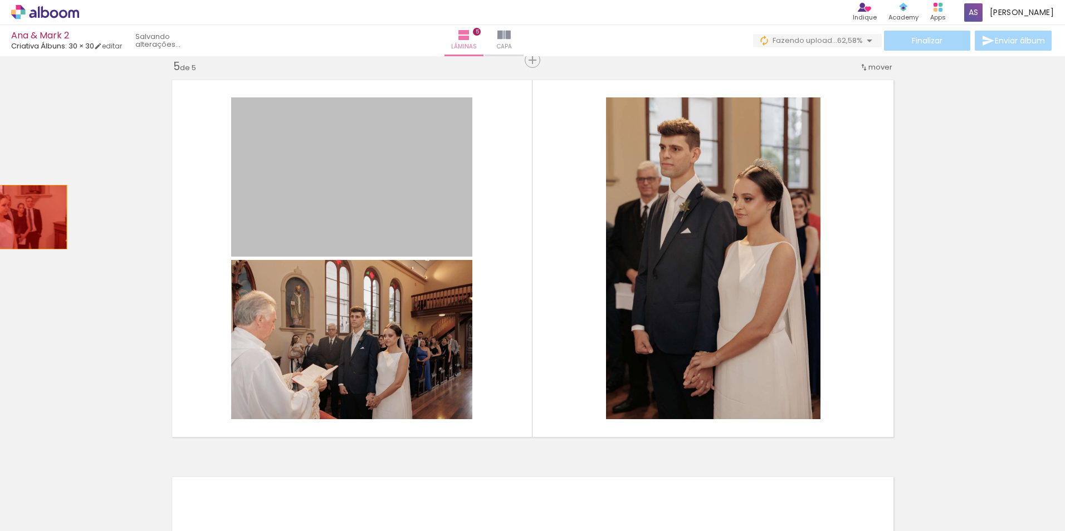
drag, startPoint x: 403, startPoint y: 198, endPoint x: -19, endPoint y: 224, distance: 423.0
click at [0, 224] on html "link( href="../../bower_components/polymer/polymer.html" rel="import" ) picture…" at bounding box center [532, 265] width 1065 height 531
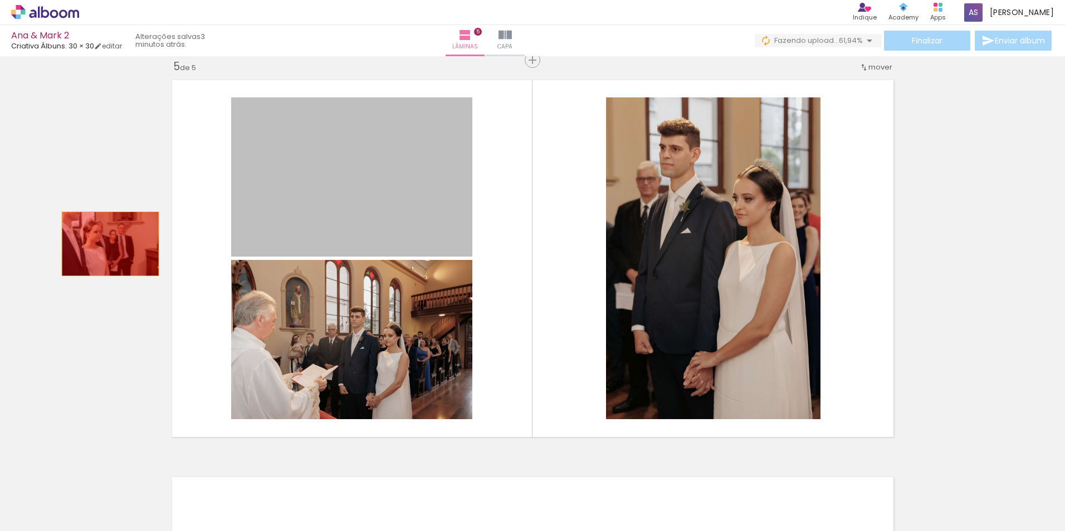
drag, startPoint x: 340, startPoint y: 213, endPoint x: 289, endPoint y: 343, distance: 139.5
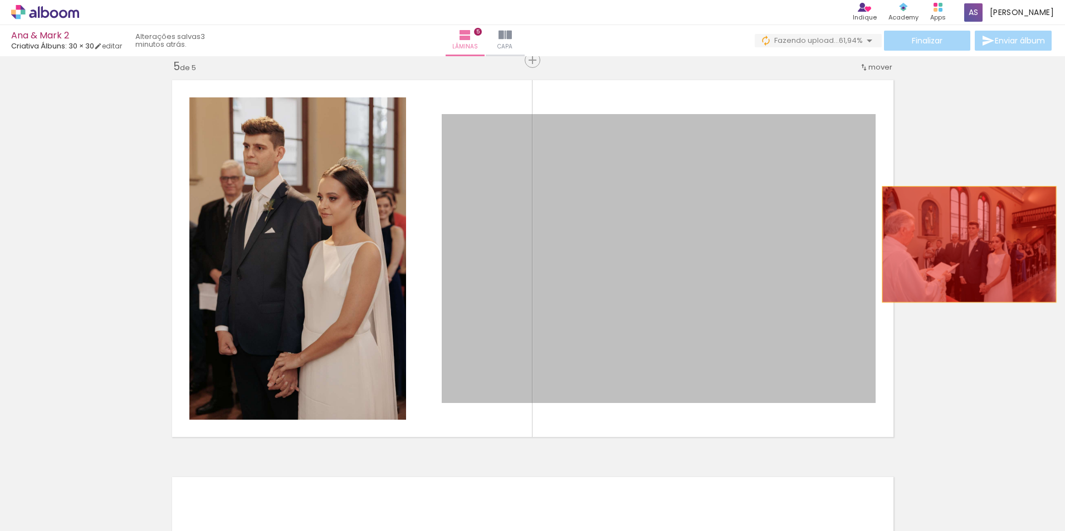
drag, startPoint x: 765, startPoint y: 311, endPoint x: 932, endPoint y: 416, distance: 197.2
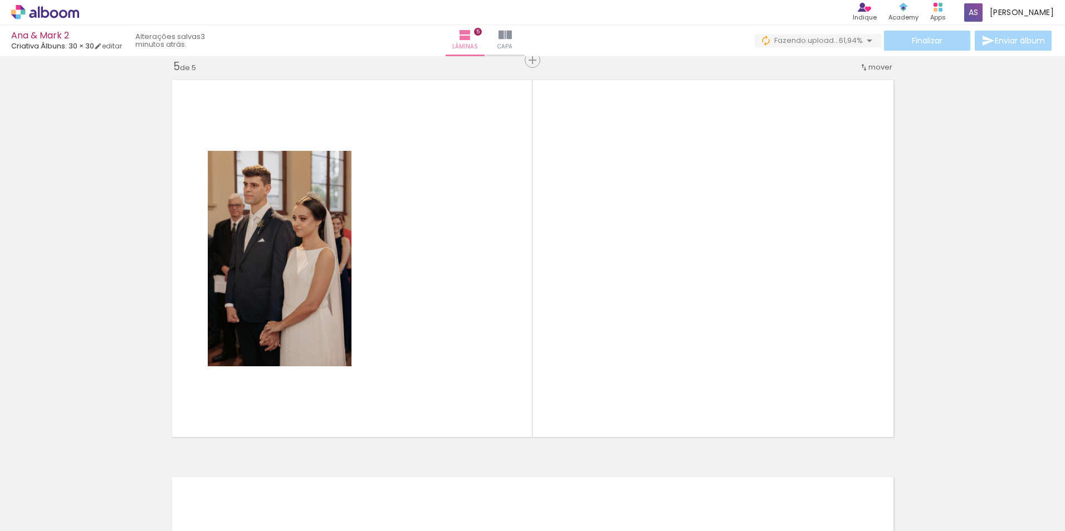
scroll to position [0, 5221]
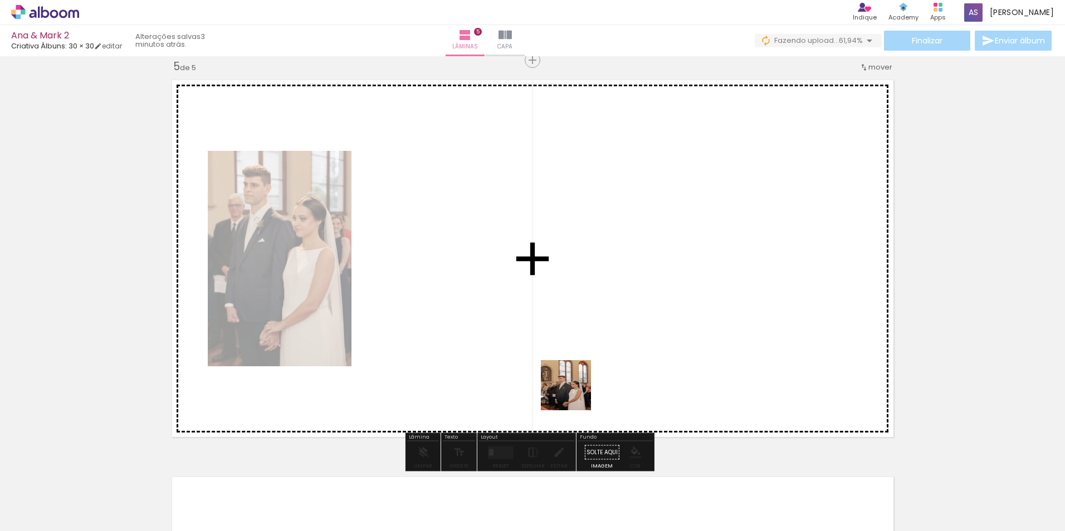
drag, startPoint x: 561, startPoint y: 509, endPoint x: 582, endPoint y: 361, distance: 148.4
click at [582, 361] on quentale-workspace at bounding box center [532, 265] width 1065 height 531
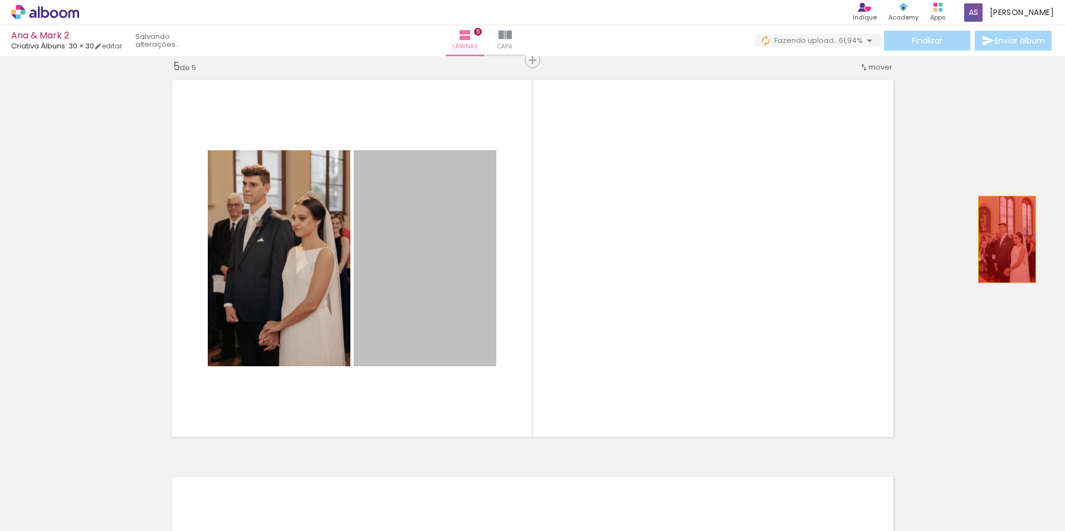
drag, startPoint x: 427, startPoint y: 309, endPoint x: 893, endPoint y: 378, distance: 471.9
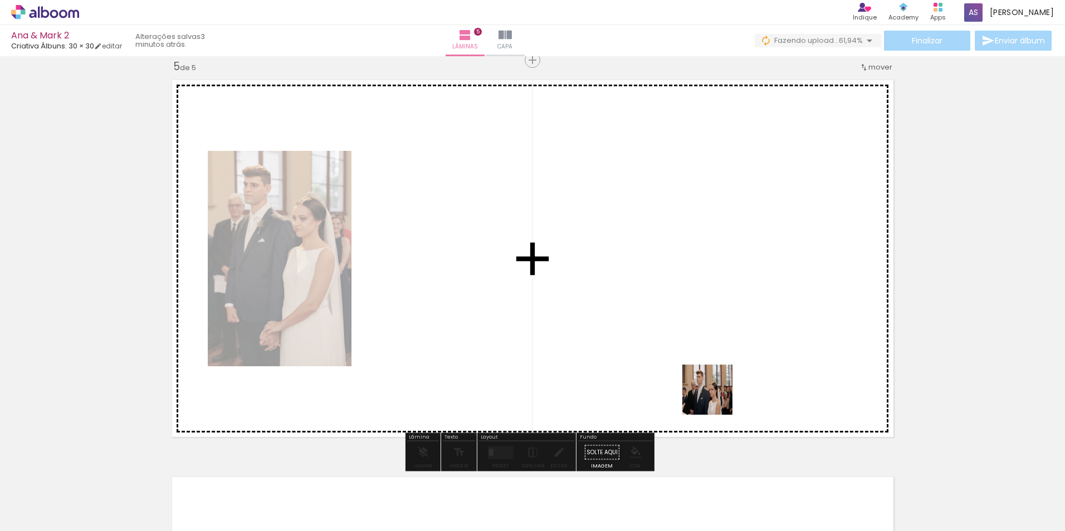
drag, startPoint x: 775, startPoint y: 505, endPoint x: 637, endPoint y: 257, distance: 283.3
click at [637, 257] on quentale-workspace at bounding box center [532, 265] width 1065 height 531
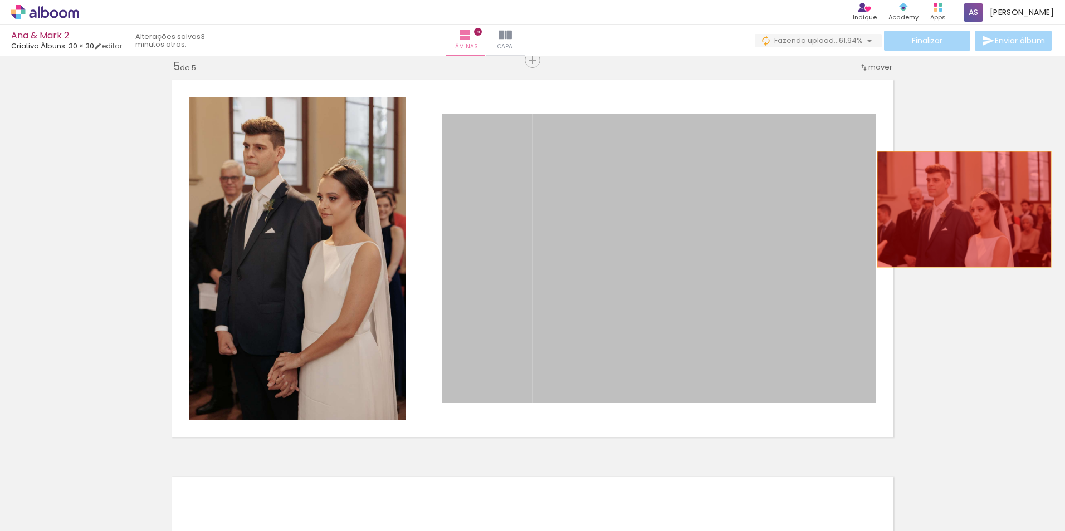
drag, startPoint x: 693, startPoint y: 273, endPoint x: 858, endPoint y: 388, distance: 201.0
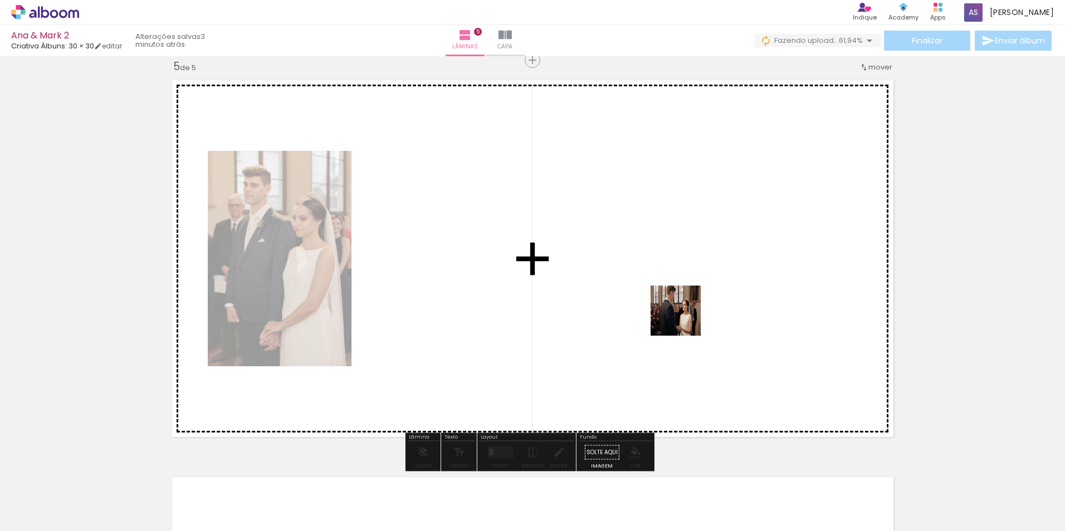
drag, startPoint x: 739, startPoint y: 384, endPoint x: 682, endPoint y: 316, distance: 88.6
click at [682, 316] on quentale-workspace at bounding box center [532, 265] width 1065 height 531
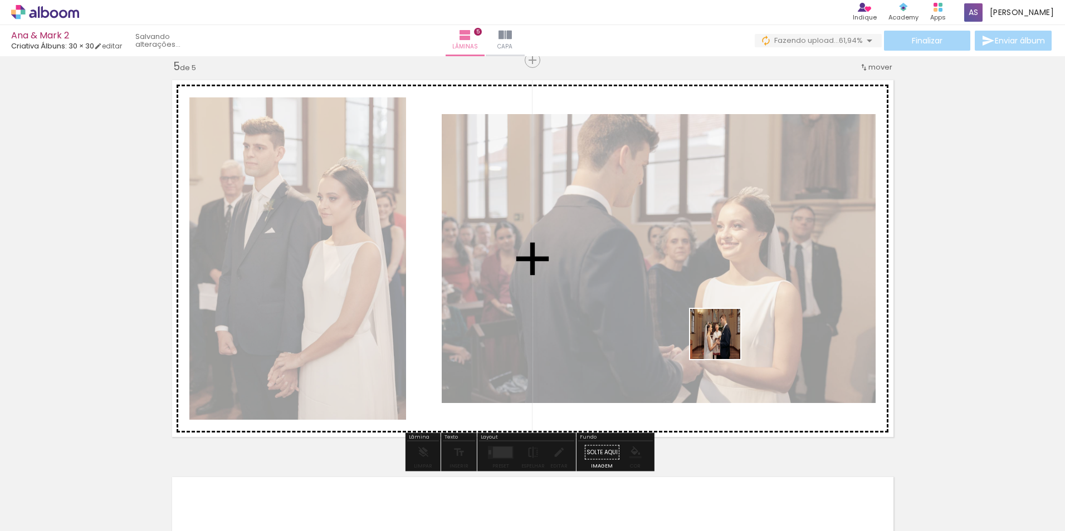
drag, startPoint x: 827, startPoint y: 437, endPoint x: 705, endPoint y: 311, distance: 174.9
click at [706, 312] on quentale-workspace at bounding box center [532, 265] width 1065 height 531
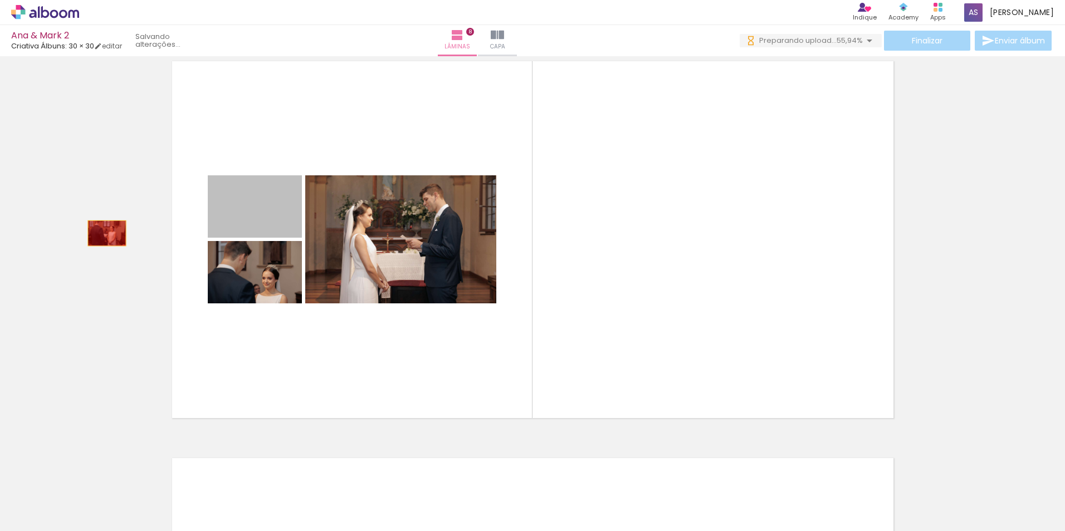
drag, startPoint x: 276, startPoint y: 226, endPoint x: 102, endPoint y: 233, distance: 174.0
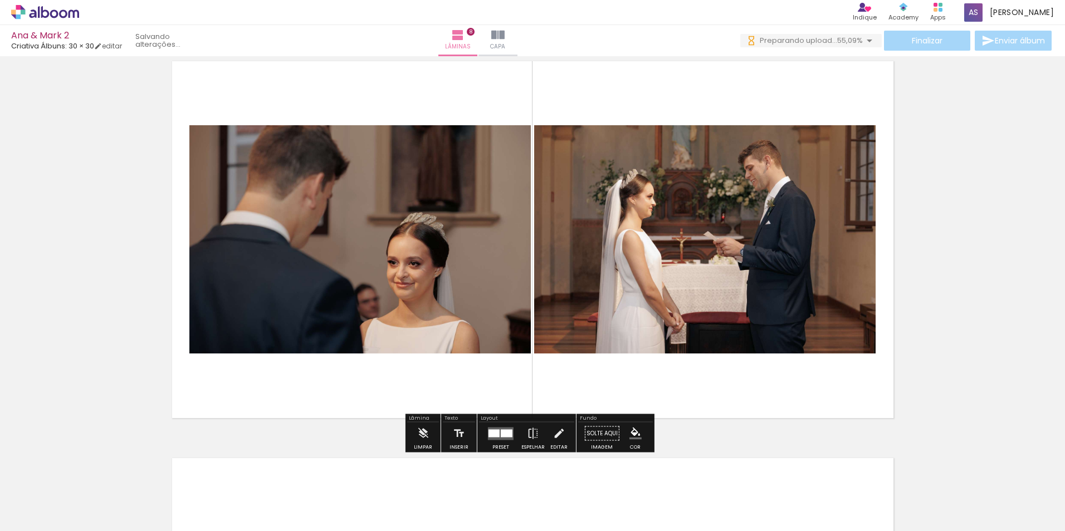
scroll to position [0, 12014]
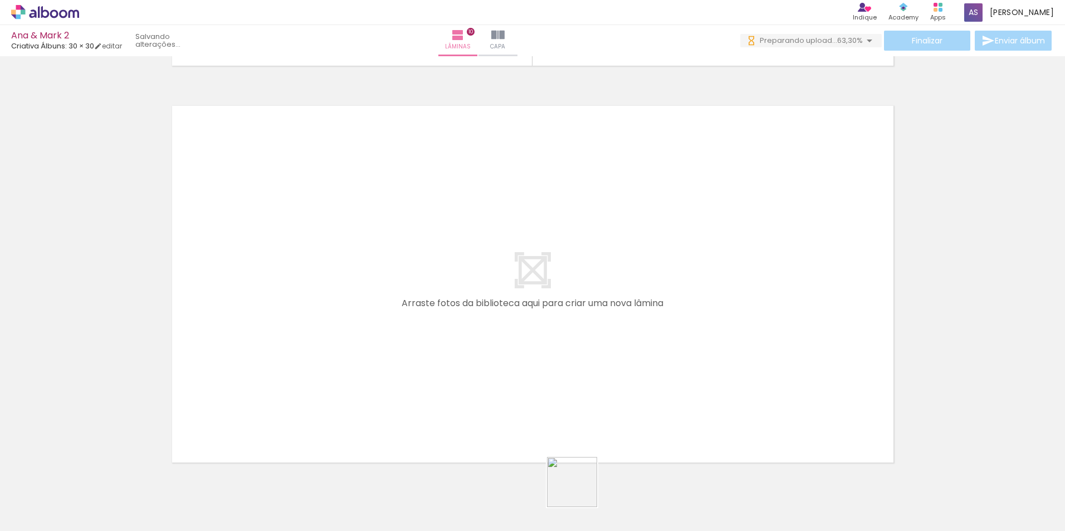
drag, startPoint x: 591, startPoint y: 503, endPoint x: 574, endPoint y: 460, distance: 46.0
click at [485, 368] on quentale-workspace at bounding box center [532, 265] width 1065 height 531
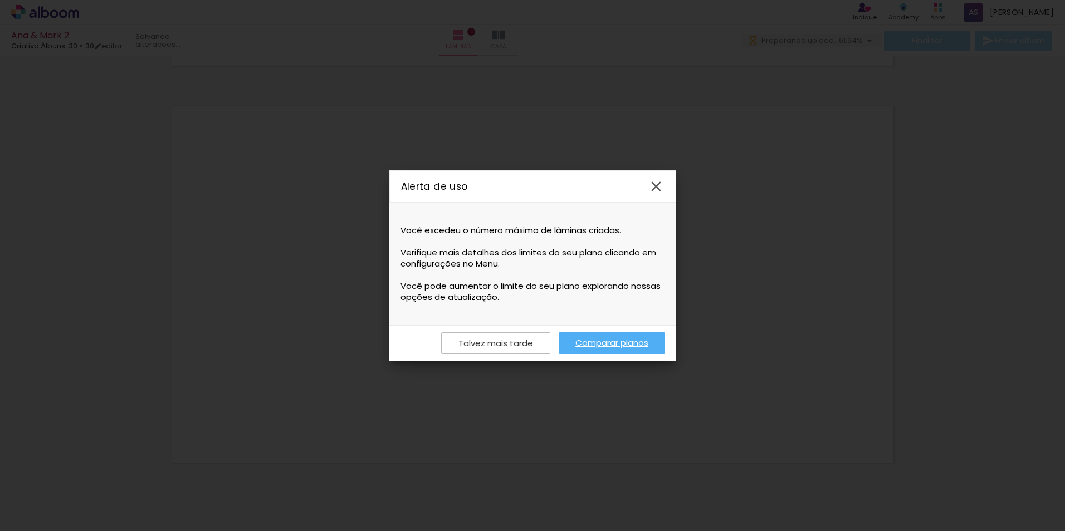
click at [0, 0] on slot "Talvez mais tarde" at bounding box center [0, 0] width 0 height 0
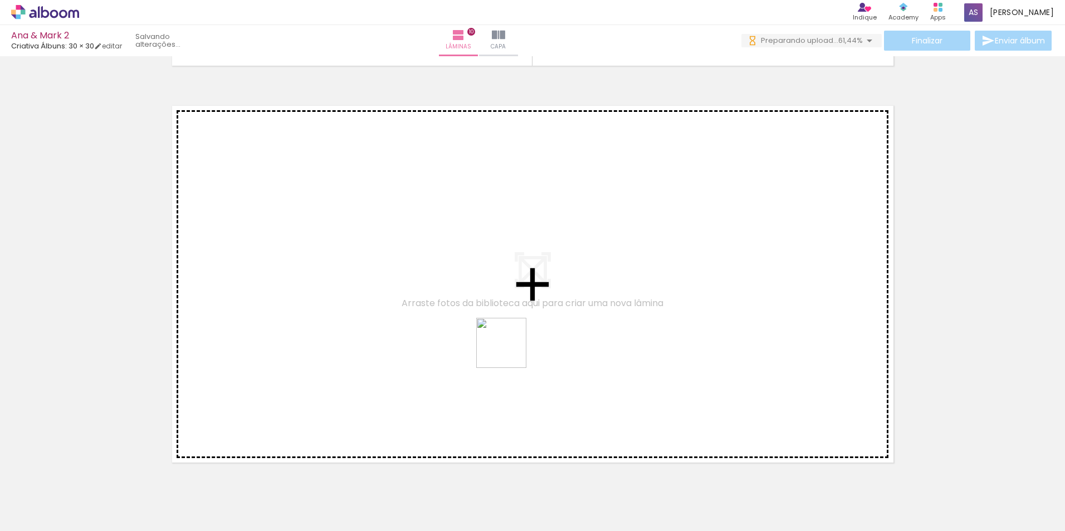
drag, startPoint x: 593, startPoint y: 495, endPoint x: 510, endPoint y: 351, distance: 166.0
click at [510, 351] on quentale-workspace at bounding box center [532, 265] width 1065 height 531
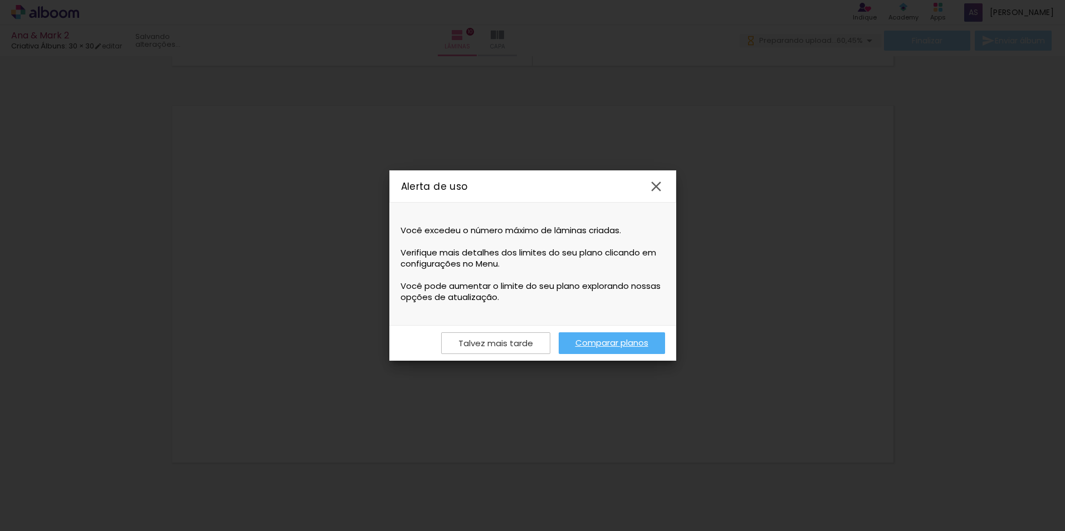
click at [656, 183] on iron-icon at bounding box center [656, 186] width 17 height 17
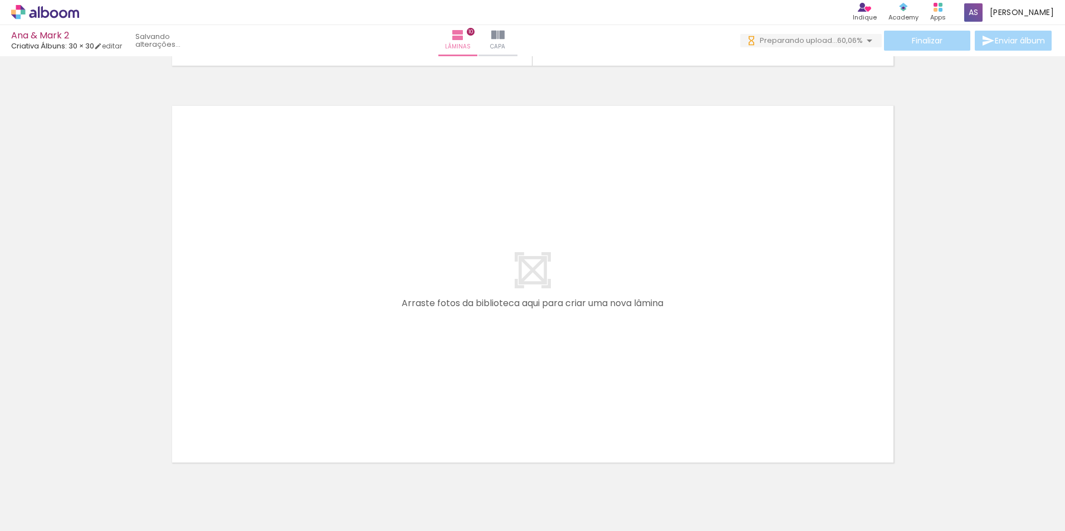
drag, startPoint x: 970, startPoint y: 327, endPoint x: 1029, endPoint y: 364, distance: 70.0
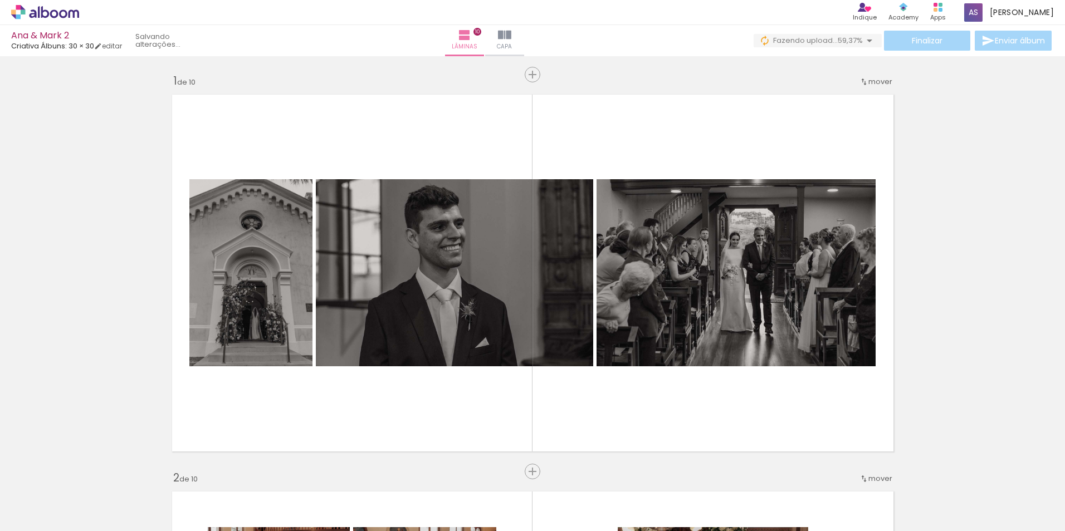
scroll to position [0, 17608]
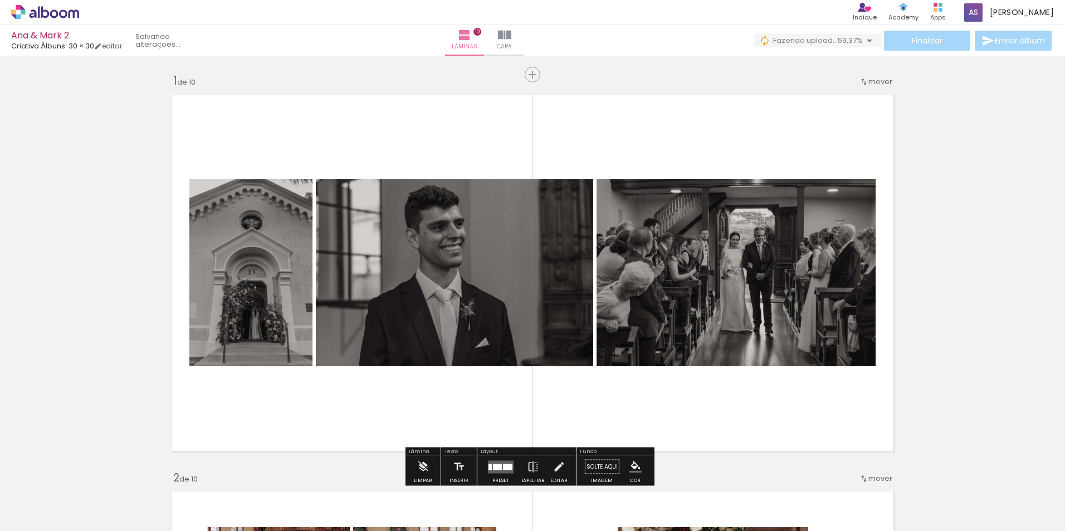
drag, startPoint x: 1009, startPoint y: 218, endPoint x: 1044, endPoint y: 105, distance: 118.6
click at [1058, 103] on div "Inserir lâmina 1 de 10 Inserir lâmina 2 de 10 Inserir lâmina 3 de 10 Inserir lâ…" at bounding box center [532, 293] width 1065 height 475
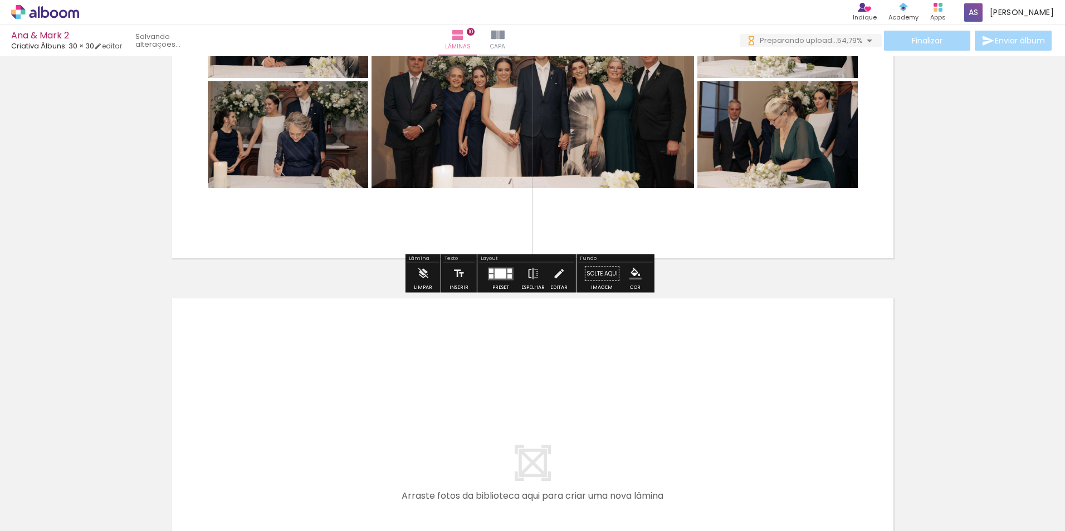
scroll to position [3834, 0]
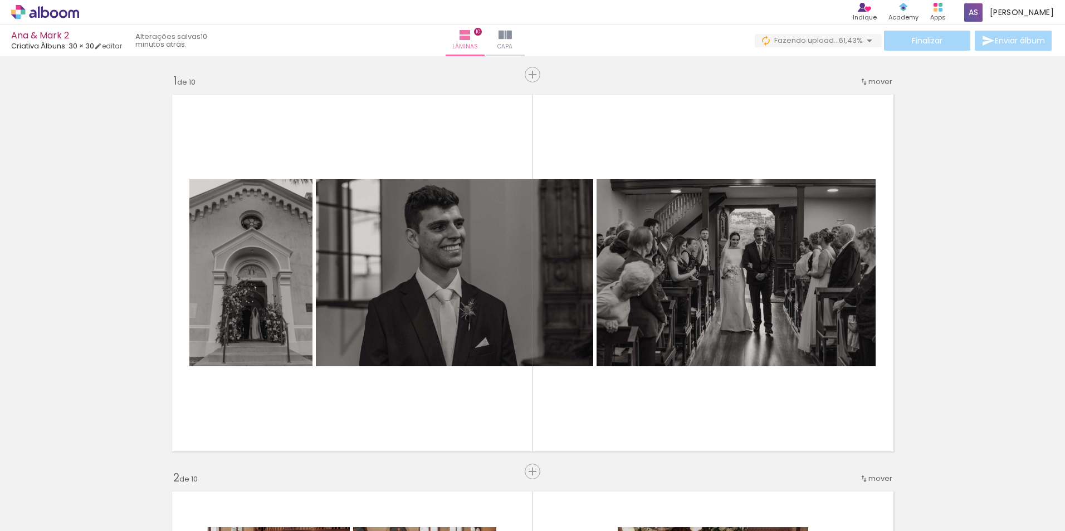
scroll to position [0, 17608]
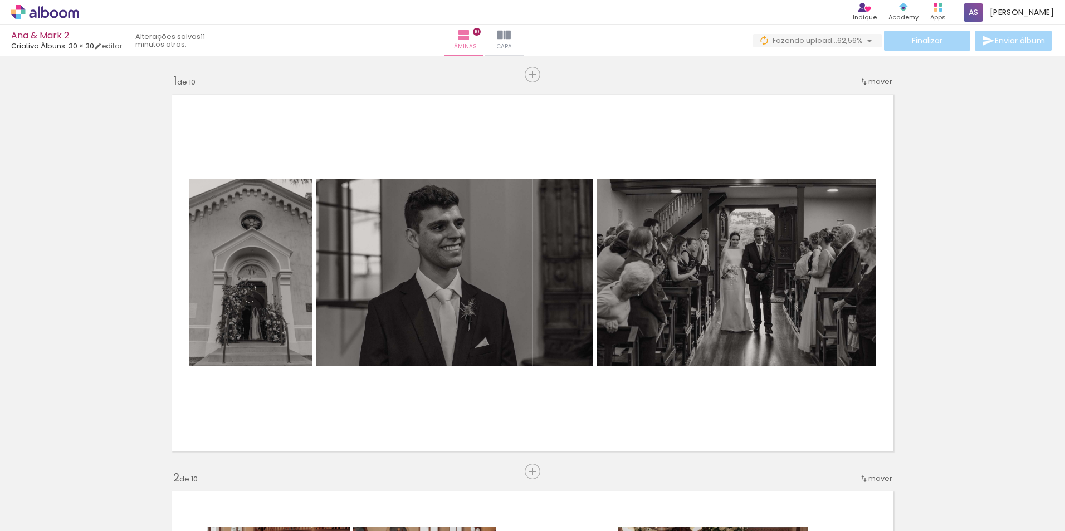
click at [54, 13] on icon at bounding box center [45, 12] width 68 height 14
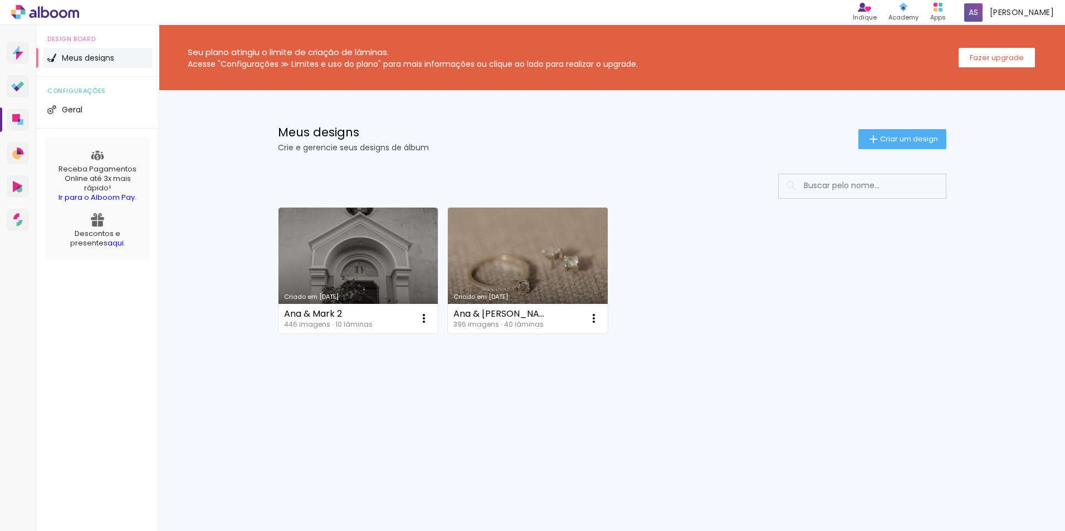
click at [531, 241] on link "Criado em [DATE]" at bounding box center [528, 271] width 160 height 126
